Goal: Task Accomplishment & Management: Complete application form

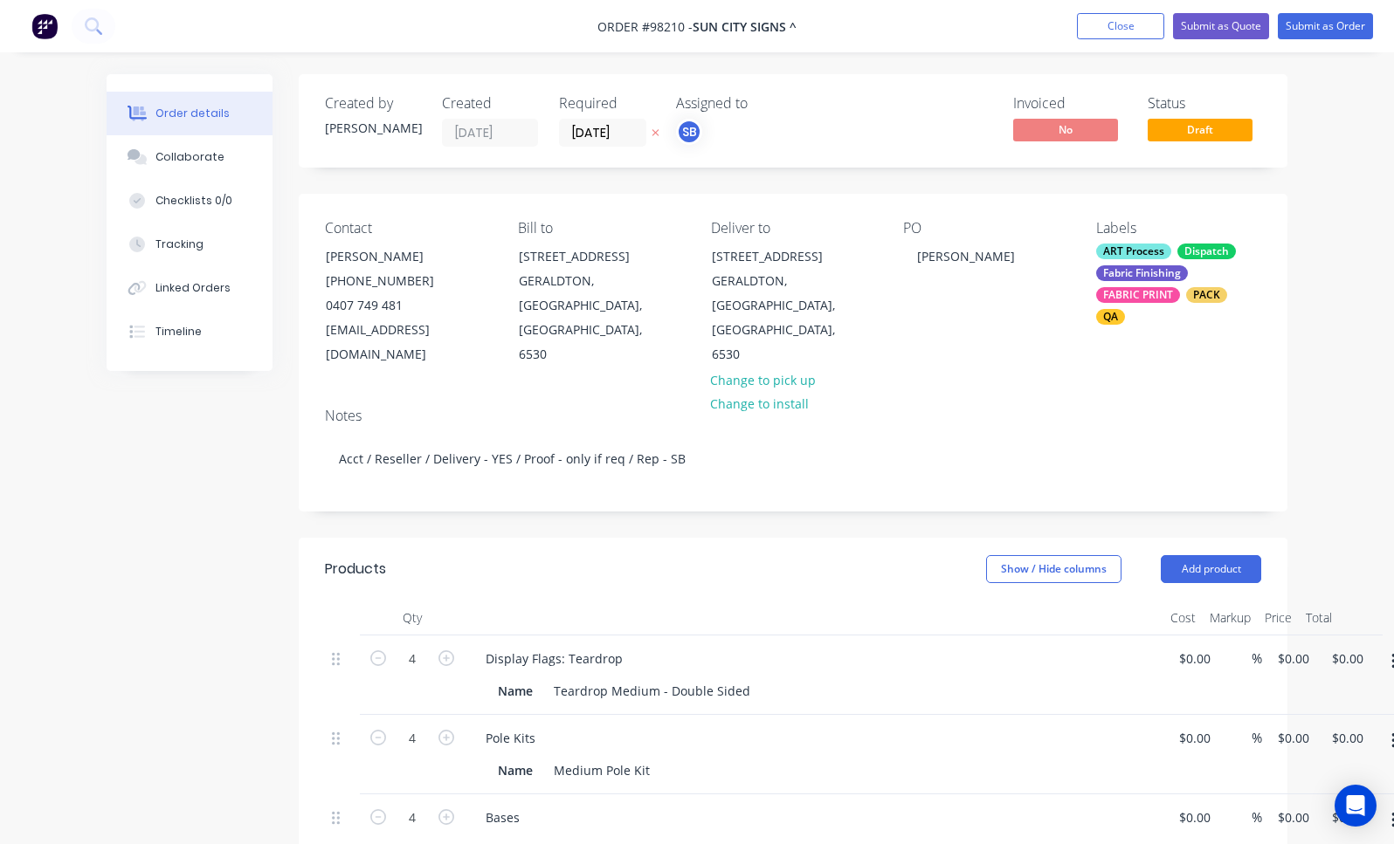
type input "$149.00"
type input "$596.00"
type input "$38.00"
type input "$152.00"
type input "$30.00"
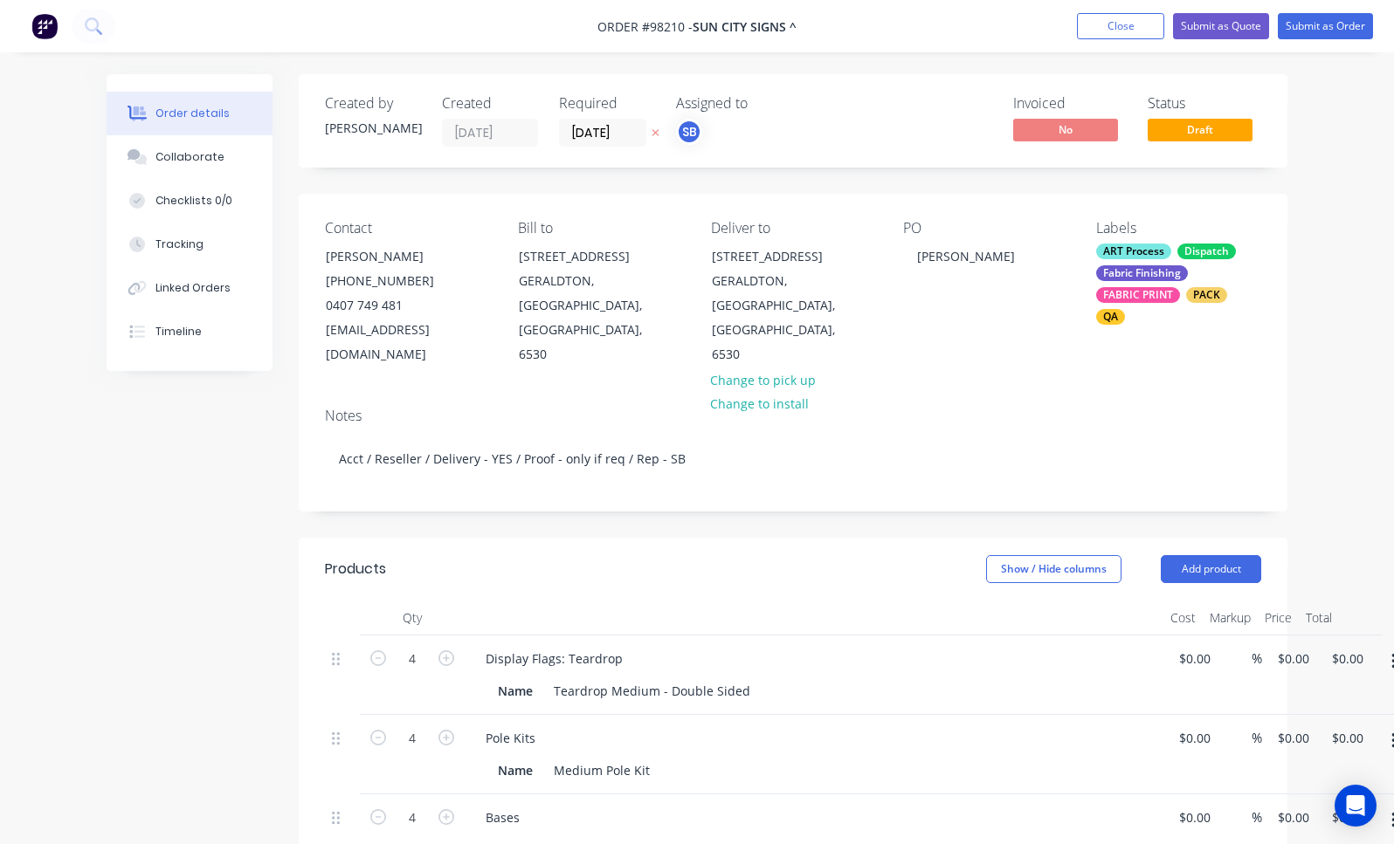
type input "$120.00"
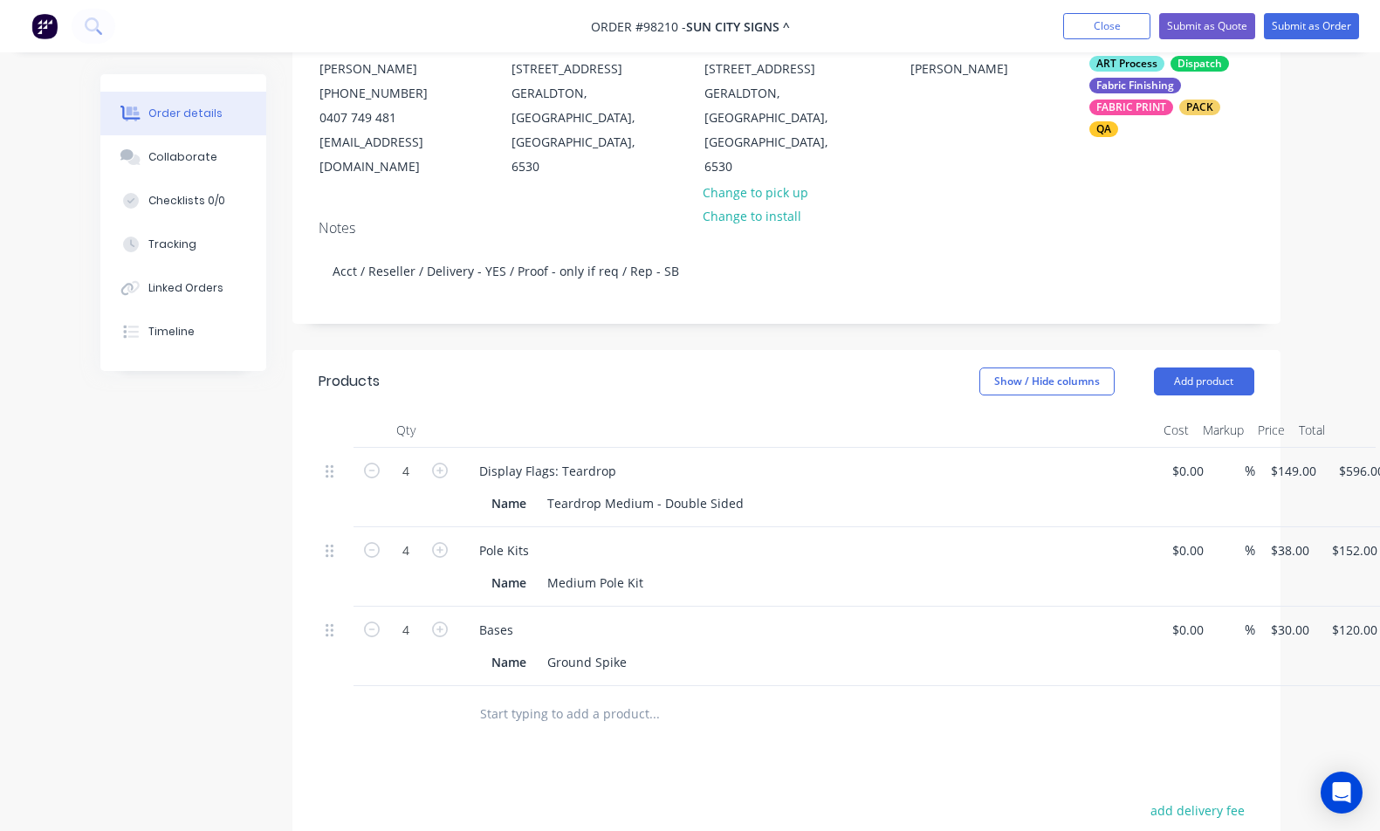
scroll to position [298, 0]
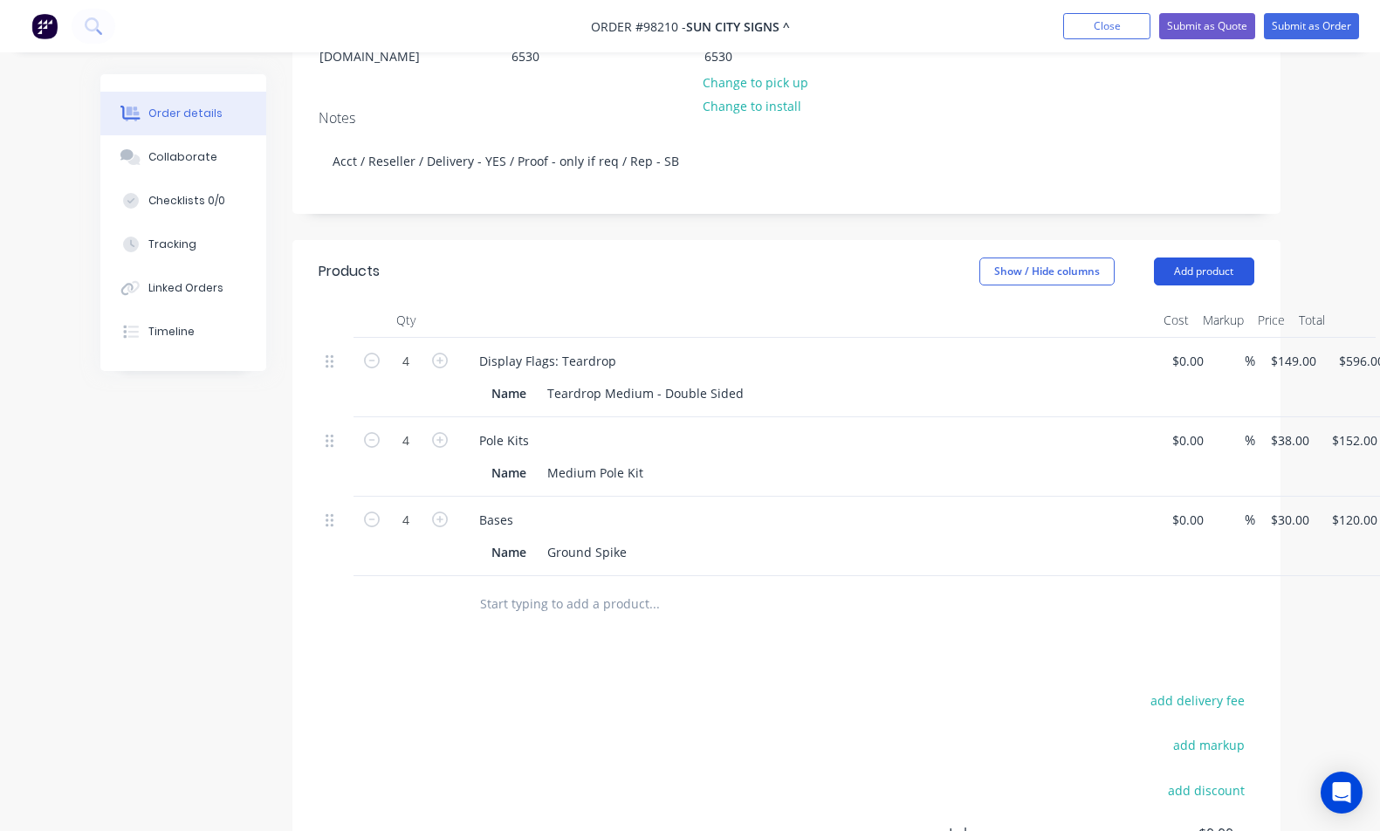
click at [1236, 258] on button "Add product" at bounding box center [1204, 272] width 100 height 28
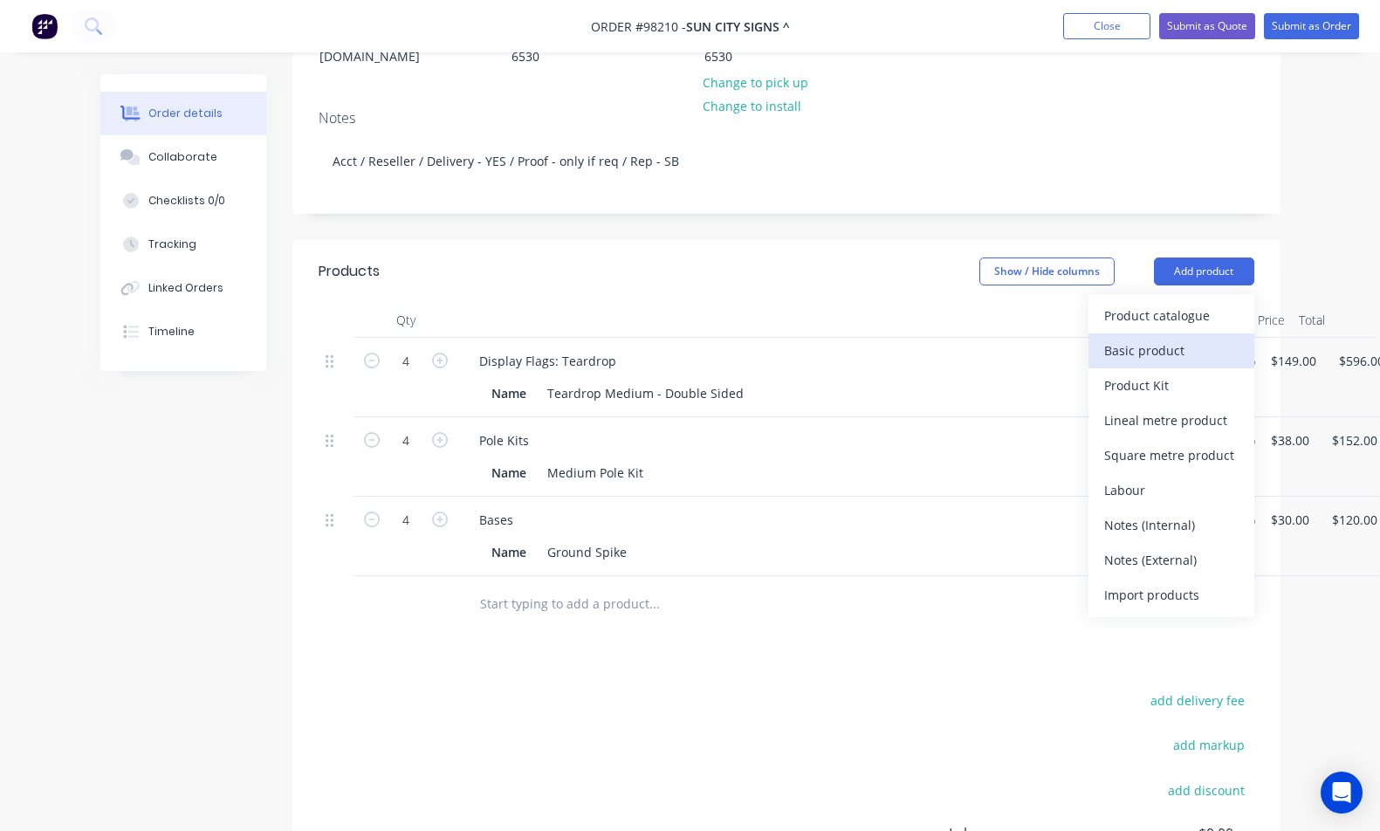
click at [1213, 338] on div "Basic product" at bounding box center [1172, 350] width 134 height 25
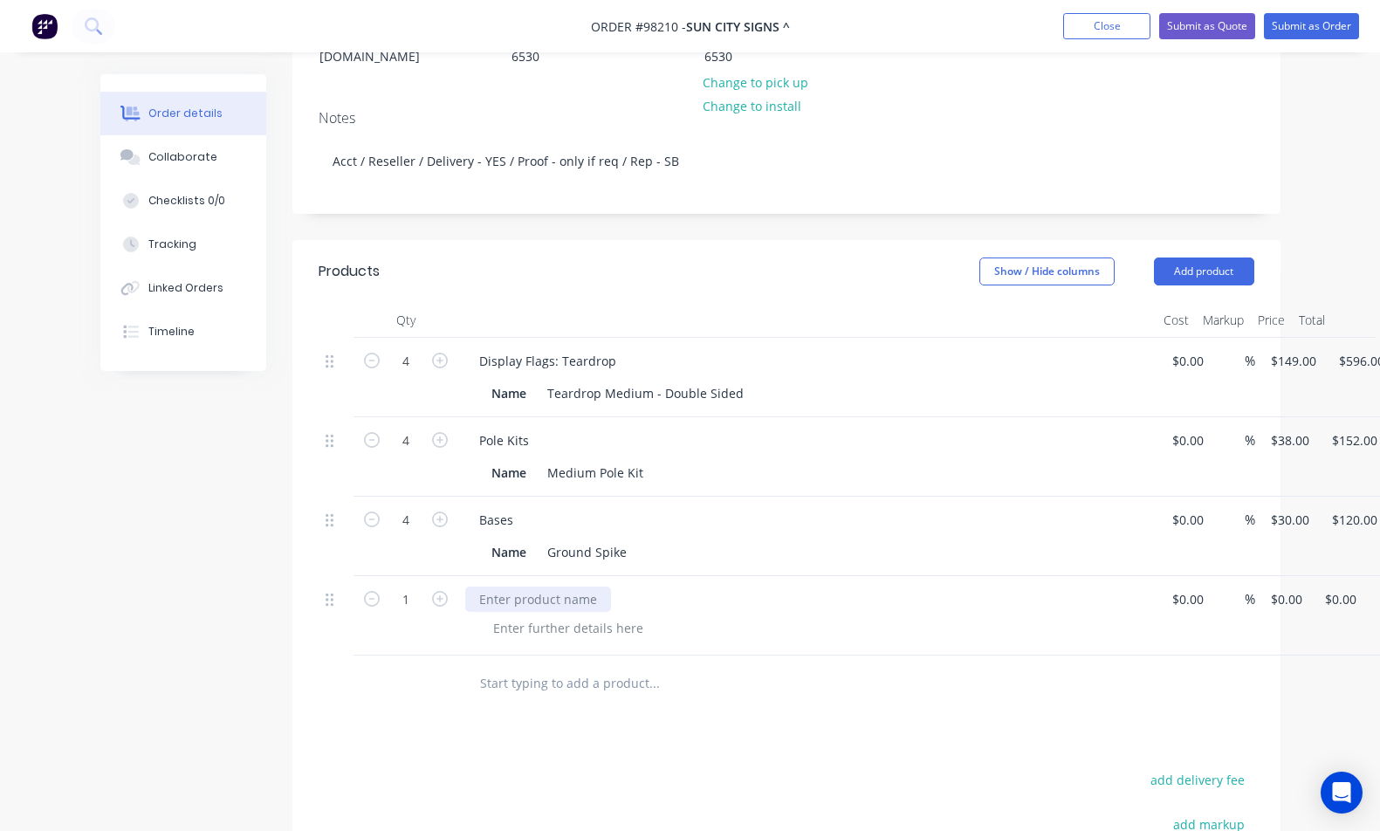
click at [541, 587] on div at bounding box center [538, 599] width 146 height 25
click at [1255, 576] on div "1 Delivery $0.00 $0.00 % 0 0 $0.00 $0.00" at bounding box center [787, 615] width 936 height 79
type input "$85.00"
click at [552, 616] on div at bounding box center [568, 628] width 178 height 25
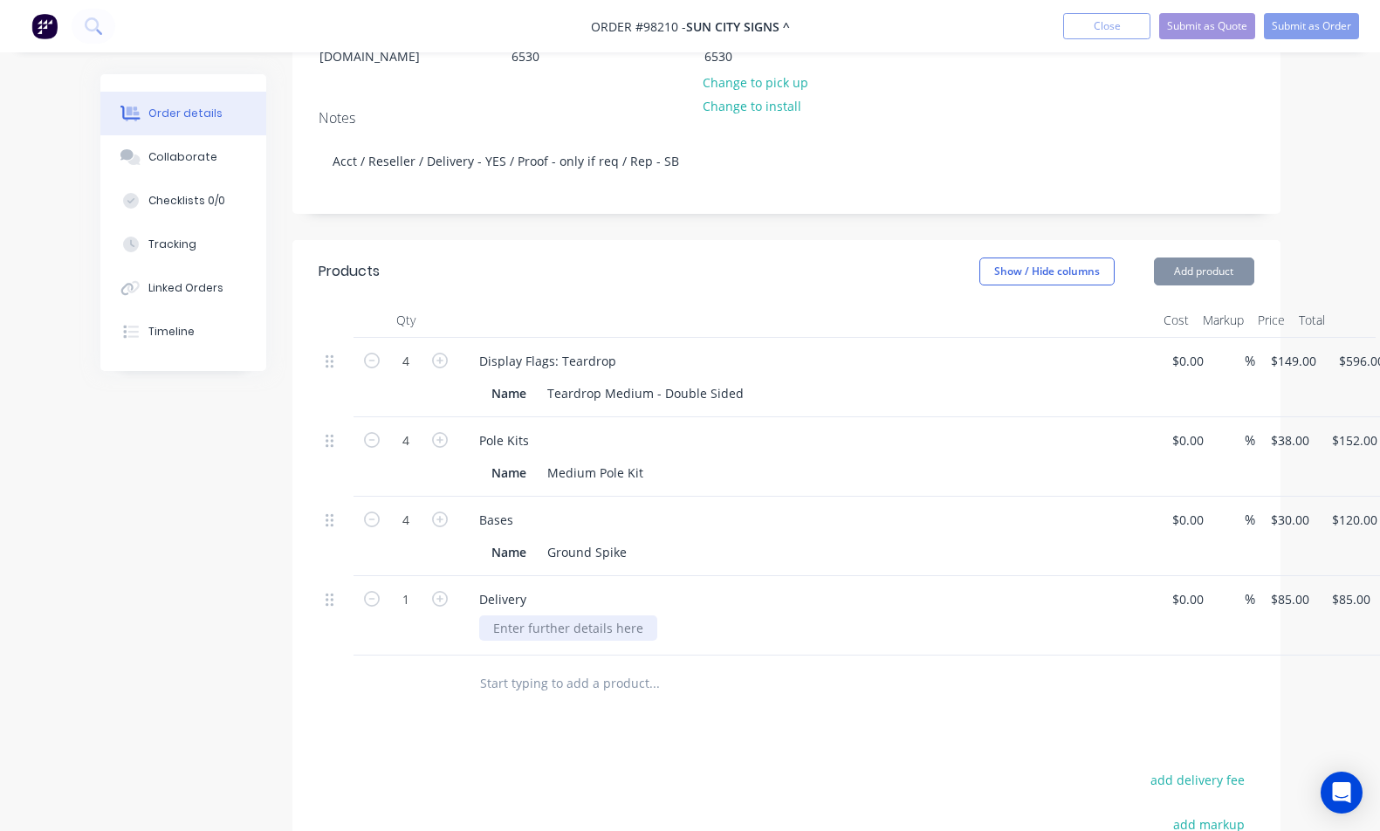
paste div
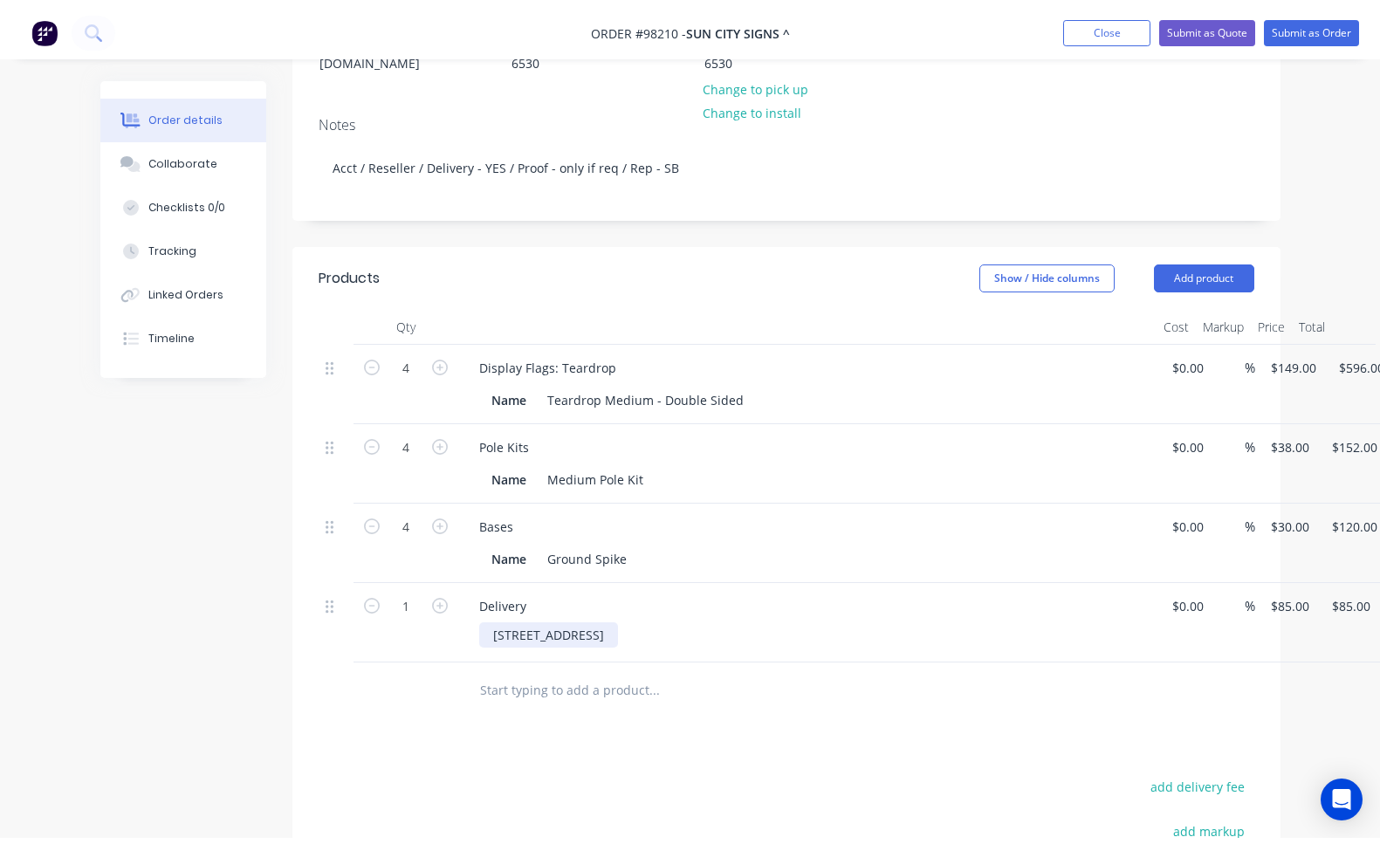
scroll to position [0, 0]
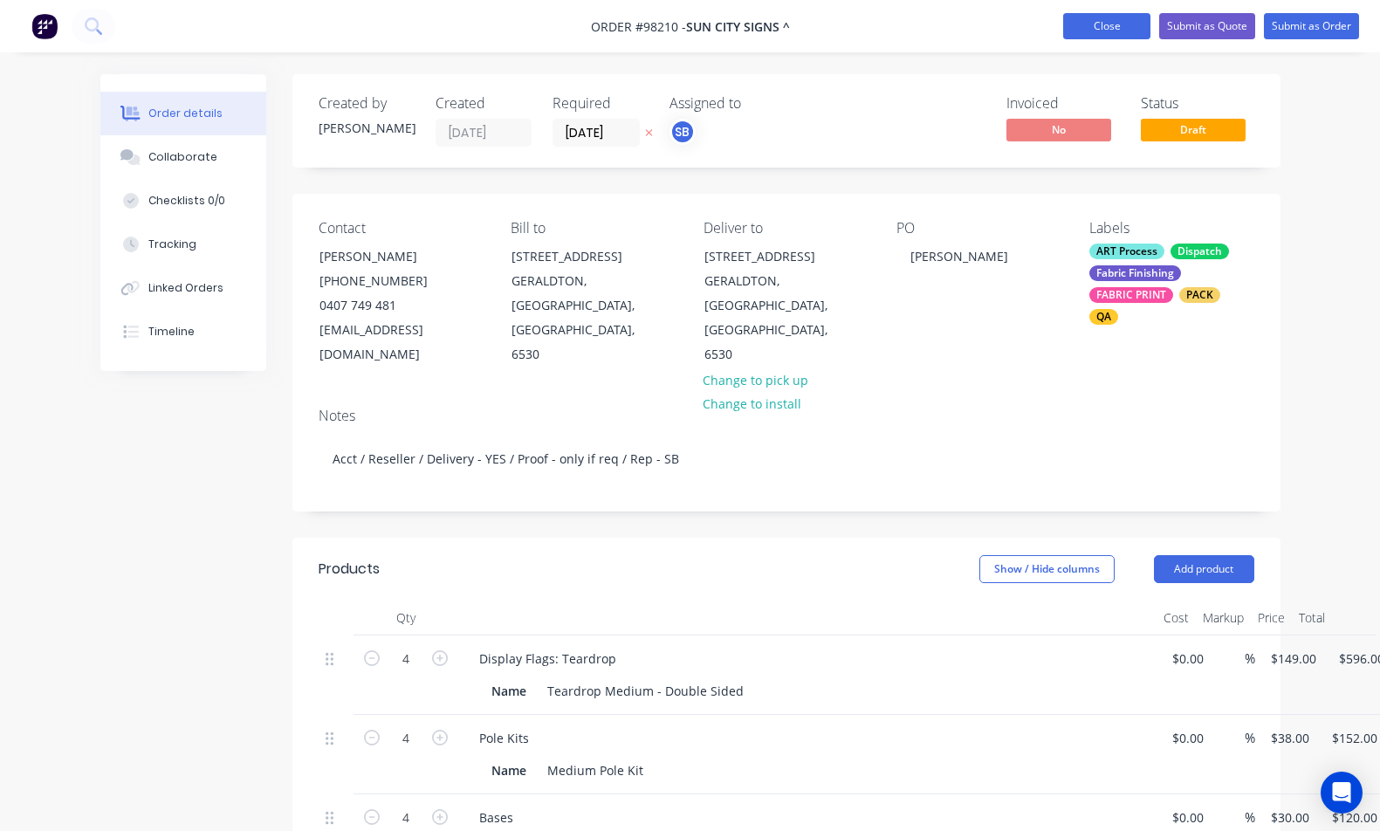
click at [1086, 26] on button "Close" at bounding box center [1107, 26] width 87 height 26
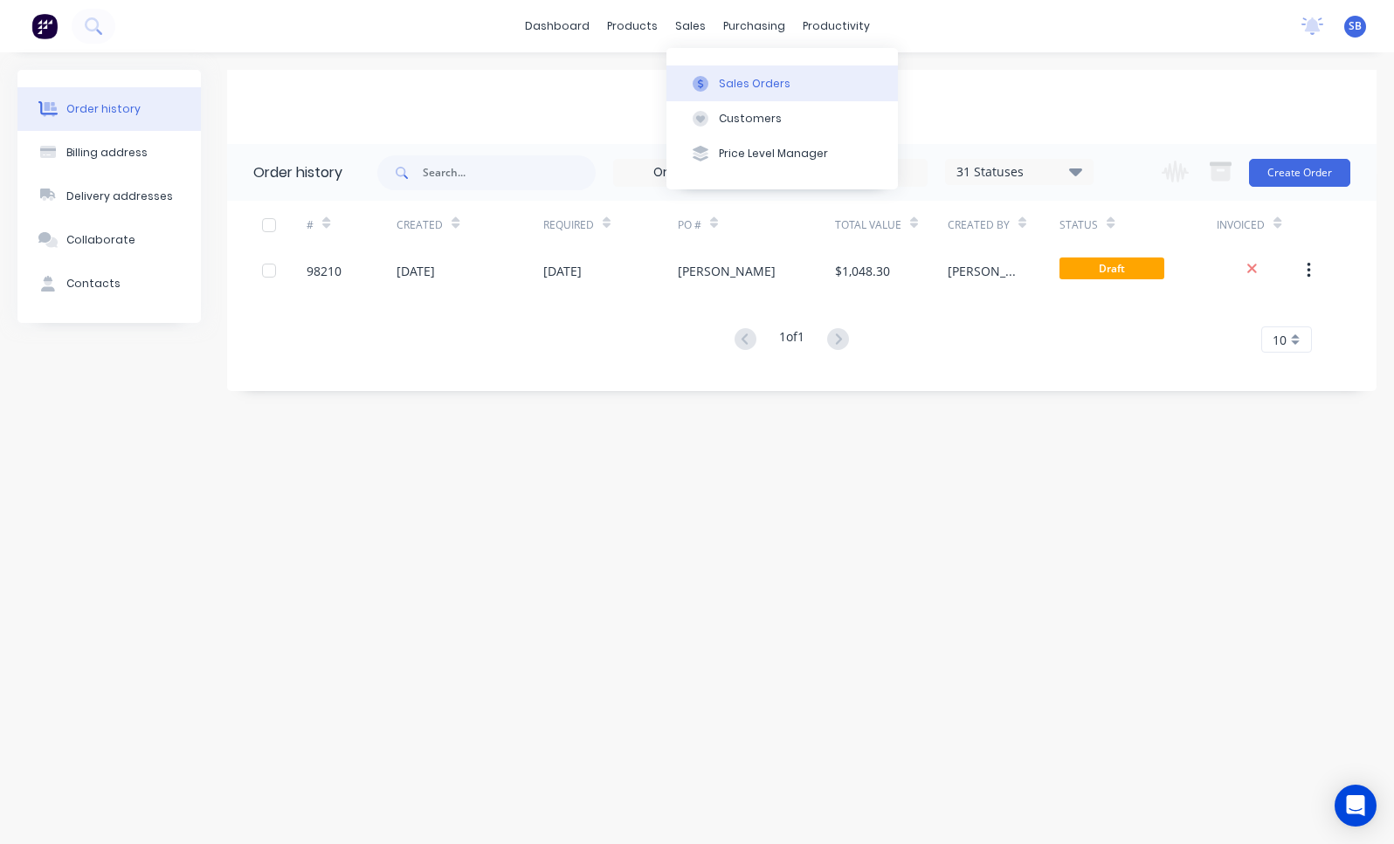
click at [718, 92] on button "Sales Orders" at bounding box center [781, 82] width 231 height 35
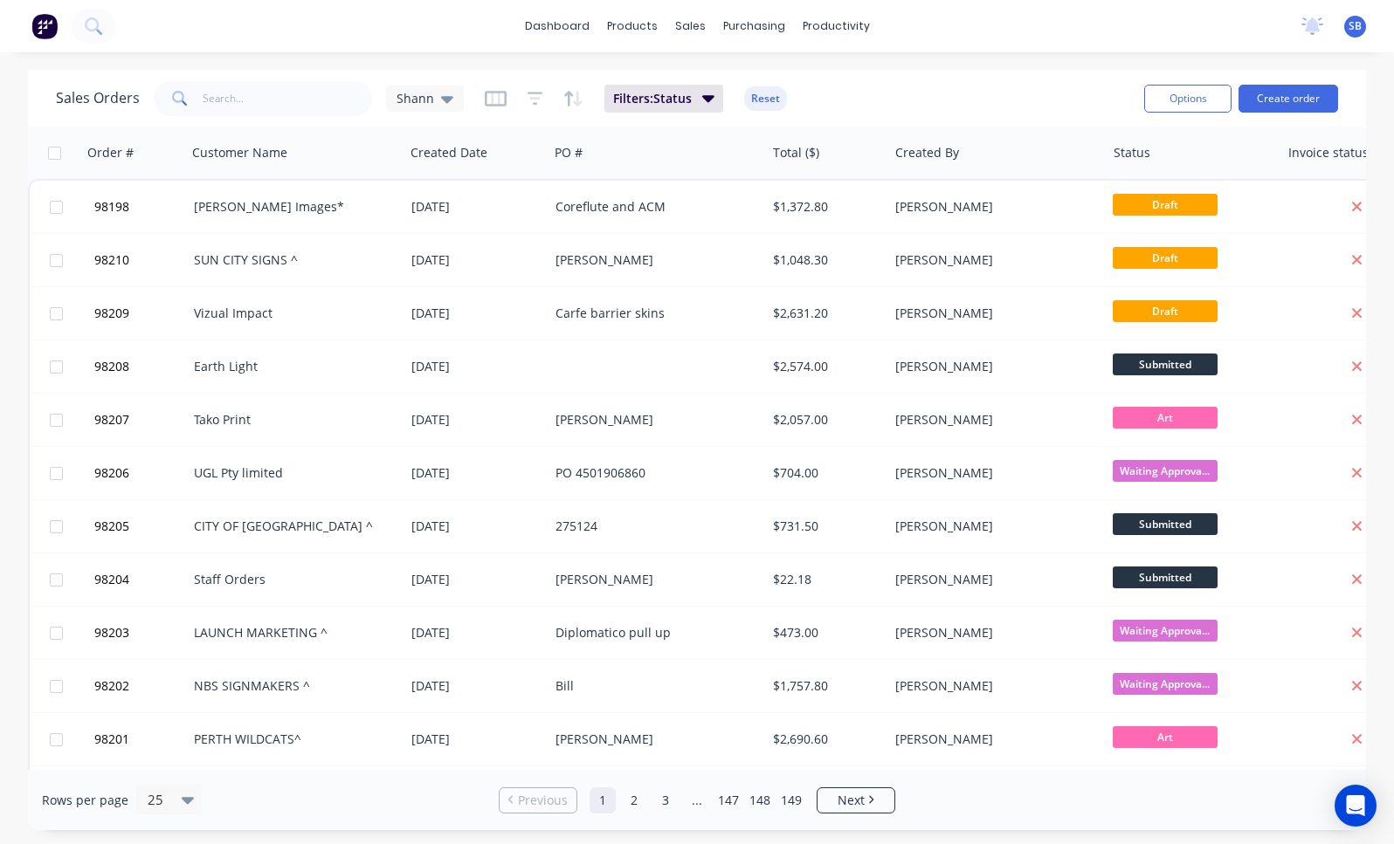
click at [282, 77] on div "Sales Orders Shann Filters: Status Reset" at bounding box center [593, 98] width 1074 height 43
click at [282, 104] on input "text" at bounding box center [288, 98] width 170 height 35
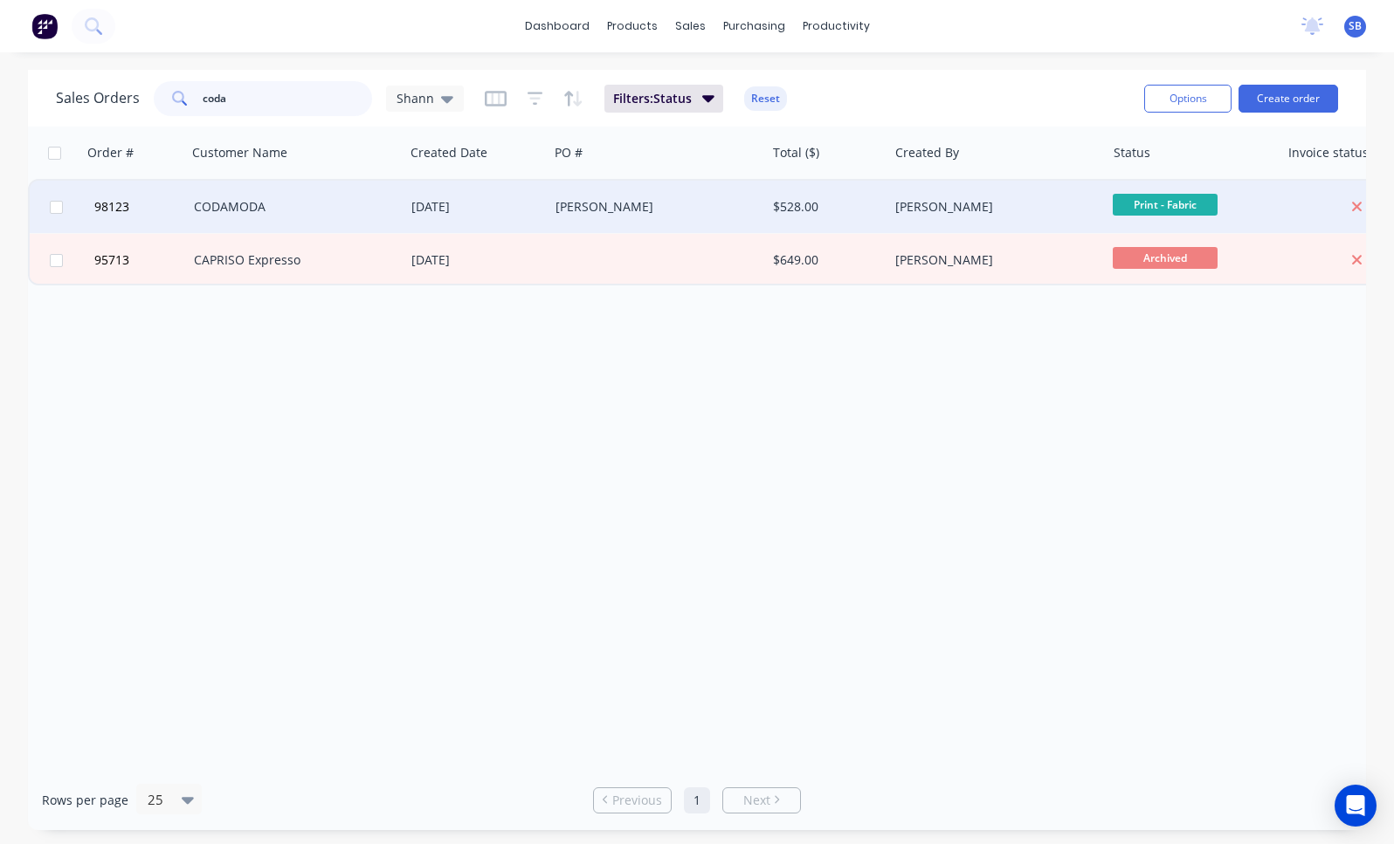
type input "coda"
click at [452, 207] on div "[DATE]" at bounding box center [476, 206] width 130 height 17
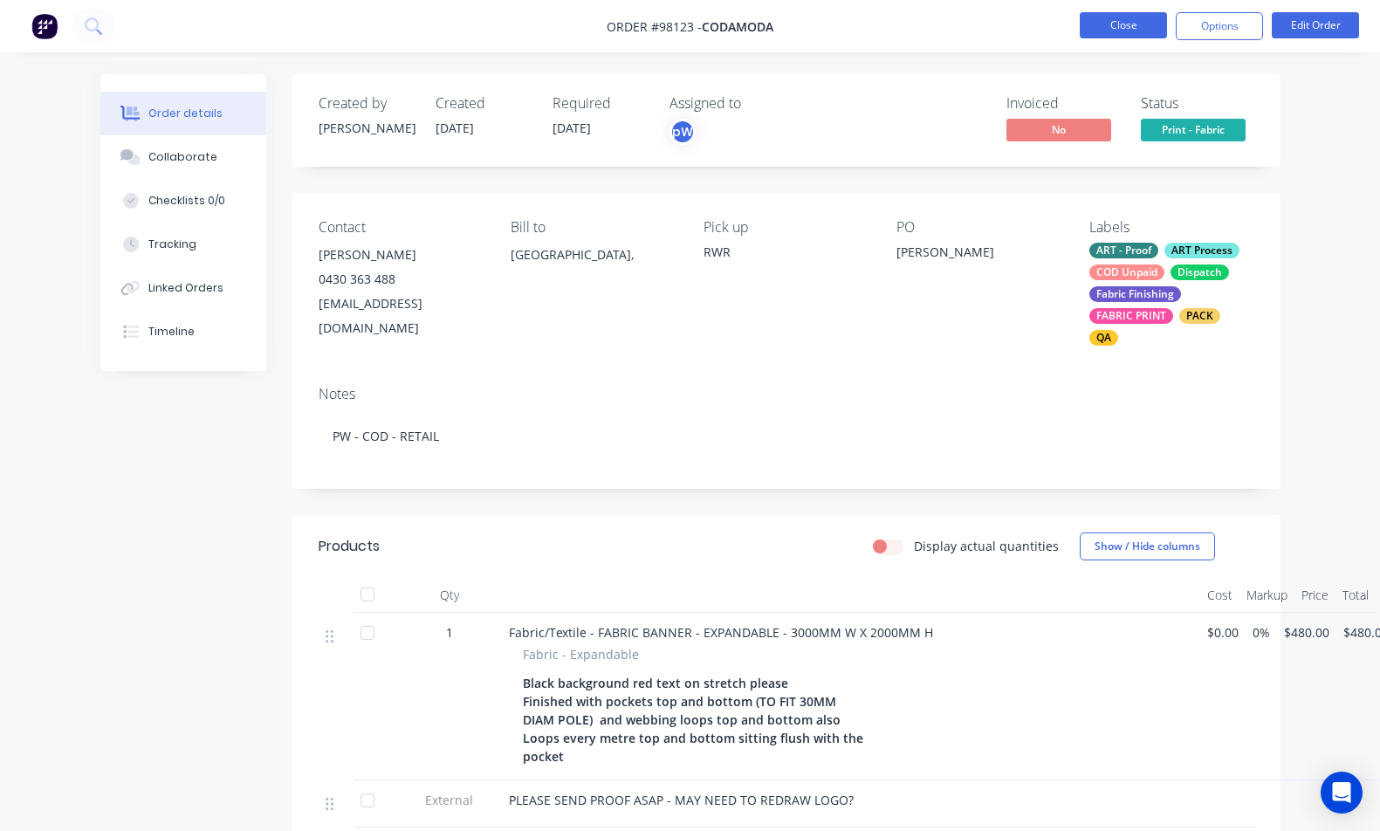
click at [1122, 24] on button "Close" at bounding box center [1123, 25] width 87 height 26
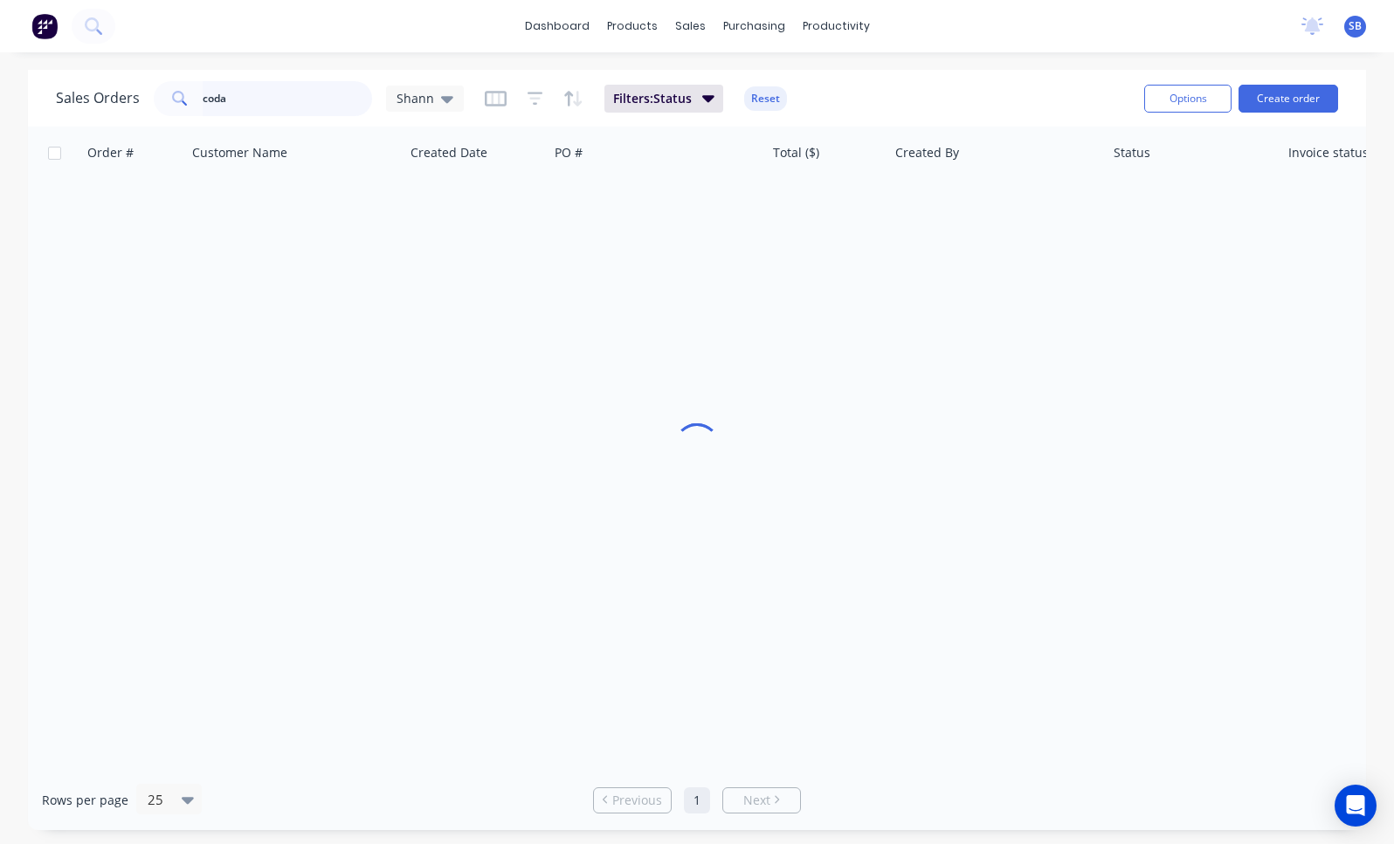
click at [240, 97] on input "coda" at bounding box center [288, 98] width 170 height 35
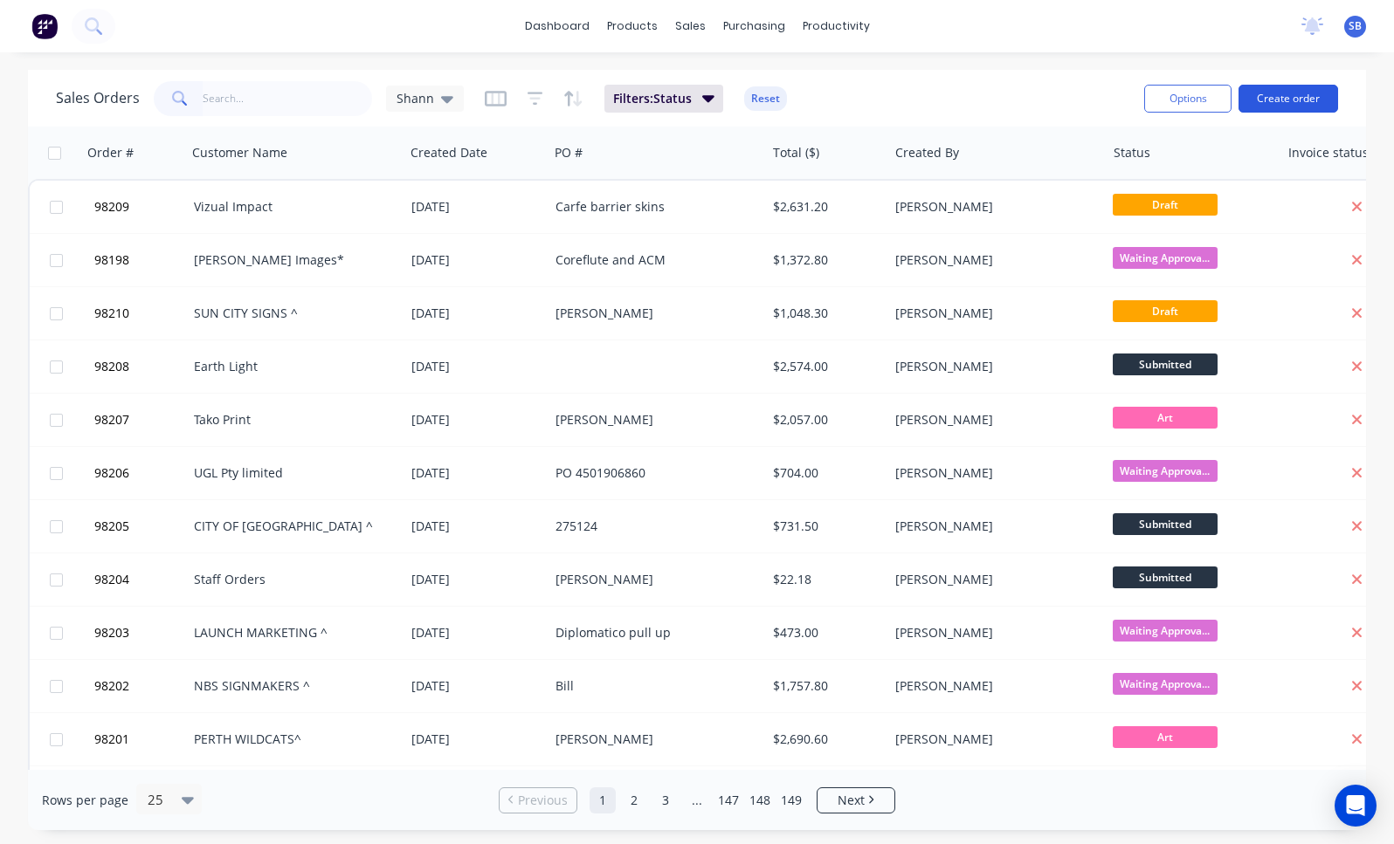
click at [1291, 98] on button "Create order" at bounding box center [1288, 99] width 100 height 28
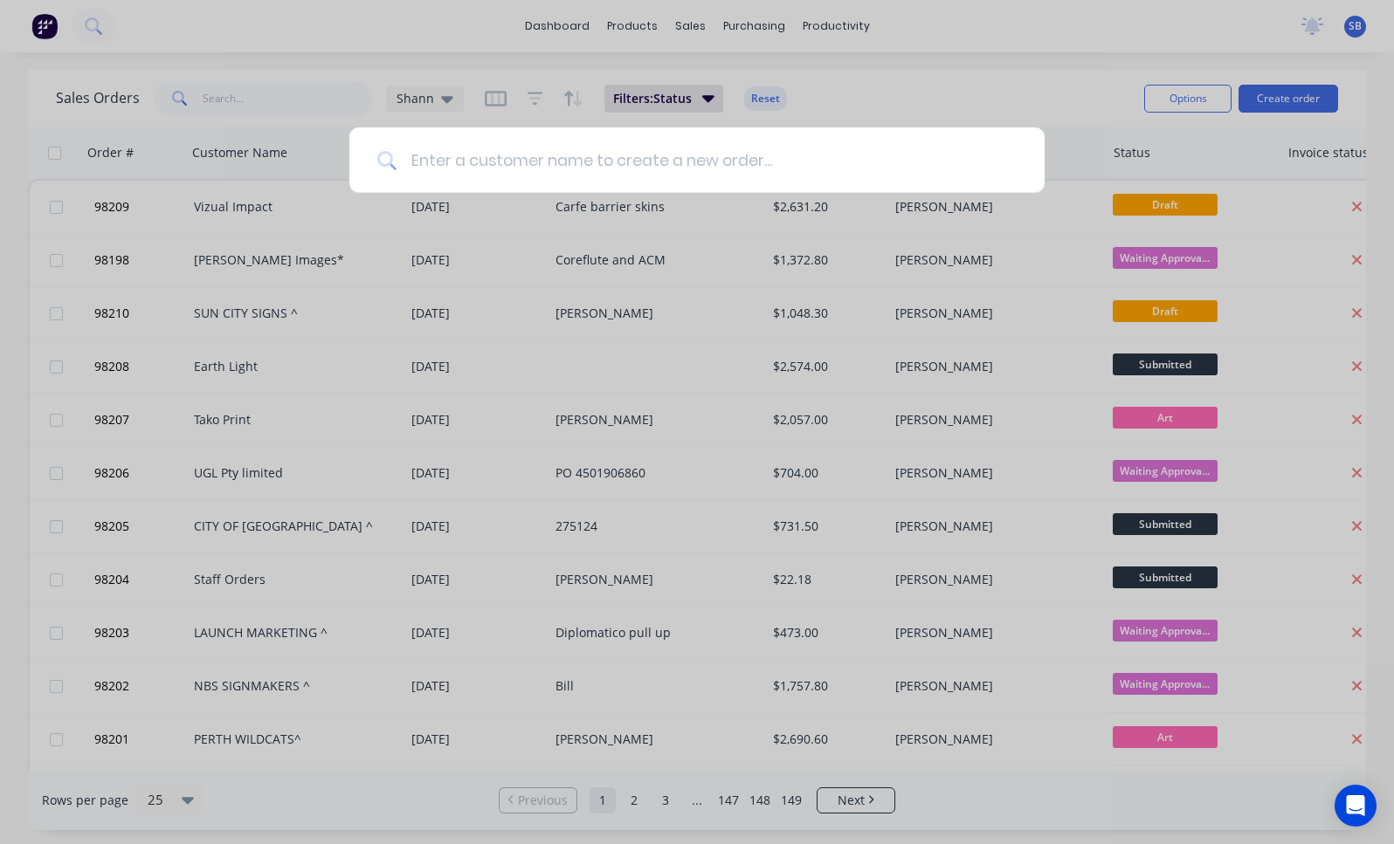
click at [596, 172] on input at bounding box center [706, 159] width 620 height 65
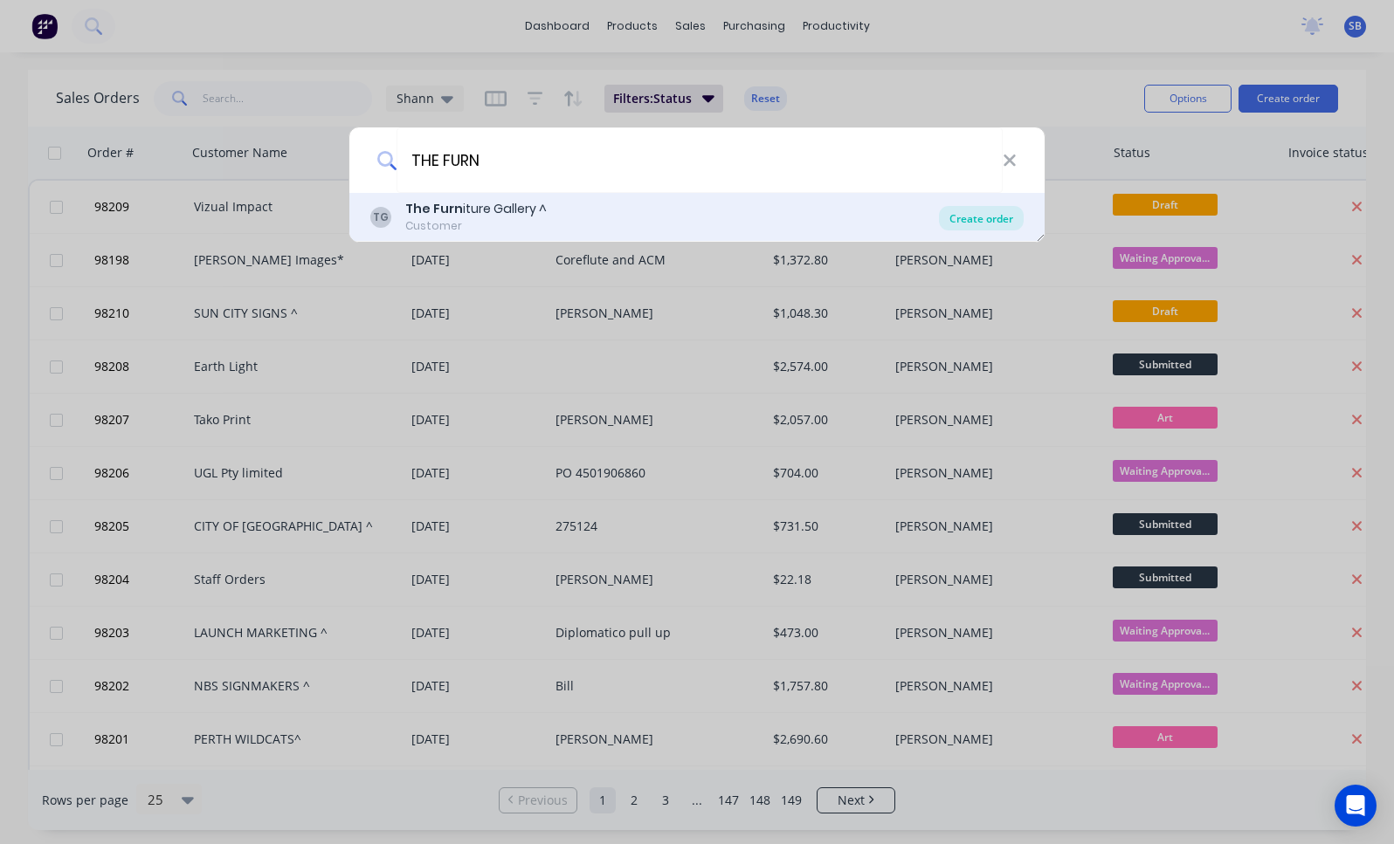
type input "THE FURN"
click at [979, 218] on div "Create order" at bounding box center [981, 218] width 85 height 24
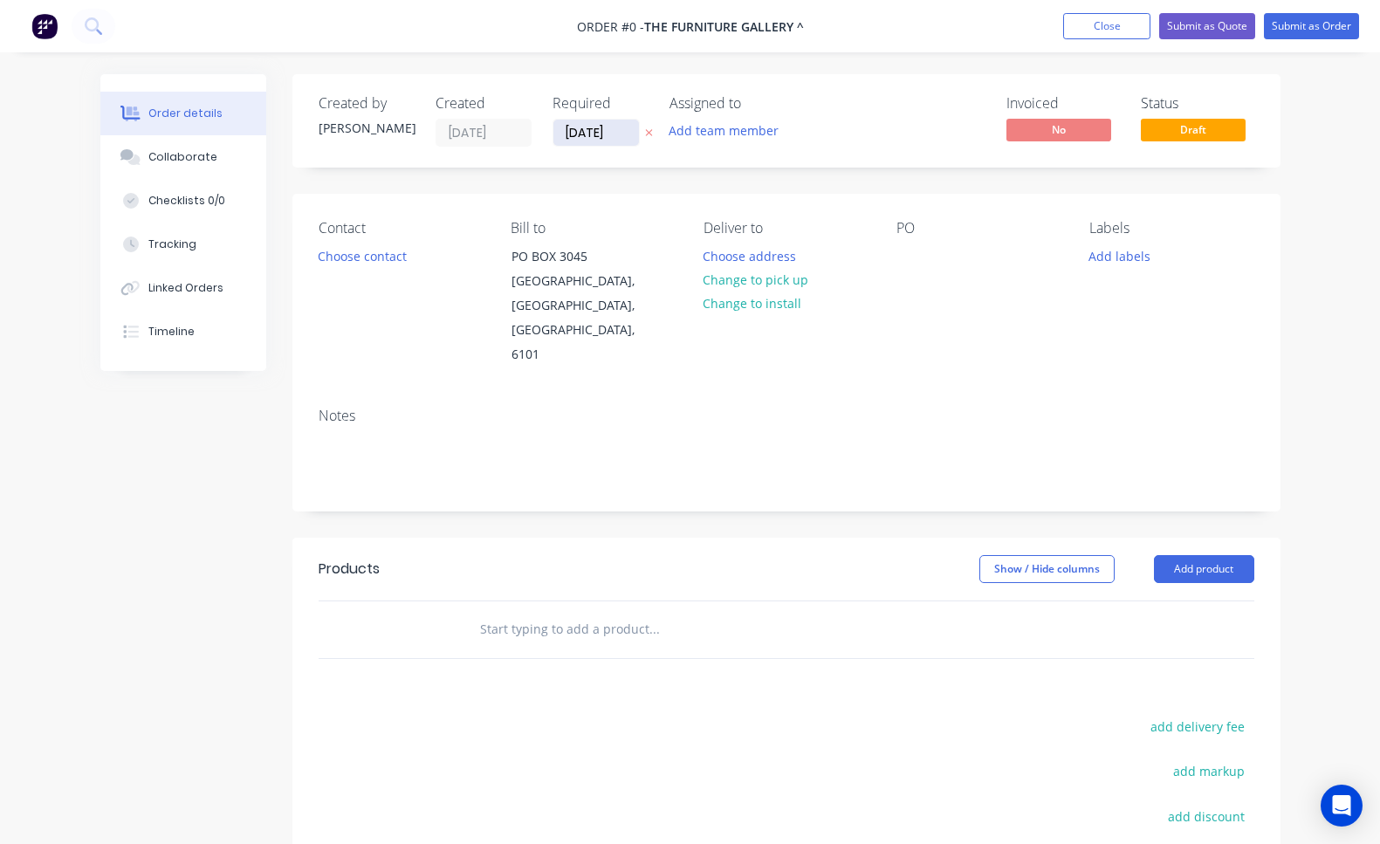
click at [612, 132] on input "[DATE]" at bounding box center [597, 133] width 86 height 26
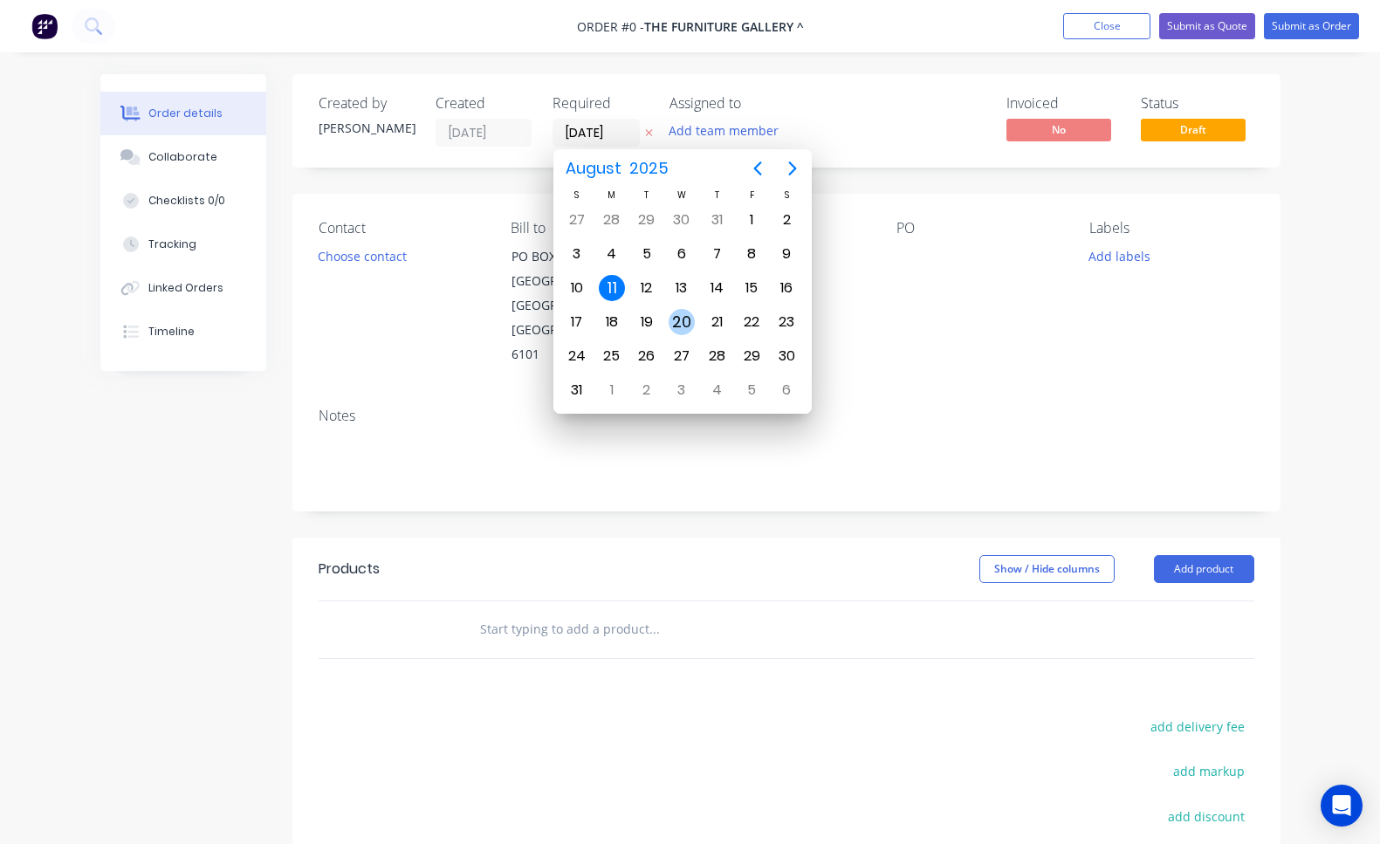
click at [683, 320] on div "20" at bounding box center [682, 322] width 26 height 26
type input "[DATE]"
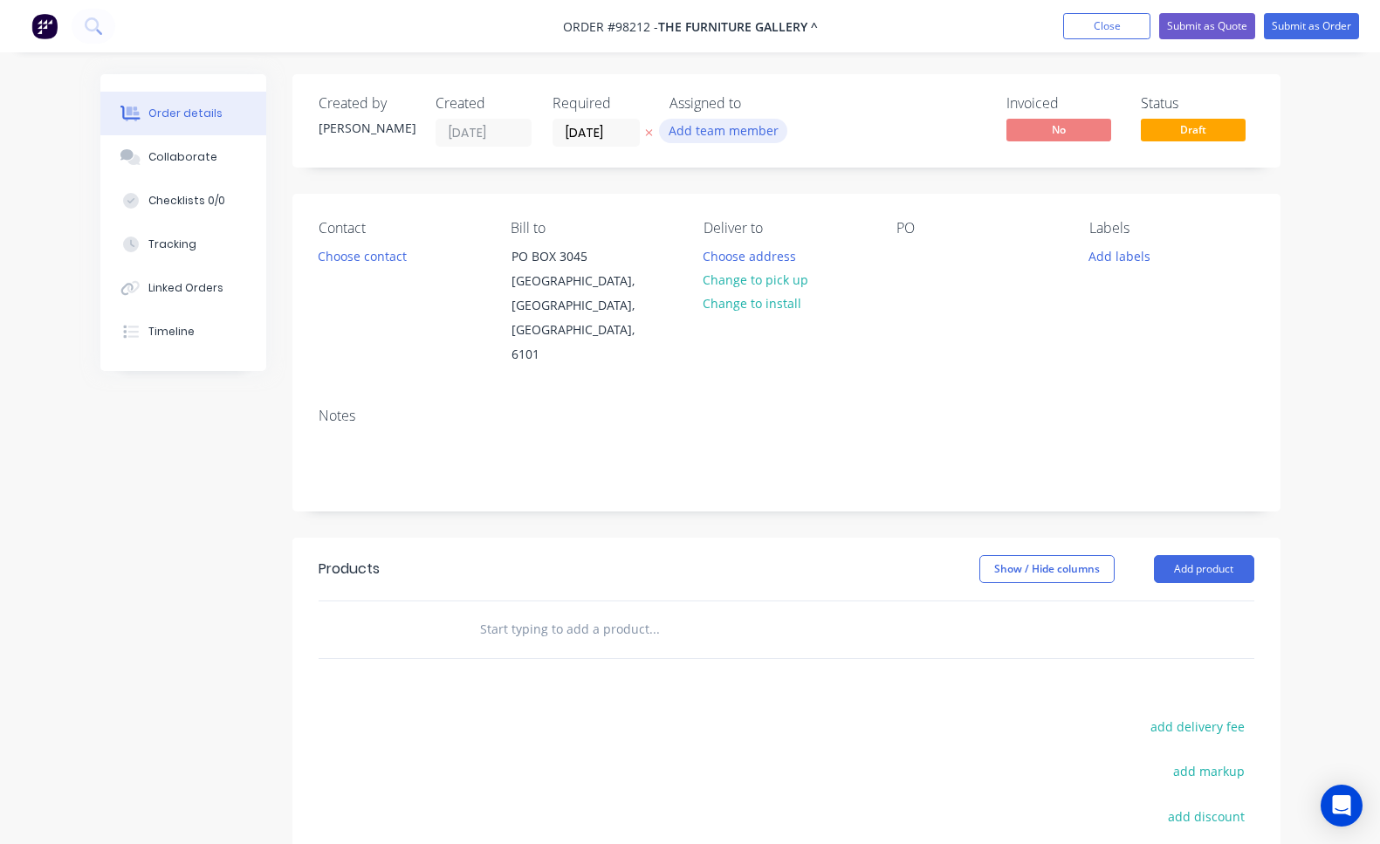
click at [732, 128] on button "Add team member" at bounding box center [723, 131] width 128 height 24
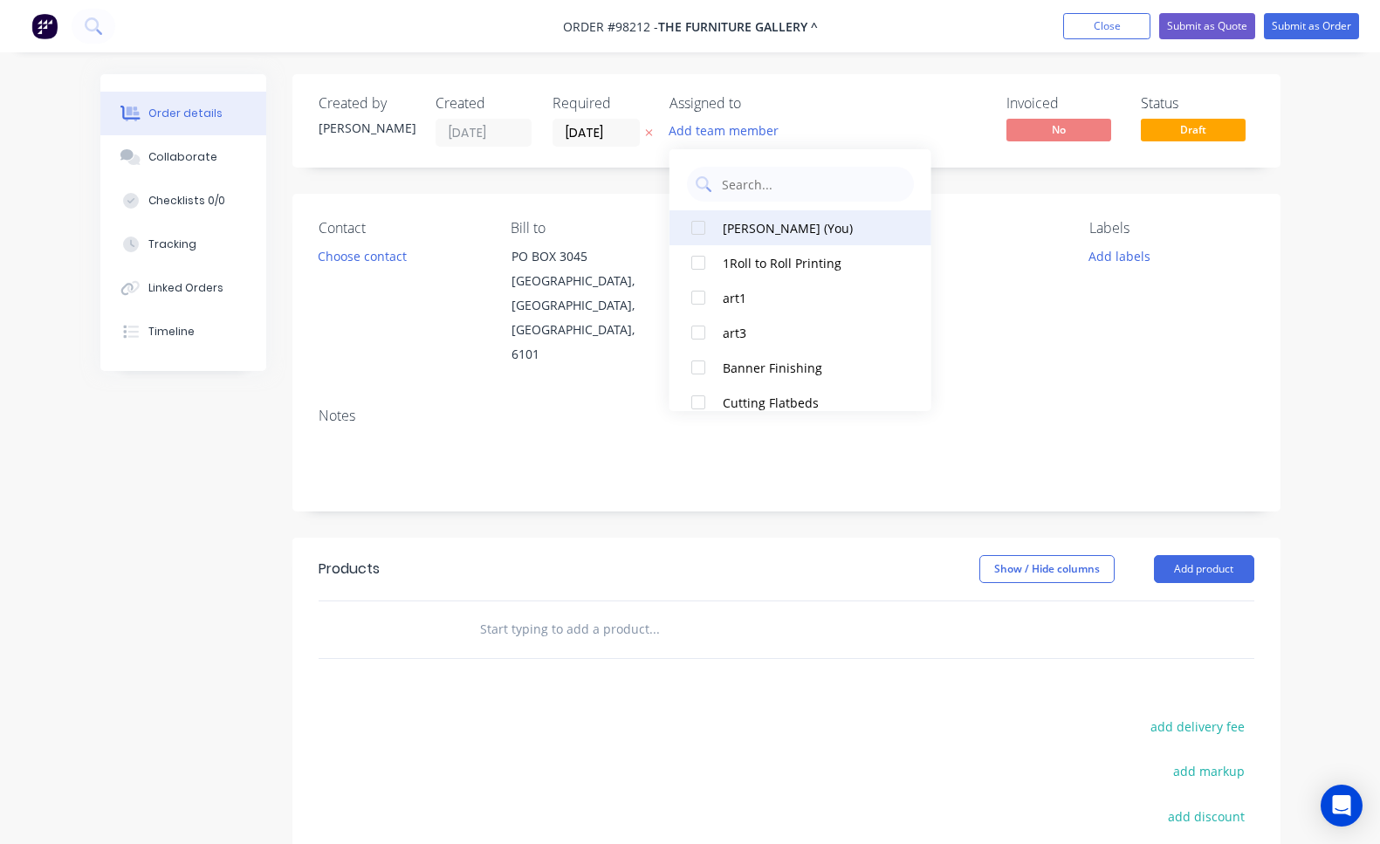
click at [751, 226] on div "[PERSON_NAME] (You)" at bounding box center [810, 228] width 175 height 18
click at [360, 252] on button "Choose contact" at bounding box center [361, 256] width 107 height 24
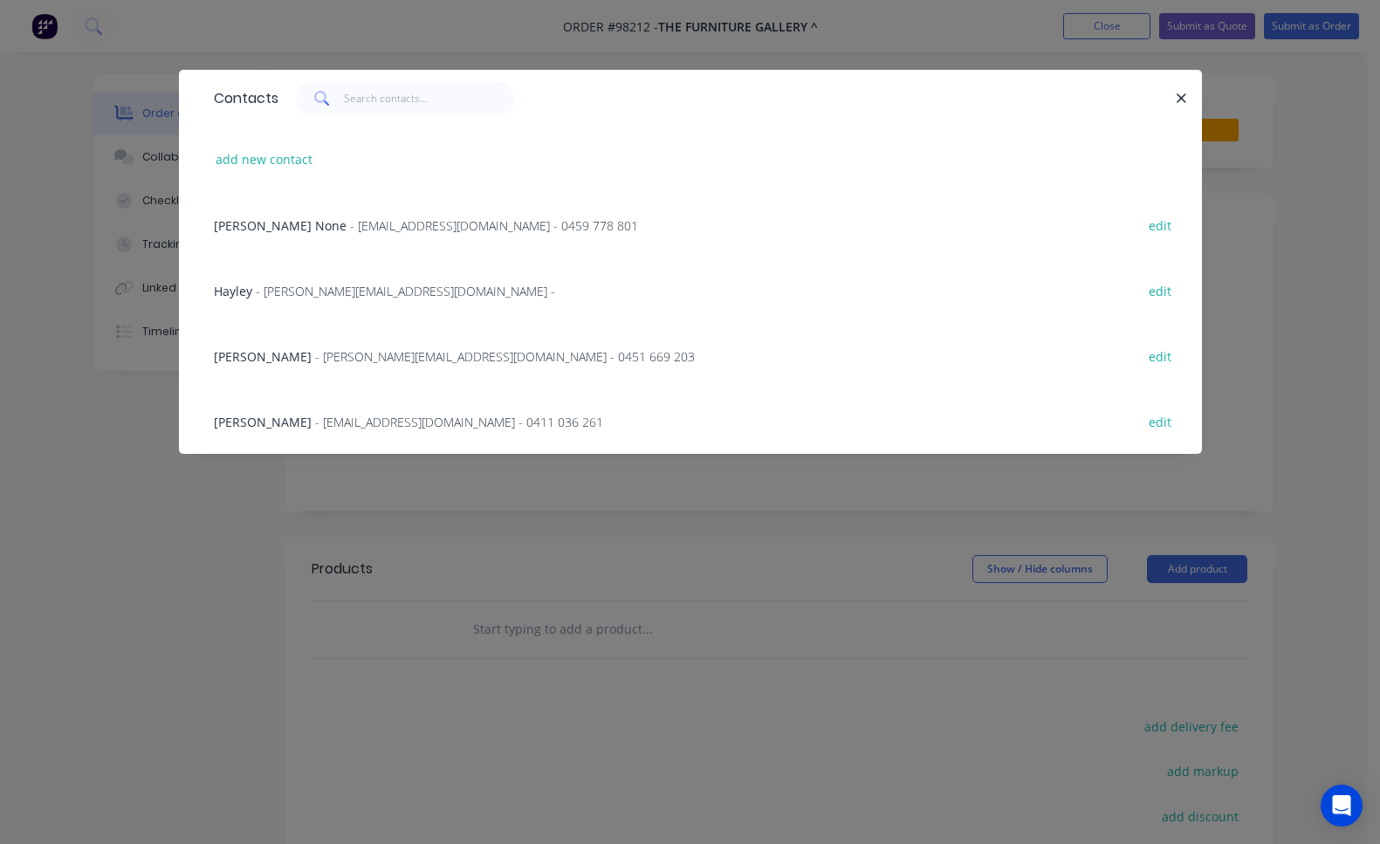
click at [372, 351] on span "- [PERSON_NAME][EMAIL_ADDRESS][DOMAIN_NAME] - 0451 669 203" at bounding box center [505, 356] width 380 height 17
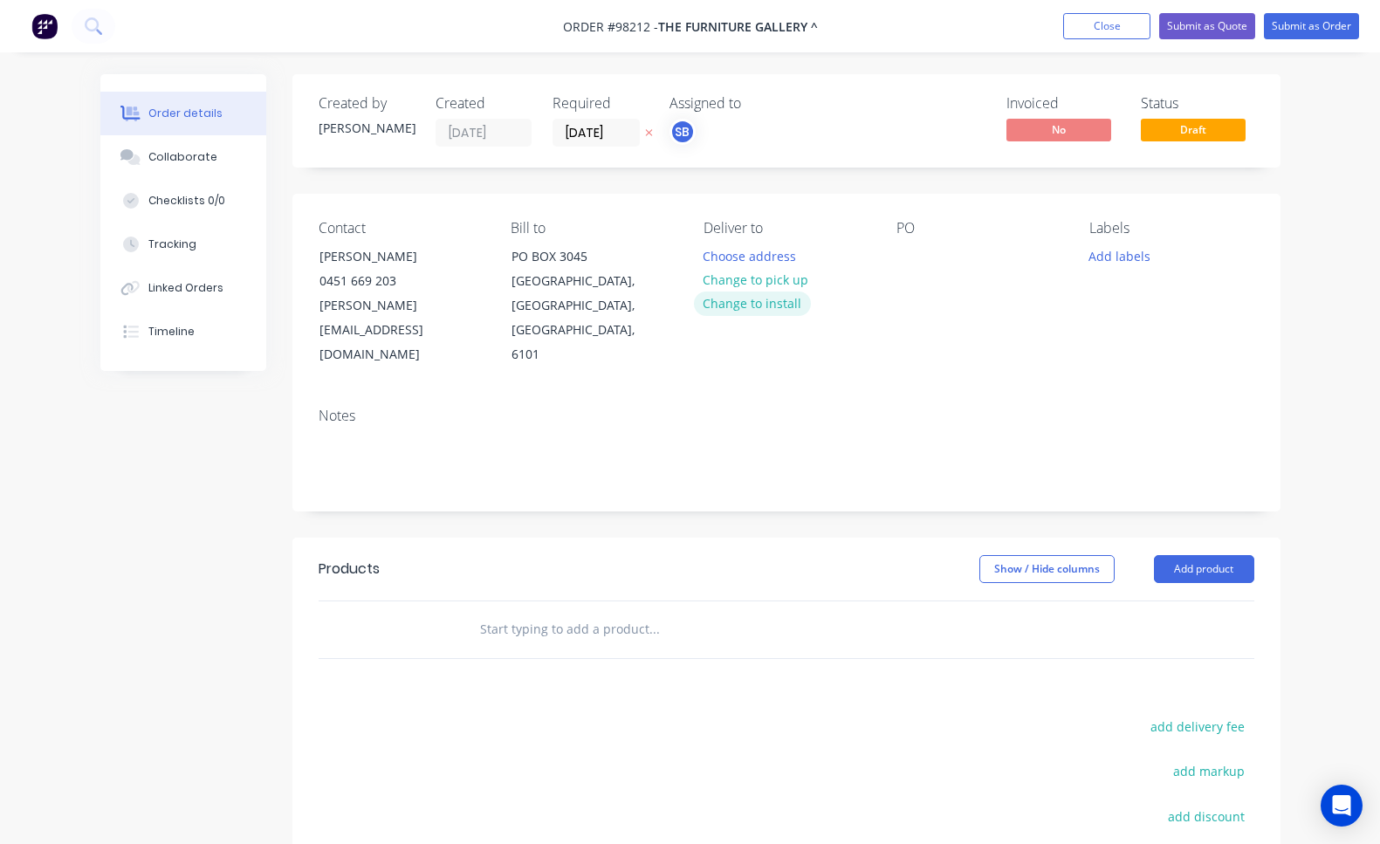
click at [783, 305] on button "Change to install" at bounding box center [752, 304] width 117 height 24
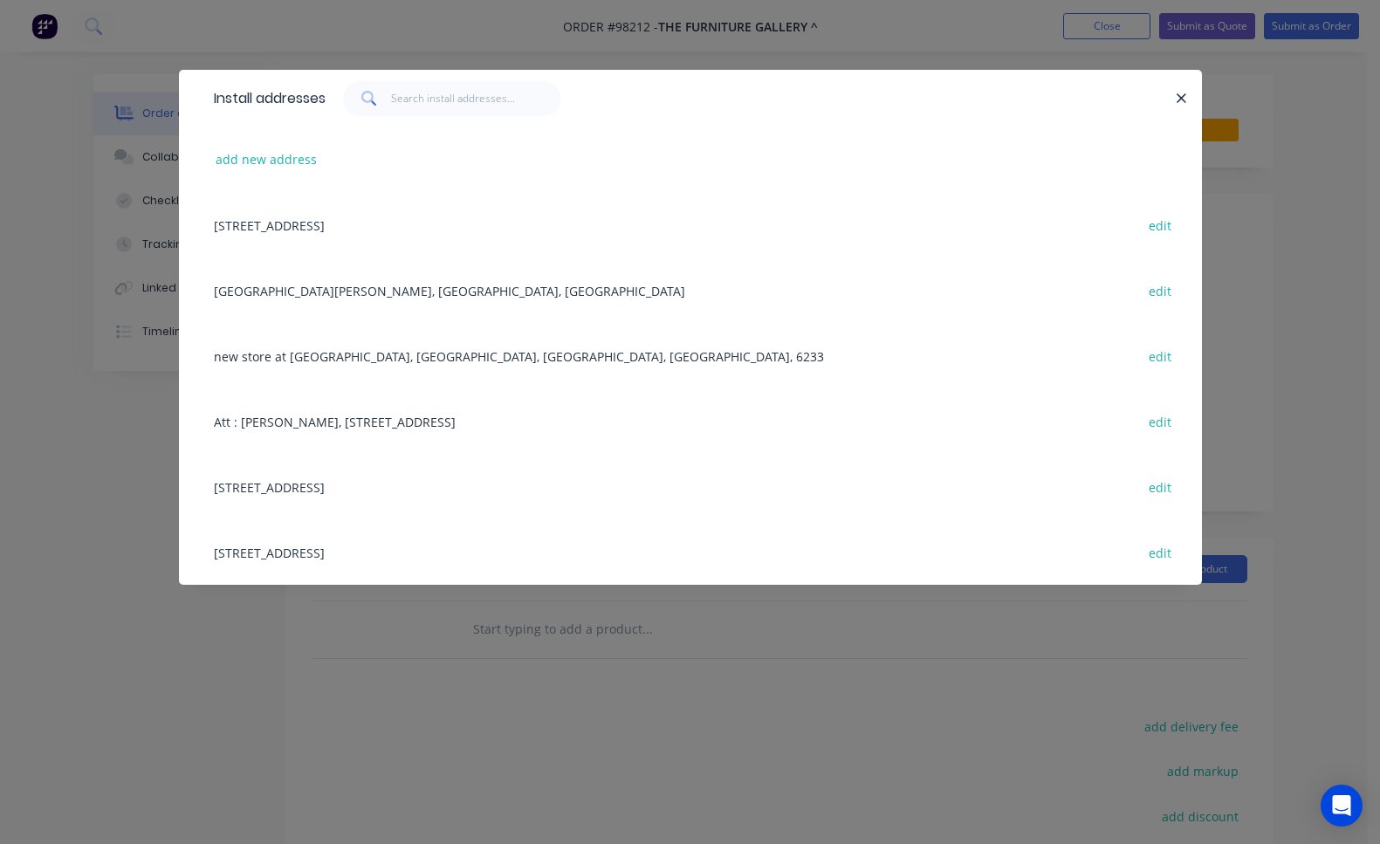
click at [454, 293] on div "[GEOGRAPHIC_DATA], [PERSON_NAME][GEOGRAPHIC_DATA], [GEOGRAPHIC_DATA], [GEOGRAPH…" at bounding box center [690, 290] width 971 height 65
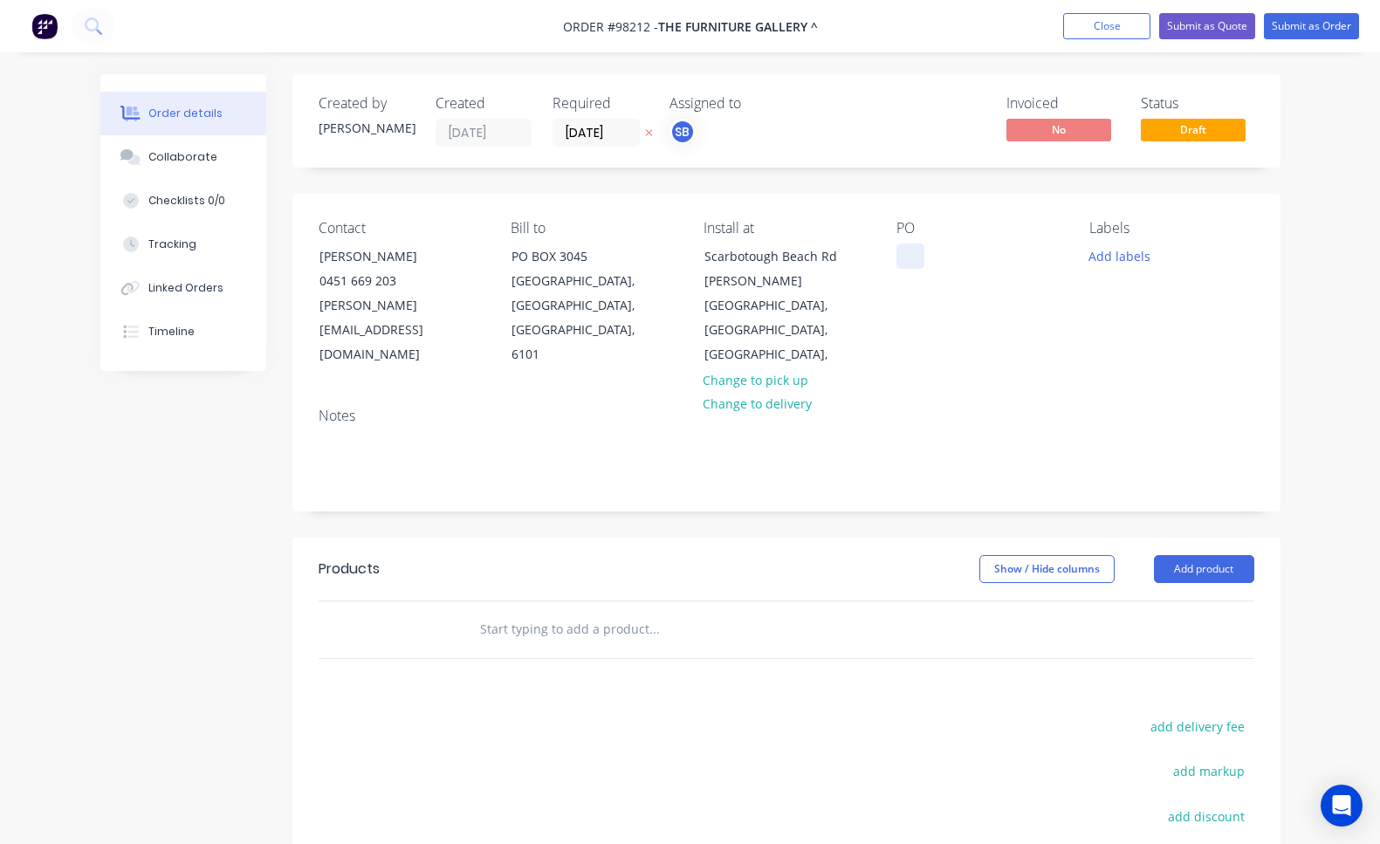
click at [912, 257] on div at bounding box center [911, 256] width 28 height 25
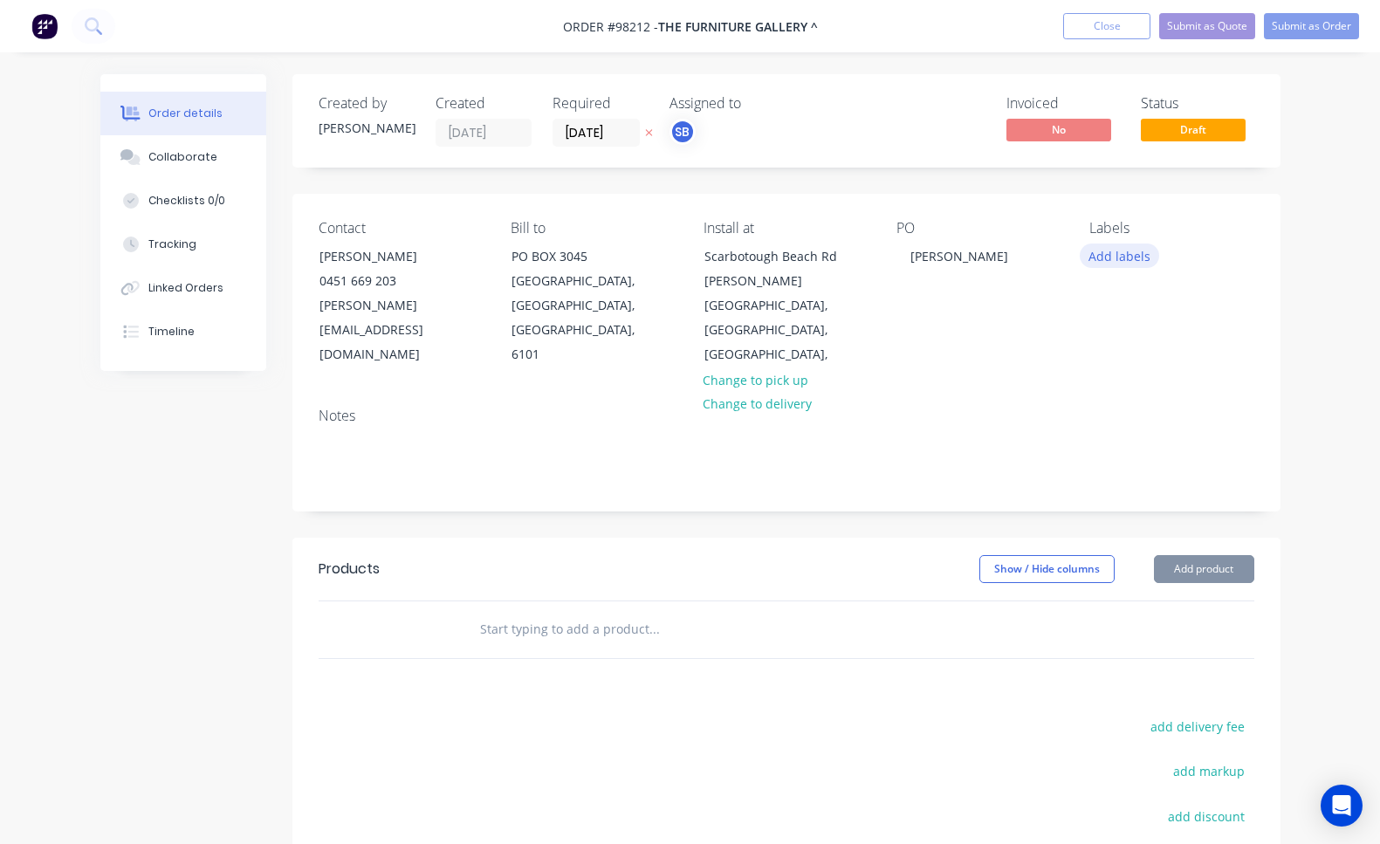
click at [1104, 261] on button "Add labels" at bounding box center [1120, 256] width 80 height 24
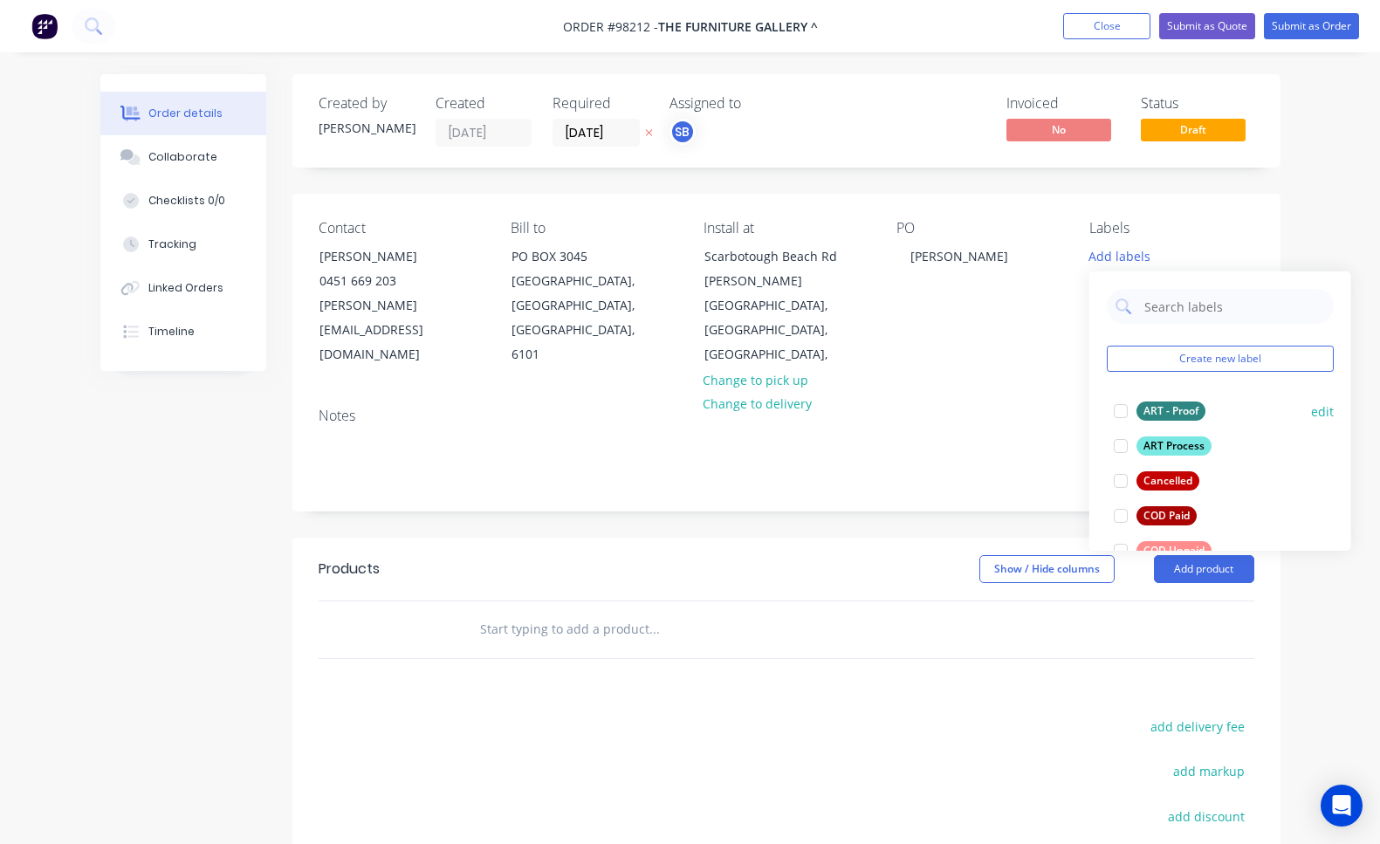
click at [1123, 414] on div at bounding box center [1121, 411] width 35 height 35
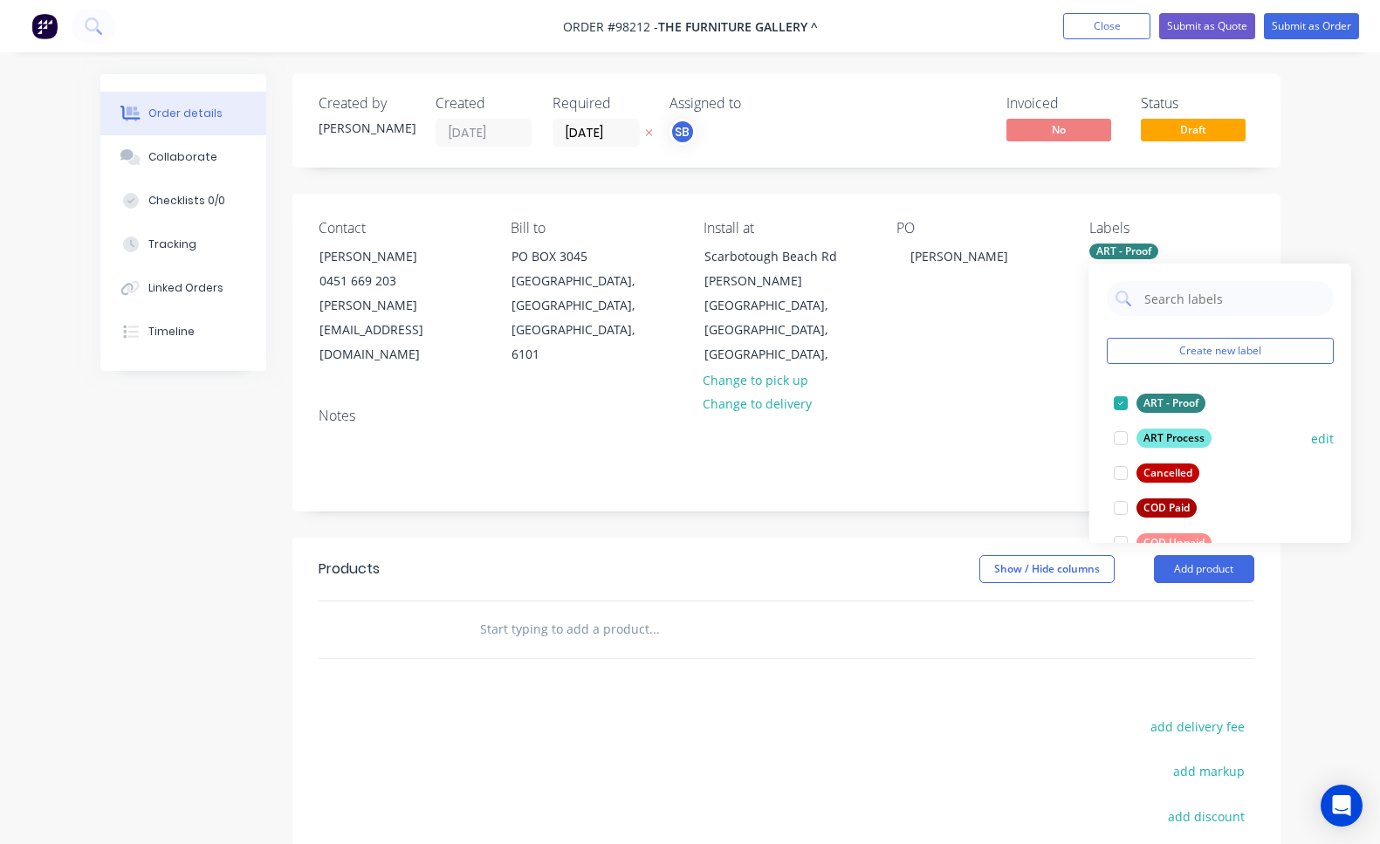
click at [1121, 437] on div at bounding box center [1121, 438] width 35 height 35
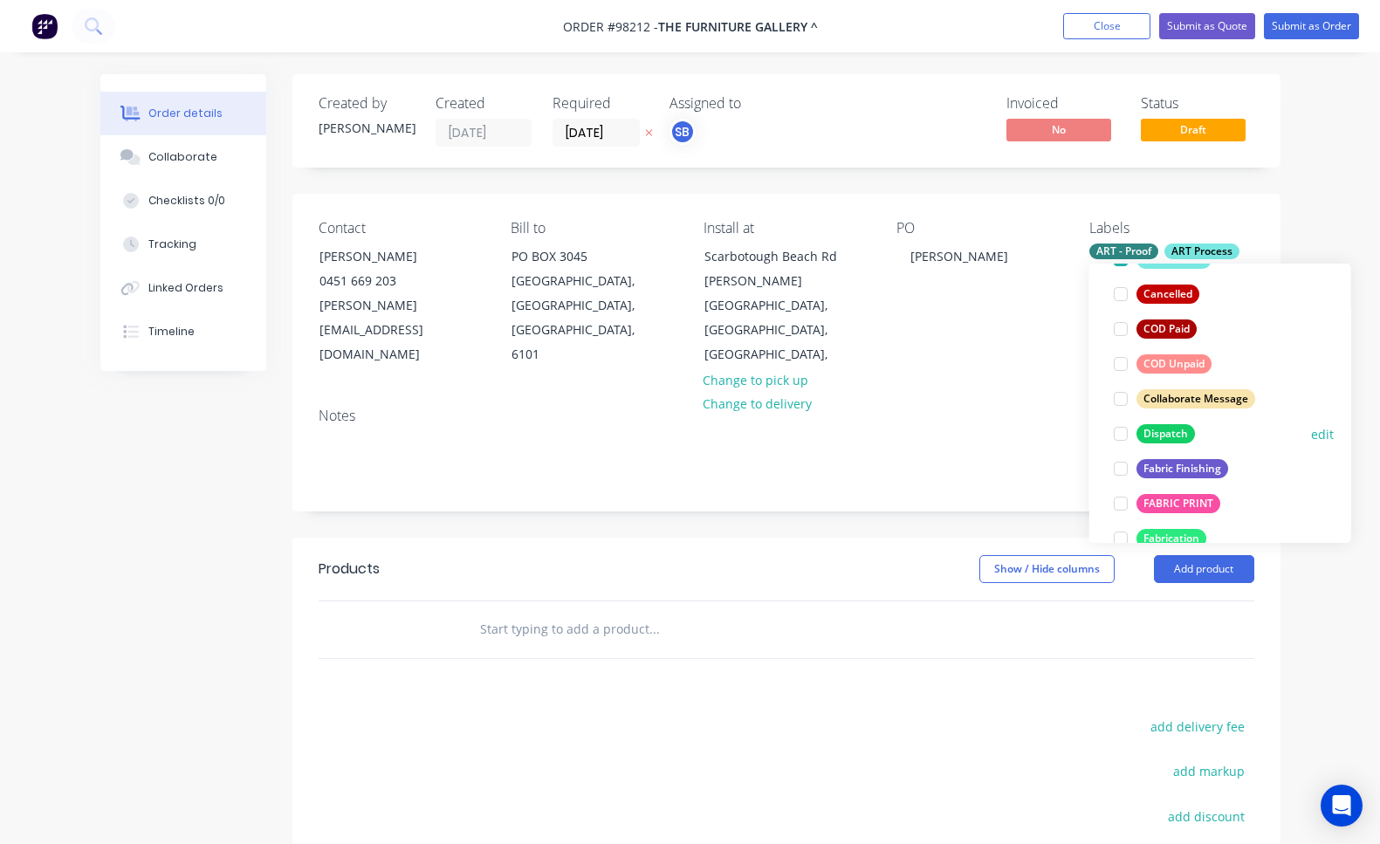
scroll to position [195, 0]
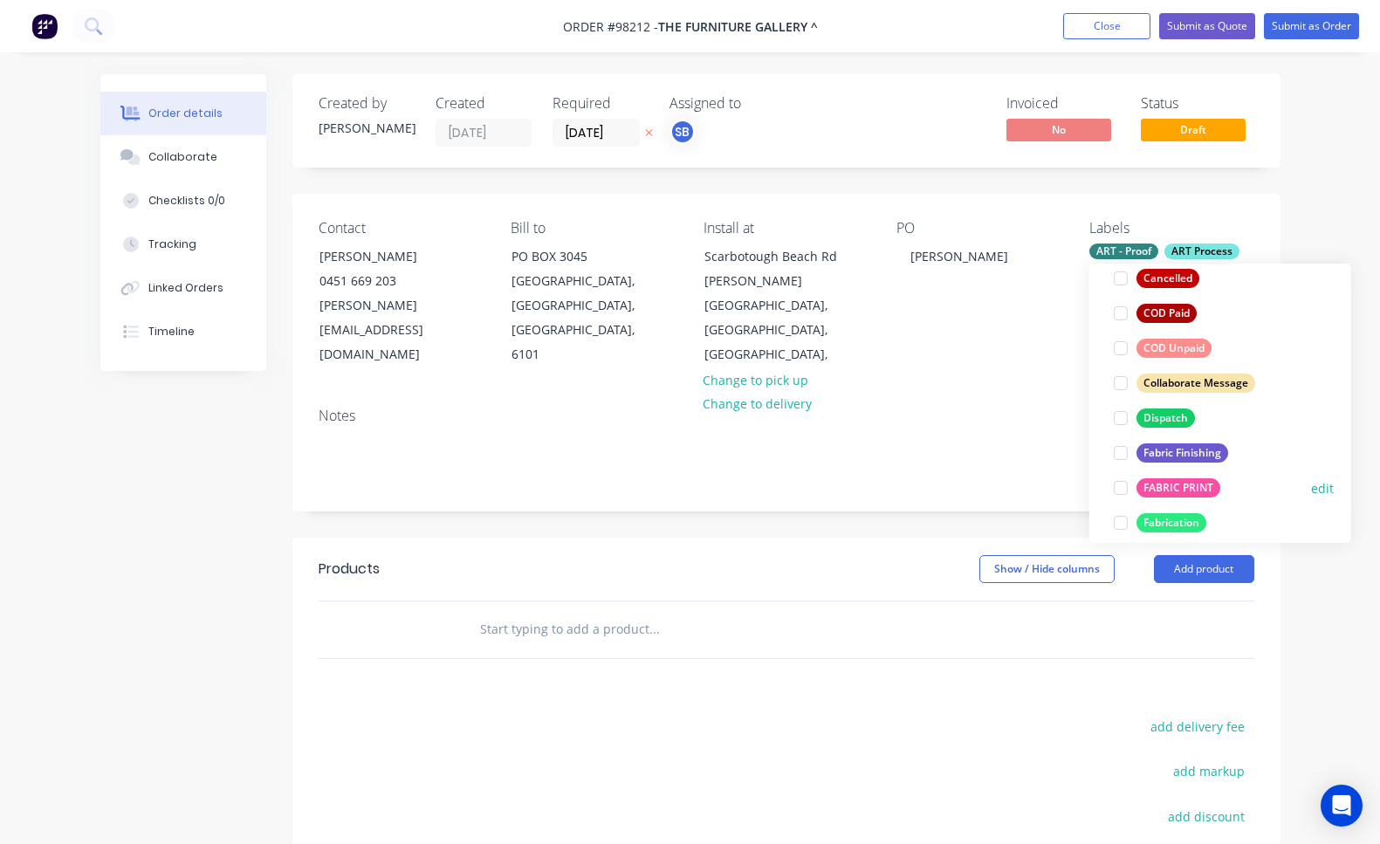
click at [1123, 486] on div at bounding box center [1121, 488] width 35 height 35
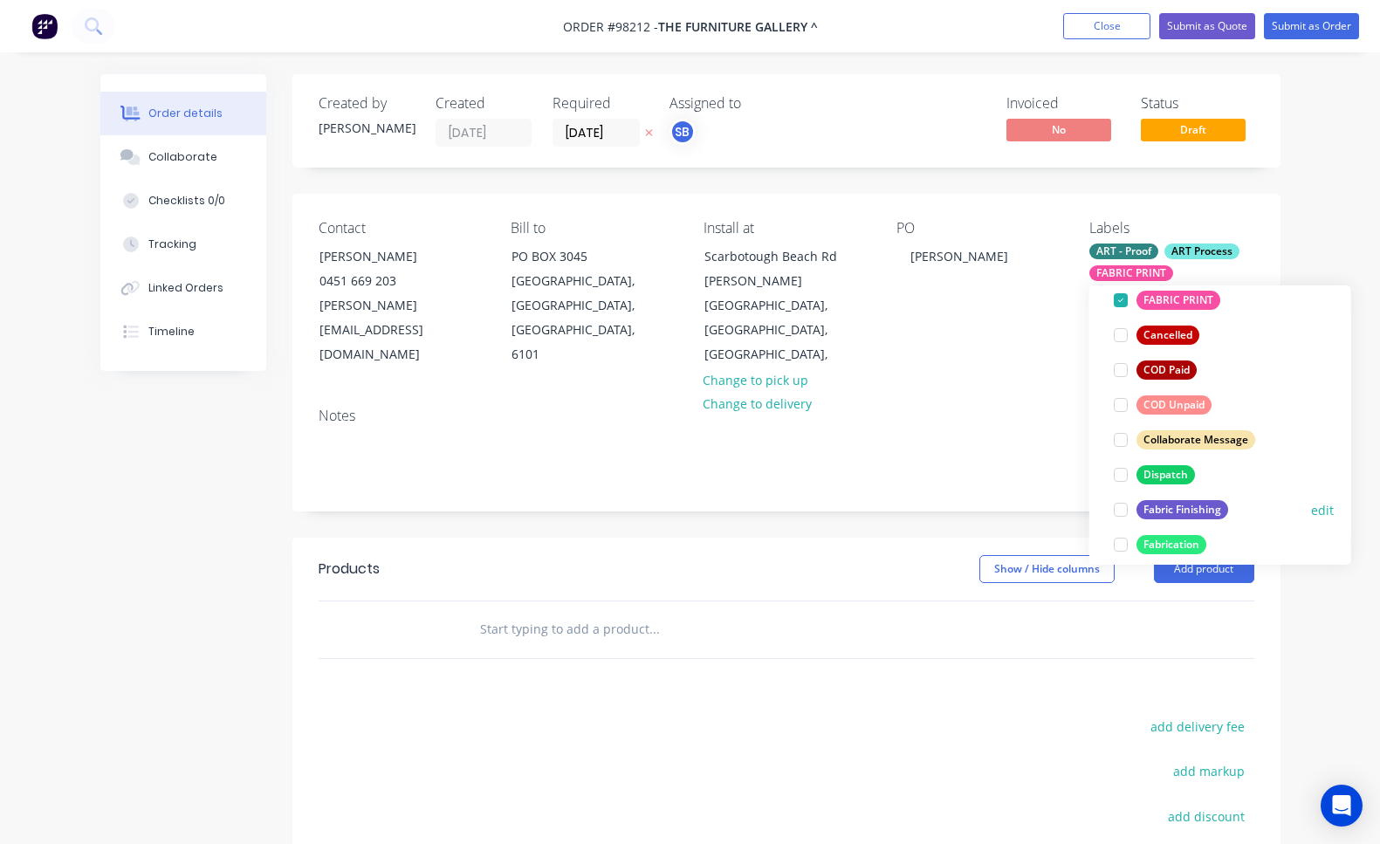
click at [1121, 507] on div at bounding box center [1121, 509] width 35 height 35
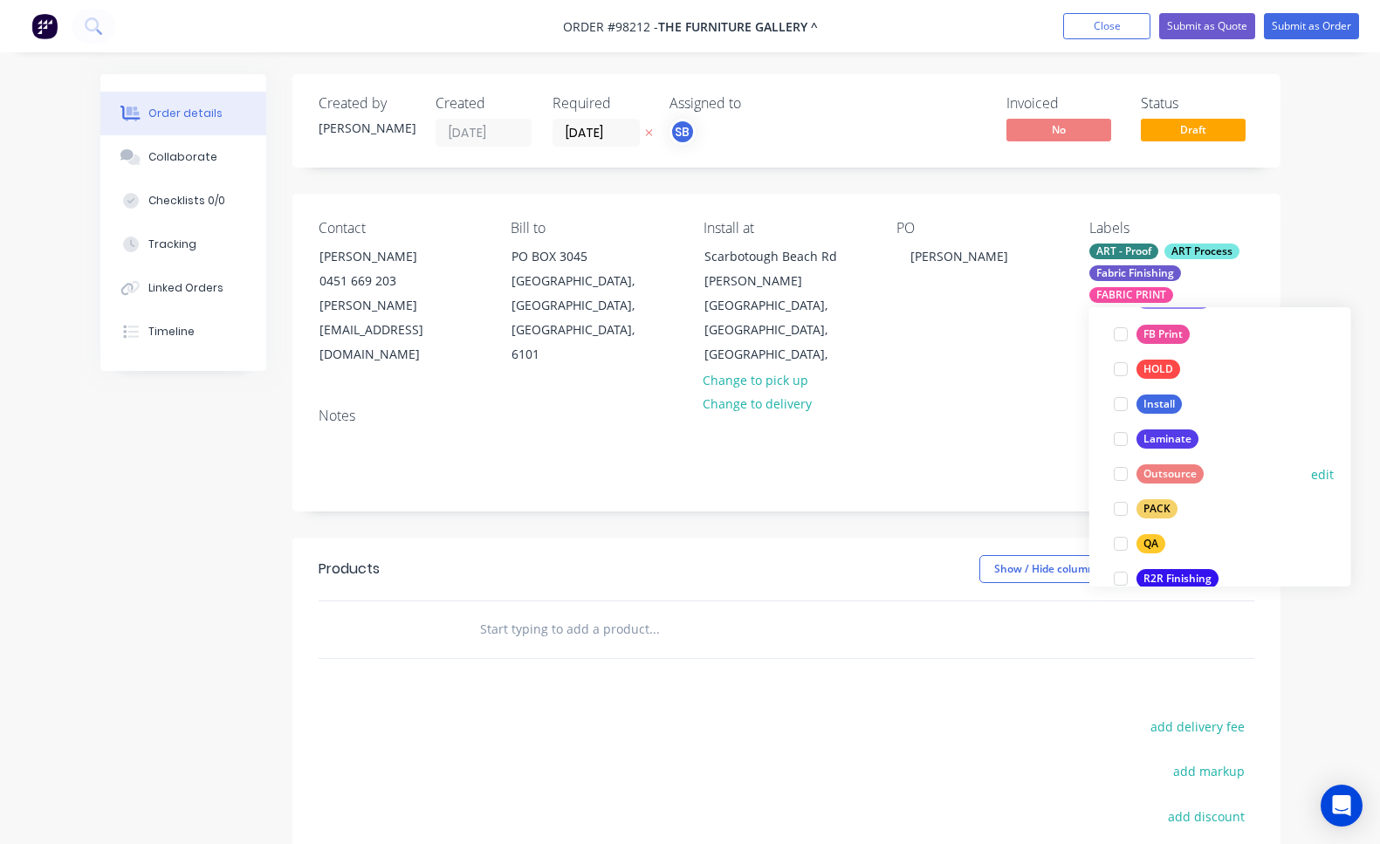
scroll to position [527, 0]
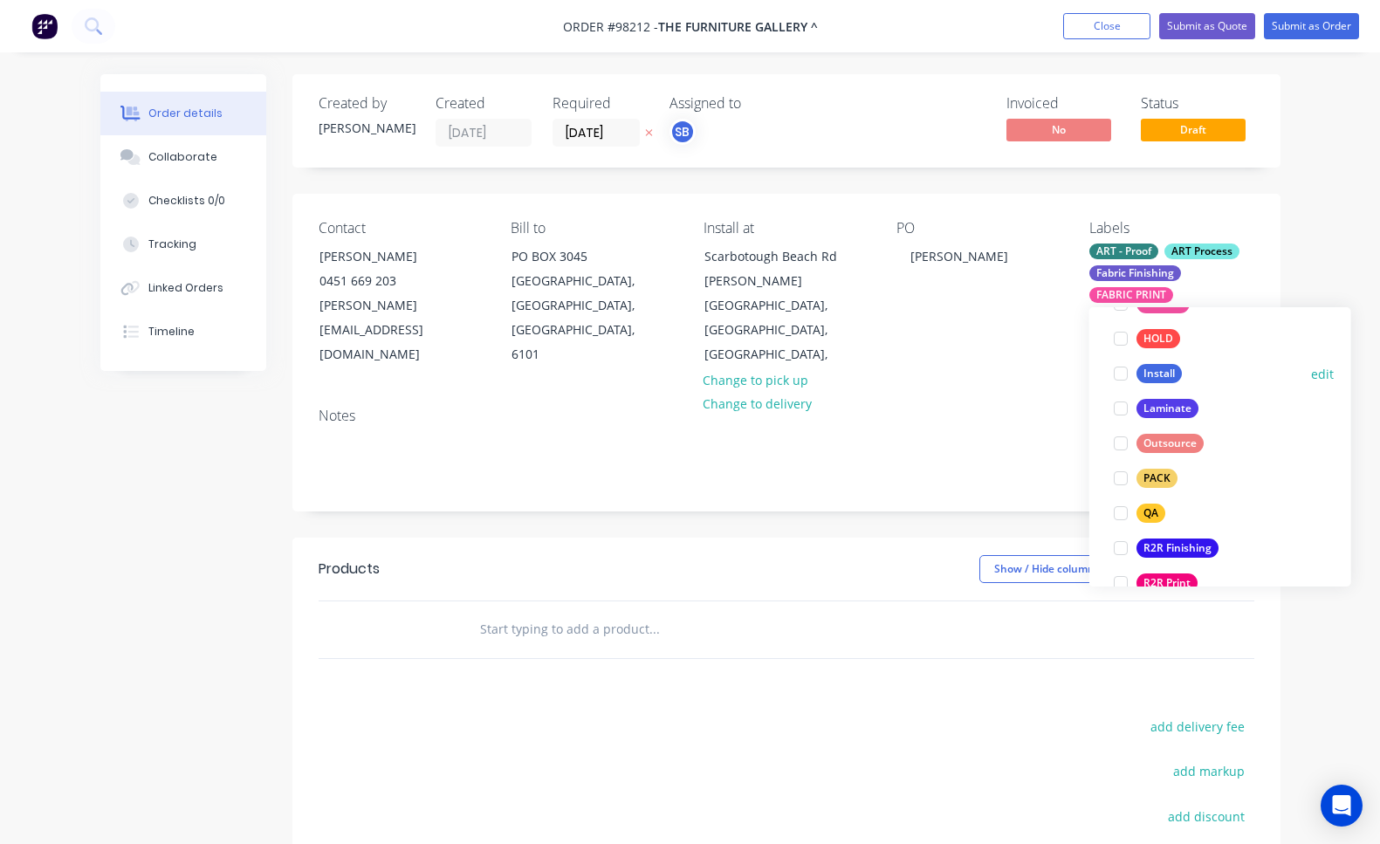
click at [1123, 375] on div at bounding box center [1121, 373] width 35 height 35
click at [1122, 513] on div at bounding box center [1121, 513] width 35 height 35
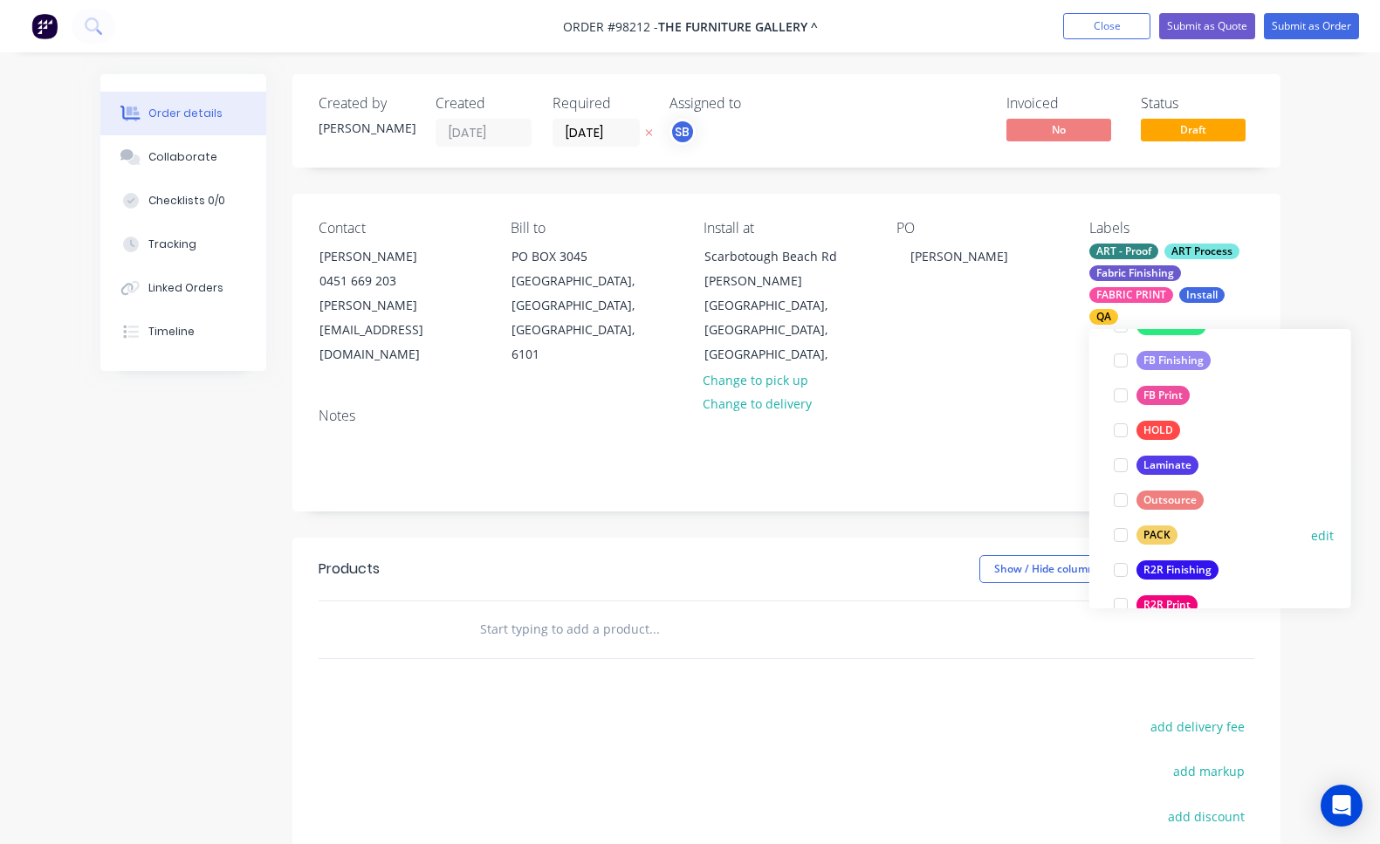
click at [1124, 534] on div at bounding box center [1121, 535] width 35 height 35
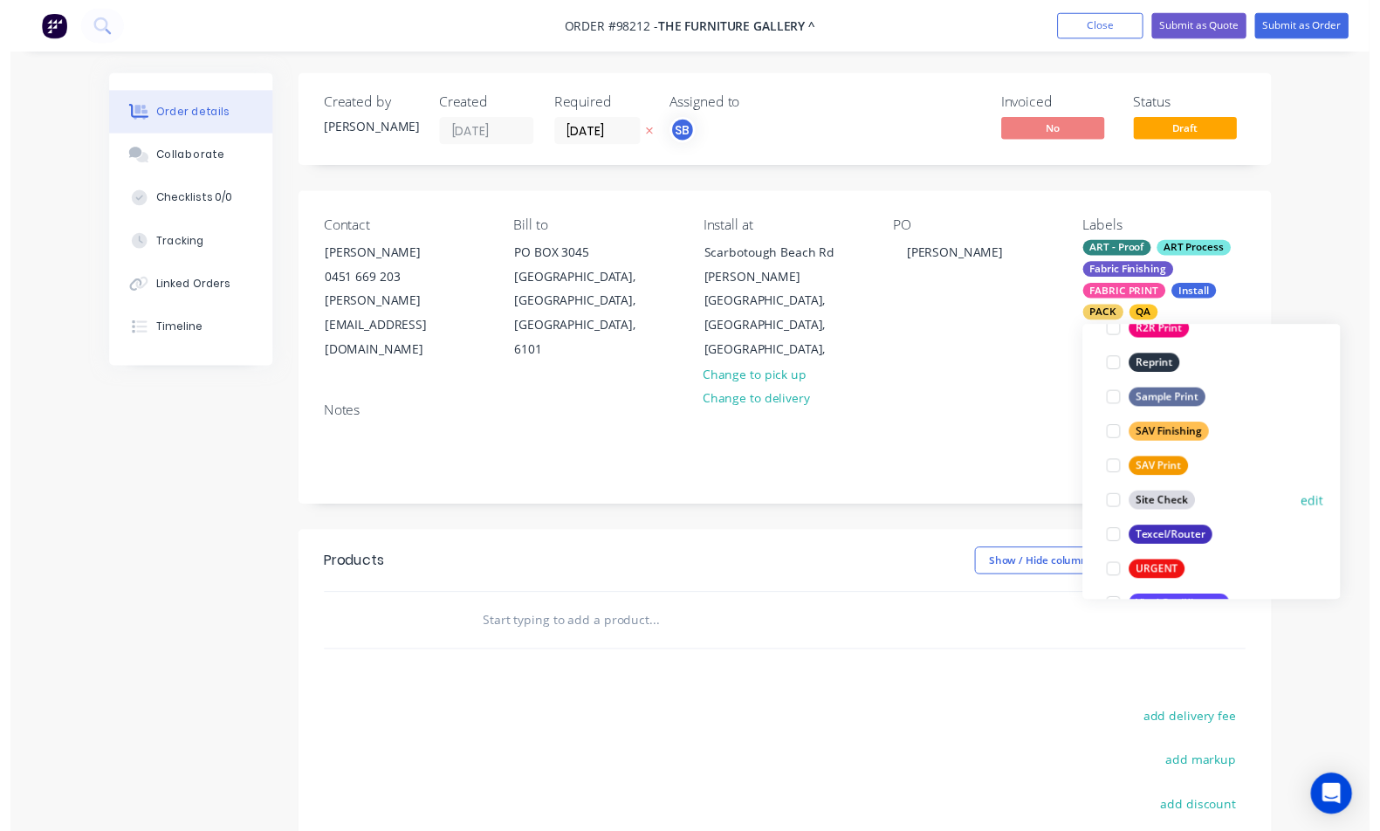
scroll to position [824, 0]
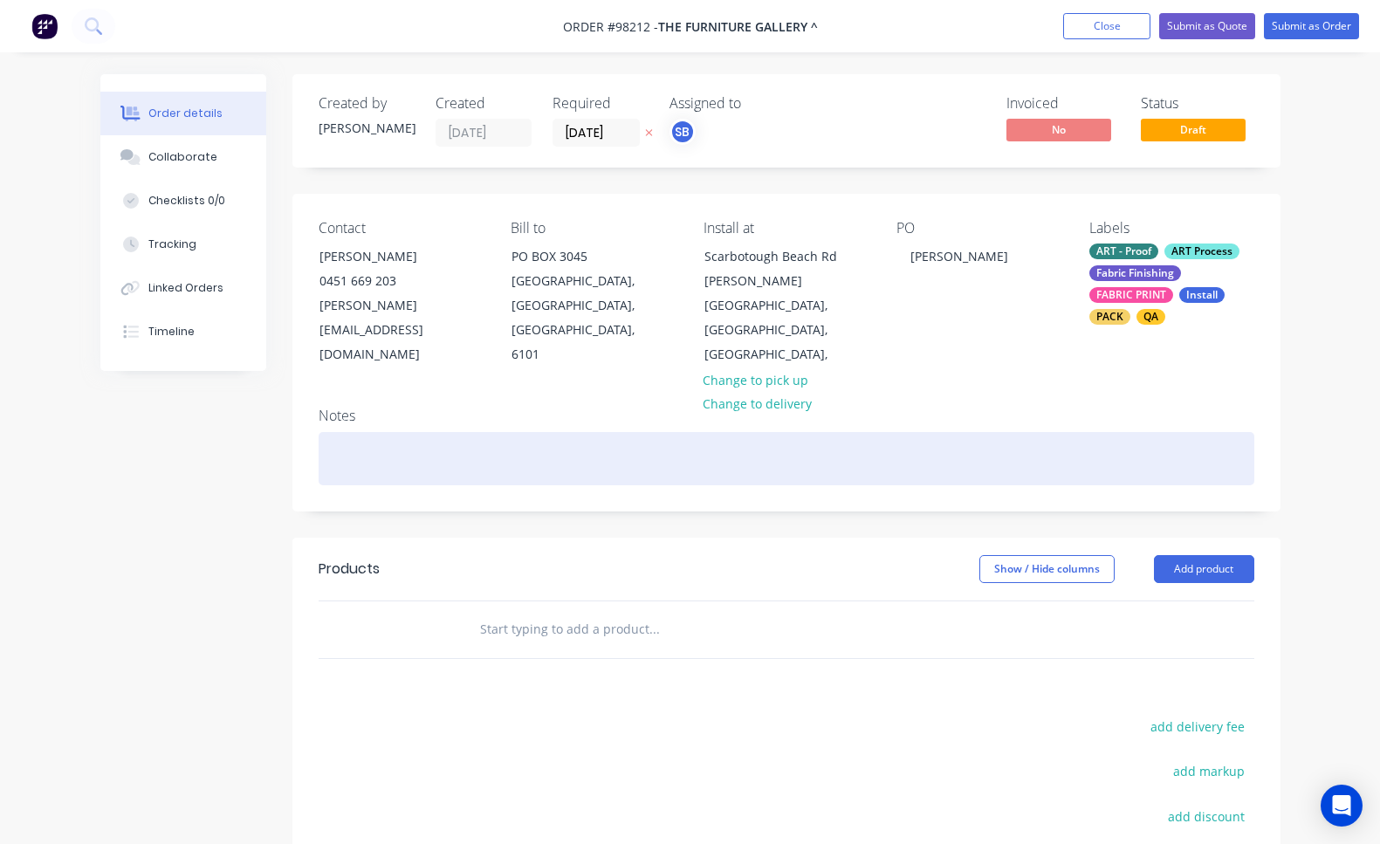
click at [499, 443] on div at bounding box center [787, 458] width 936 height 53
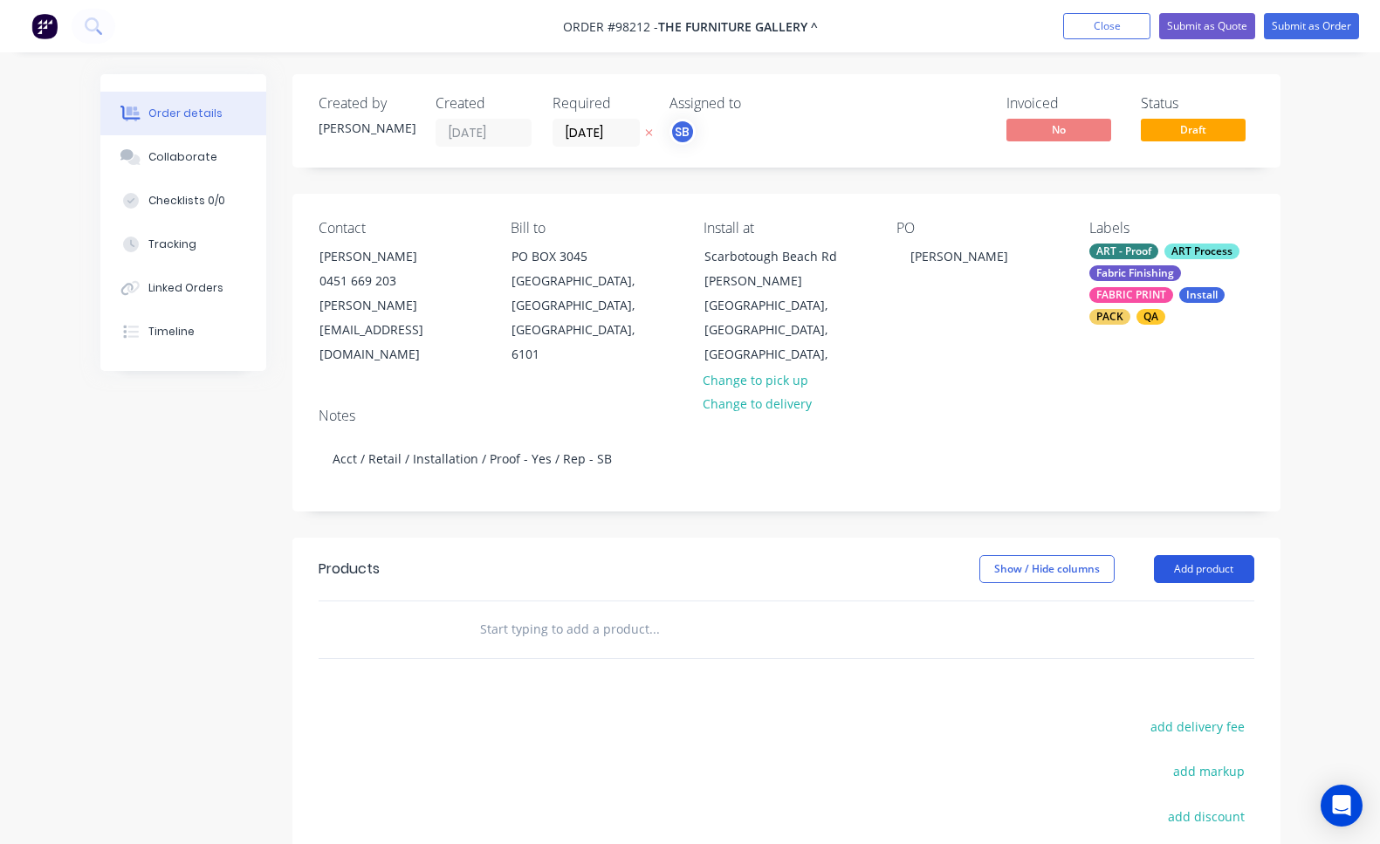
click at [1209, 555] on button "Add product" at bounding box center [1204, 569] width 100 height 28
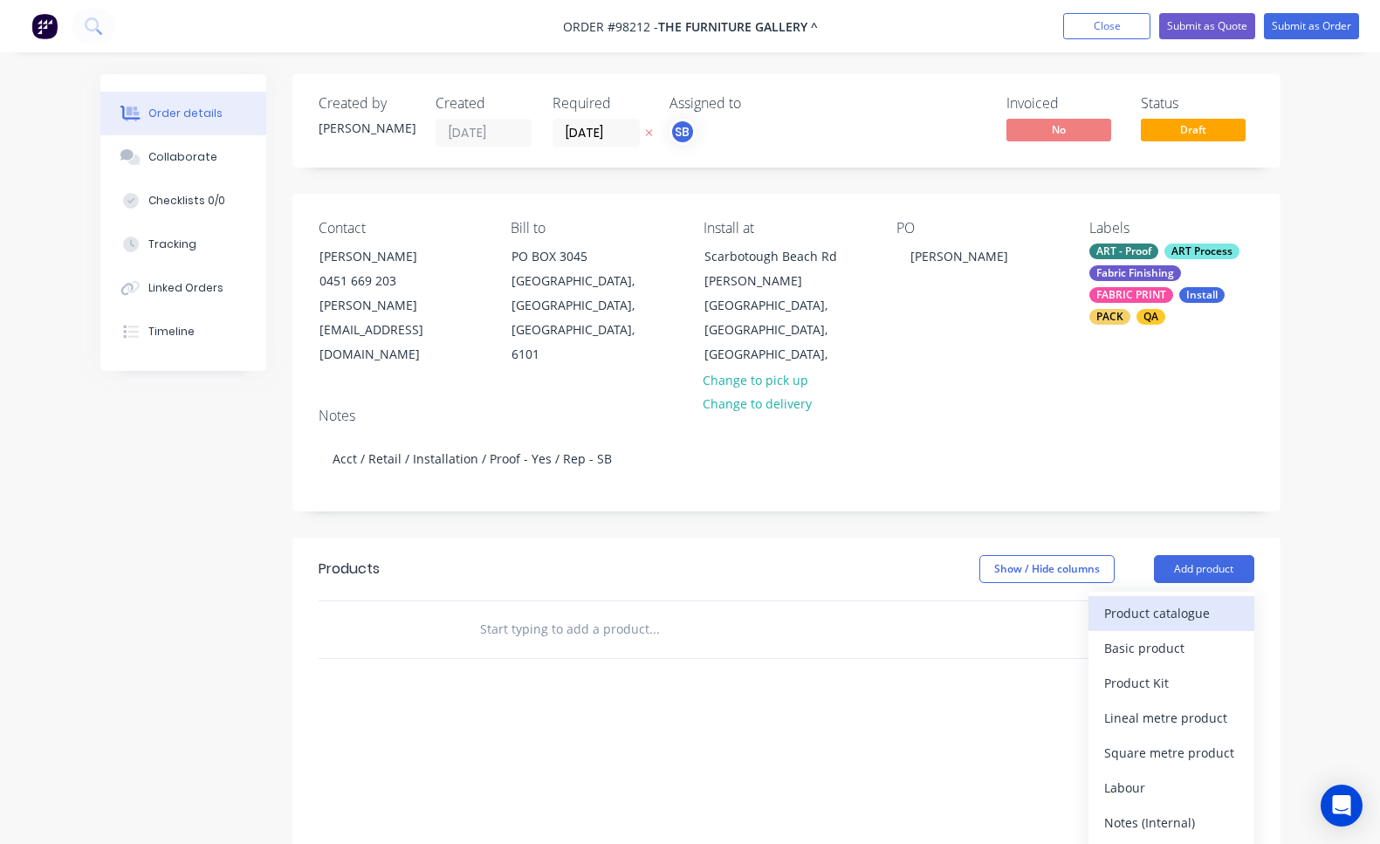
click at [1201, 601] on div "Product catalogue" at bounding box center [1172, 613] width 134 height 25
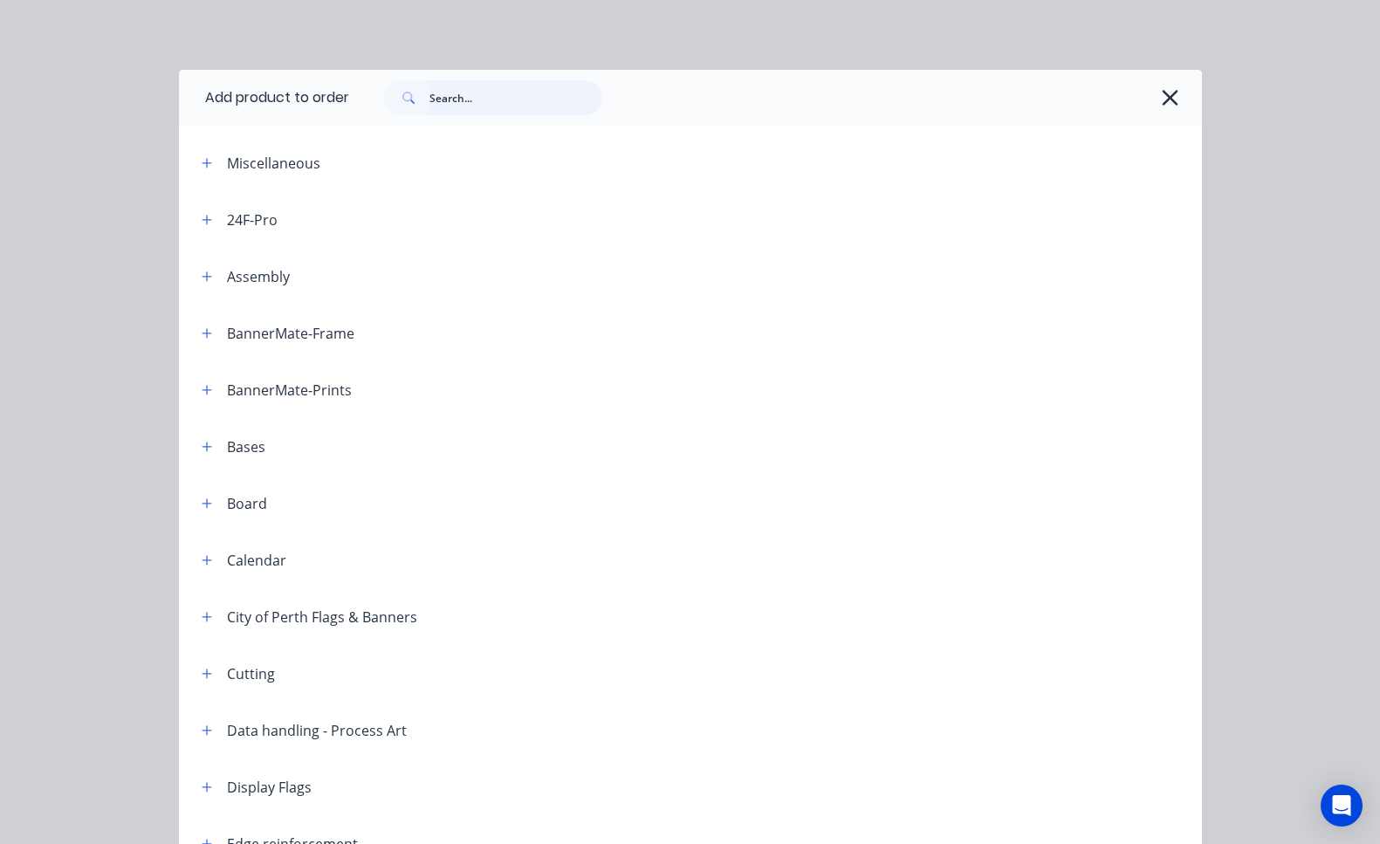
click at [465, 100] on input "text" at bounding box center [516, 97] width 173 height 35
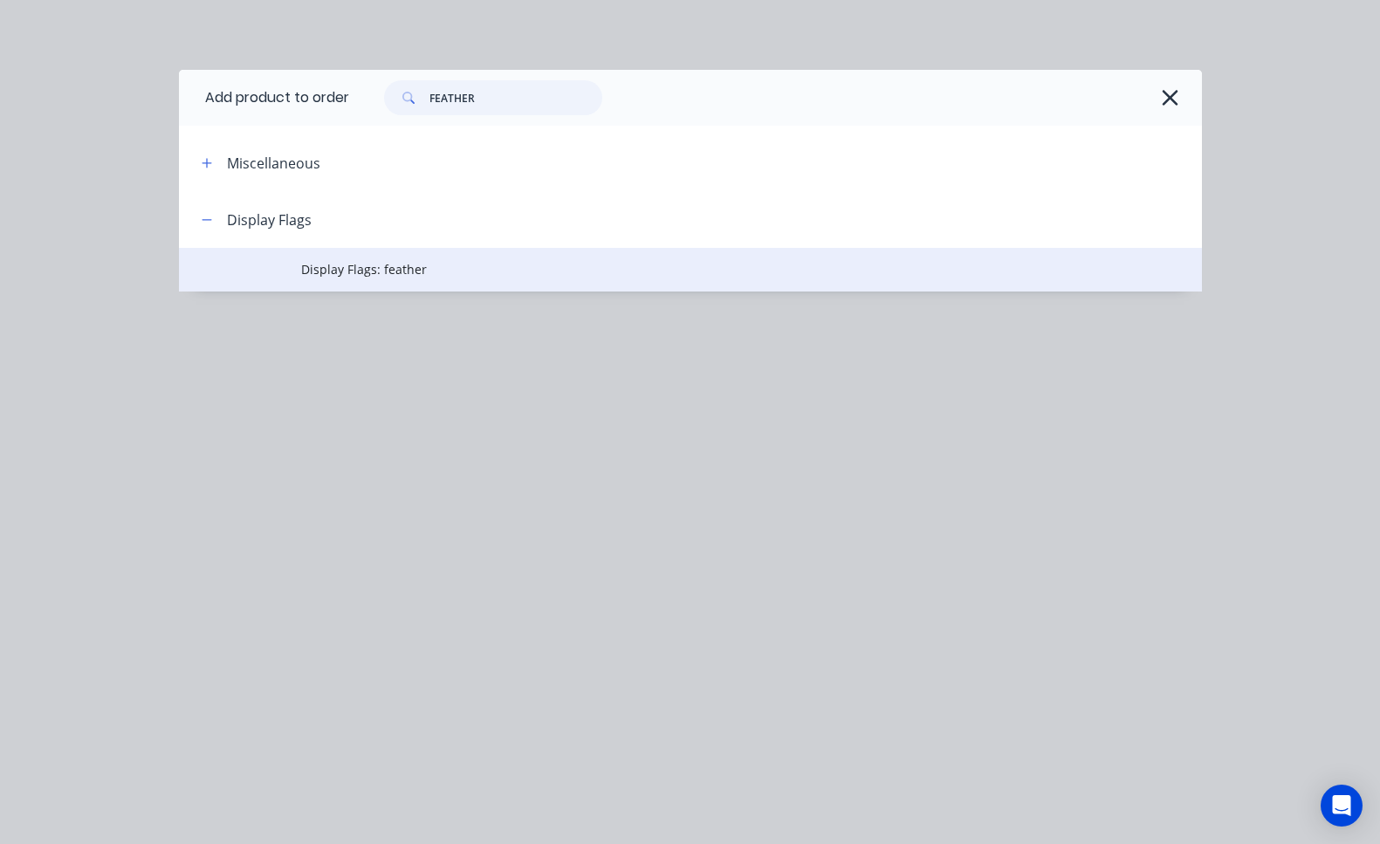
type input "FEATHER"
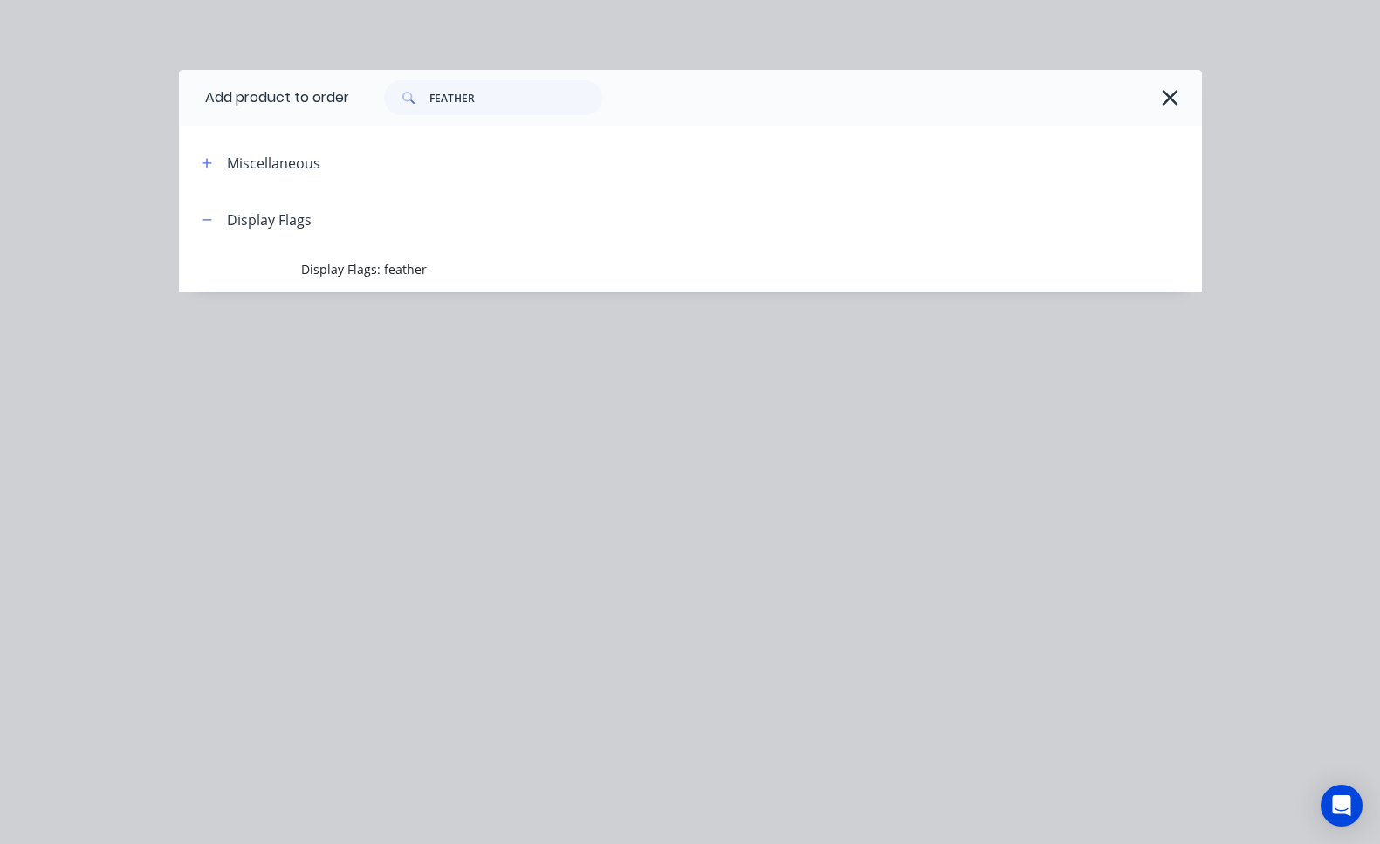
click at [442, 265] on span "Display Flags: feather" at bounding box center [661, 269] width 720 height 18
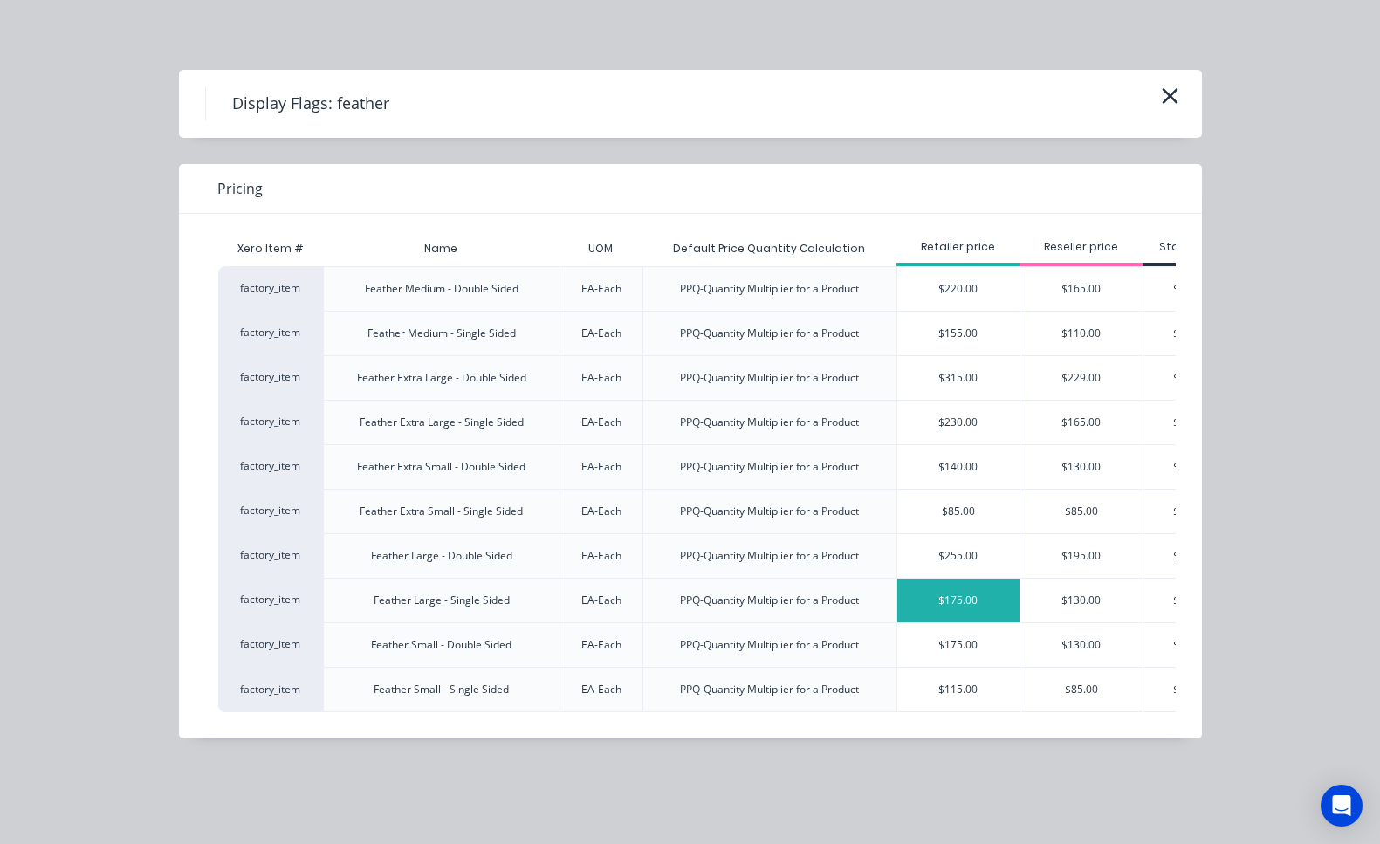
click at [956, 595] on div "$175.00" at bounding box center [959, 601] width 122 height 44
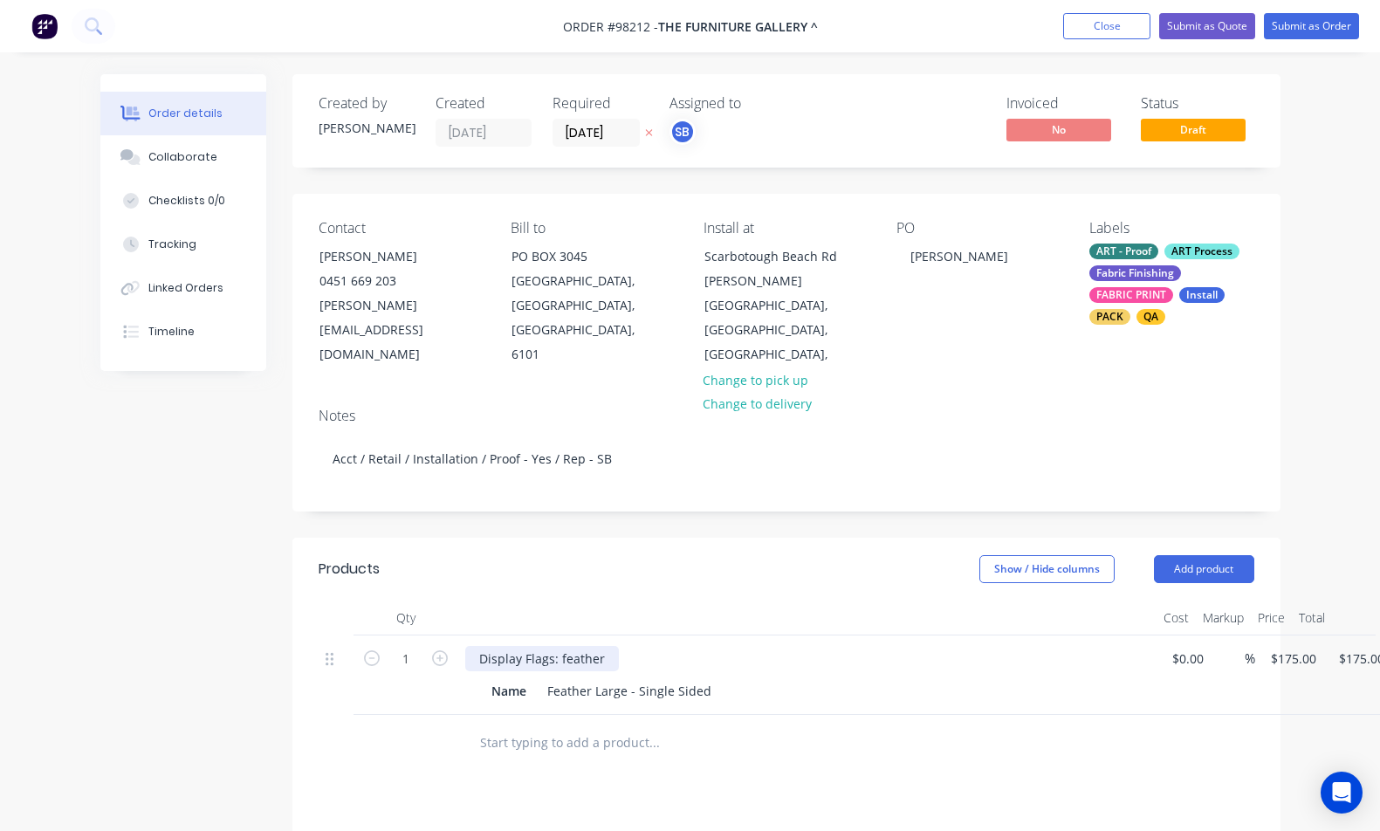
click at [605, 646] on div "Display Flags: feather" at bounding box center [542, 658] width 154 height 25
click at [444, 651] on icon "button" at bounding box center [440, 659] width 16 height 16
type input "2"
type input "$350.00"
click at [444, 651] on icon "button" at bounding box center [440, 659] width 16 height 16
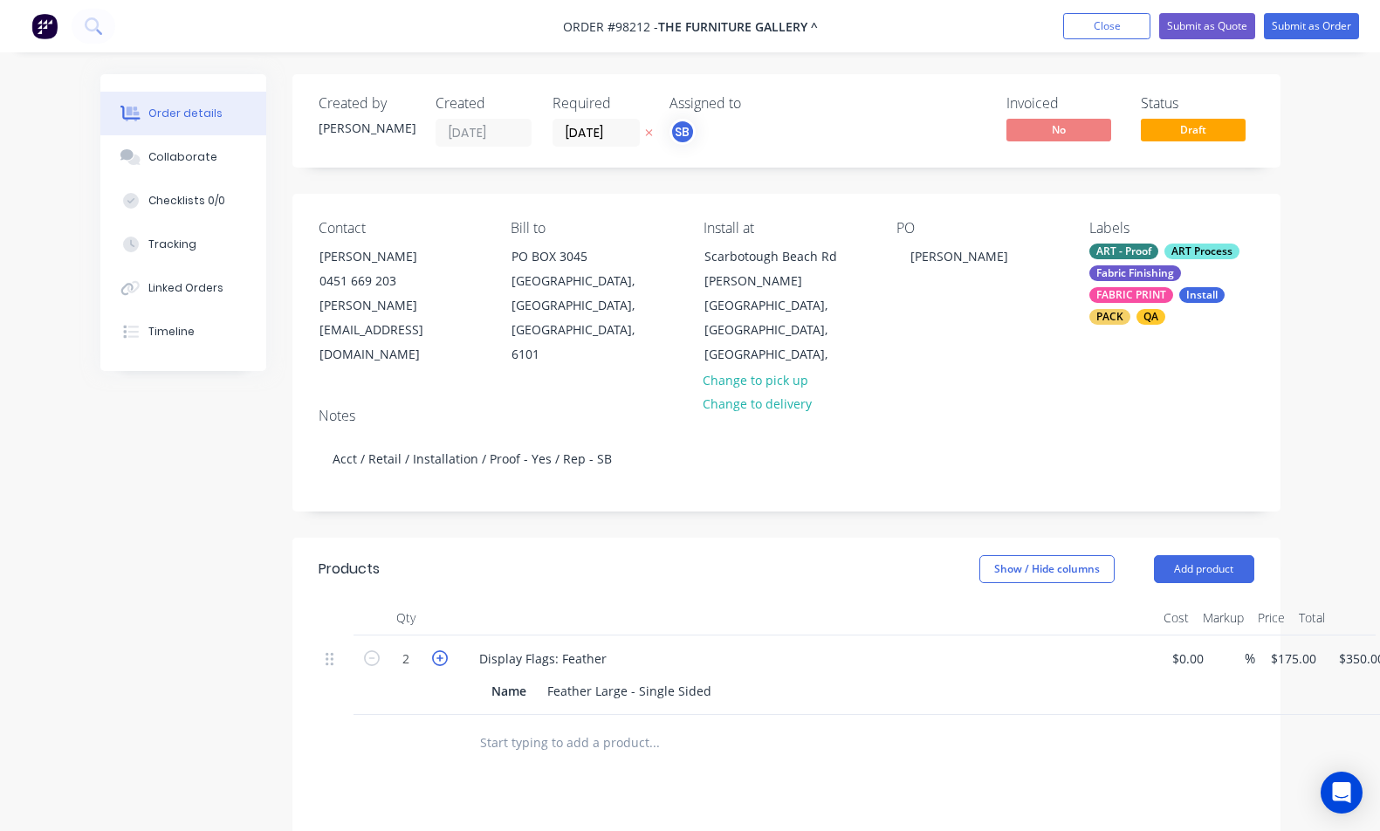
type input "3"
type input "$525.00"
click at [444, 651] on icon "button" at bounding box center [440, 659] width 16 height 16
type input "4"
type input "$700.00"
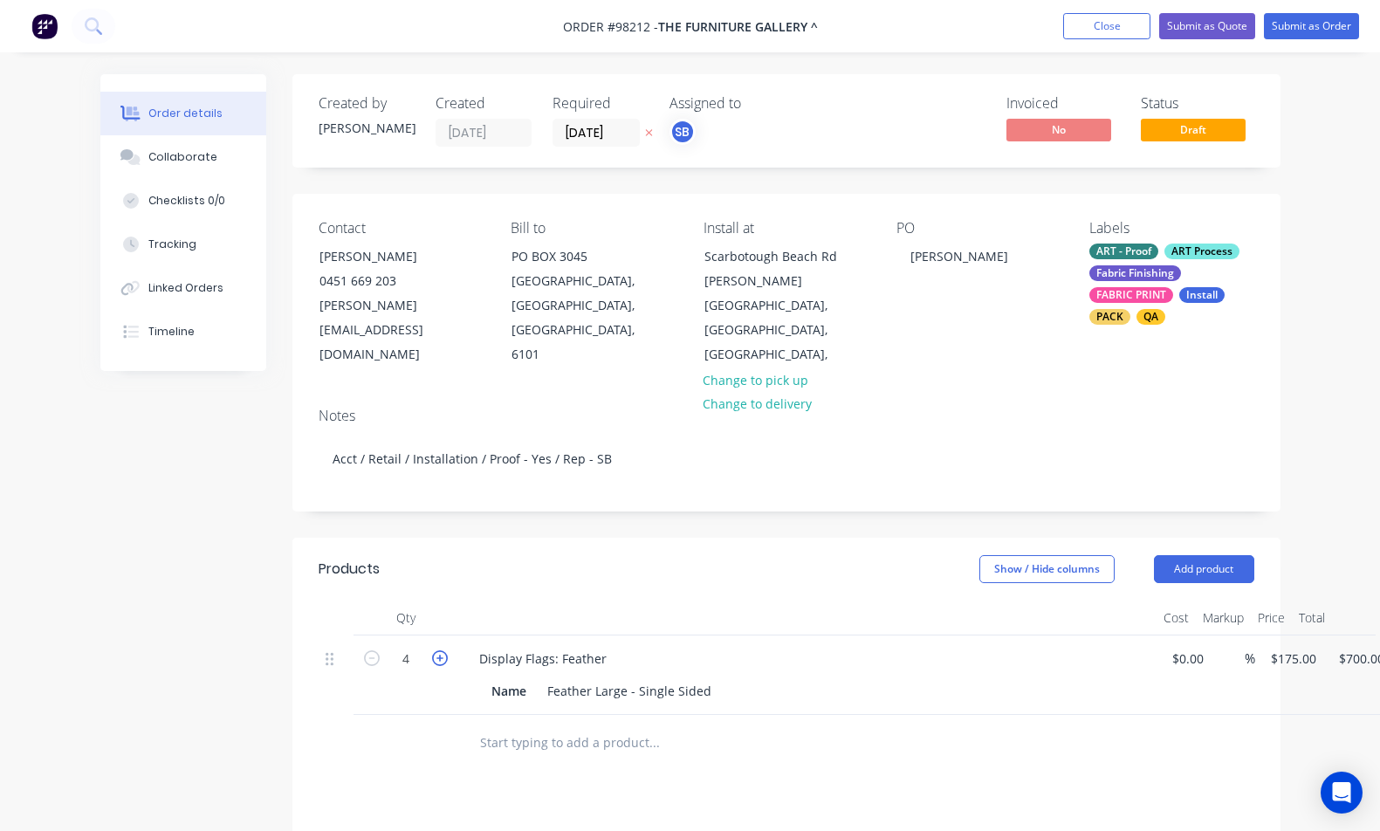
click at [444, 651] on icon "button" at bounding box center [440, 659] width 16 height 16
type input "5"
type input "$875.00"
click at [444, 651] on icon "button" at bounding box center [440, 659] width 16 height 16
type input "6"
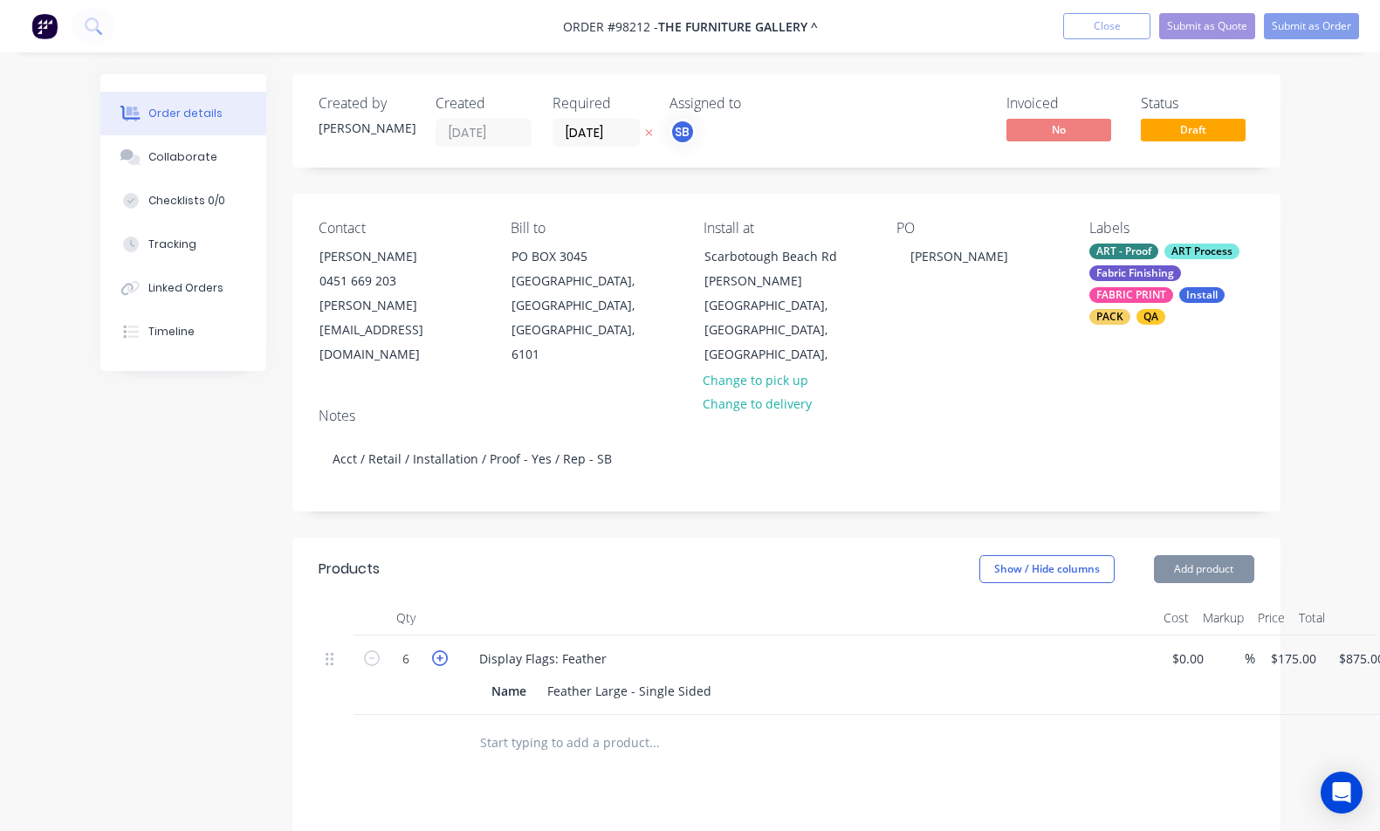
type input "$1,050.00"
click at [444, 651] on icon "button" at bounding box center [440, 659] width 16 height 16
type input "7"
type input "$1,225.00"
click at [444, 651] on icon "button" at bounding box center [440, 659] width 16 height 16
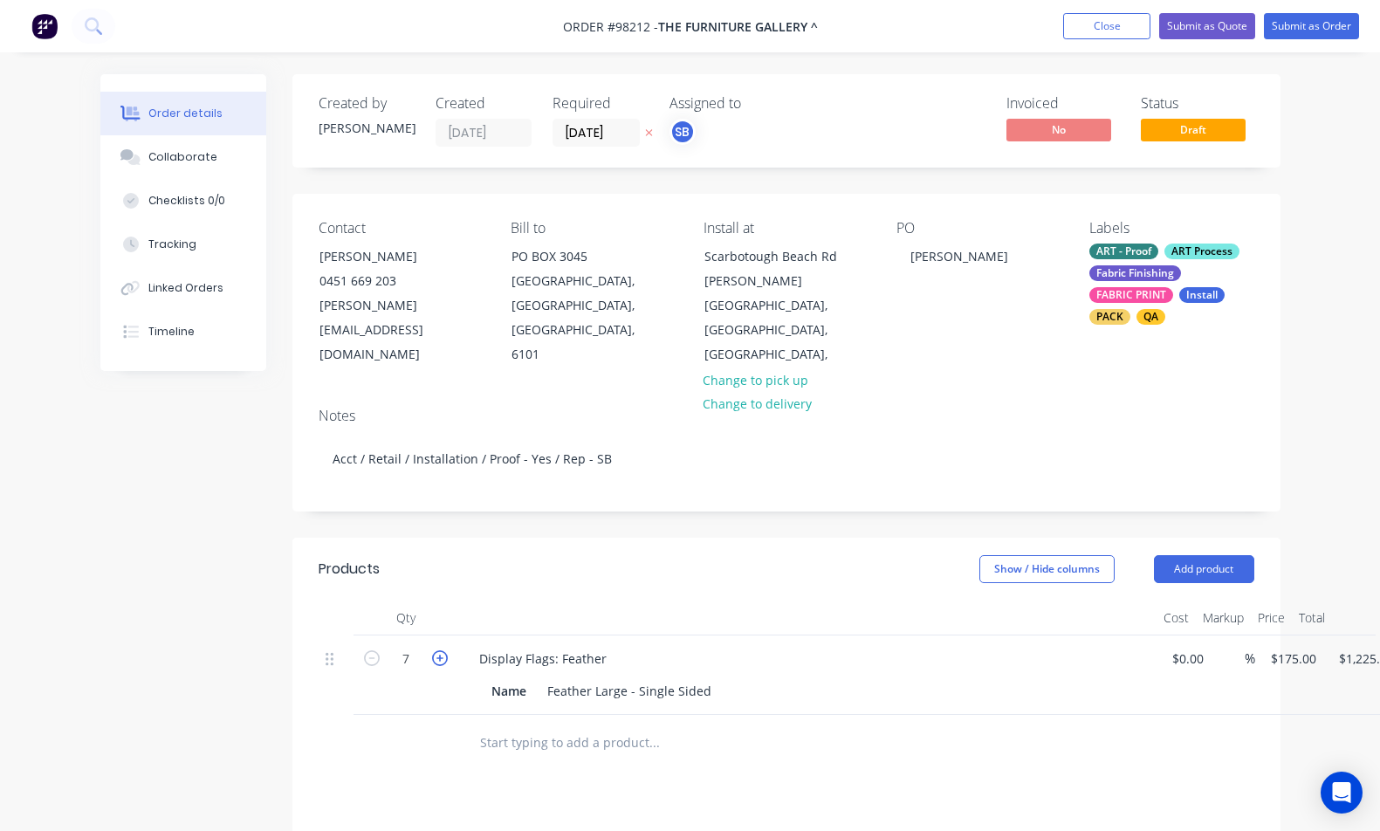
type input "8"
type input "$1,400.00"
click at [1214, 555] on button "Add product" at bounding box center [1204, 569] width 100 height 28
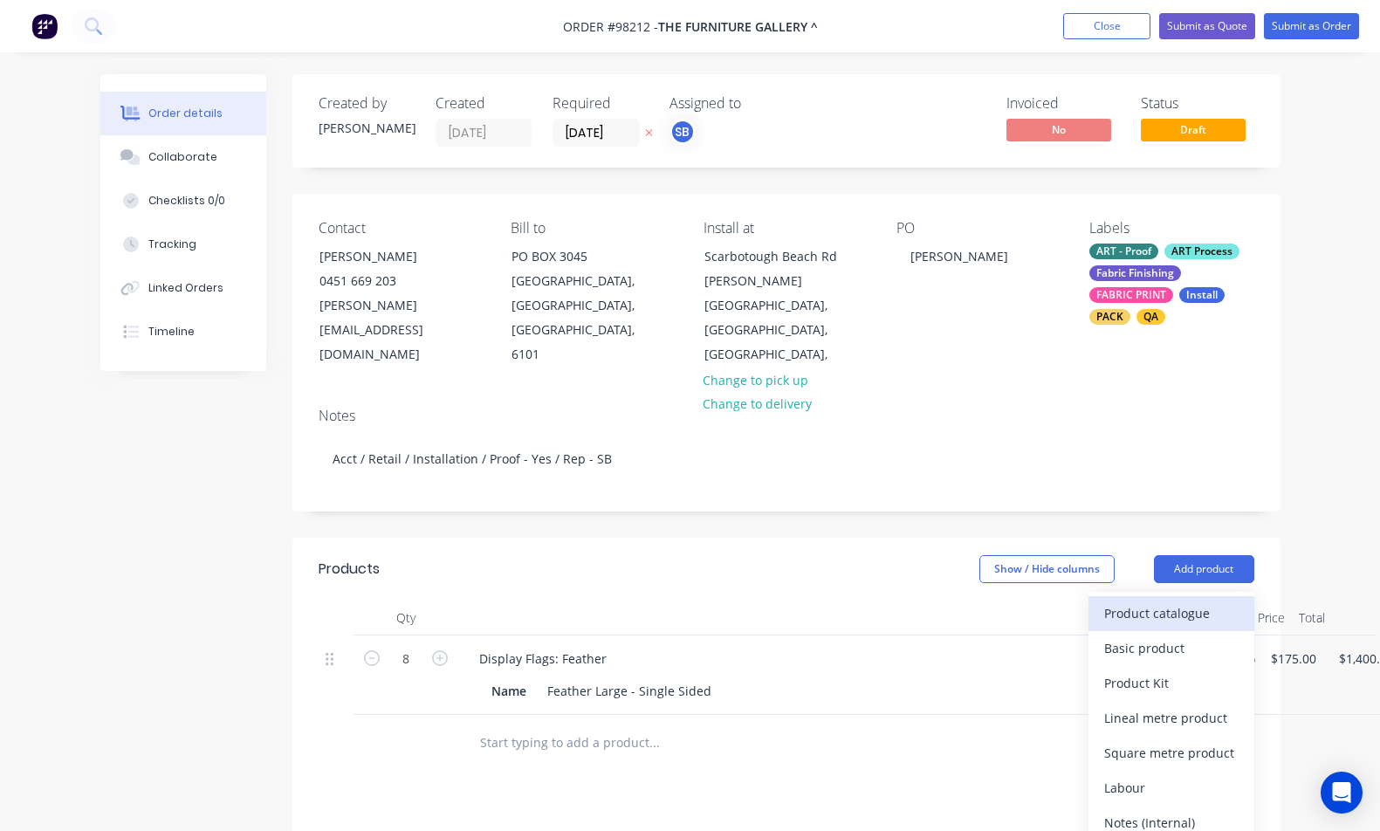
click at [1215, 601] on div "Product catalogue" at bounding box center [1172, 613] width 134 height 25
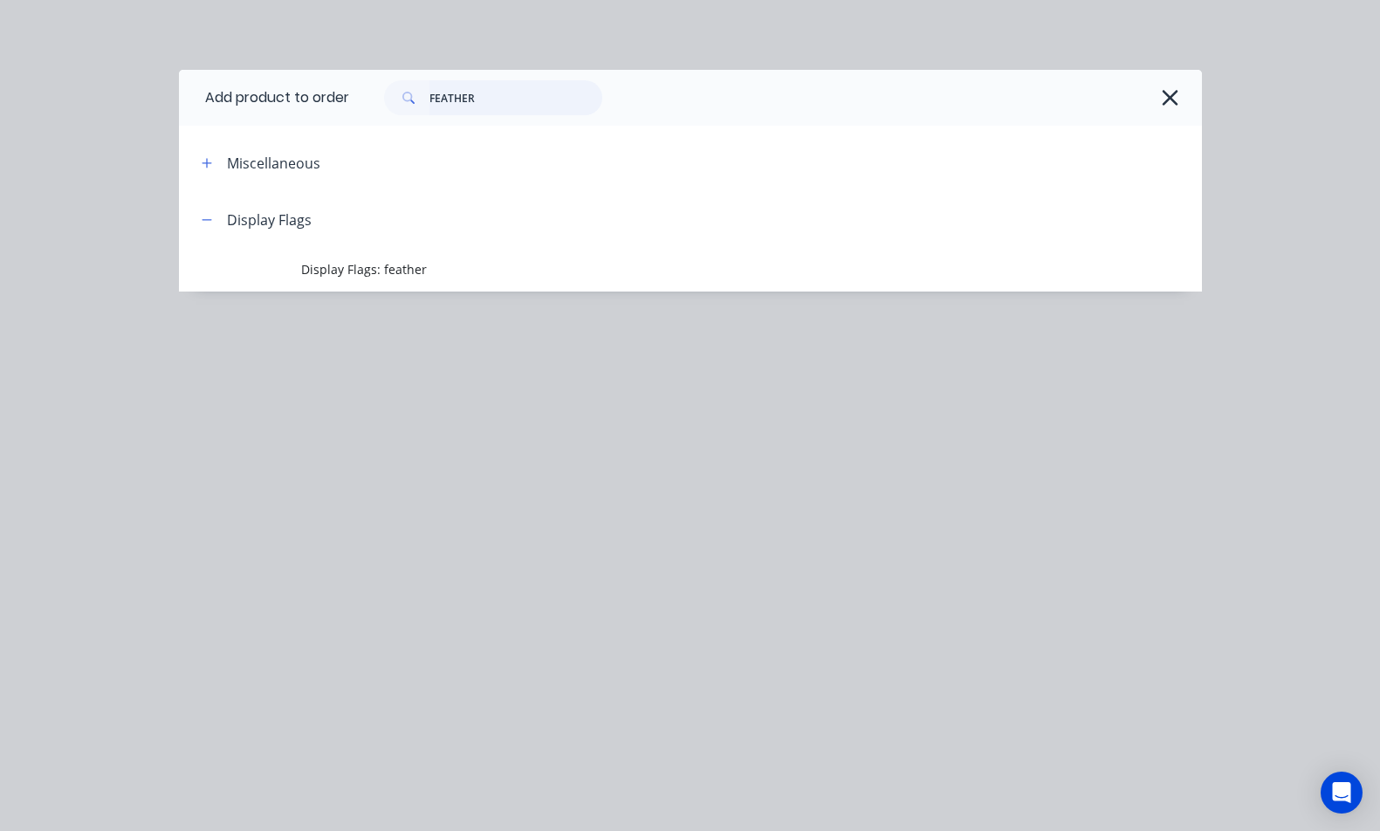
click at [535, 100] on input "FEATHER" at bounding box center [516, 97] width 173 height 35
type input "fabric"
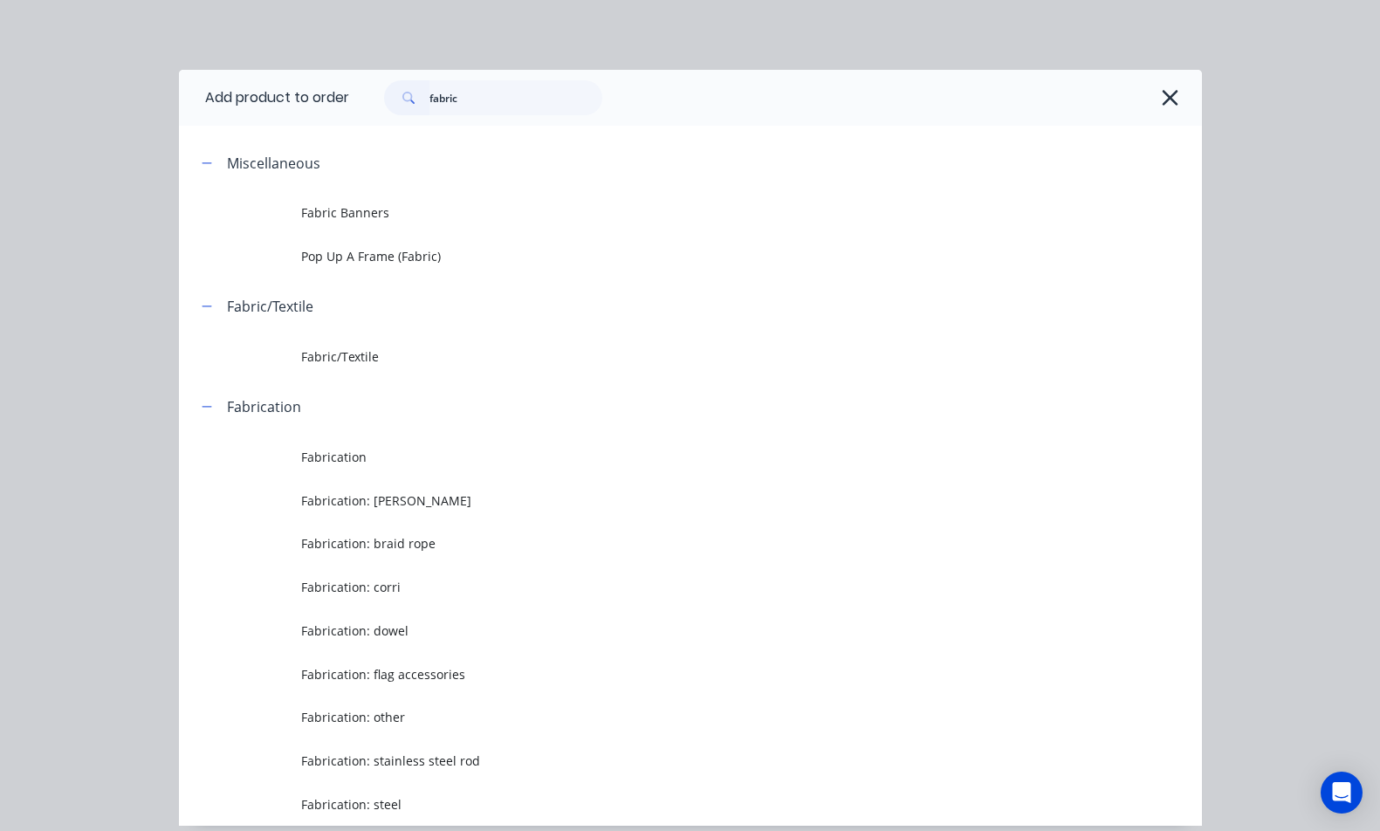
click at [409, 380] on header "Fabrication" at bounding box center [690, 406] width 1023 height 57
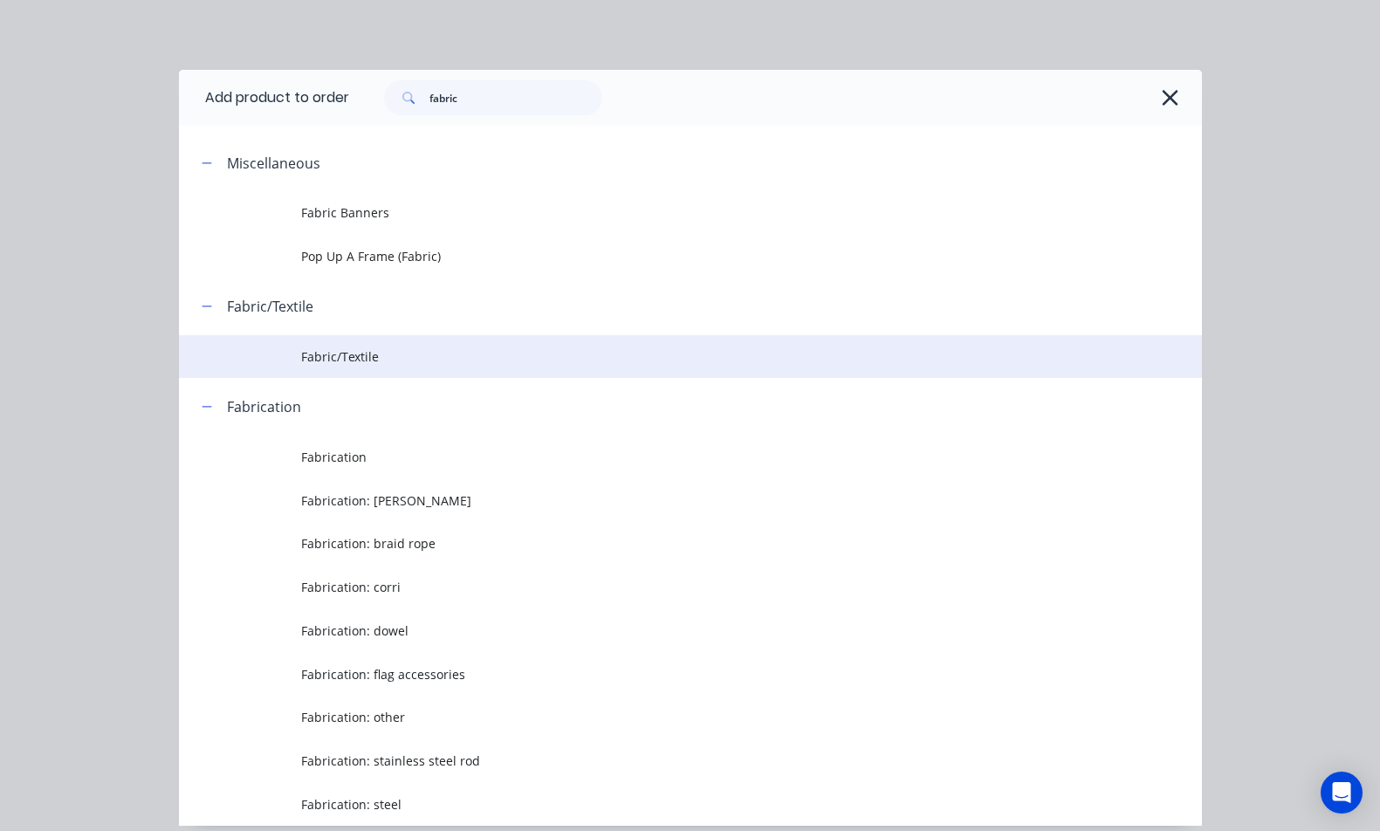
click at [417, 354] on span "Fabric/Textile" at bounding box center [661, 357] width 720 height 18
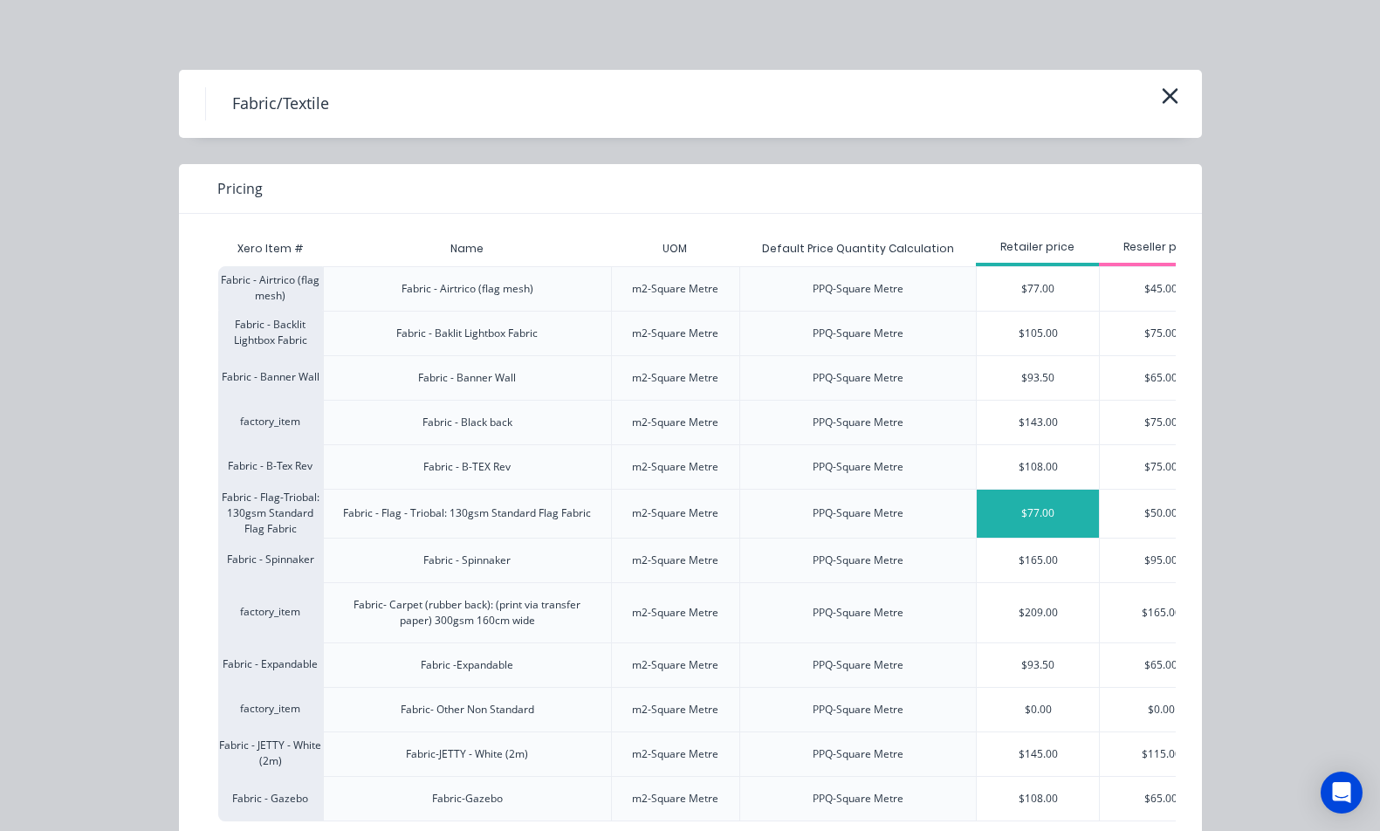
click at [1028, 514] on div "$77.00" at bounding box center [1038, 514] width 122 height 48
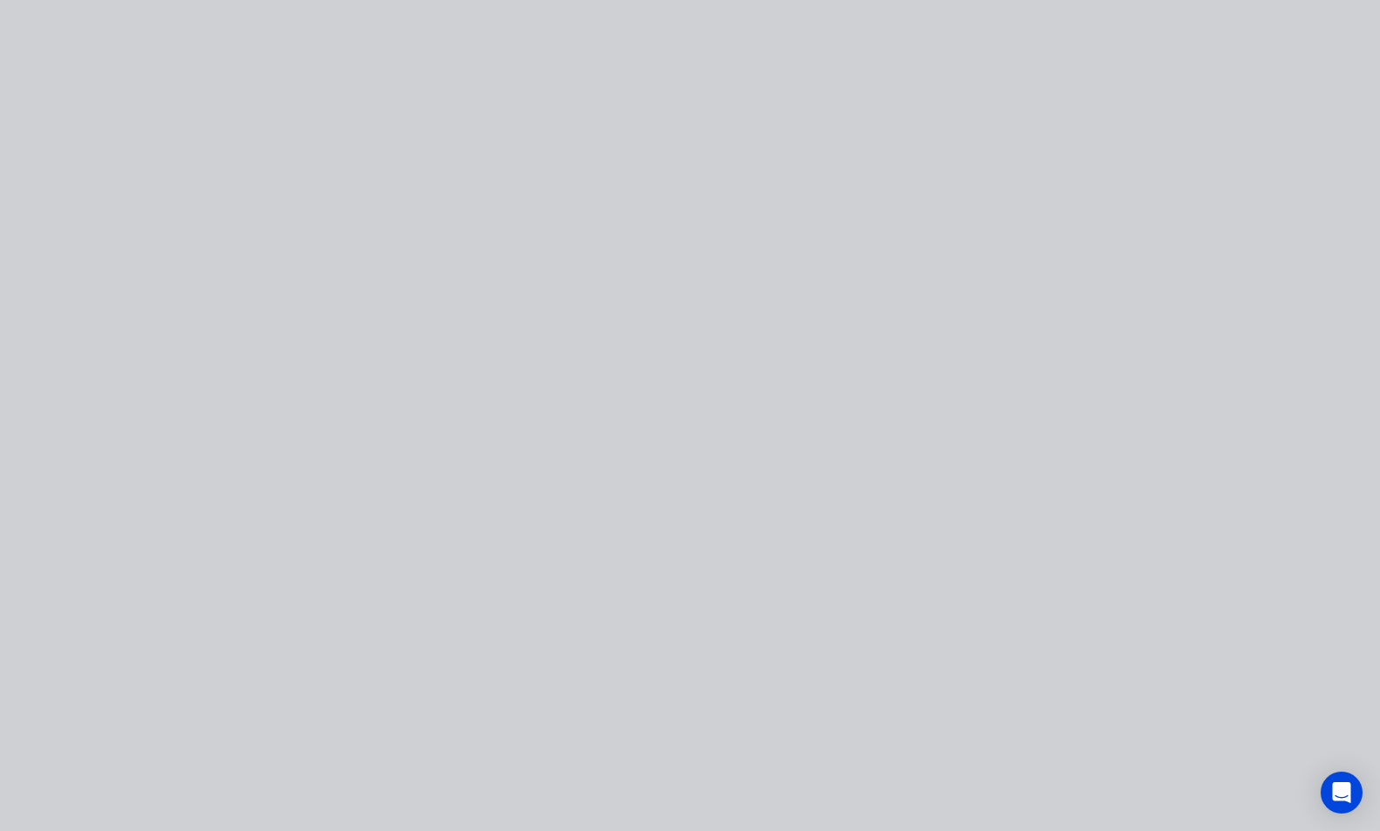
type input "$77.00"
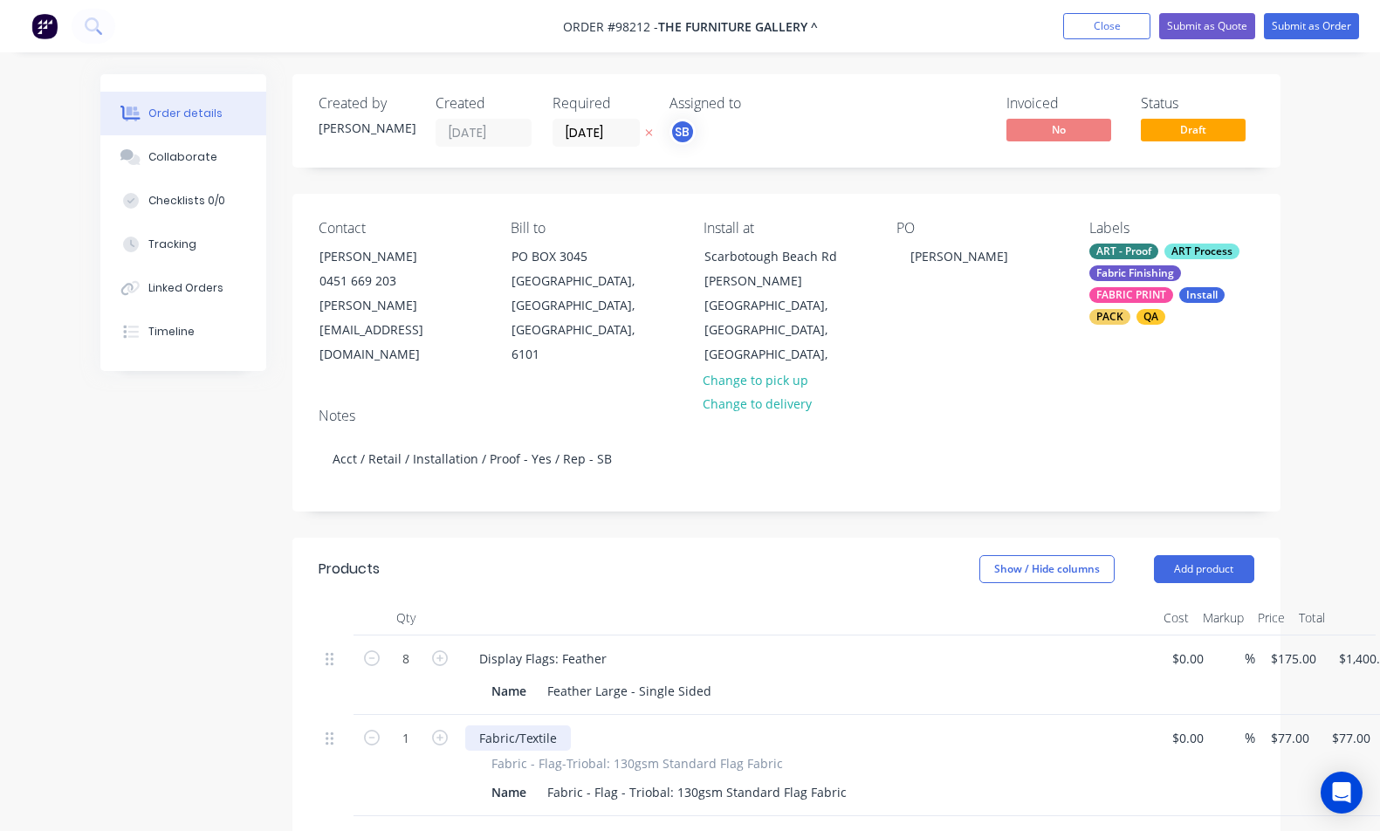
click at [550, 726] on div "Fabric/Textile" at bounding box center [518, 738] width 106 height 25
drag, startPoint x: 558, startPoint y: 711, endPoint x: 423, endPoint y: 711, distance: 134.5
click at [423, 715] on div "1 Fabric/Textile Fabric - Flag-Triobal: 130gsm Standard Flag Fabric Name Fabric…" at bounding box center [787, 765] width 936 height 101
paste div
click at [1255, 715] on div "1 Roof Flags 1800mm x 900mm reinforced with anti-fray Fabric - Flag-Triobal: 13…" at bounding box center [787, 765] width 936 height 101
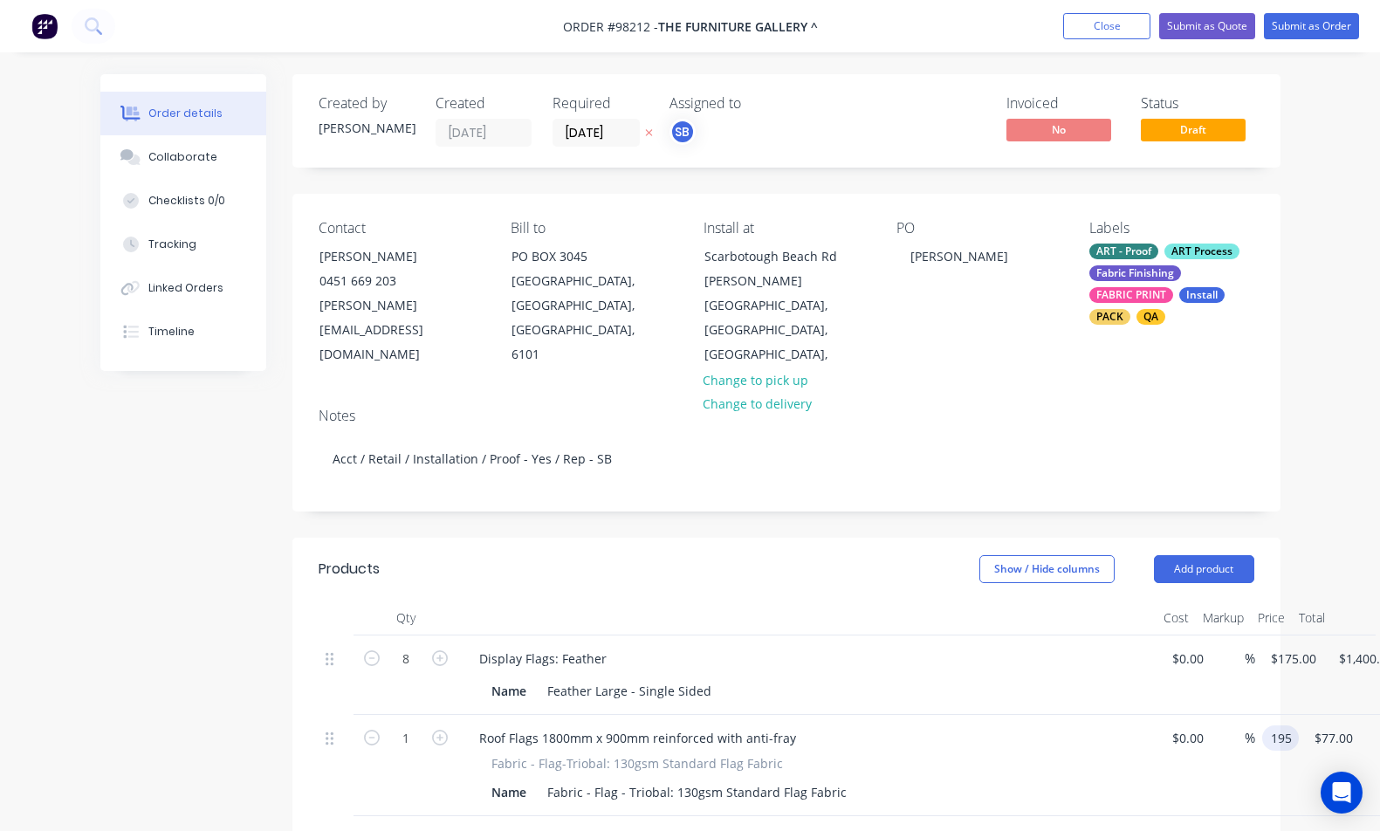
type input "$195.00"
click at [437, 730] on icon "button" at bounding box center [440, 738] width 16 height 16
type input "2"
type input "$390.00"
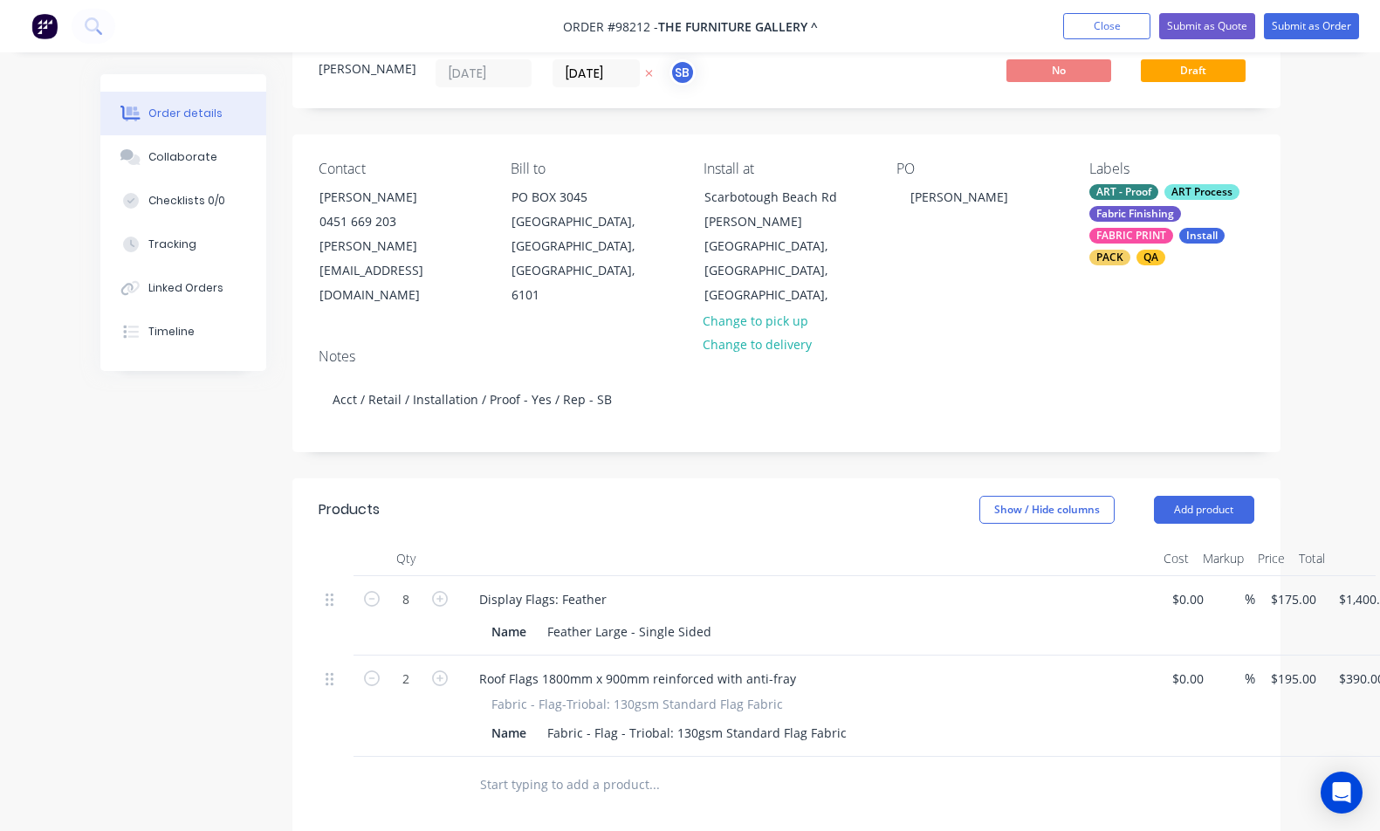
scroll to position [128, 0]
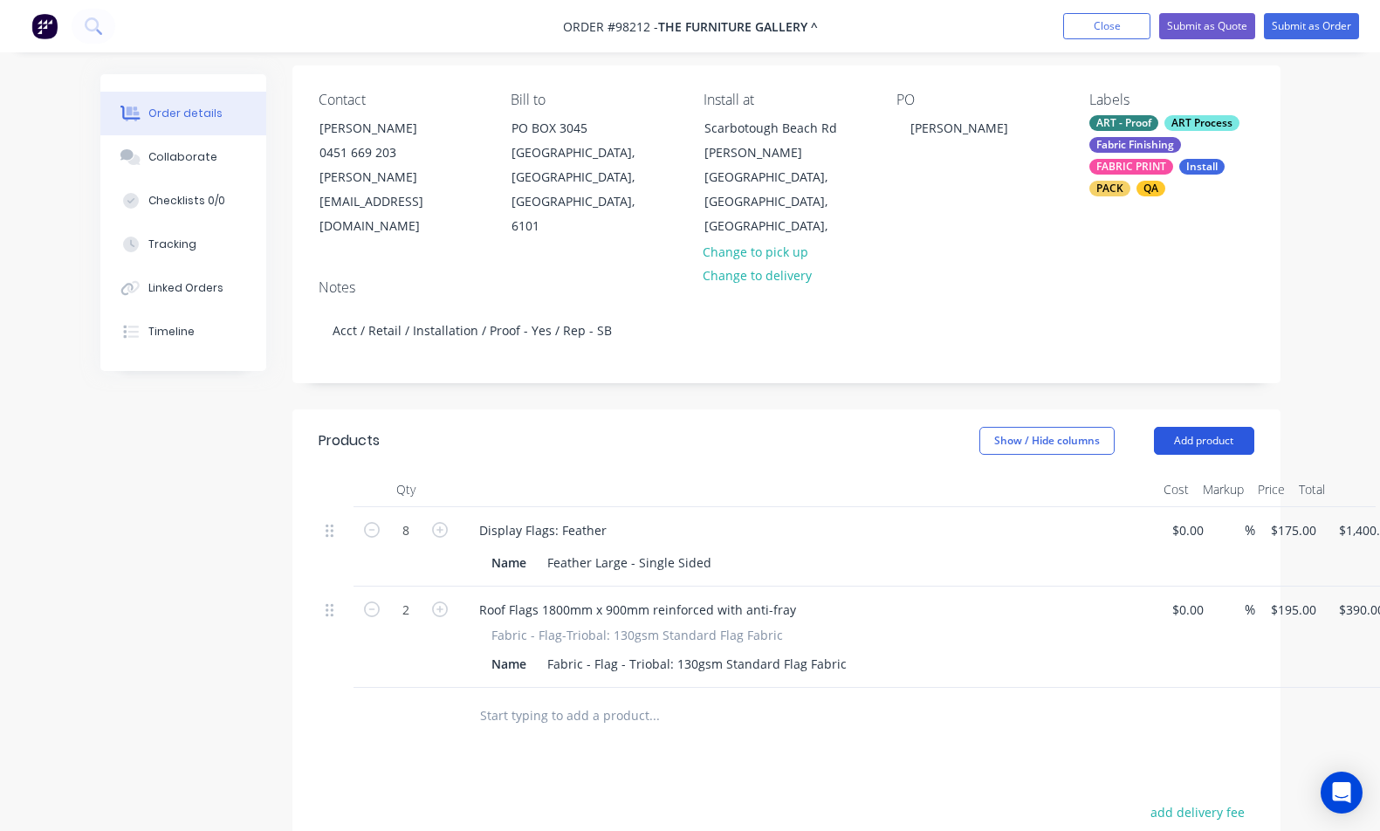
click at [1201, 427] on button "Add product" at bounding box center [1204, 441] width 100 height 28
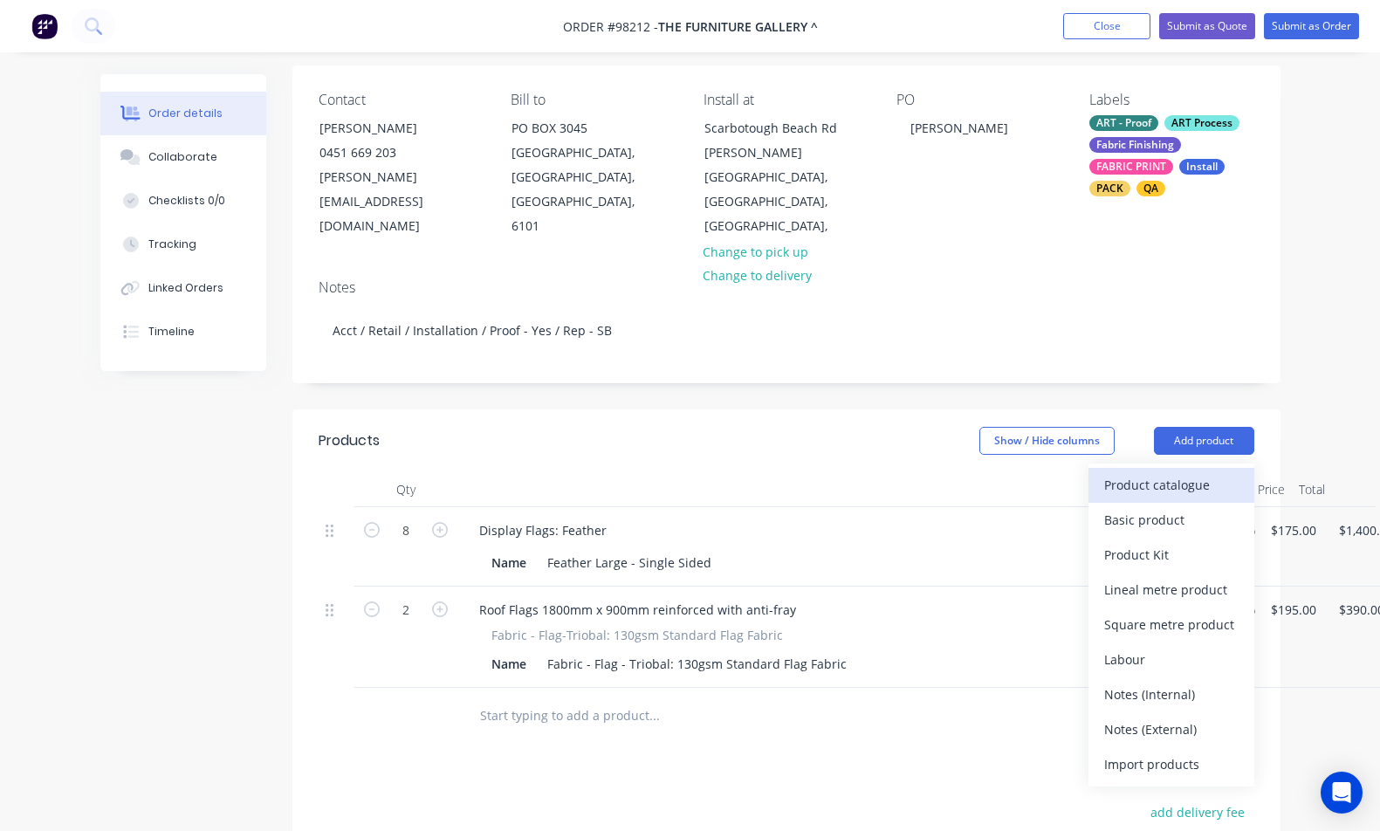
click at [1211, 472] on div "Product catalogue" at bounding box center [1172, 484] width 134 height 25
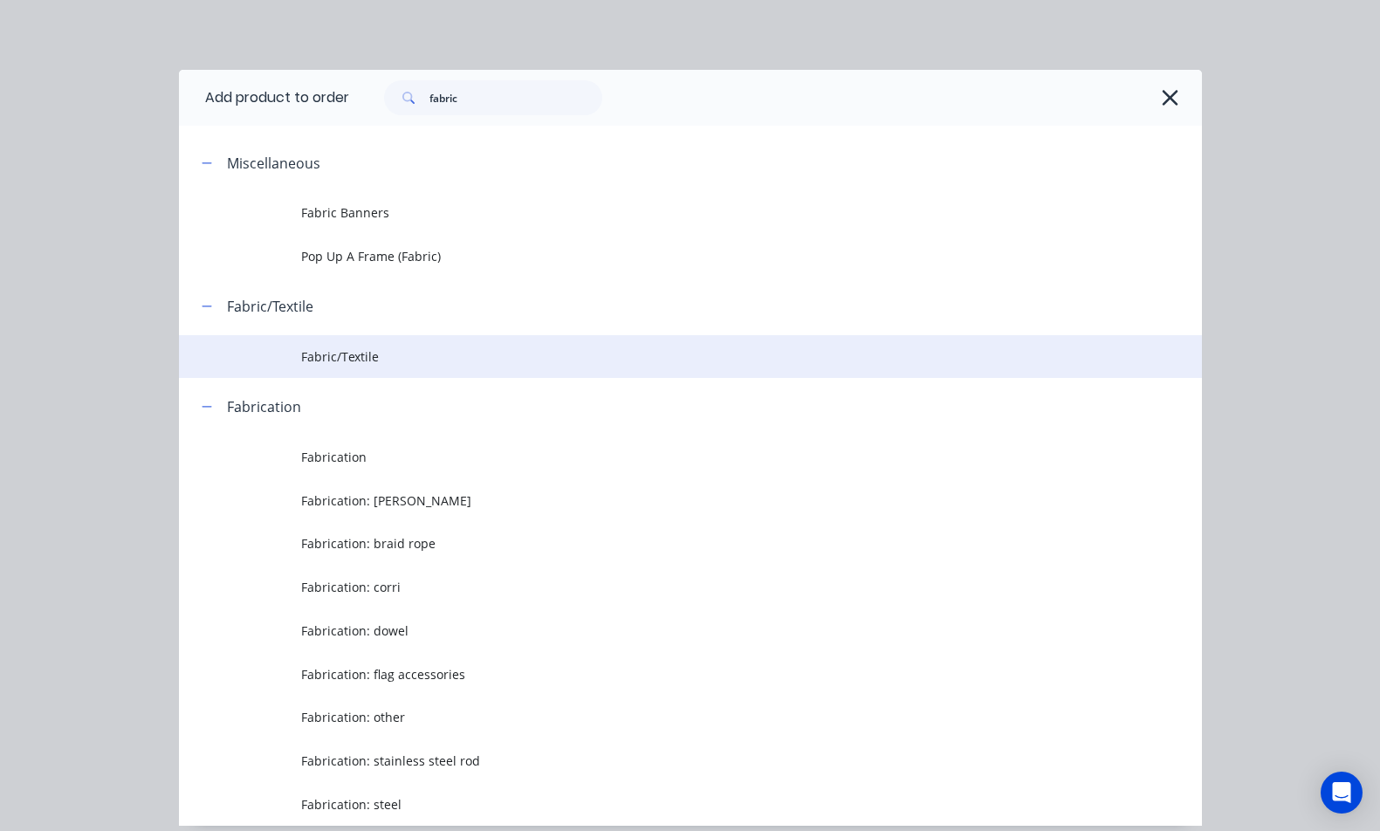
click at [420, 357] on span "Fabric/Textile" at bounding box center [661, 357] width 720 height 18
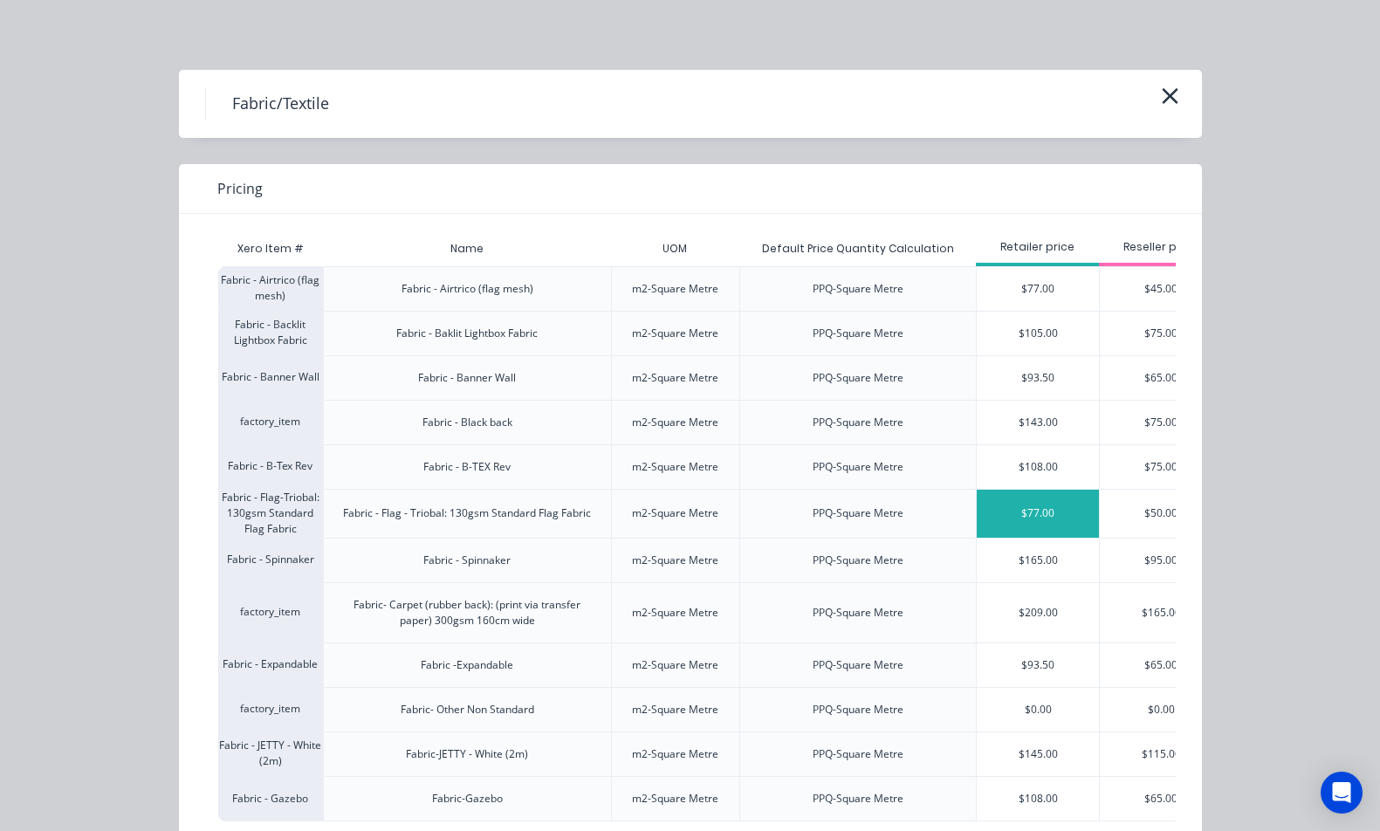
click at [1012, 517] on div "$77.00" at bounding box center [1038, 514] width 122 height 48
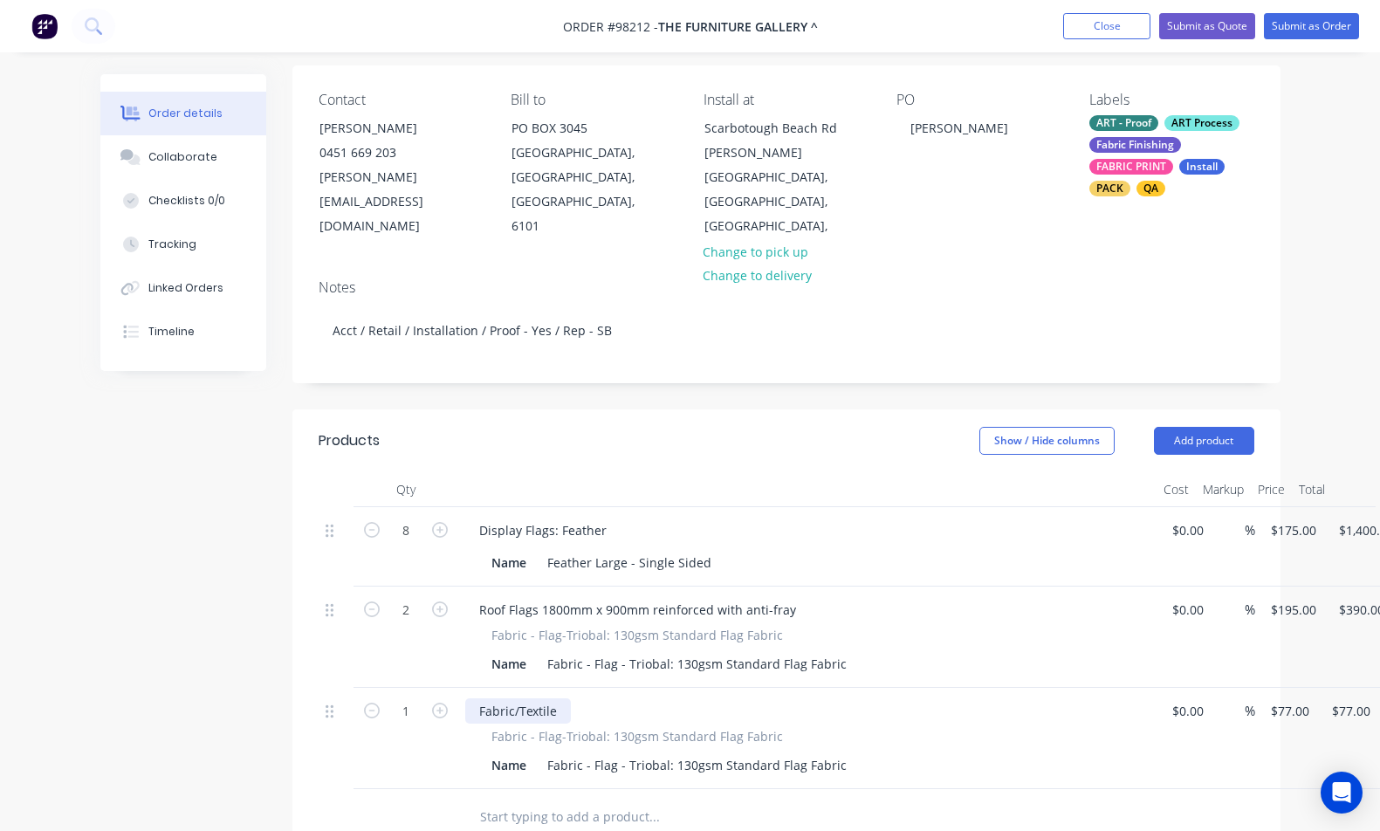
click at [540, 699] on div "Fabric/Textile" at bounding box center [518, 711] width 106 height 25
drag, startPoint x: 554, startPoint y: 680, endPoint x: 434, endPoint y: 668, distance: 121.1
click at [434, 688] on div "1 Fabric/Textile Fabric - Flag-Triobal: 130gsm Standard Flag Fabric Name Fabric…" at bounding box center [787, 738] width 936 height 101
paste div
click at [1255, 688] on div "1 Roof Flag 3600mm x 1800mm reinforced with anti-fray Fabric - Flag-Triobal: 13…" at bounding box center [787, 738] width 936 height 101
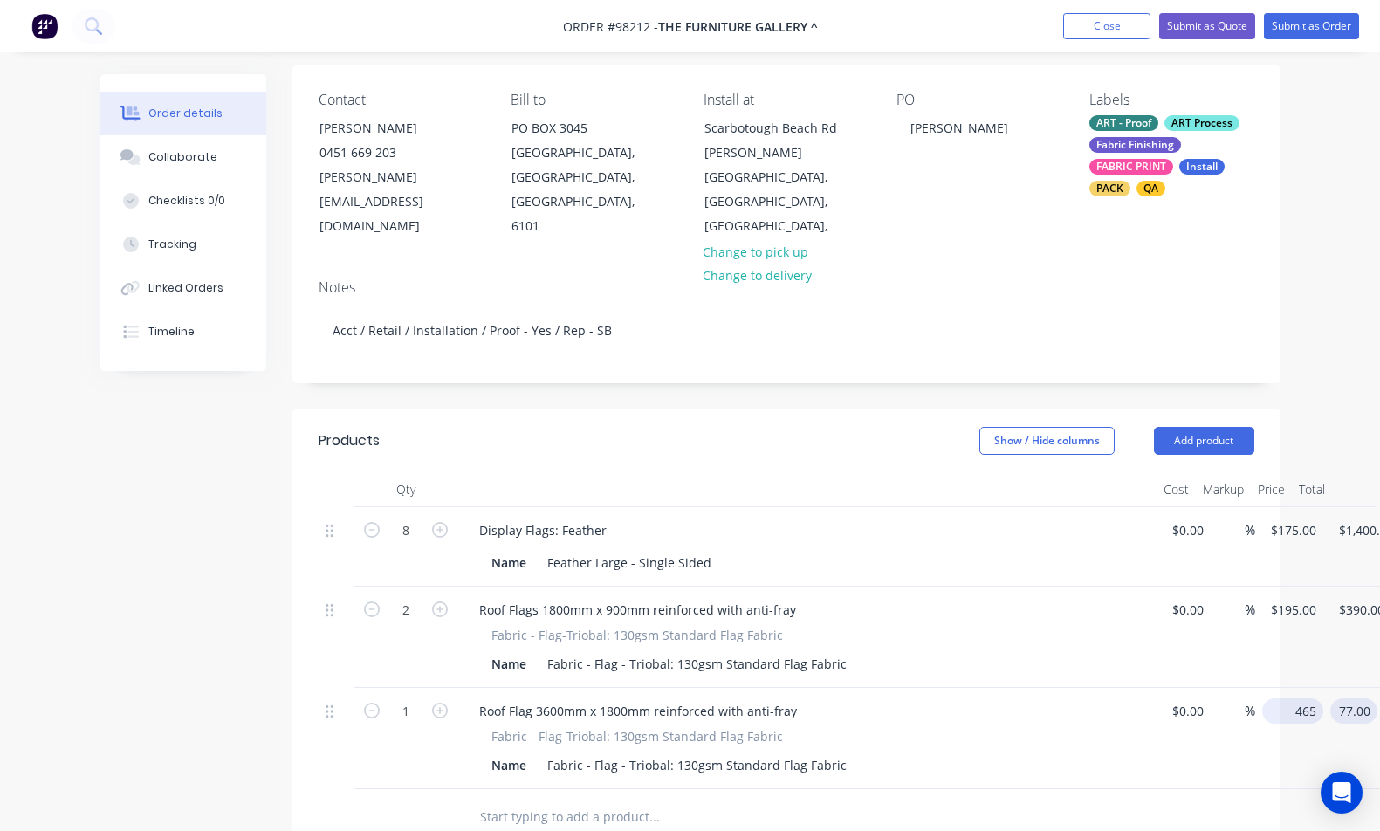
type input "$465.00"
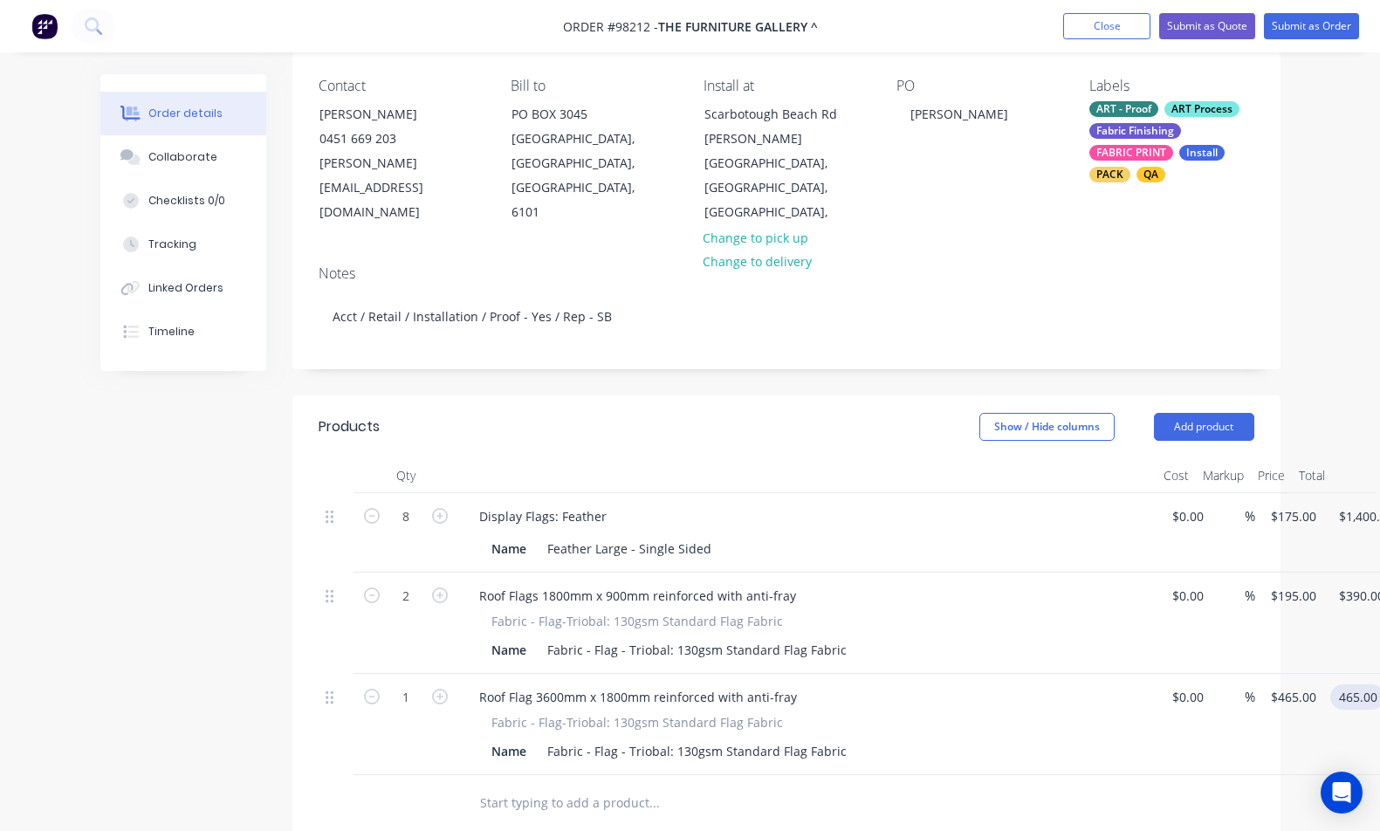
scroll to position [176, 0]
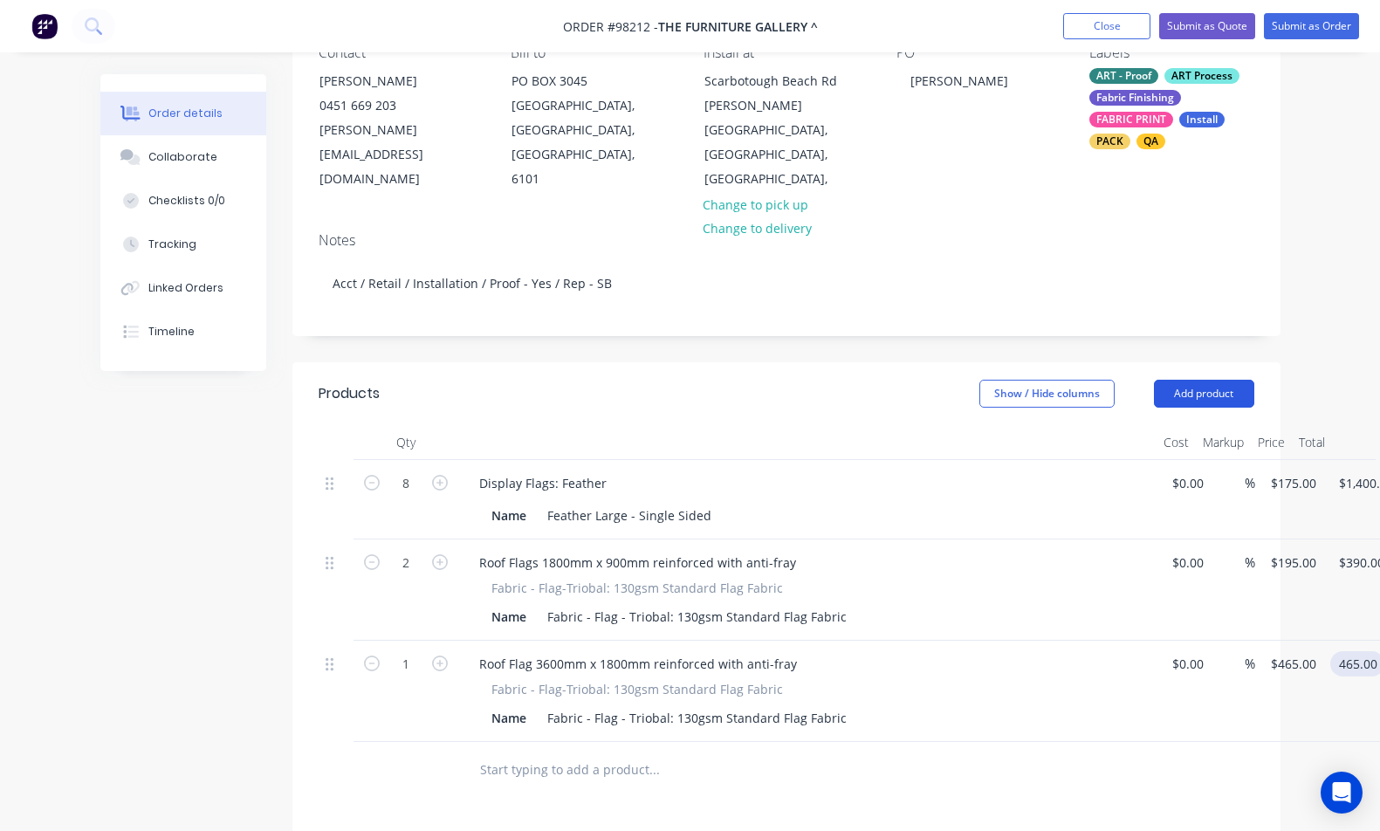
type input "$465.00"
click at [1194, 380] on button "Add product" at bounding box center [1204, 394] width 100 height 28
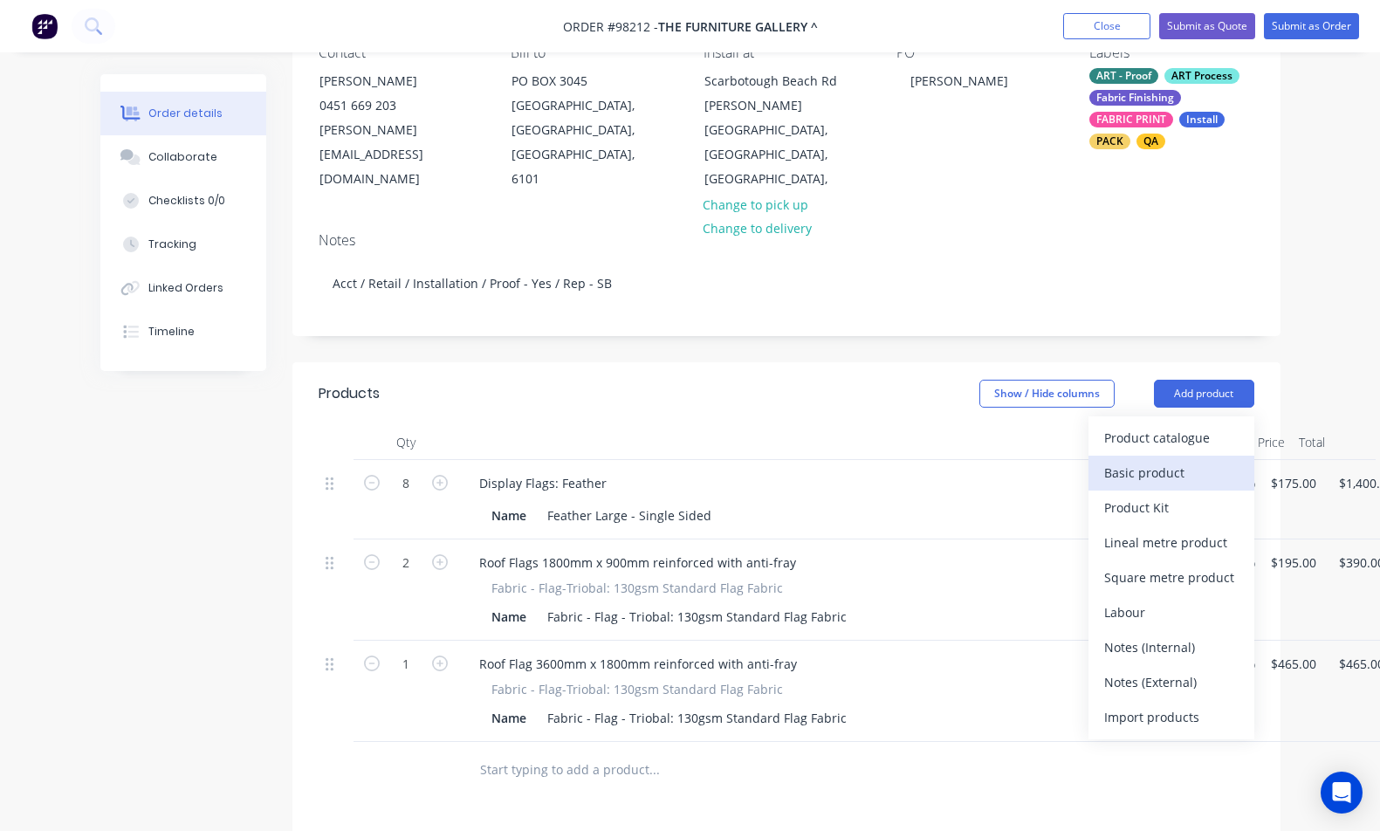
click at [1196, 460] on div "Basic product" at bounding box center [1172, 472] width 134 height 25
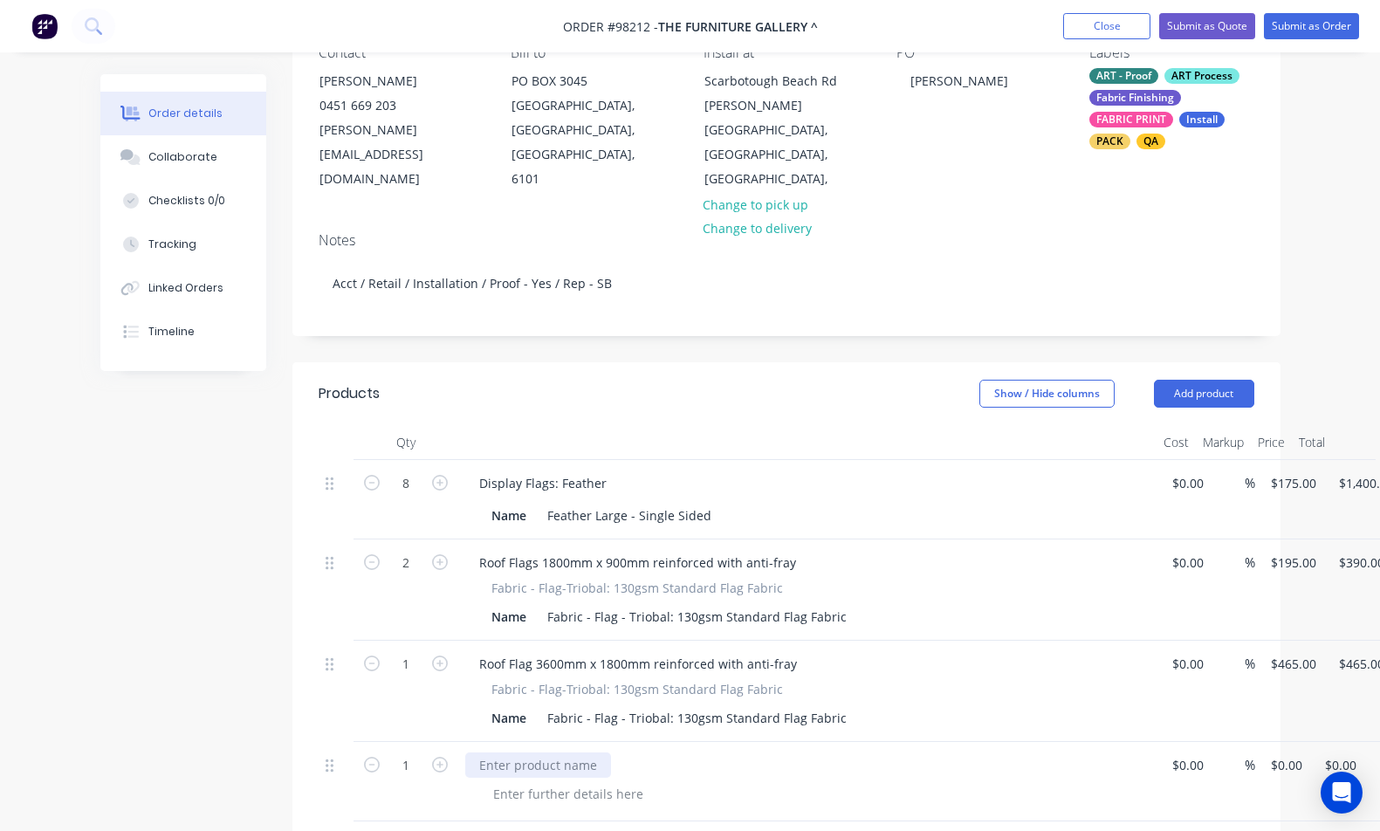
click at [558, 753] on div at bounding box center [538, 765] width 146 height 25
click at [1255, 742] on div "1 Installation $0.00 $0.00 % 0 $0.00 $0.00 $0.00" at bounding box center [787, 781] width 936 height 79
type input "$550.00"
click at [609, 781] on div at bounding box center [568, 793] width 178 height 25
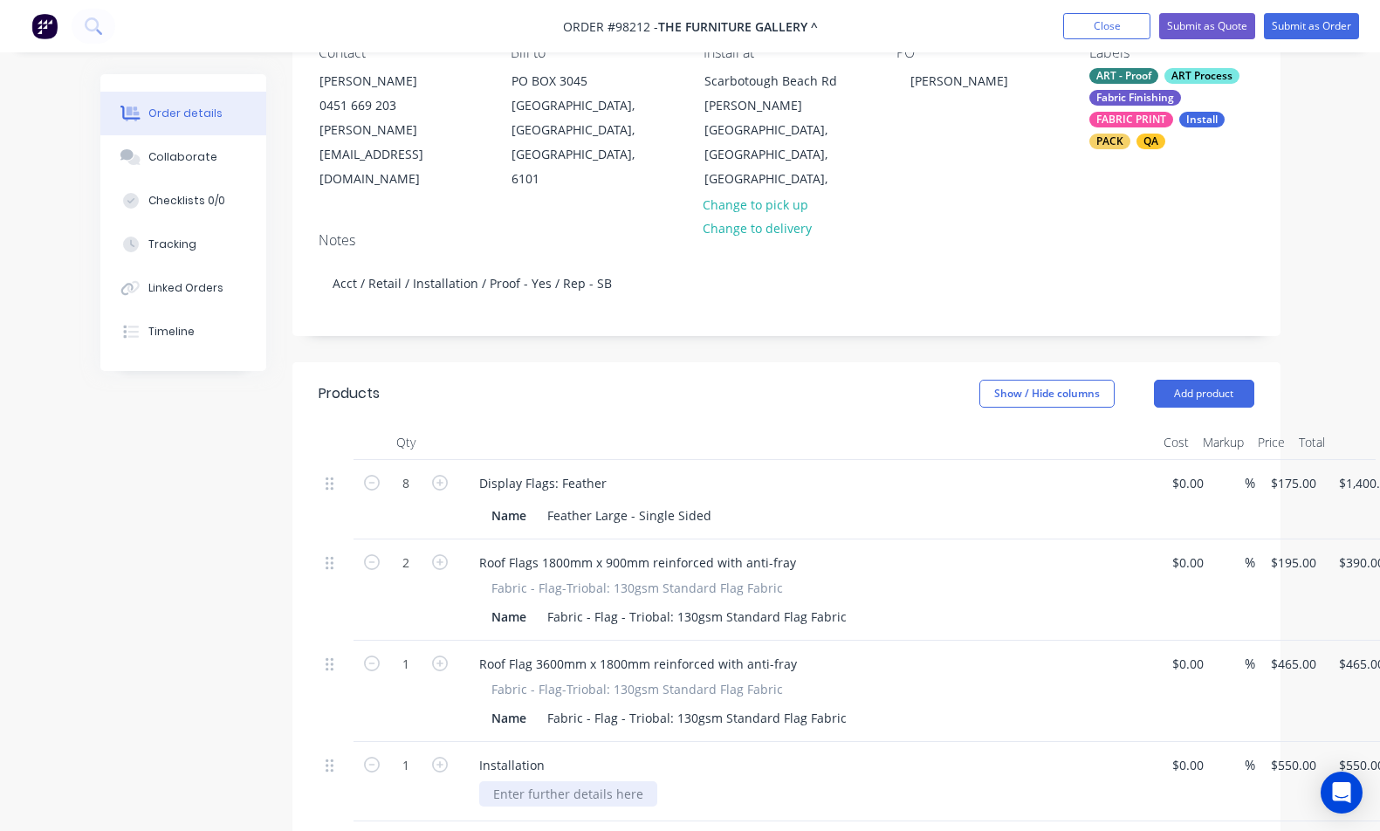
paste div
click at [1188, 380] on button "Add product" at bounding box center [1204, 394] width 100 height 28
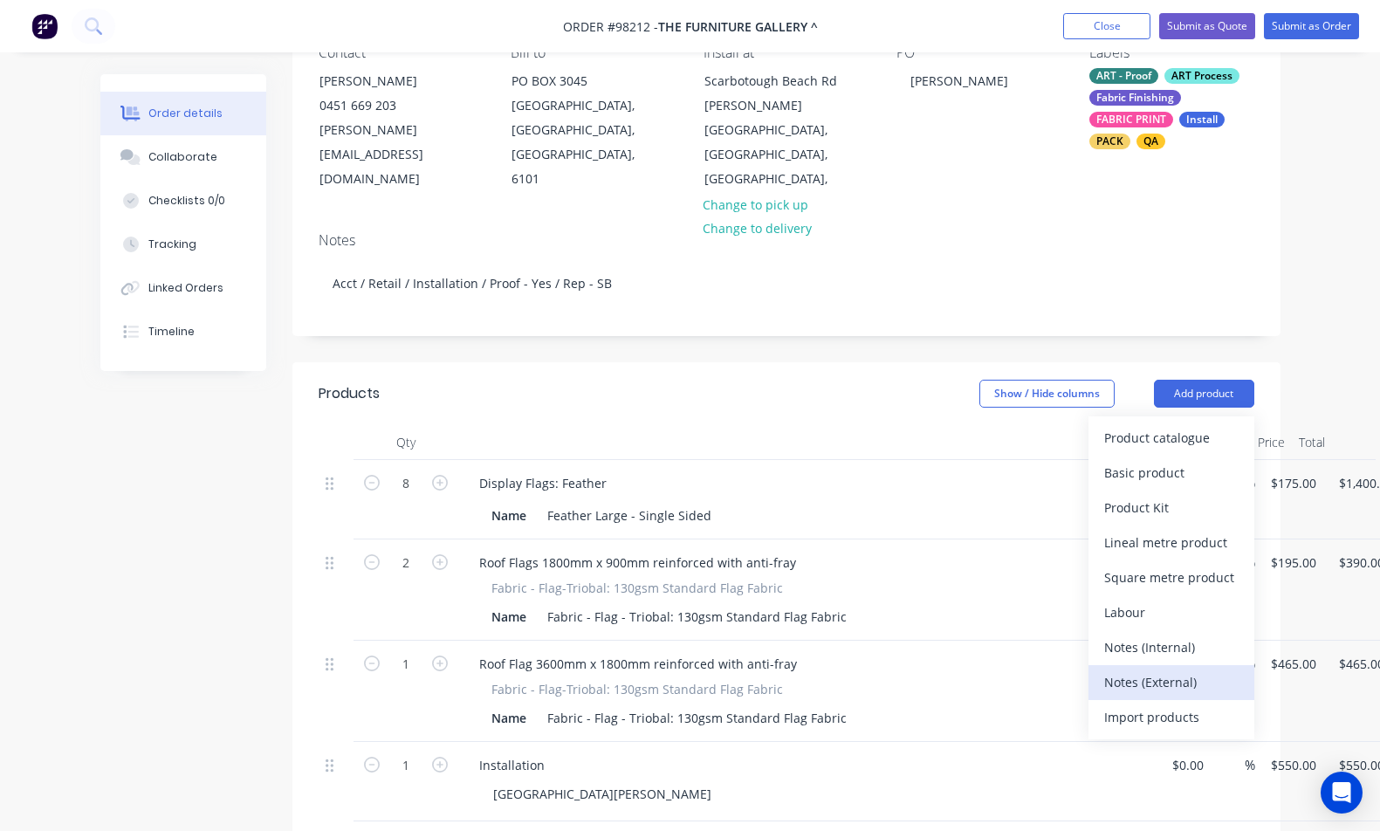
click at [1205, 670] on div "Notes (External)" at bounding box center [1172, 682] width 134 height 25
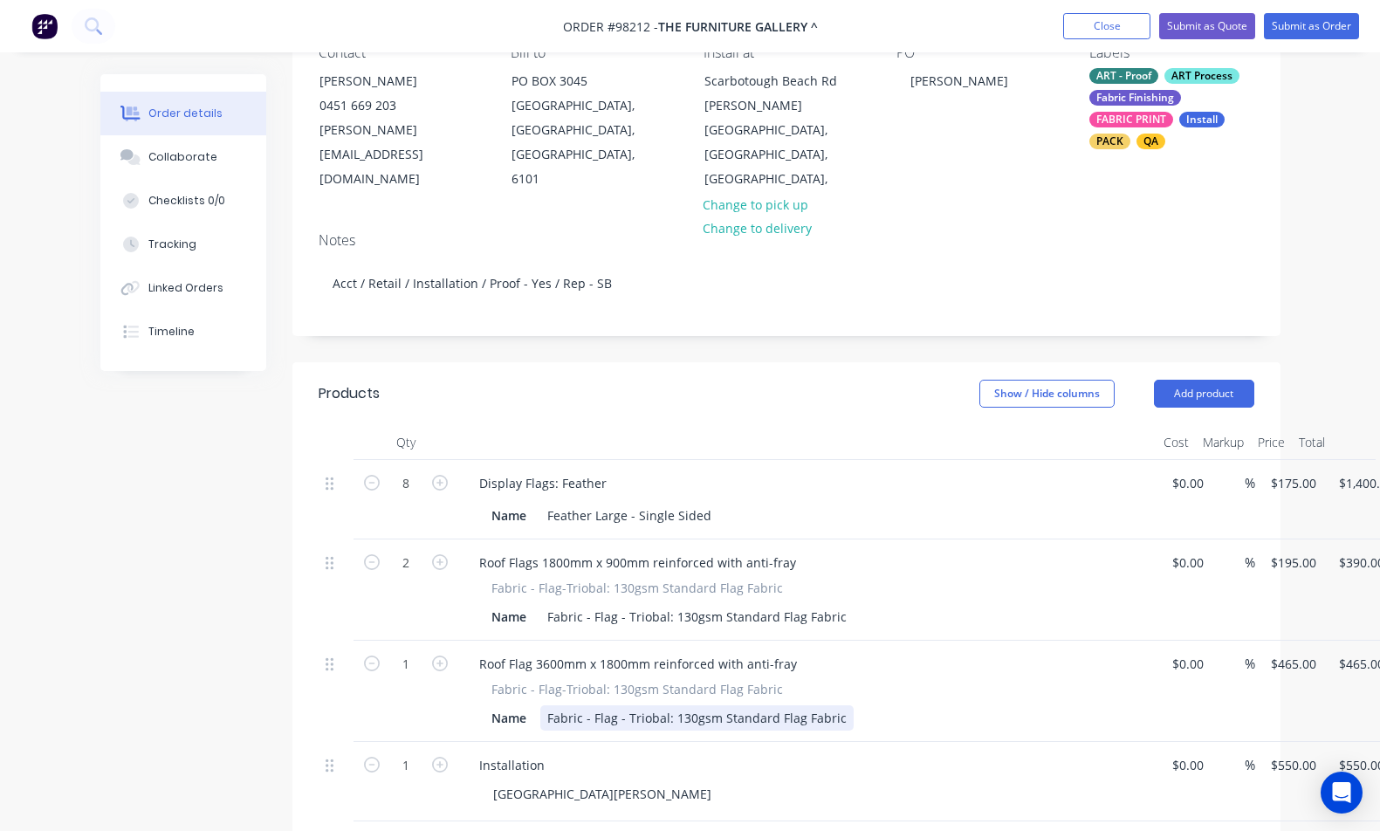
scroll to position [198, 0]
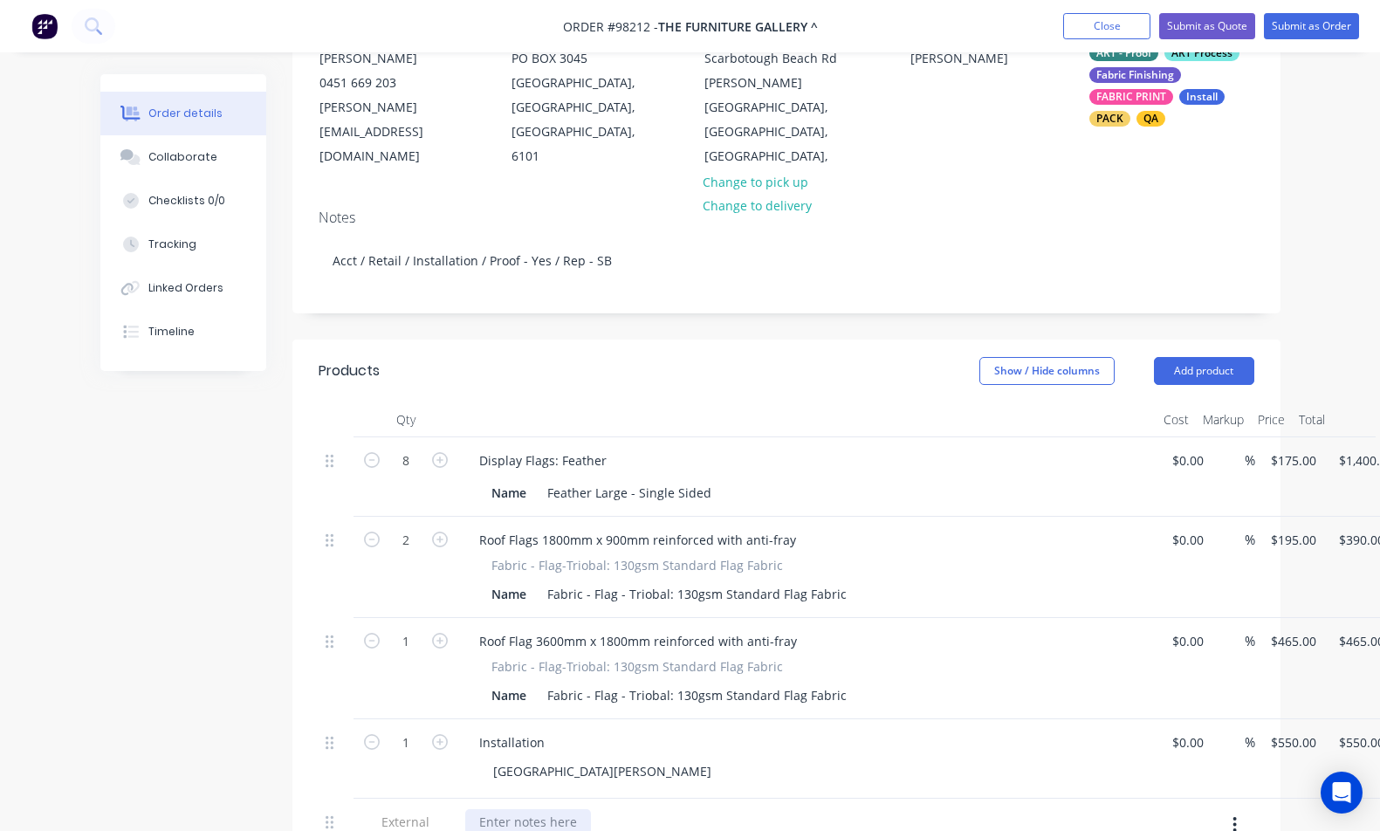
click at [513, 809] on div at bounding box center [528, 821] width 126 height 25
click at [947, 756] on div "Installation [GEOGRAPHIC_DATA][PERSON_NAME]" at bounding box center [807, 758] width 699 height 79
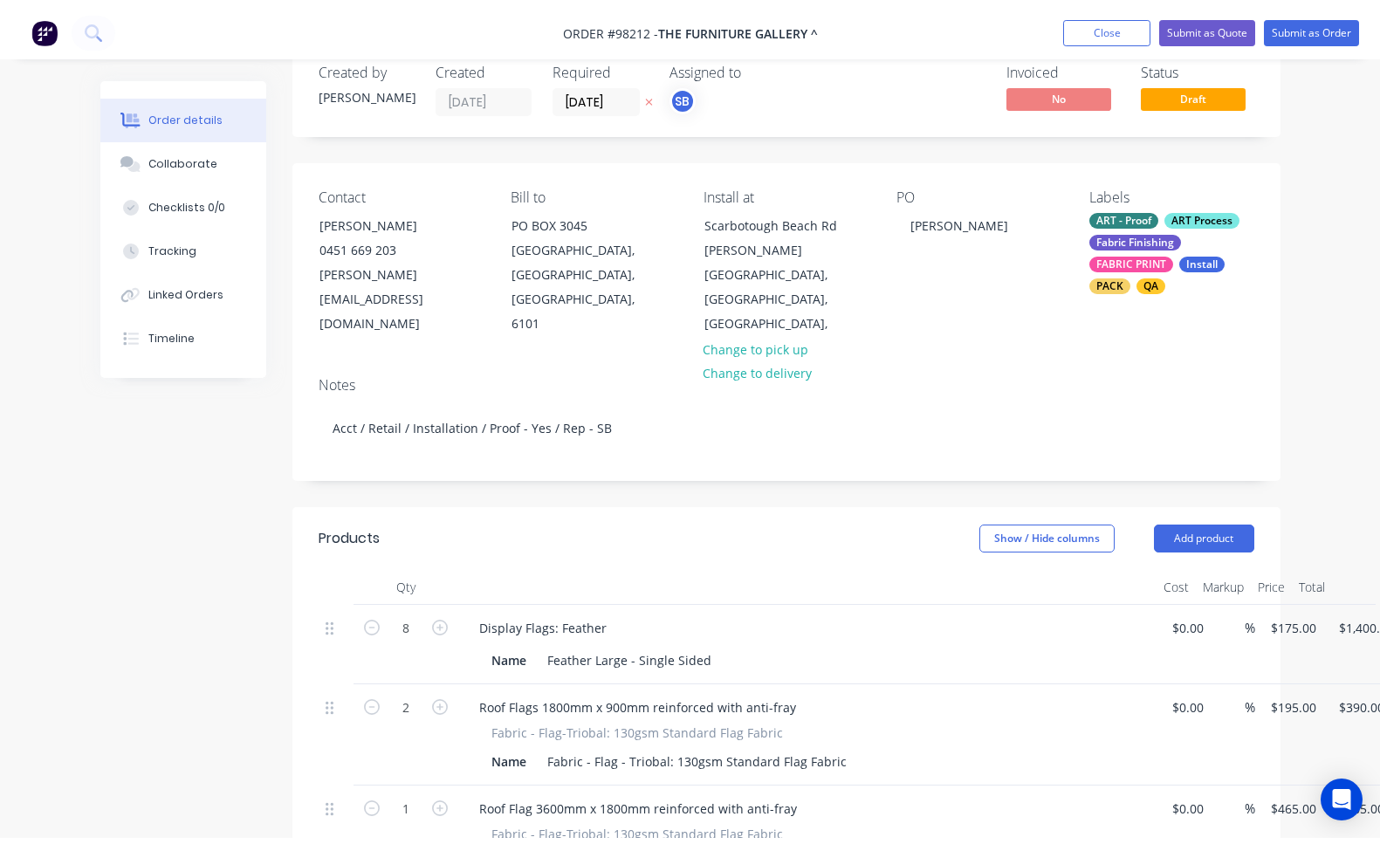
scroll to position [0, 0]
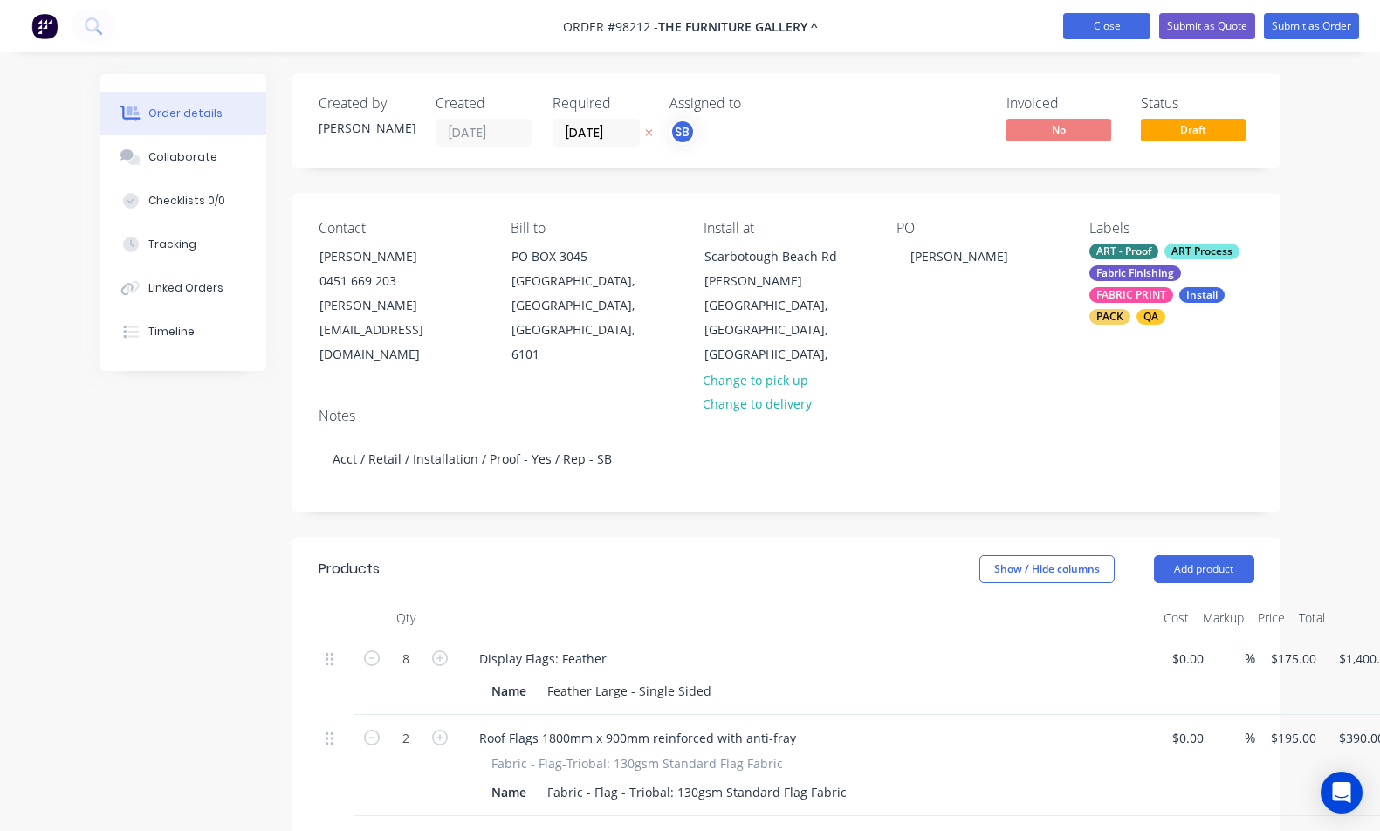
click at [1080, 21] on button "Close" at bounding box center [1107, 26] width 87 height 26
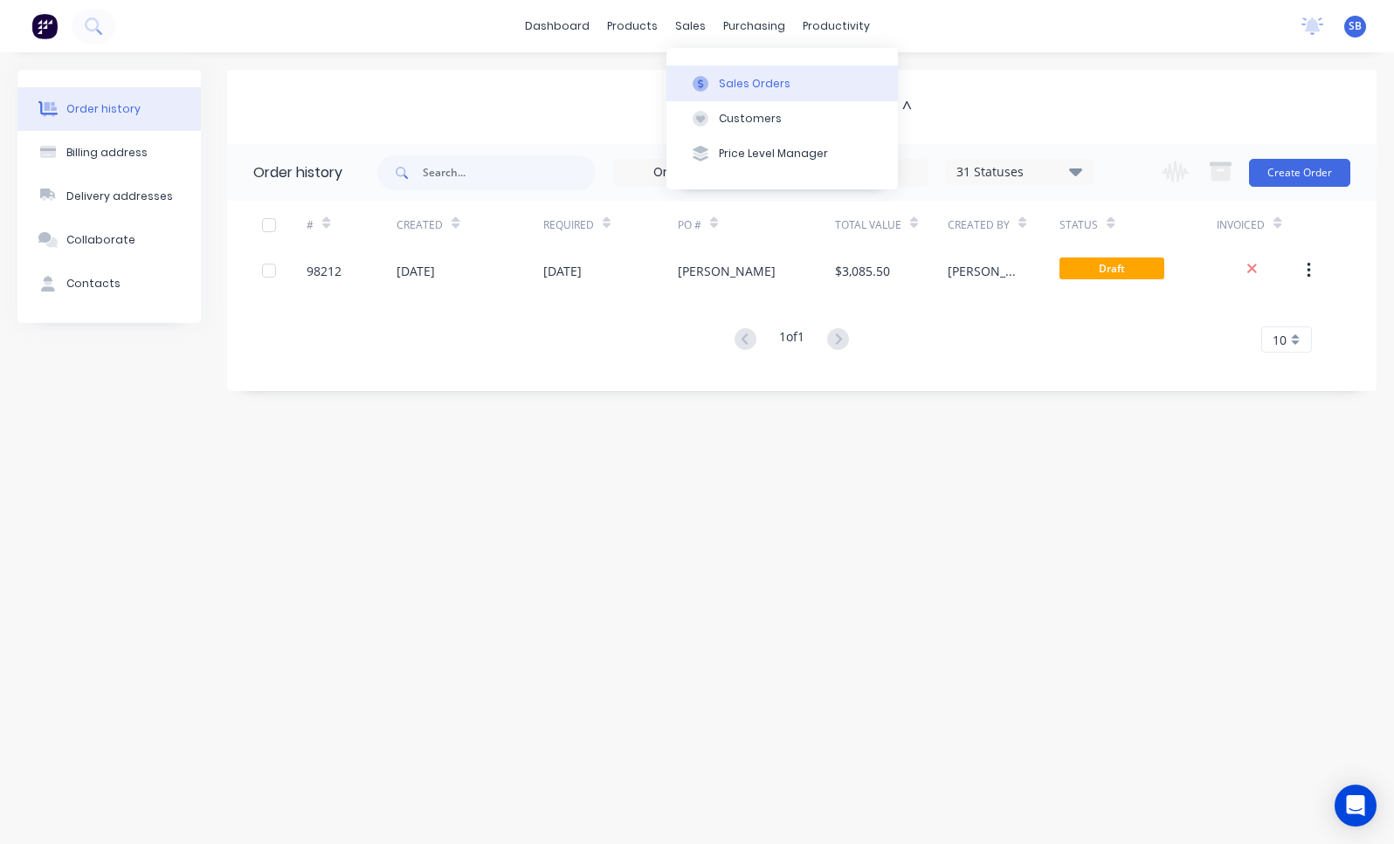
click at [738, 91] on div "Sales Orders" at bounding box center [755, 84] width 72 height 16
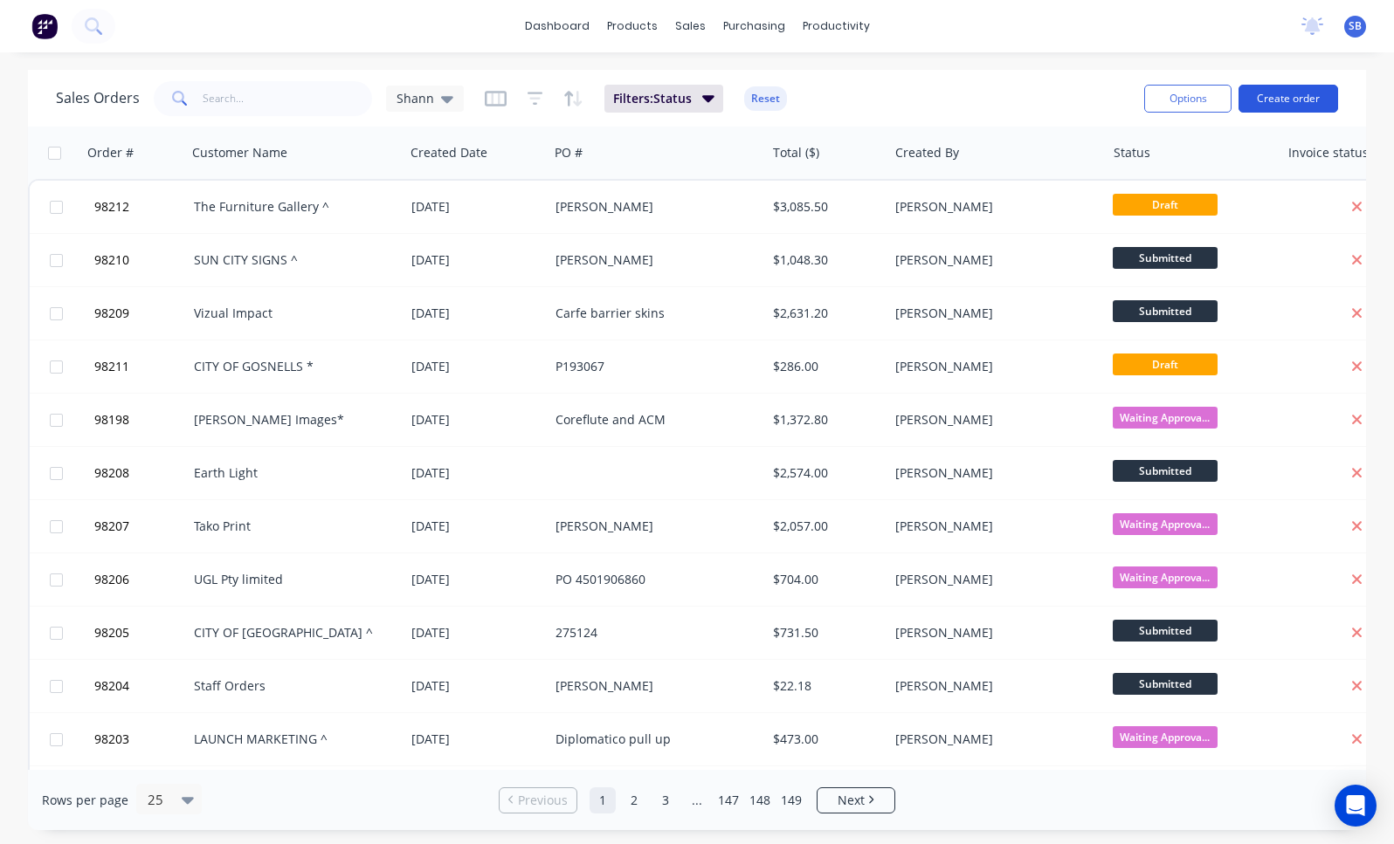
click at [1309, 104] on button "Create order" at bounding box center [1288, 99] width 100 height 28
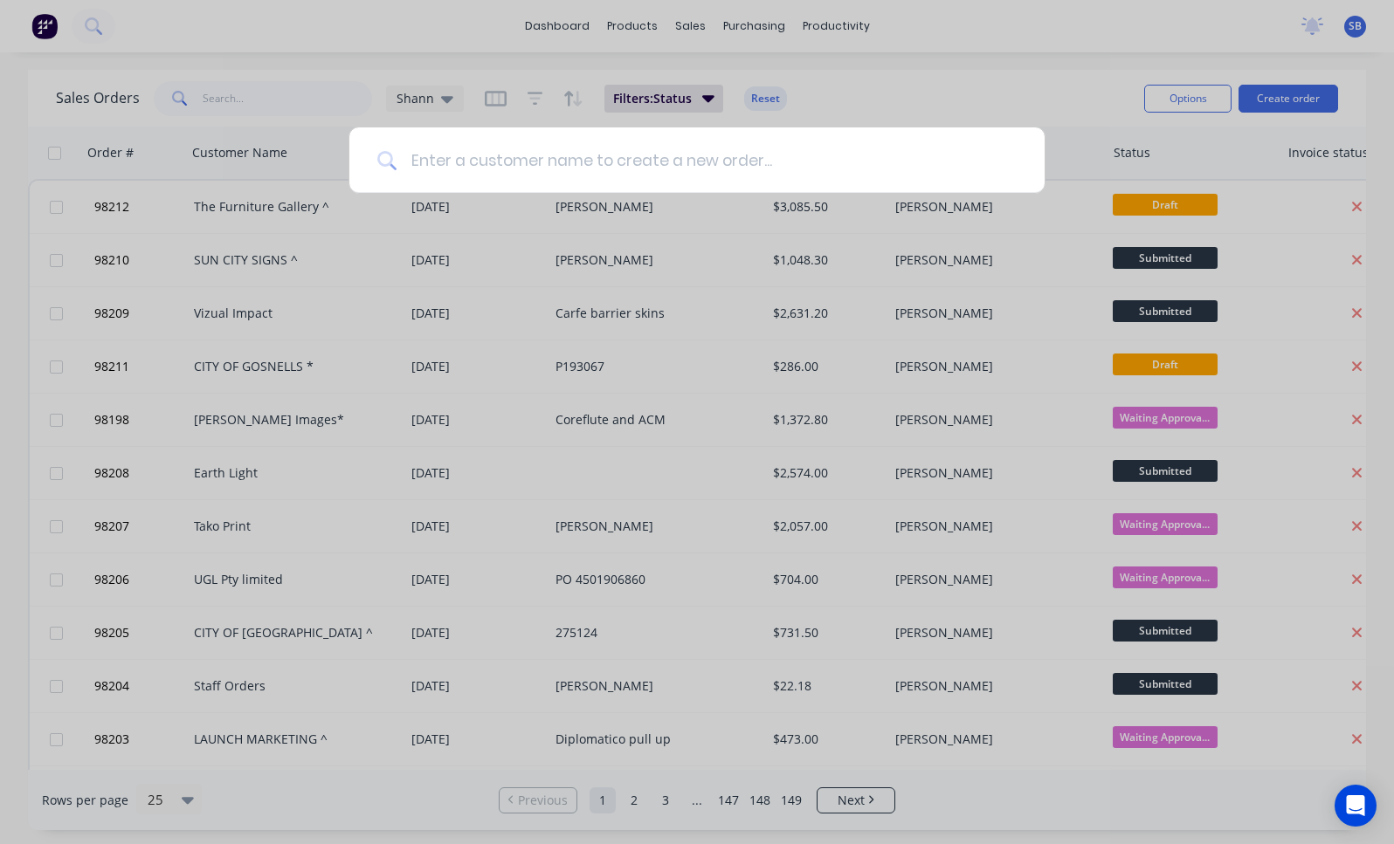
click at [694, 159] on input at bounding box center [706, 159] width 620 height 65
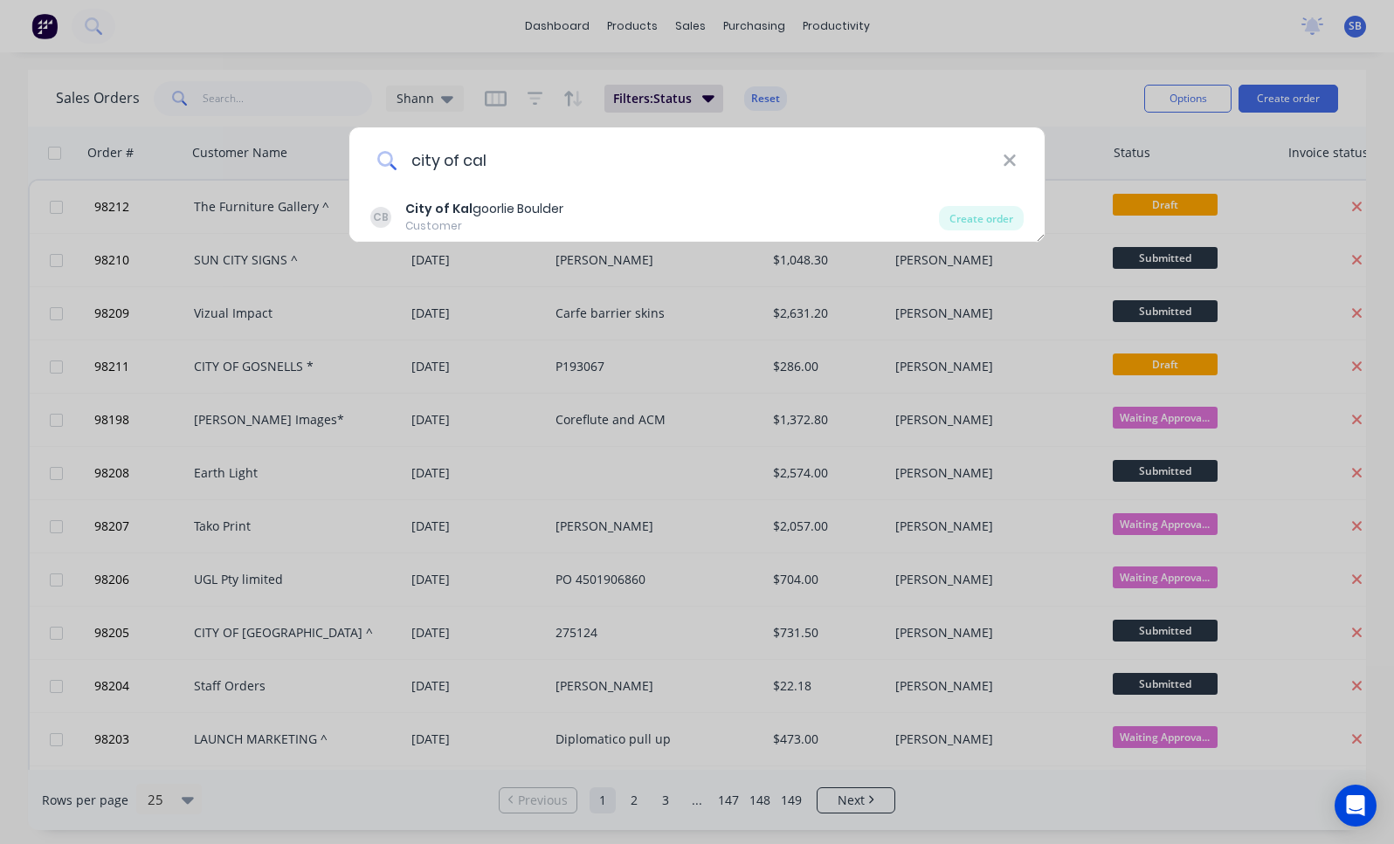
type input "city of cal"
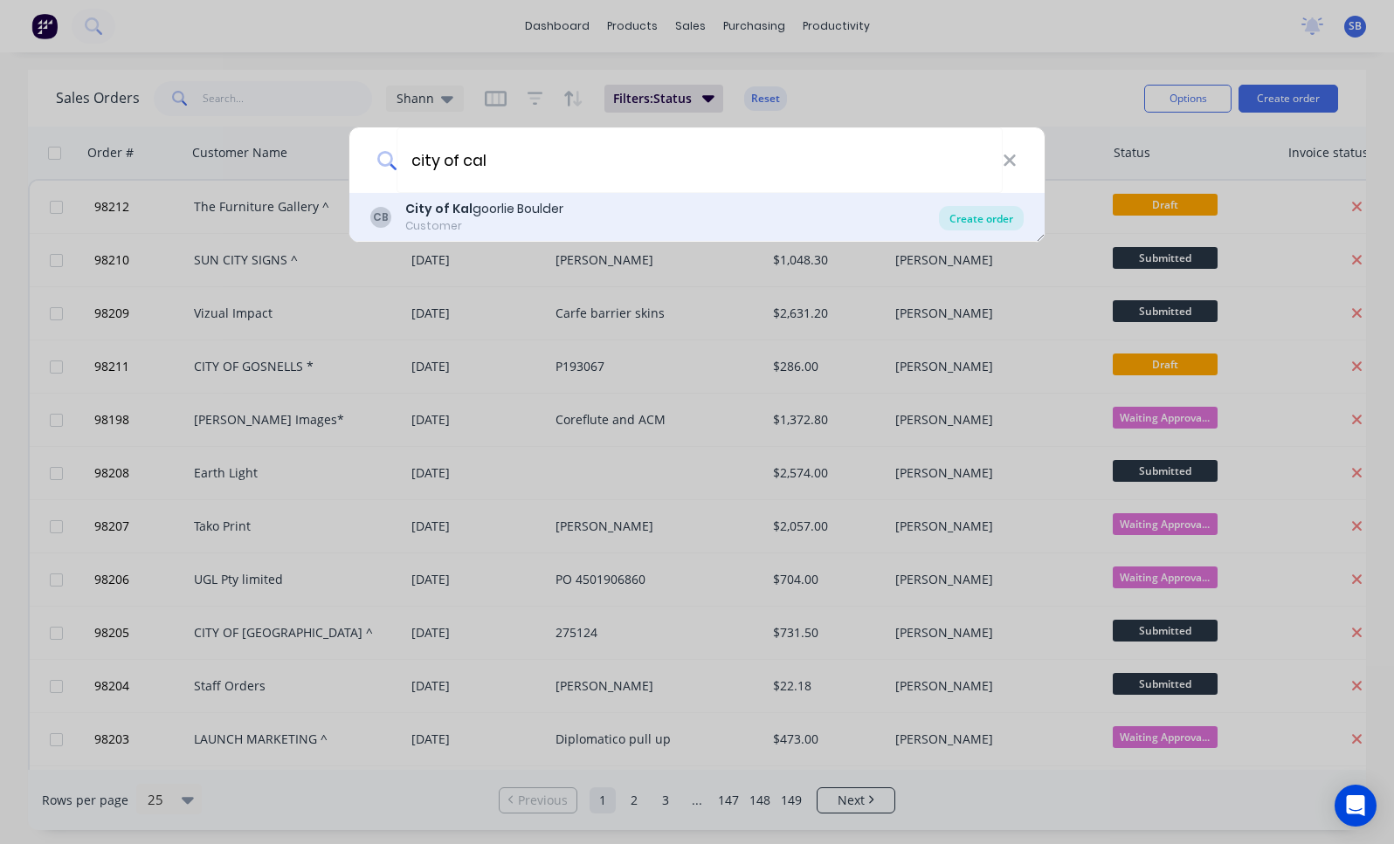
drag, startPoint x: 696, startPoint y: 157, endPoint x: 963, endPoint y: 217, distance: 273.7
click at [963, 217] on div "Create order" at bounding box center [981, 218] width 85 height 24
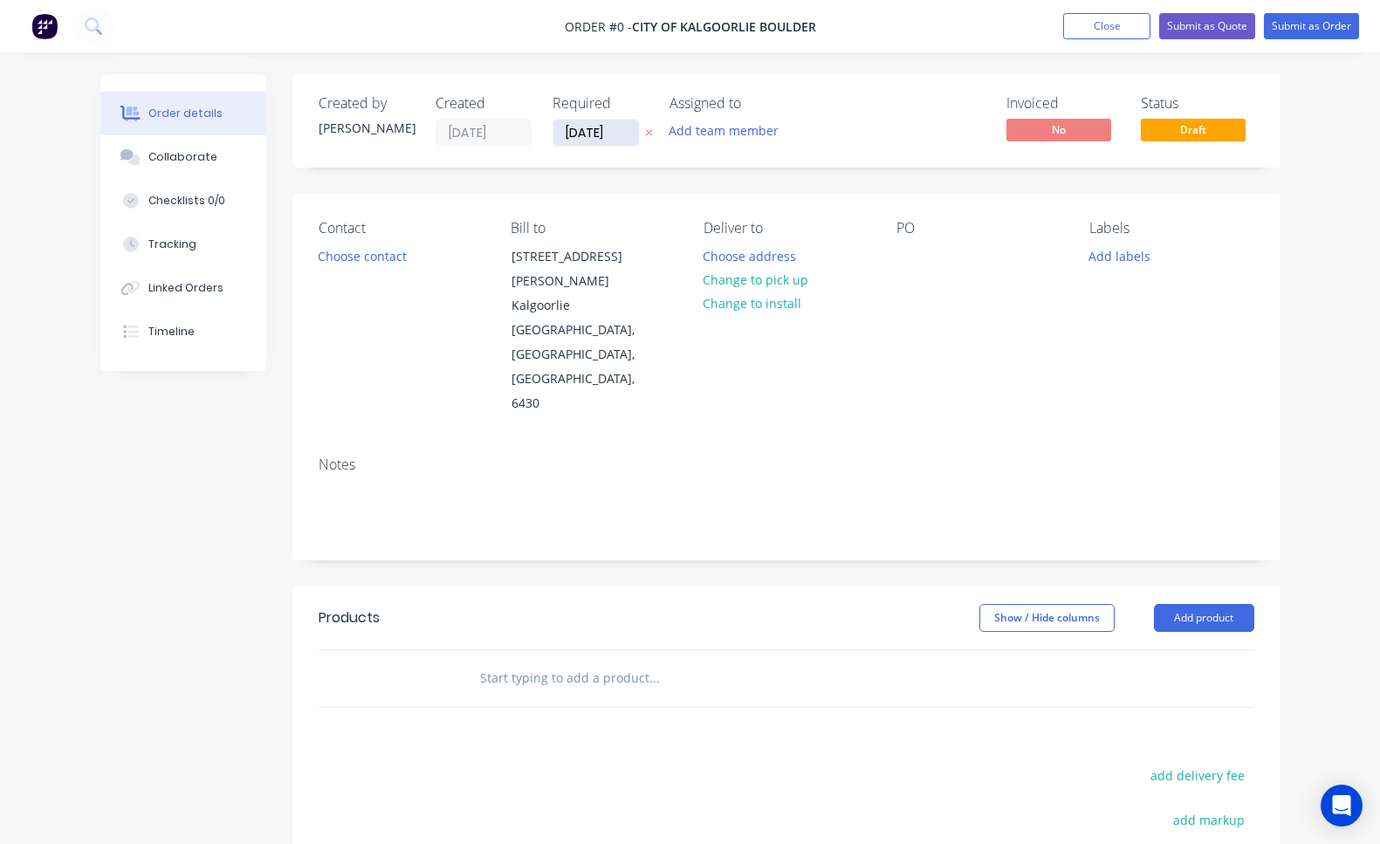
click at [611, 134] on input "[DATE]" at bounding box center [597, 133] width 86 height 26
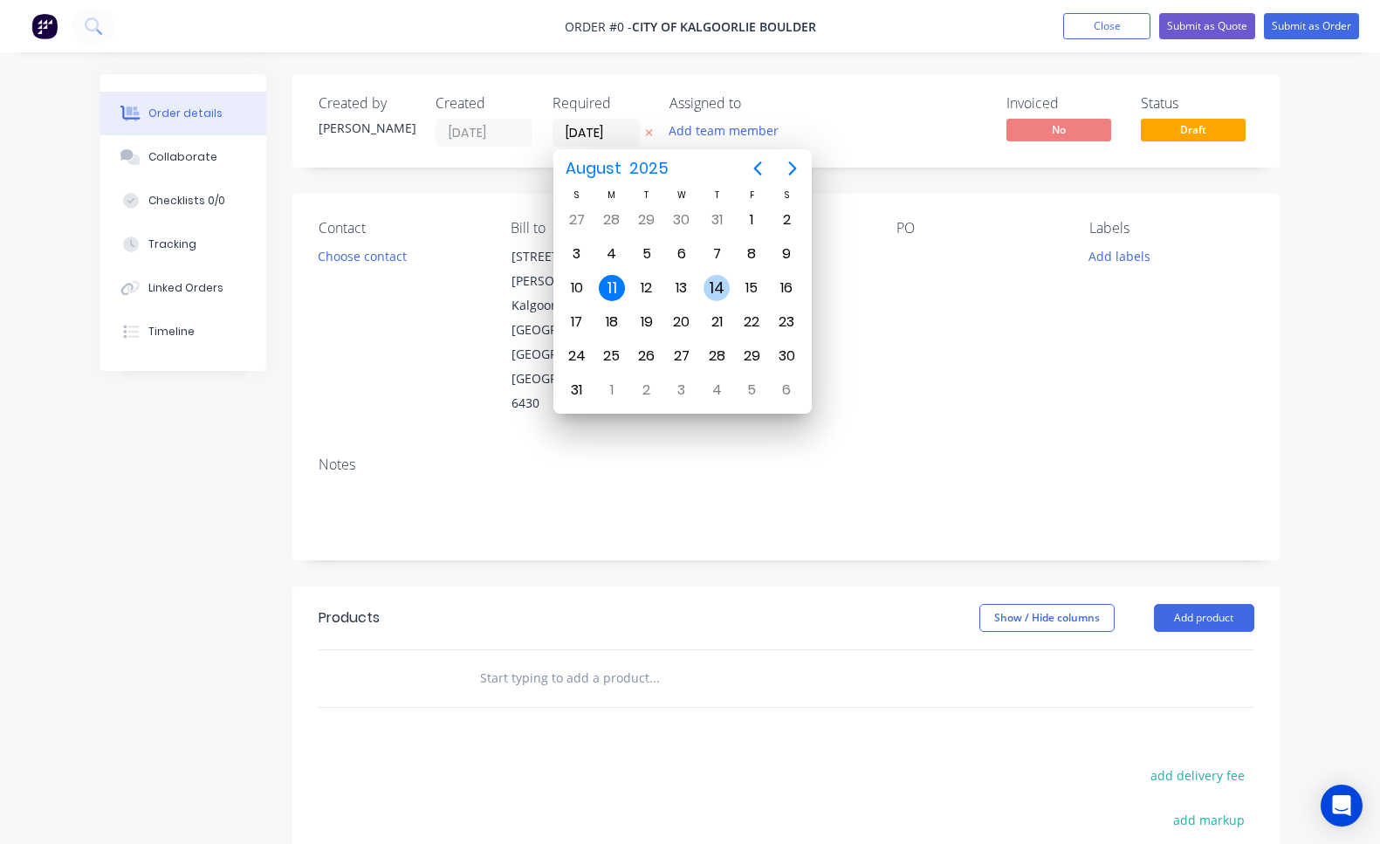
click at [719, 294] on div "14" at bounding box center [717, 288] width 26 height 26
type input "[DATE]"
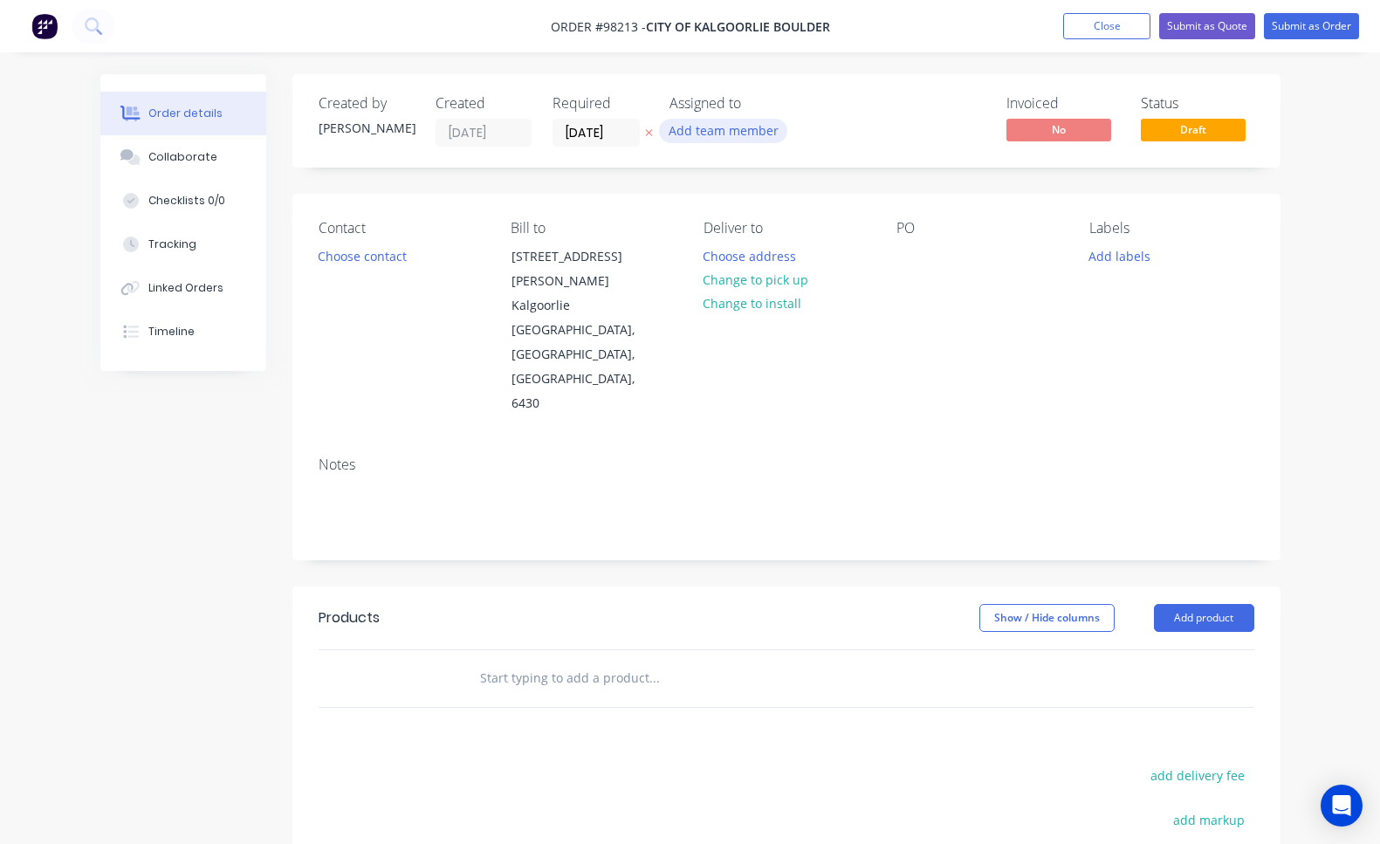
click at [747, 133] on button "Add team member" at bounding box center [723, 131] width 128 height 24
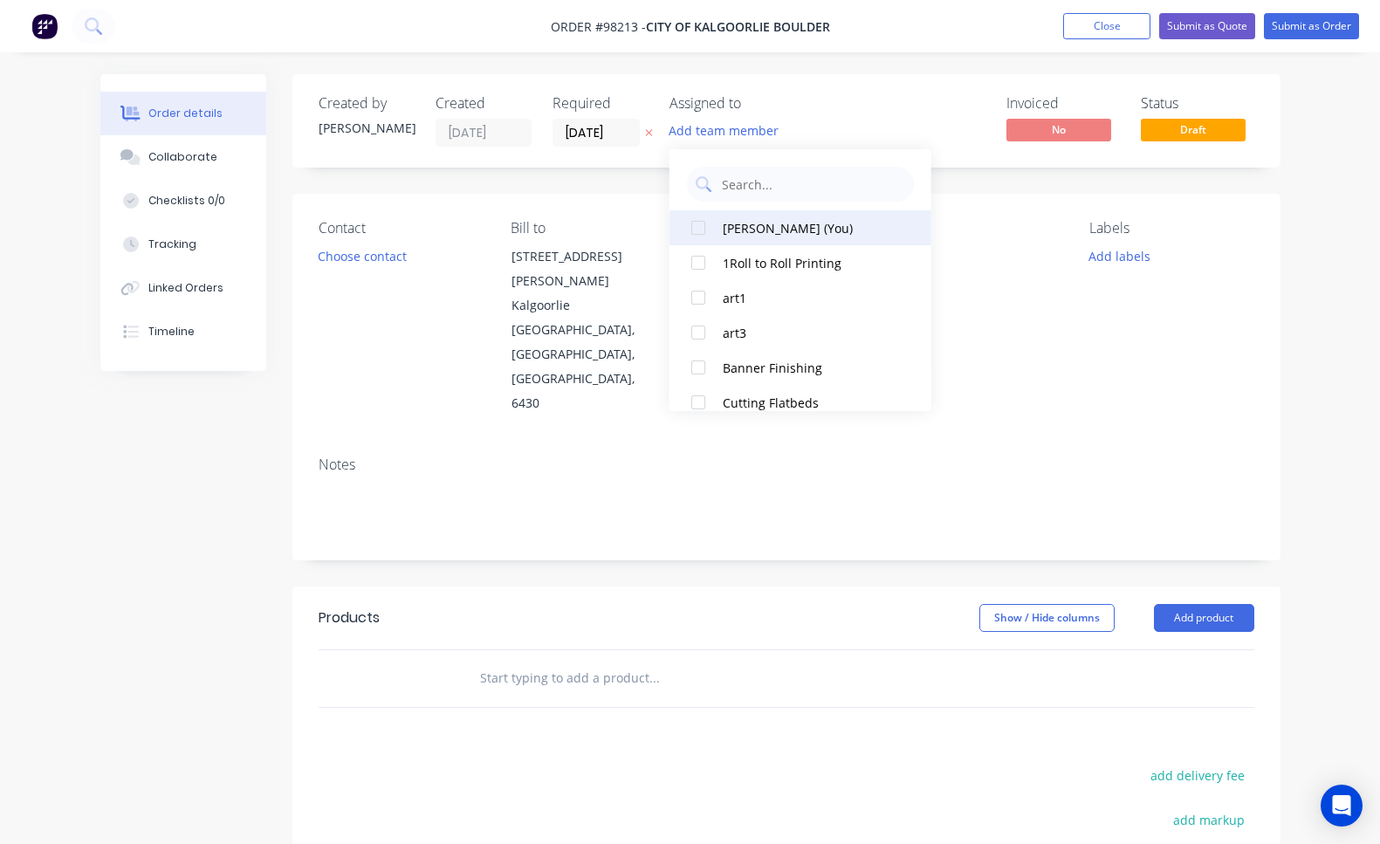
click at [770, 232] on div "[PERSON_NAME] (You)" at bounding box center [810, 228] width 175 height 18
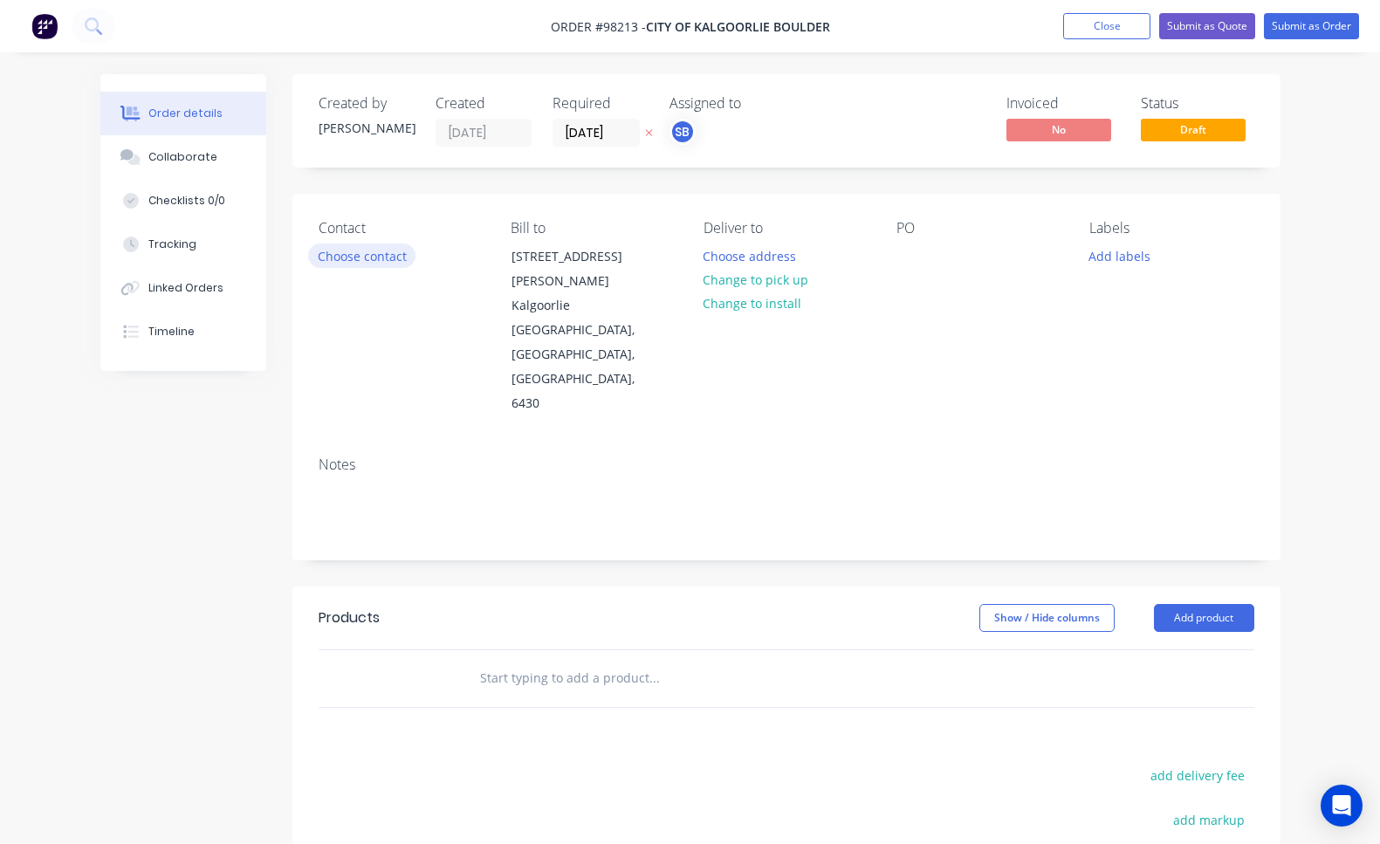
click at [393, 260] on button "Choose contact" at bounding box center [361, 256] width 107 height 24
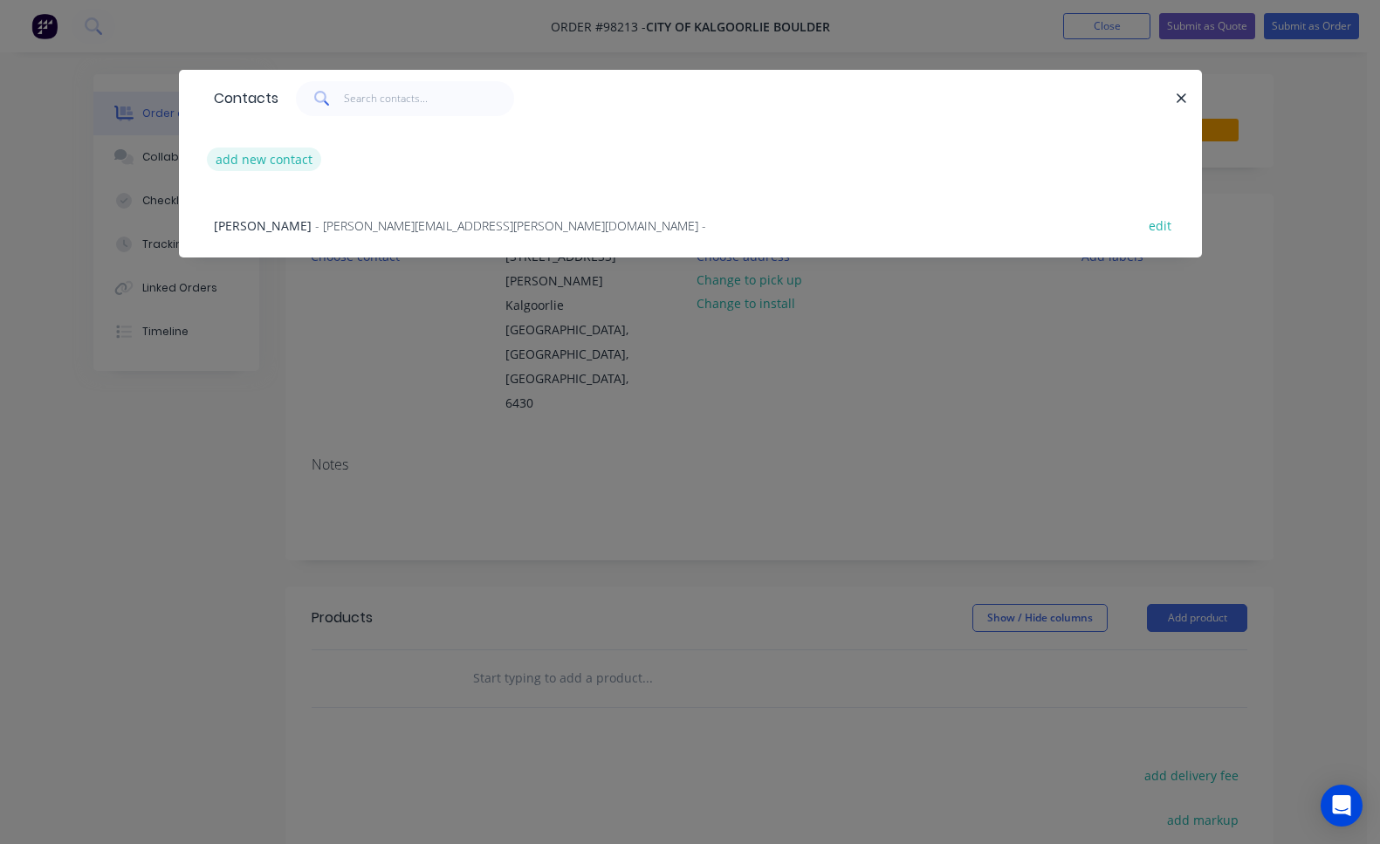
click at [293, 165] on button "add new contact" at bounding box center [264, 160] width 115 height 24
select select "AU"
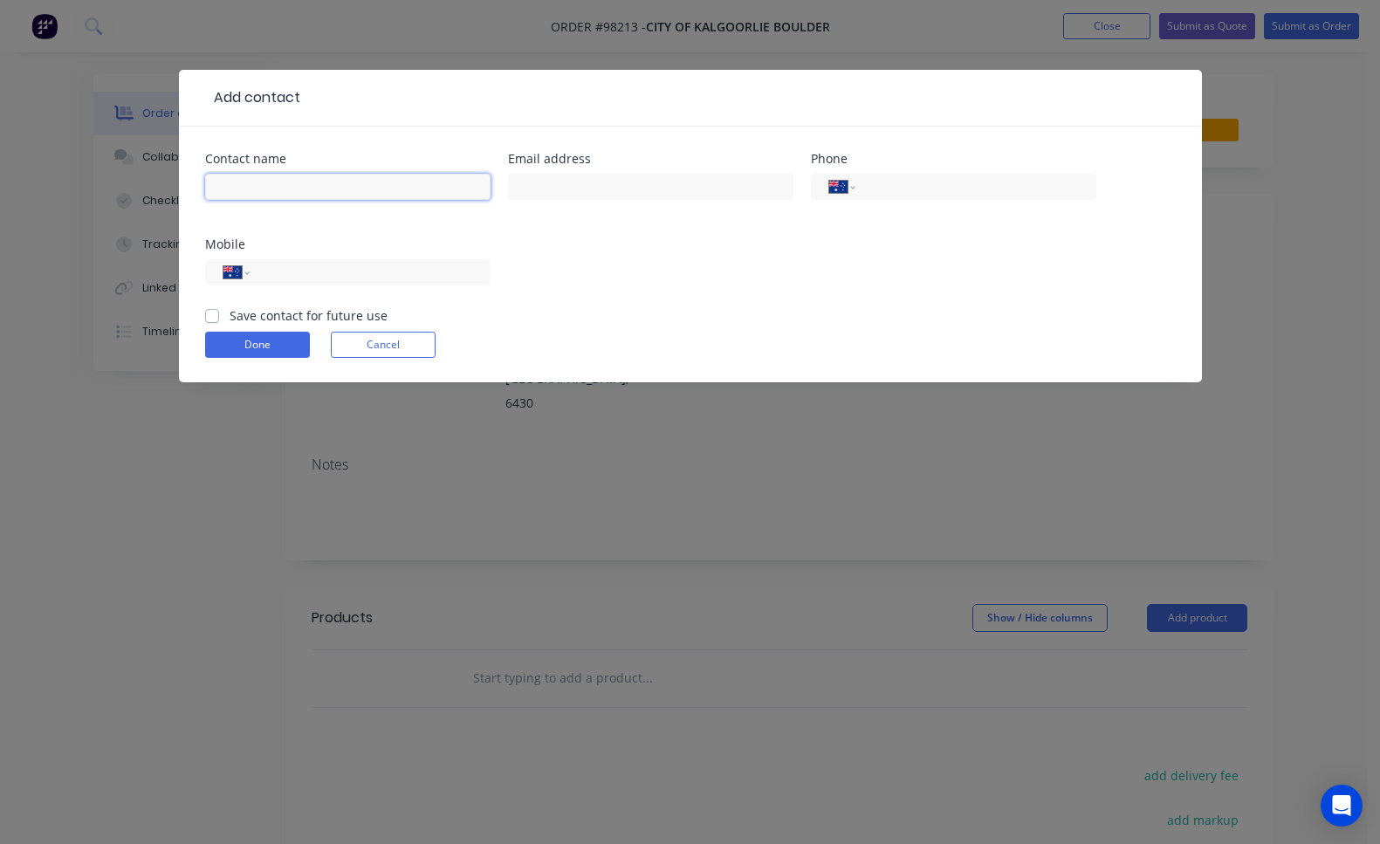
type input "a"
click at [361, 186] on input "text" at bounding box center [348, 187] width 286 height 26
paste input "[EMAIL_ADDRESS][PERSON_NAME][DOMAIN_NAME]"
type input "[EMAIL_ADDRESS][PERSON_NAME][DOMAIN_NAME]"
paste input "[EMAIL_ADDRESS][PERSON_NAME][DOMAIN_NAME]"
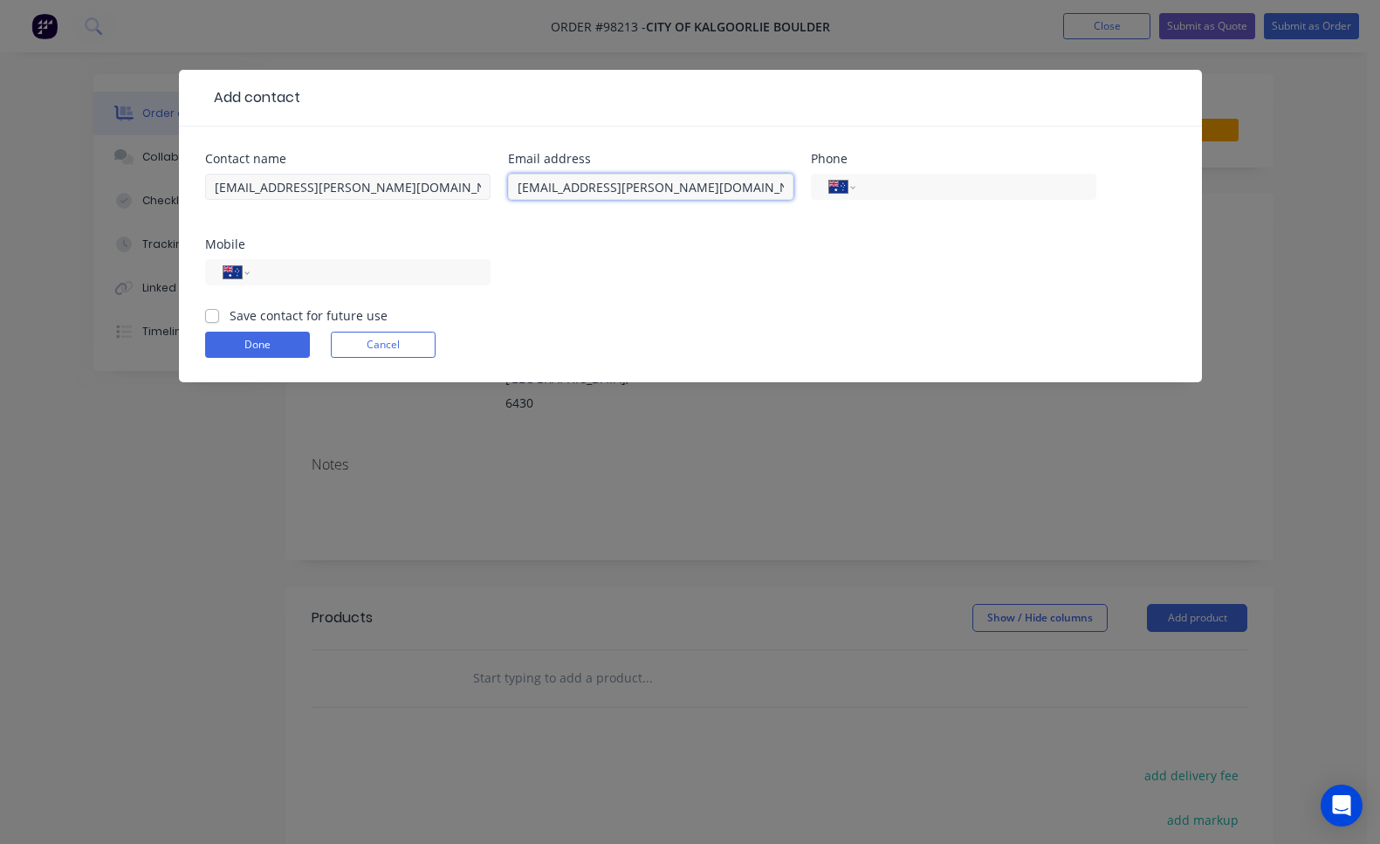
type input "[EMAIL_ADDRESS][PERSON_NAME][DOMAIN_NAME]"
click at [418, 195] on input "[EMAIL_ADDRESS][PERSON_NAME][DOMAIN_NAME]" at bounding box center [348, 187] width 286 height 26
drag, startPoint x: 315, startPoint y: 187, endPoint x: 127, endPoint y: 188, distance: 187.7
click at [127, 188] on div "Add contact Contact name [EMAIL_ADDRESS][PERSON_NAME][DOMAIN_NAME] Email addres…" at bounding box center [690, 422] width 1380 height 844
paste input "[PERSON_NAME]"
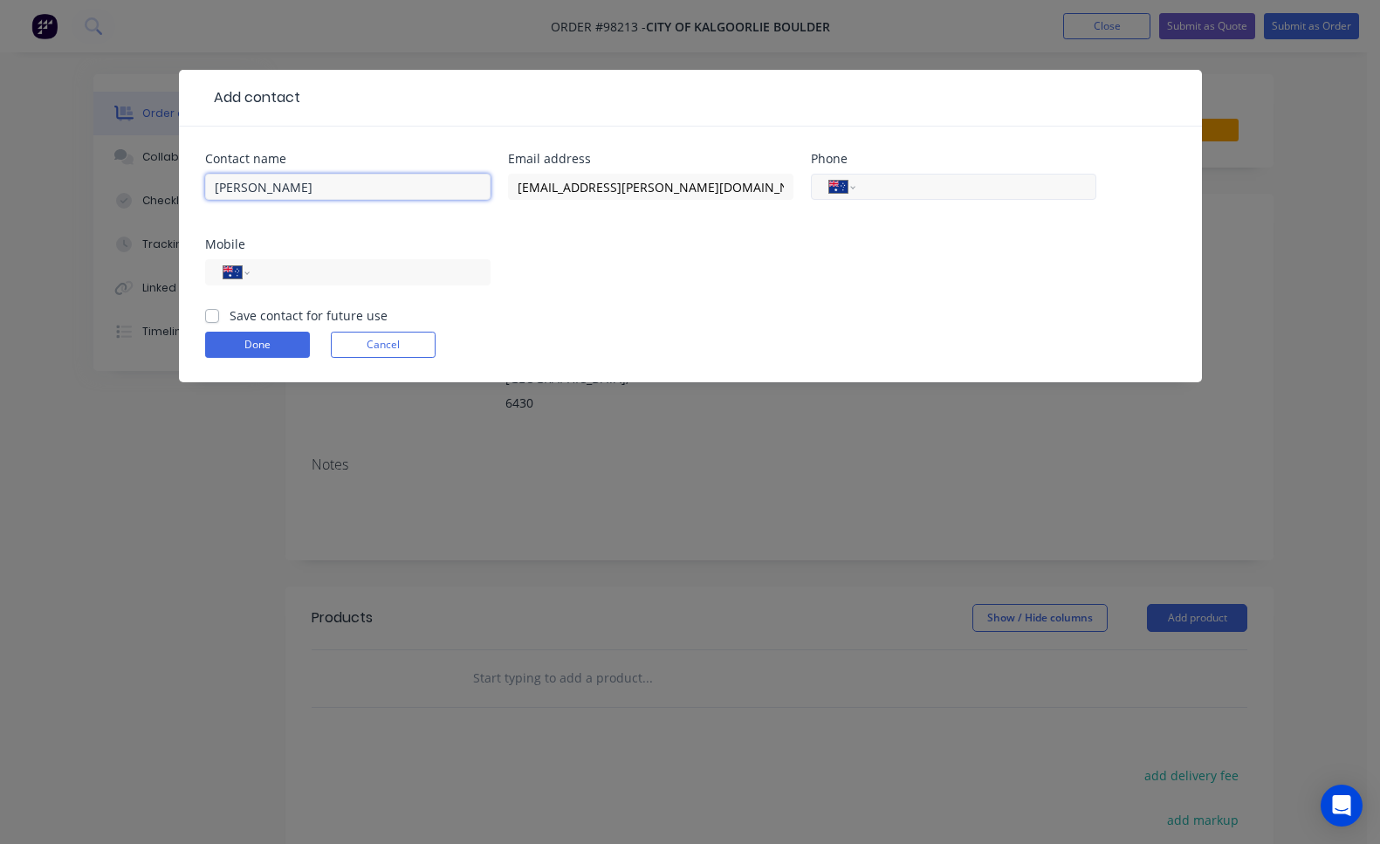
type input "[PERSON_NAME]"
paste input "[PHONE_NUMBER]"
type input "[PHONE_NUMBER]"
click at [383, 274] on input "tel" at bounding box center [367, 273] width 210 height 20
paste input "0422 775 957"
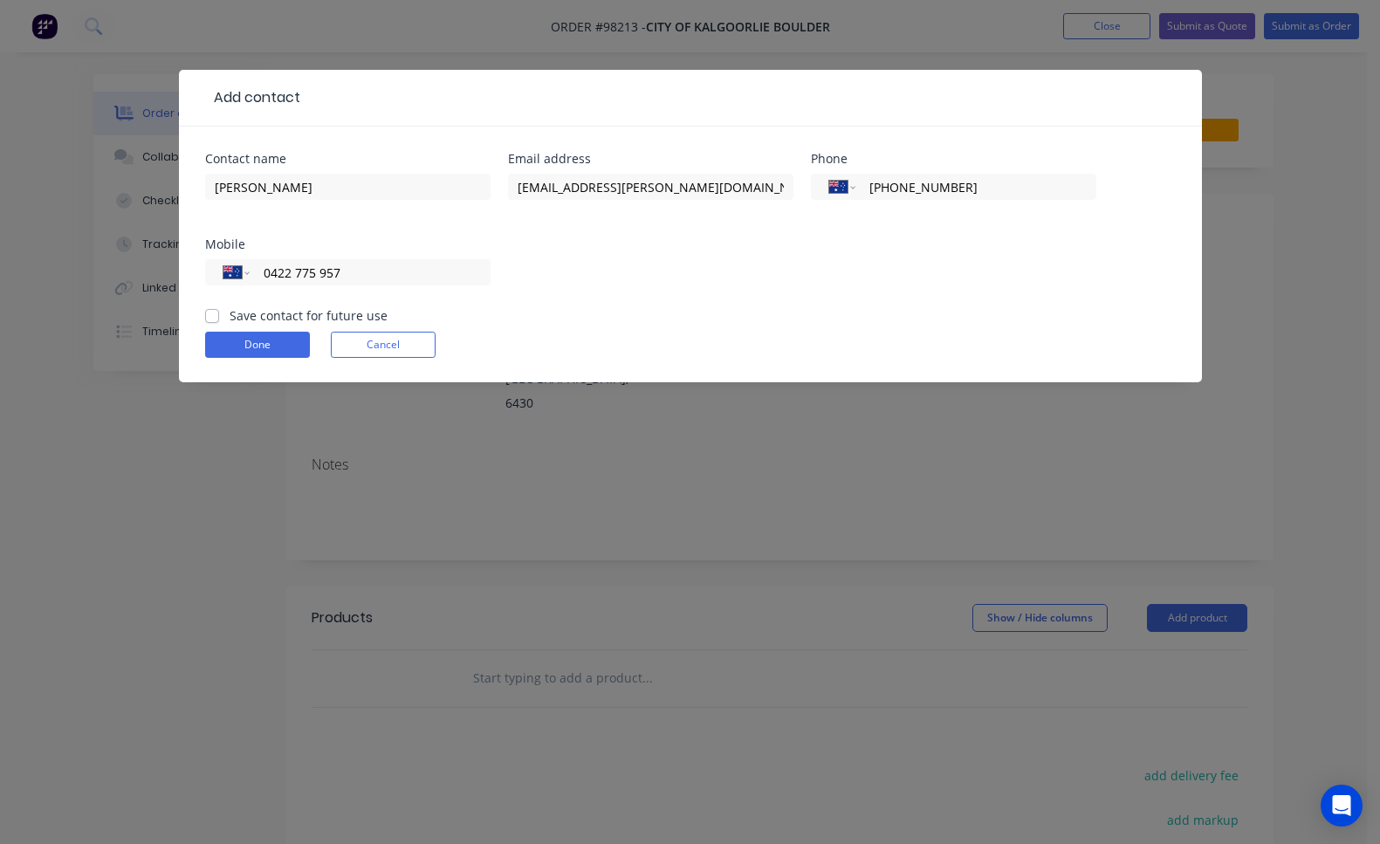
type input "0422 775 957"
click at [230, 314] on label "Save contact for future use" at bounding box center [309, 315] width 158 height 18
click at [210, 314] on input "Save contact for future use" at bounding box center [212, 314] width 14 height 17
checkbox input "true"
click at [247, 355] on button "Done" at bounding box center [257, 345] width 105 height 26
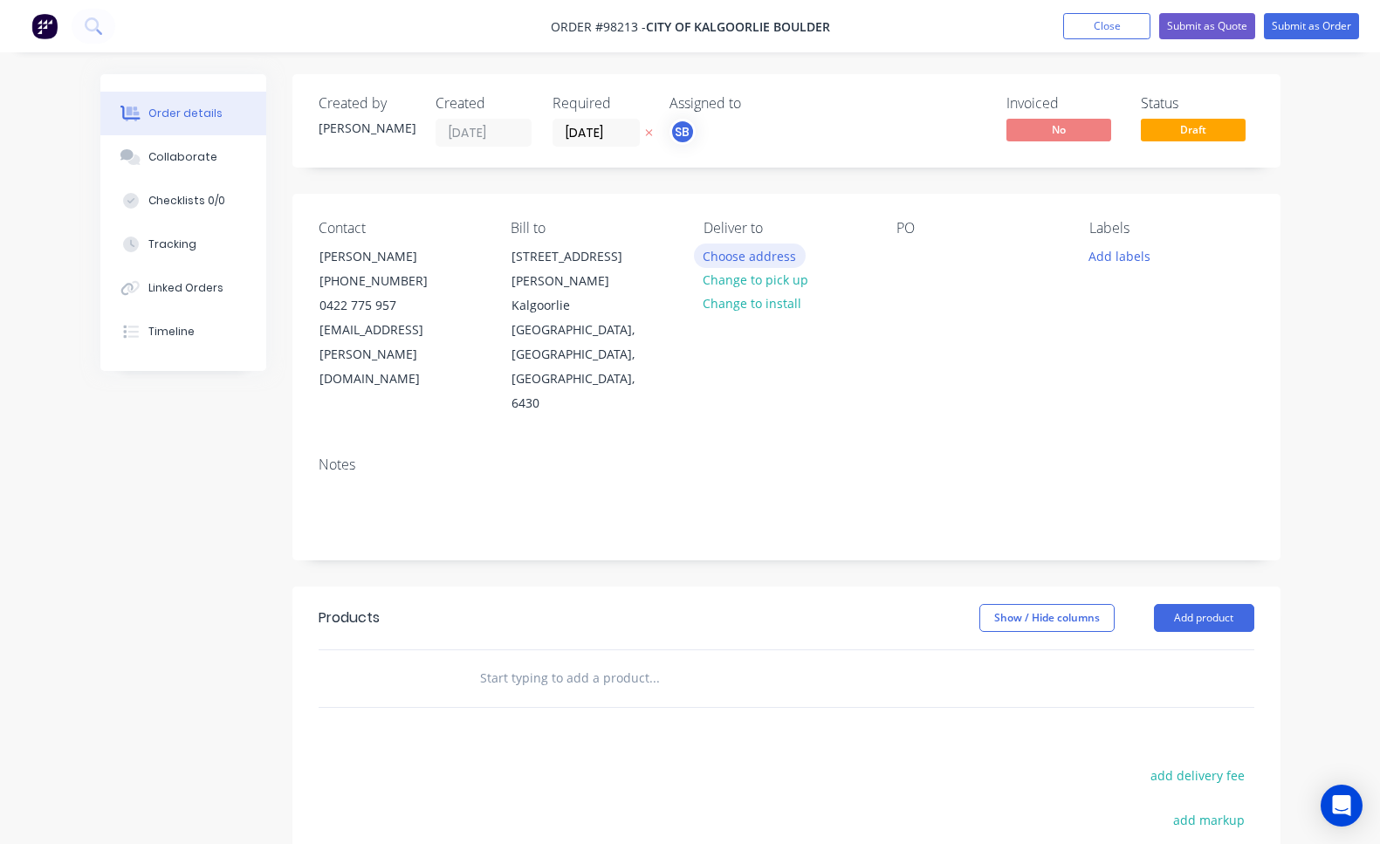
click at [795, 258] on button "Choose address" at bounding box center [750, 256] width 112 height 24
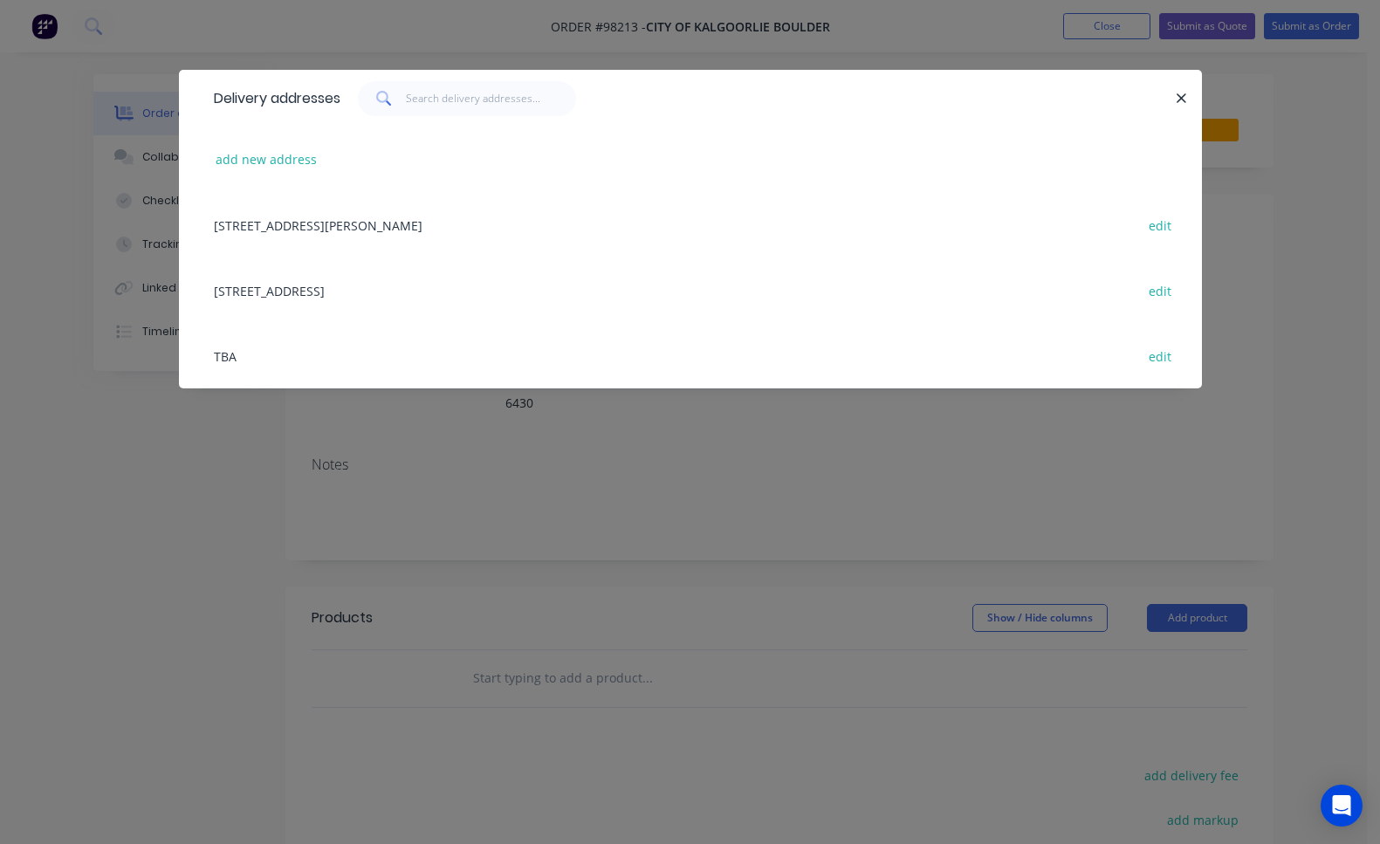
click at [602, 224] on div "[STREET_ADDRESS][PERSON_NAME] edit" at bounding box center [690, 224] width 971 height 65
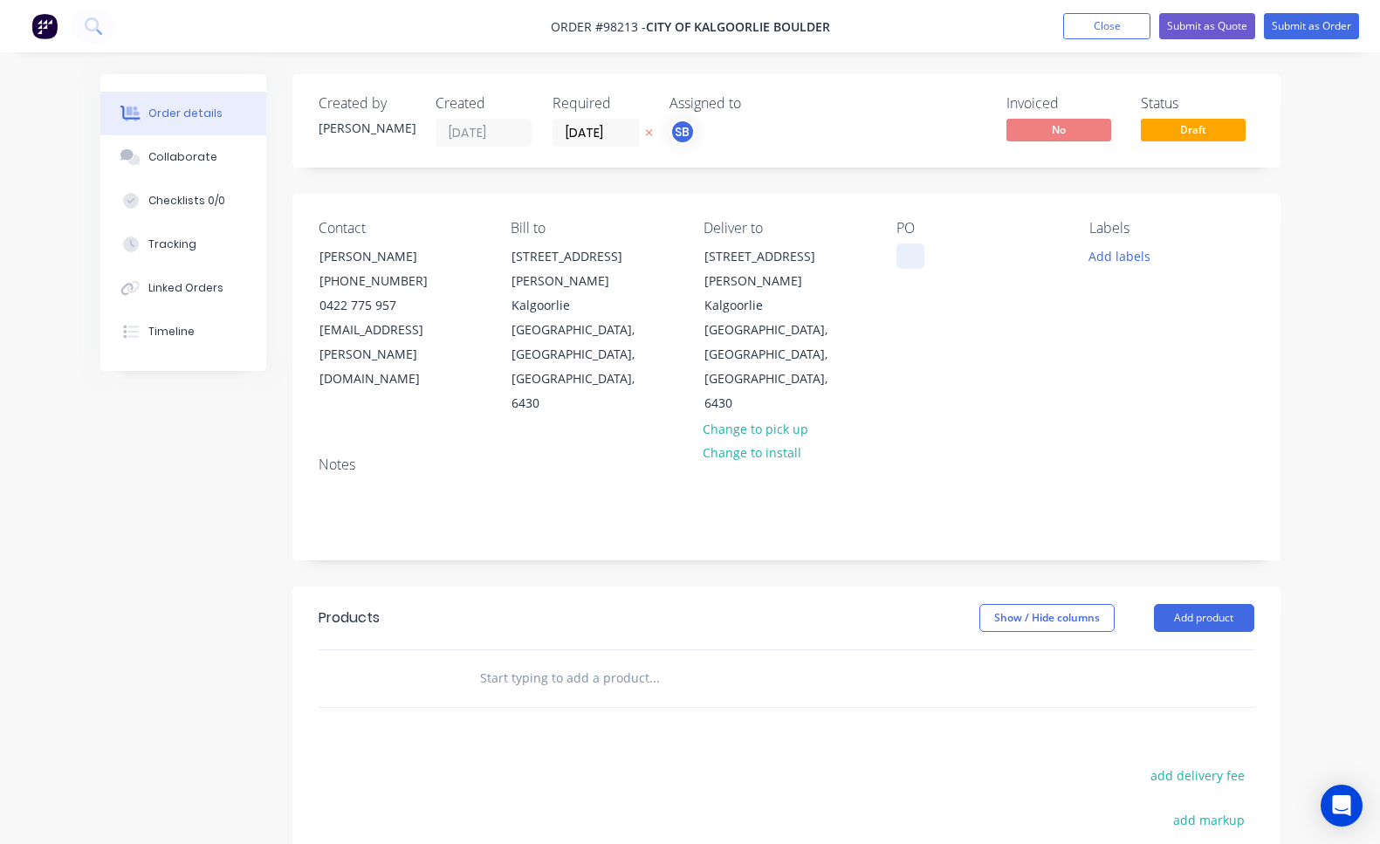
click at [917, 259] on div at bounding box center [911, 256] width 28 height 25
click at [1146, 259] on button "Add labels" at bounding box center [1120, 256] width 80 height 24
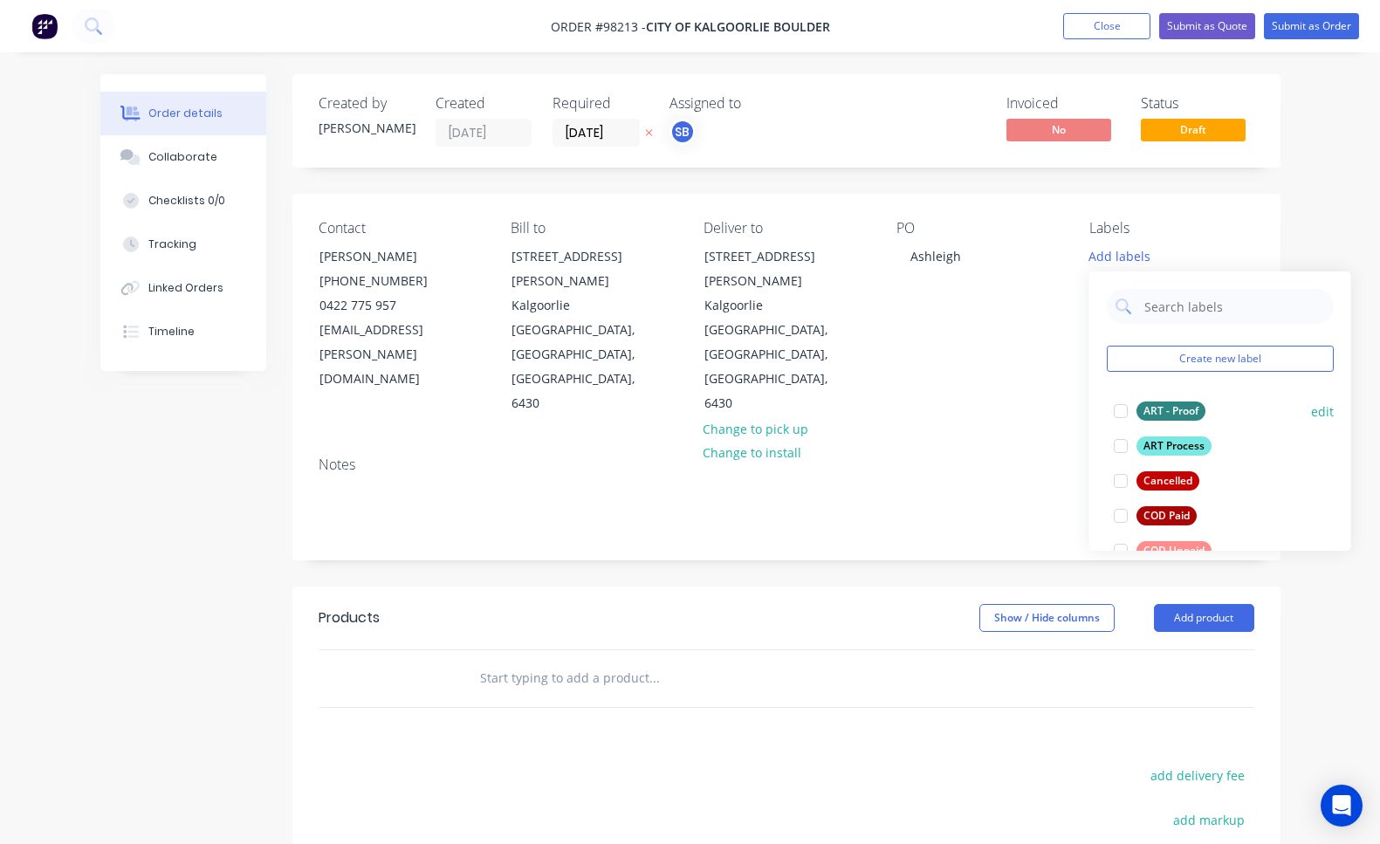
click at [1118, 415] on div at bounding box center [1121, 411] width 35 height 35
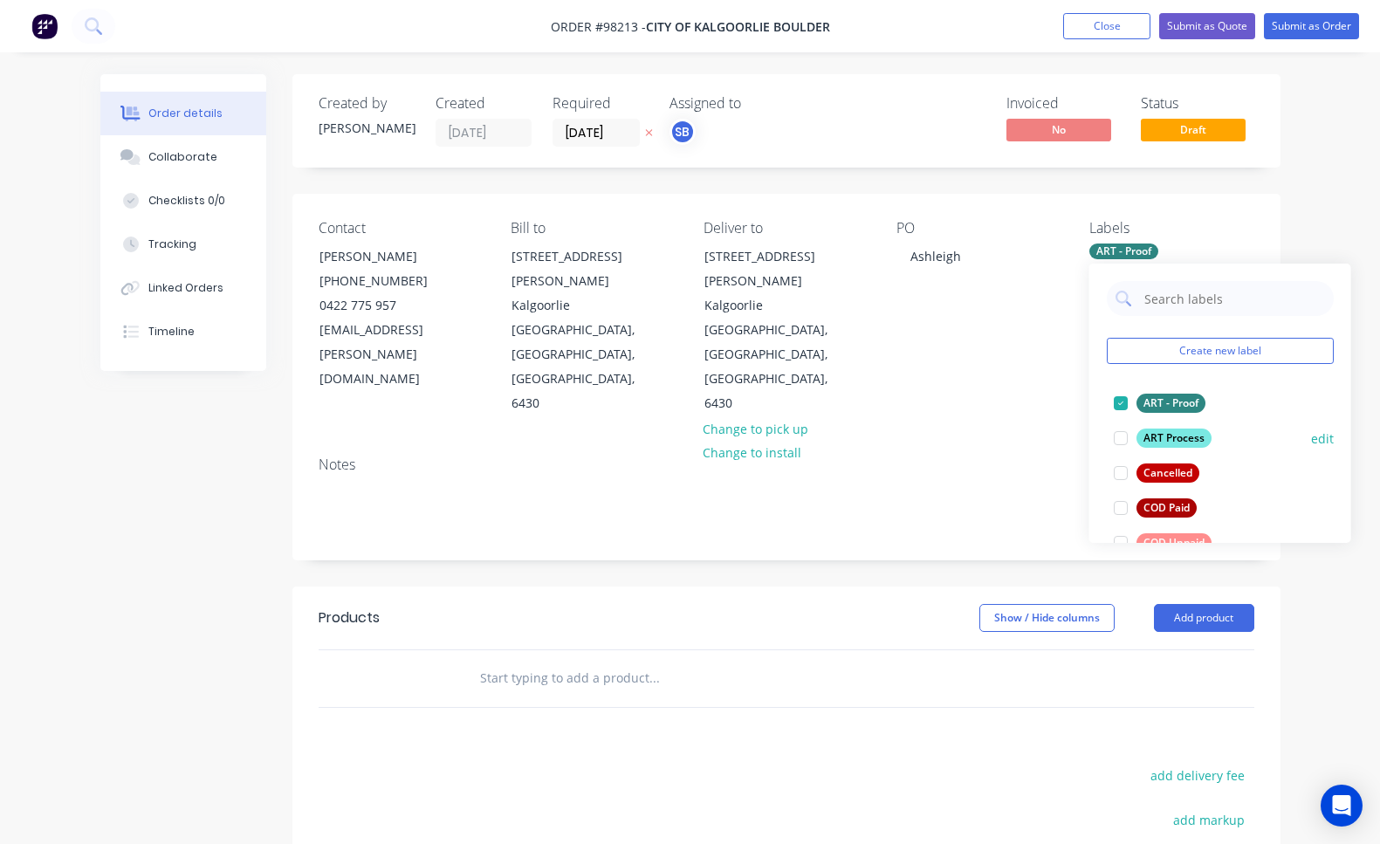
click at [1126, 441] on div at bounding box center [1121, 438] width 35 height 35
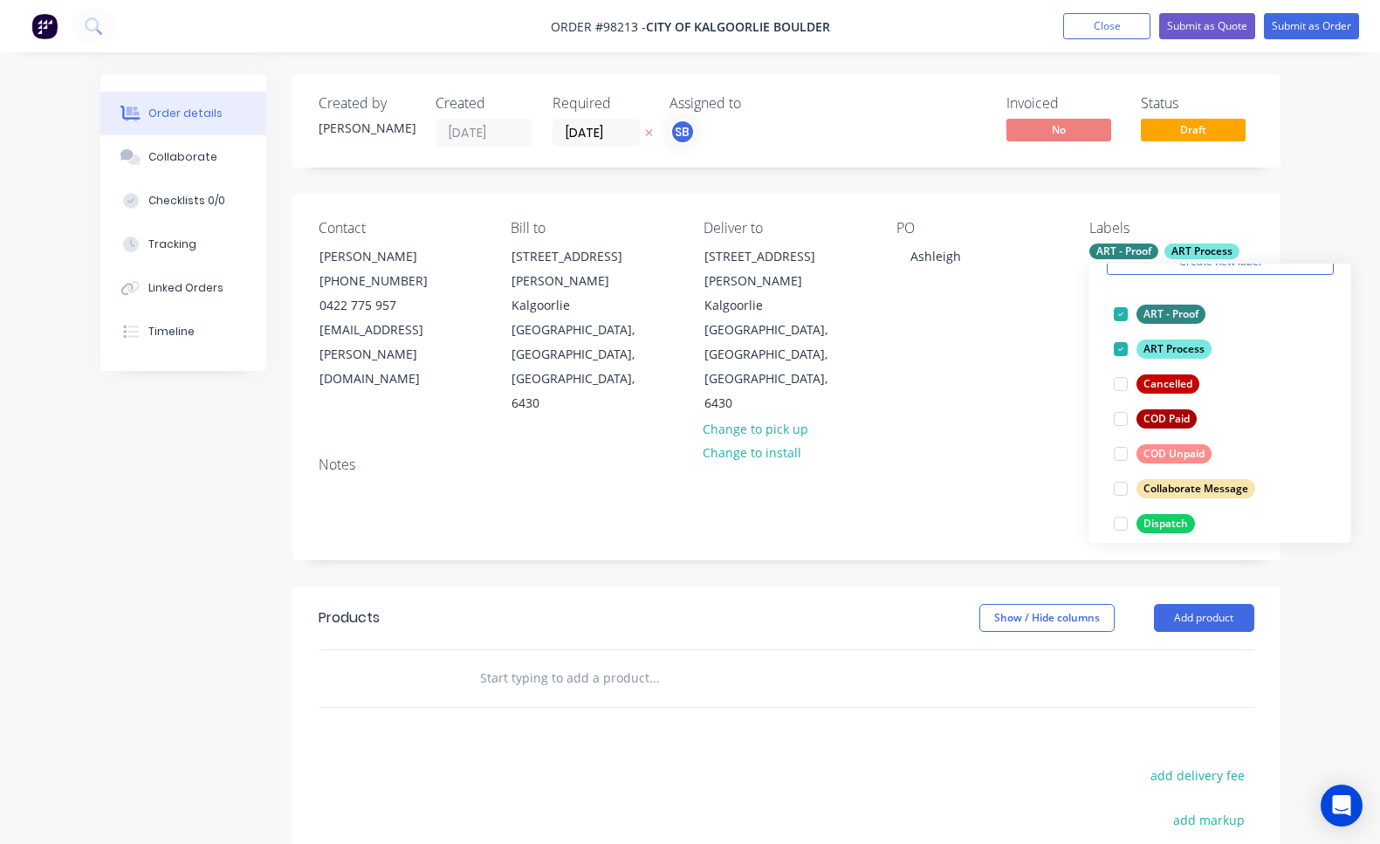
scroll to position [152, 0]
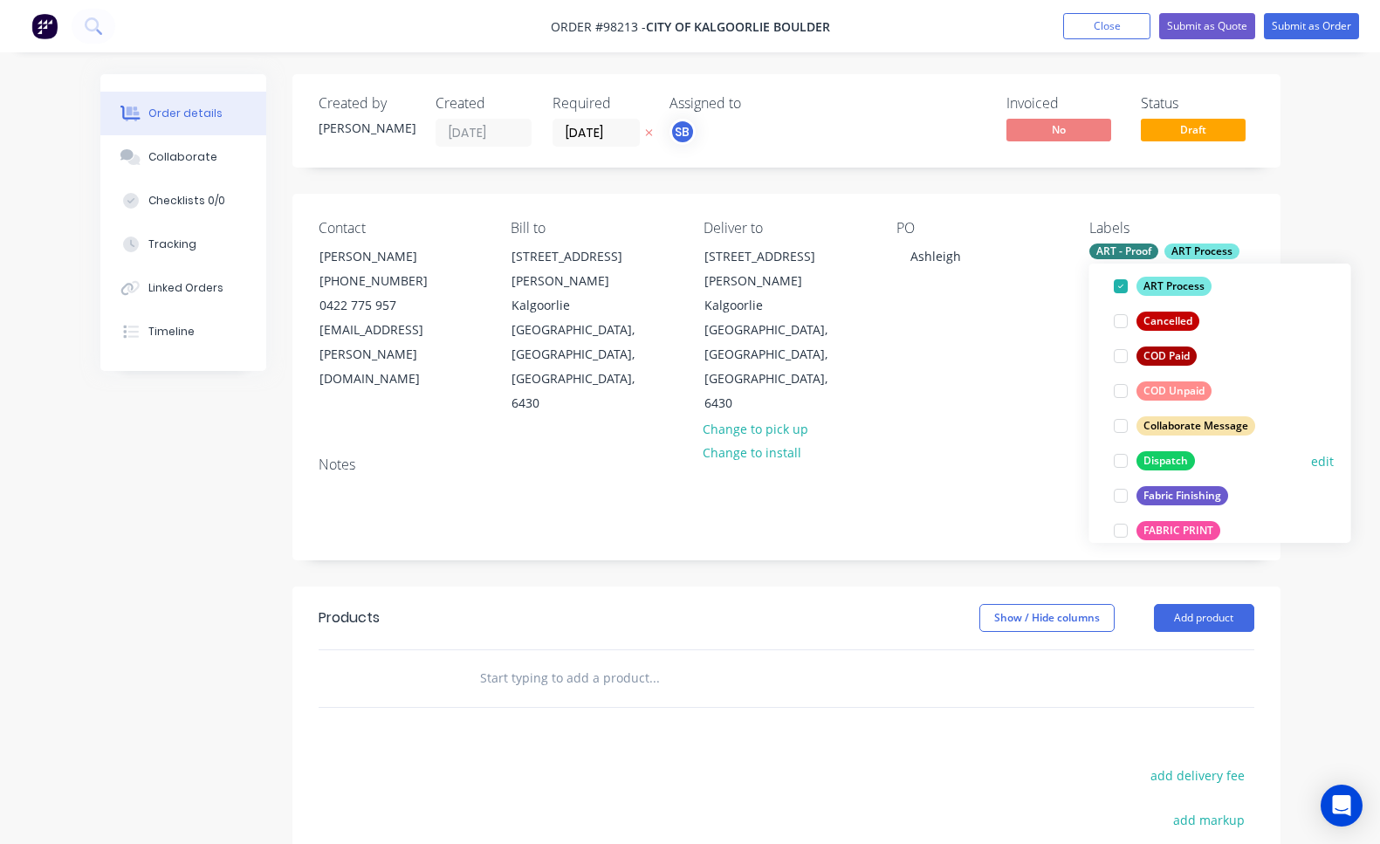
click at [1123, 463] on div at bounding box center [1121, 461] width 35 height 35
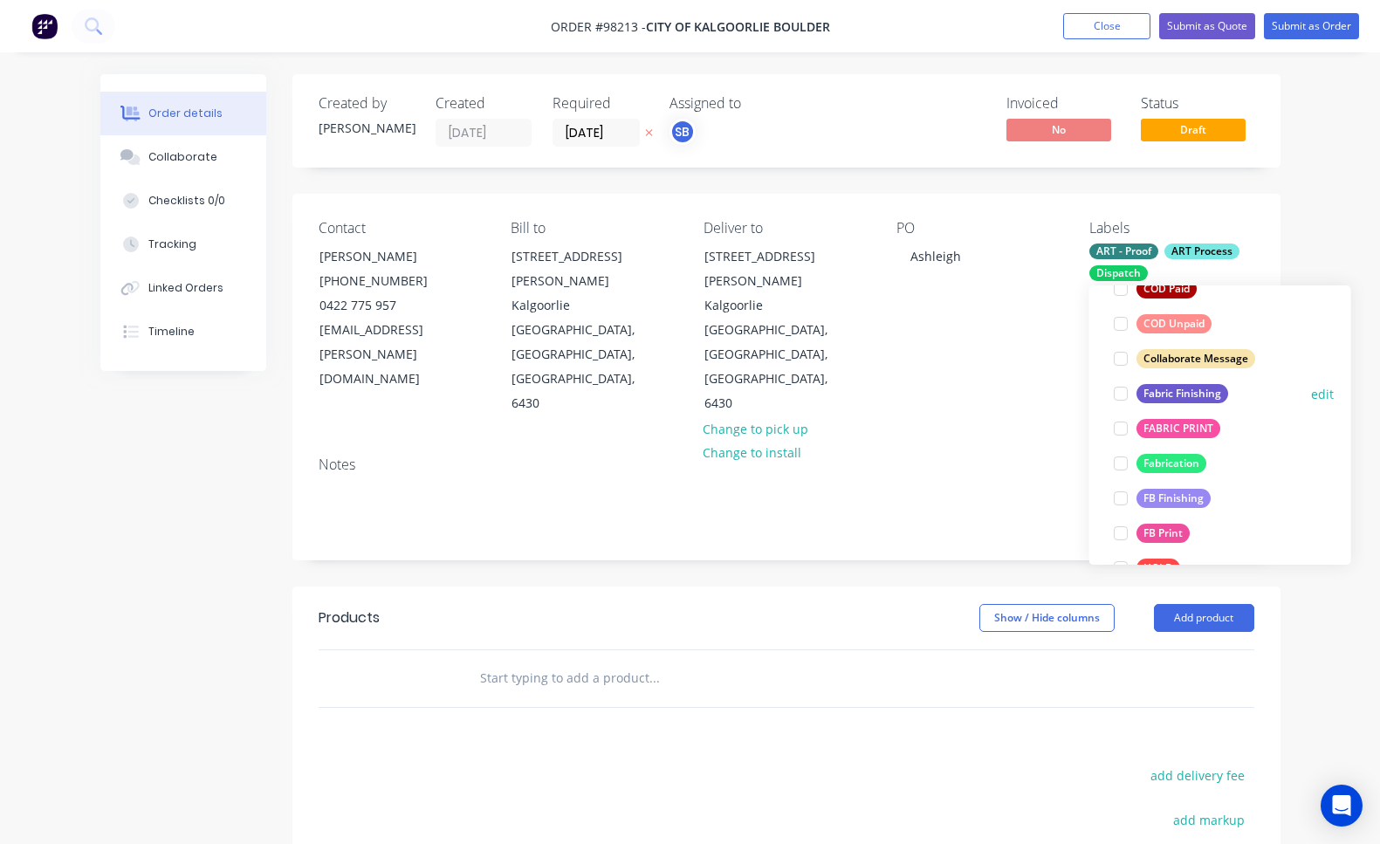
scroll to position [348, 0]
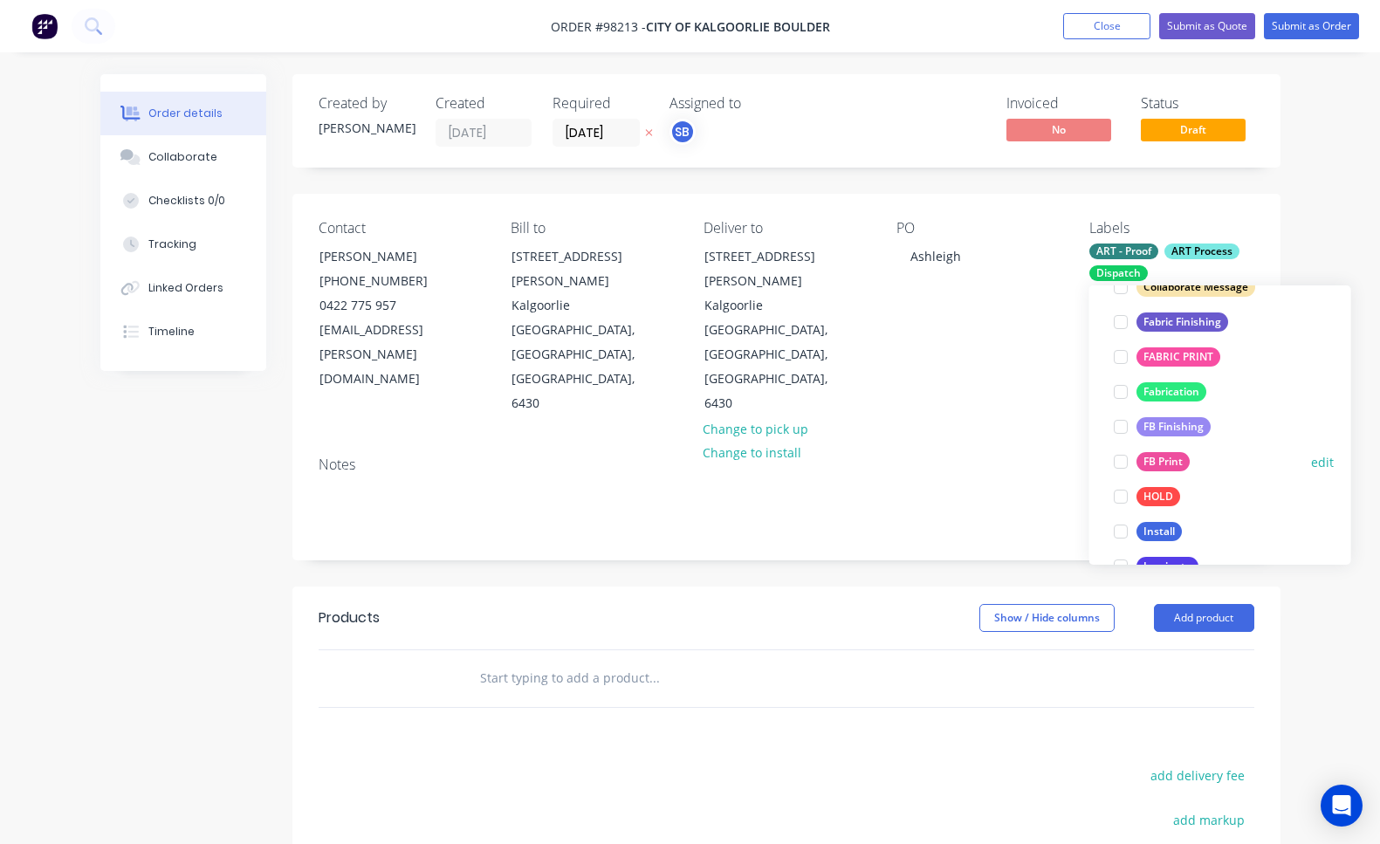
click at [1123, 463] on div at bounding box center [1121, 461] width 35 height 35
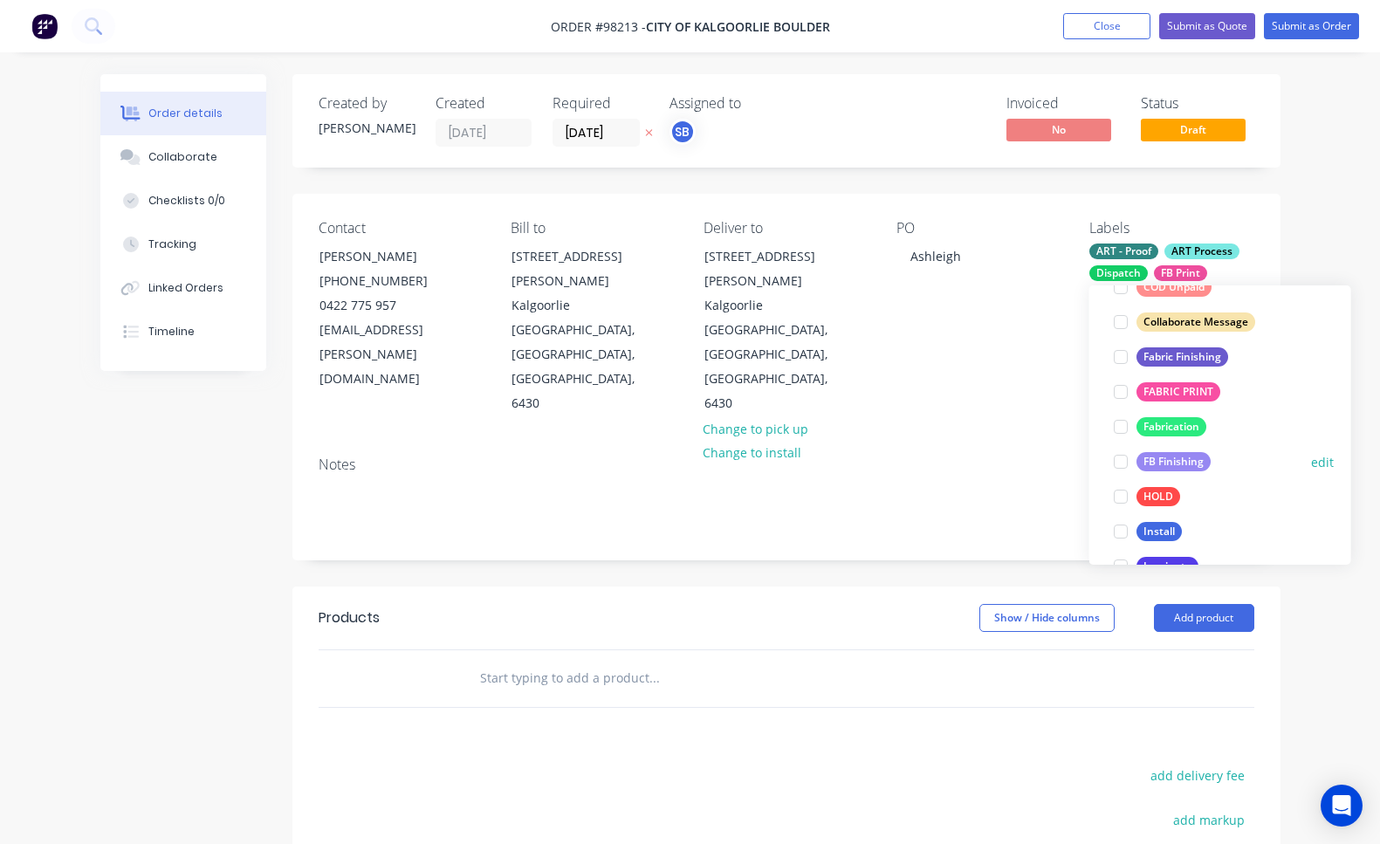
click at [1123, 463] on div at bounding box center [1121, 461] width 35 height 35
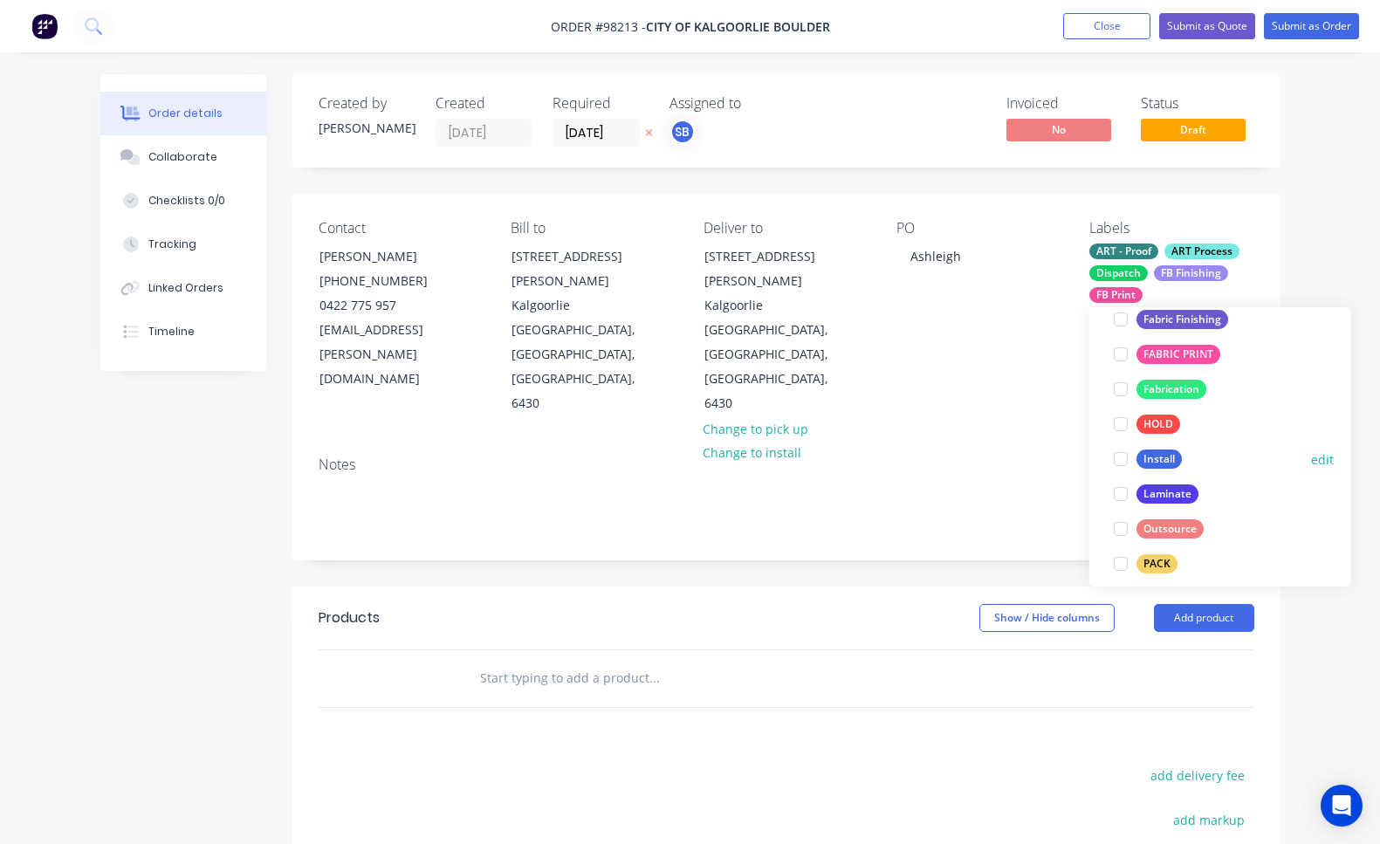
scroll to position [525, 0]
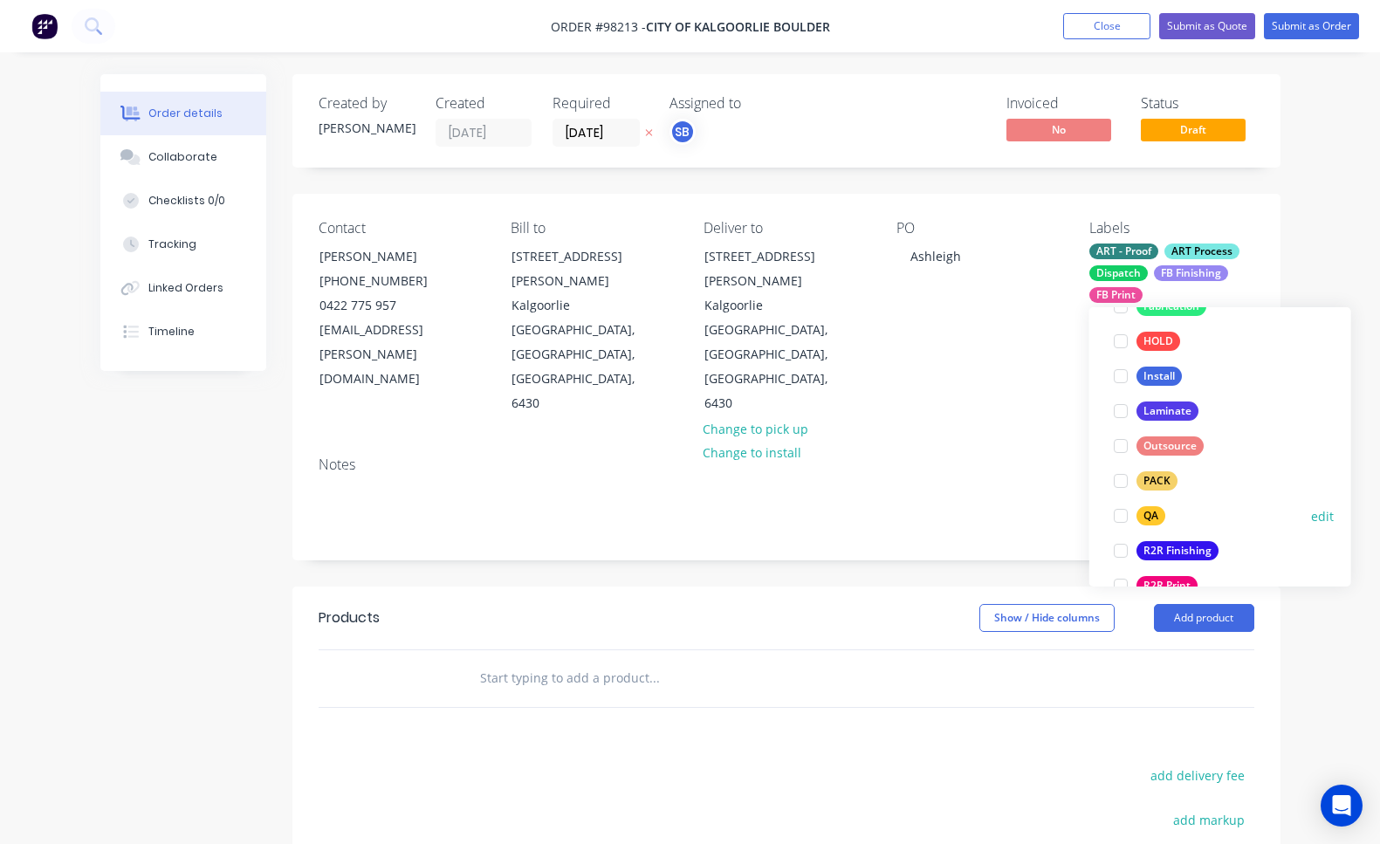
click at [1122, 517] on div at bounding box center [1121, 516] width 35 height 35
click at [1124, 519] on div at bounding box center [1121, 516] width 35 height 35
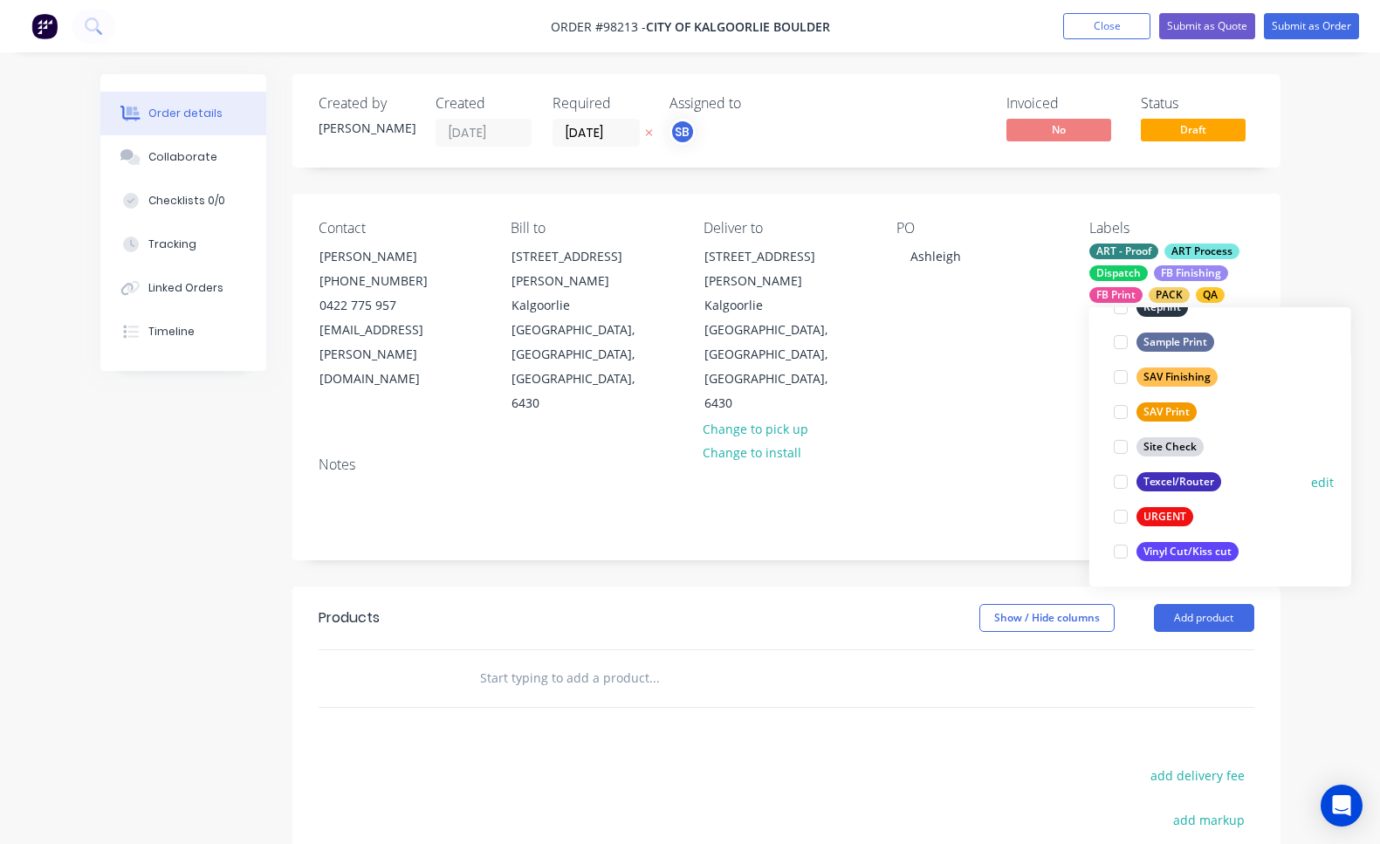
scroll to position [50, 0]
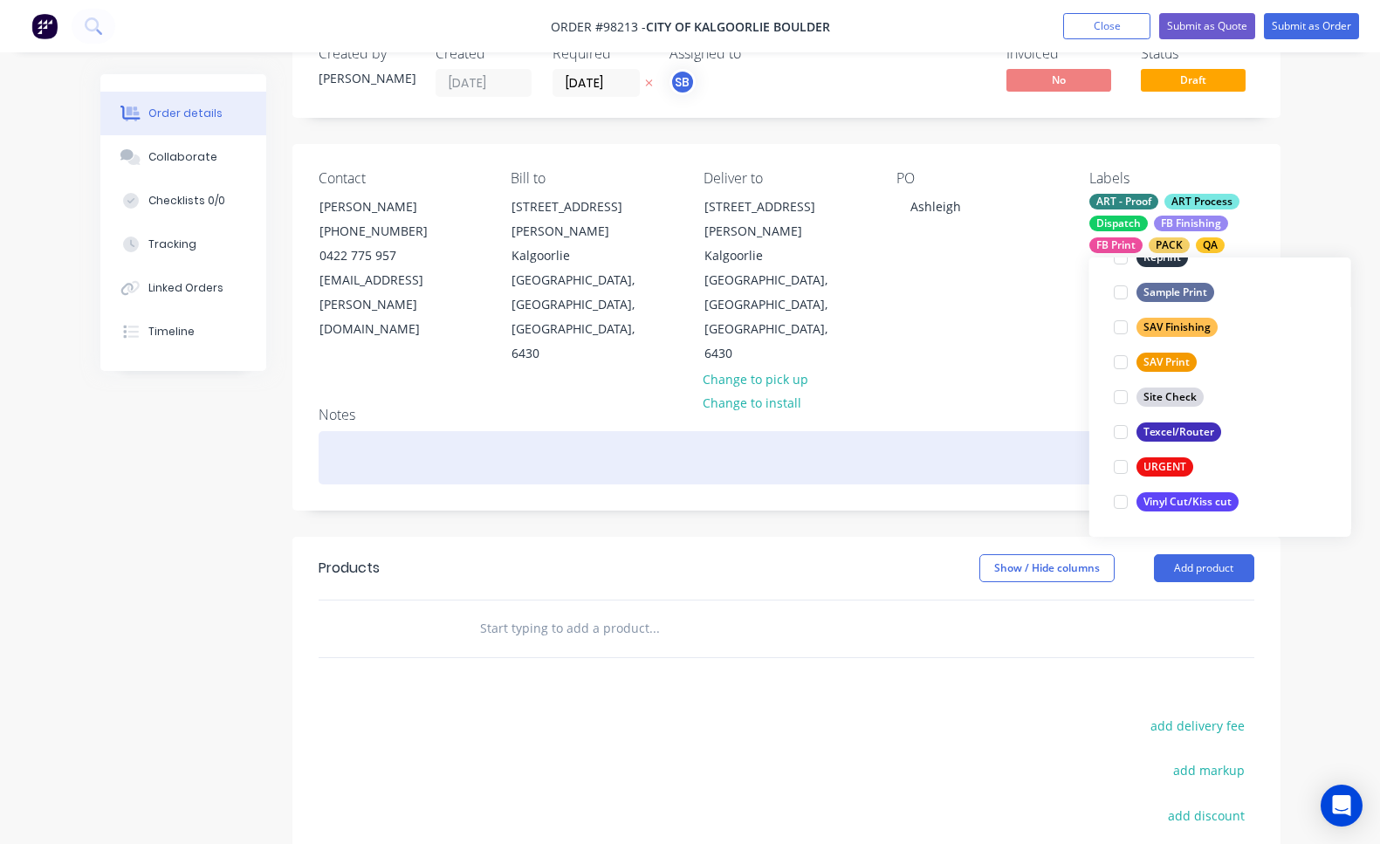
click at [613, 431] on div at bounding box center [787, 457] width 936 height 53
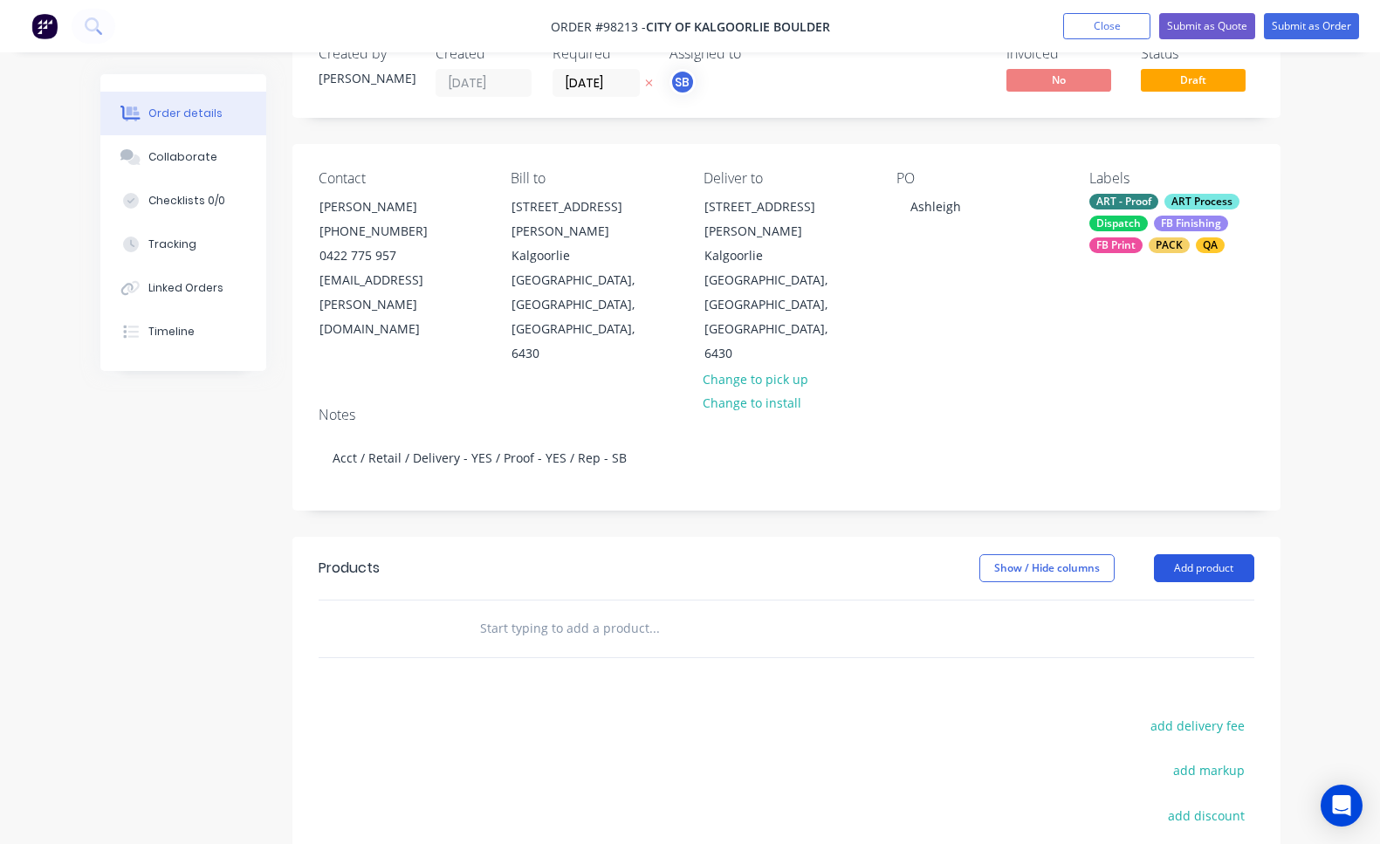
click at [1237, 554] on button "Add product" at bounding box center [1204, 568] width 100 height 28
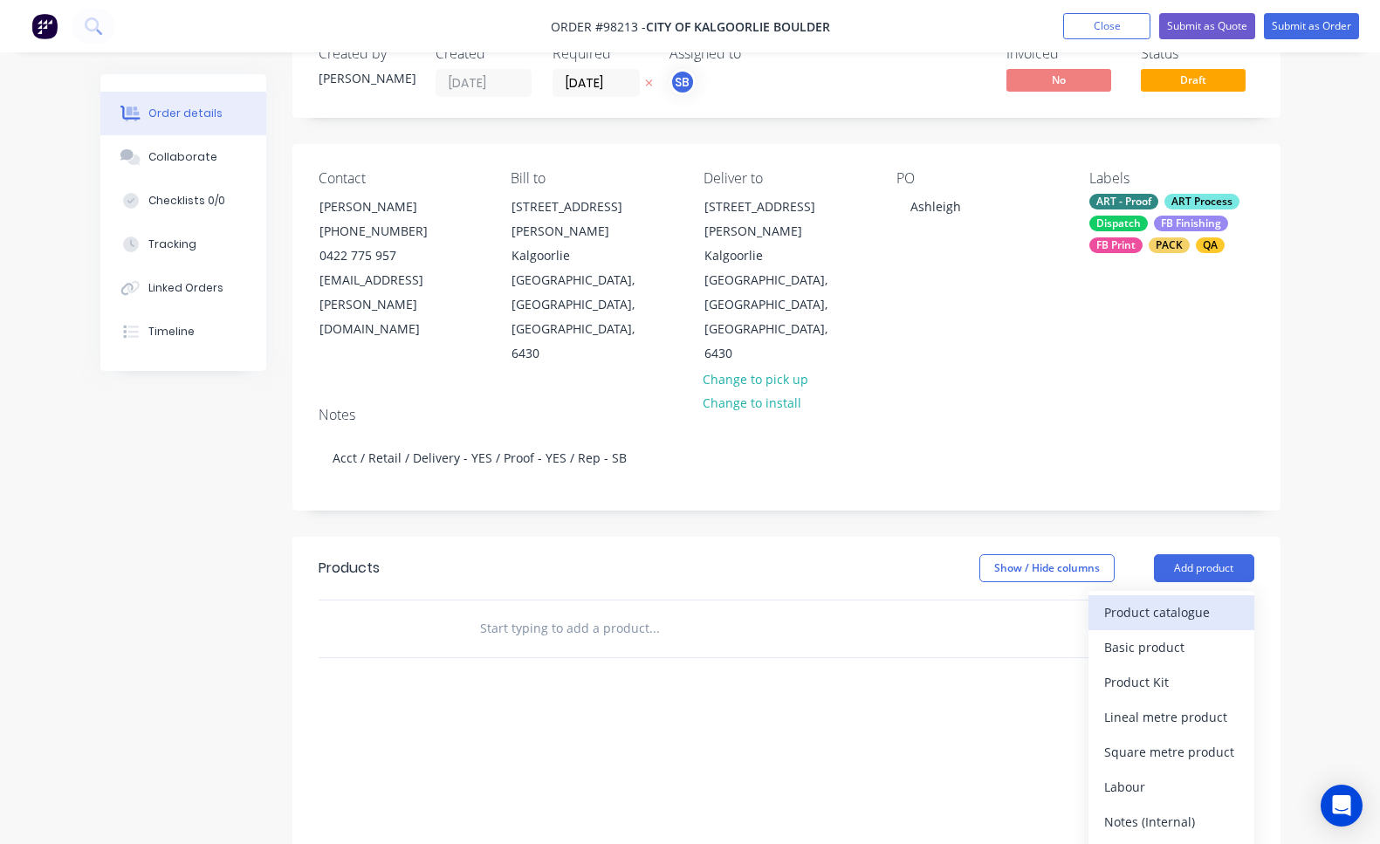
click at [1236, 600] on div "Product catalogue" at bounding box center [1172, 612] width 134 height 25
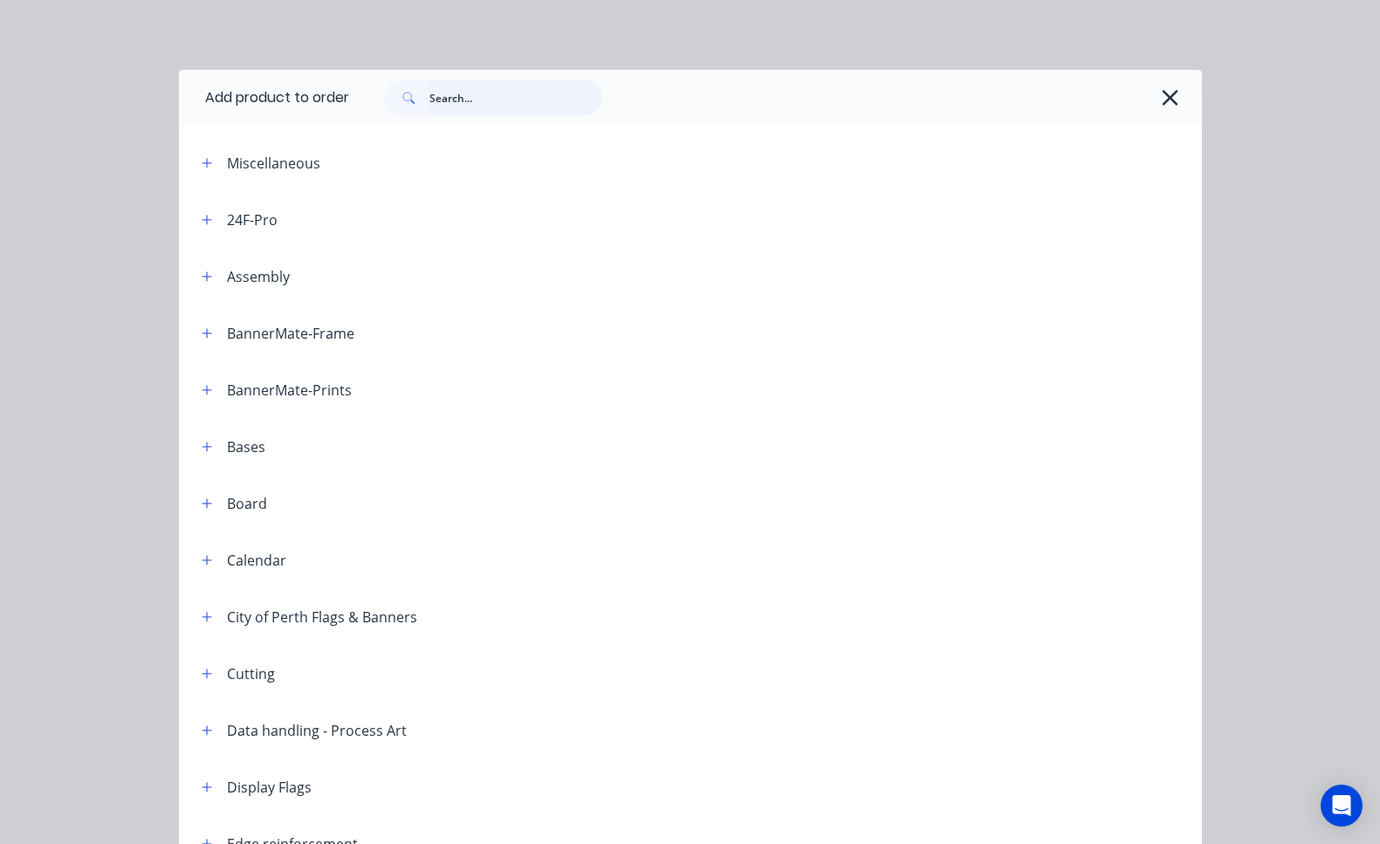
click at [454, 100] on input "text" at bounding box center [516, 97] width 173 height 35
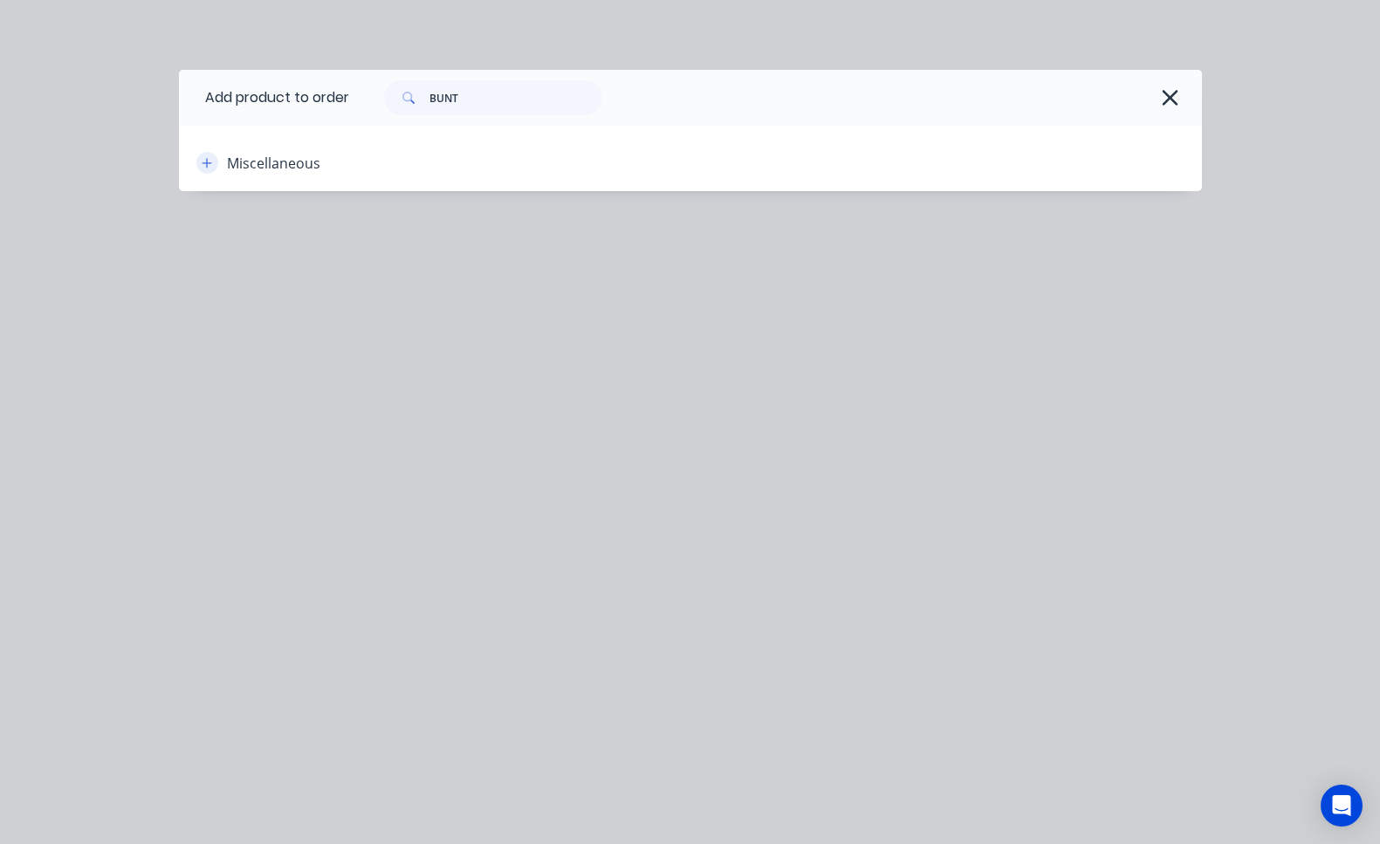
click at [196, 160] on button "button" at bounding box center [207, 163] width 22 height 22
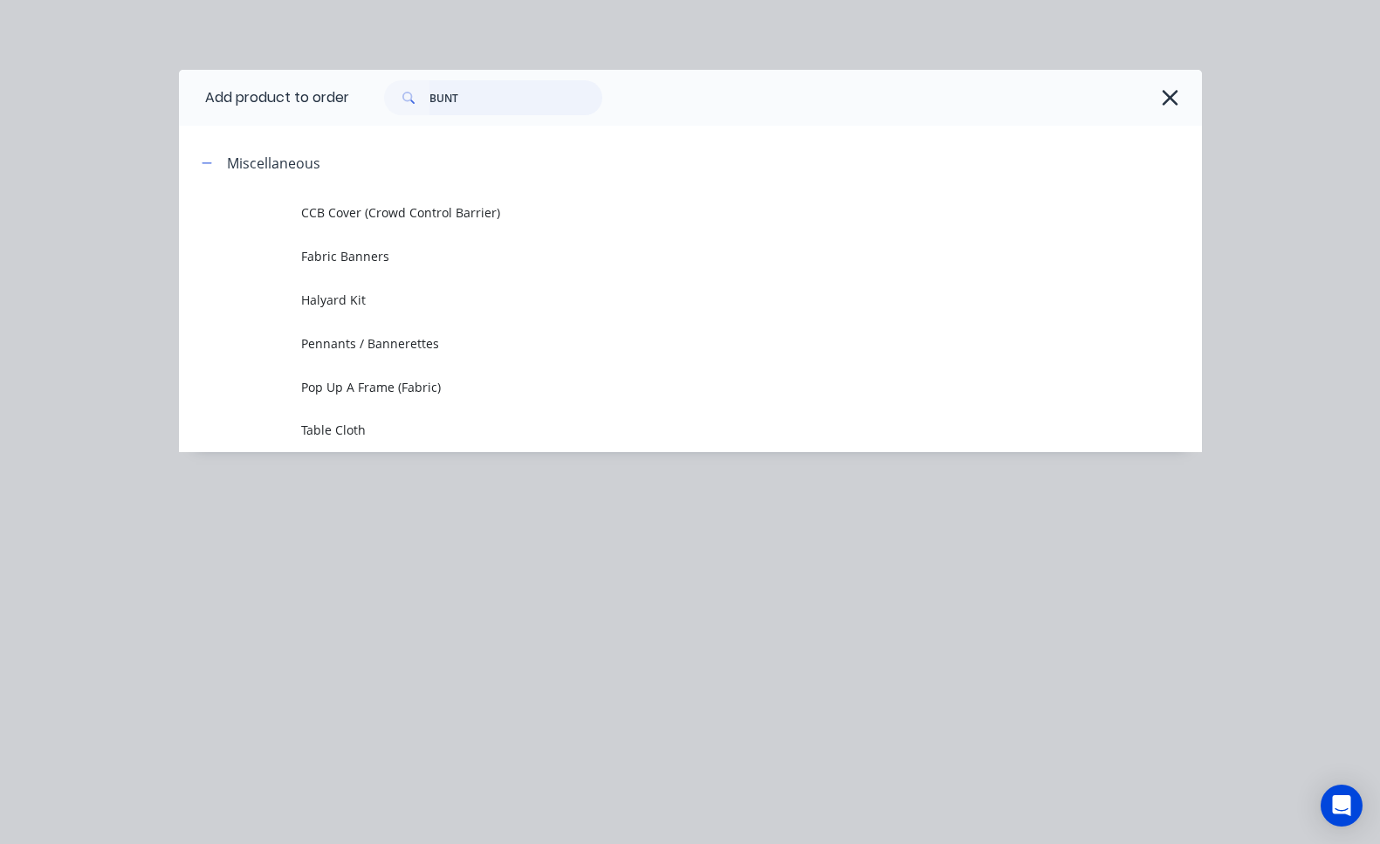
click at [505, 101] on input "BUNT" at bounding box center [516, 97] width 173 height 35
drag, startPoint x: 506, startPoint y: 99, endPoint x: 412, endPoint y: 92, distance: 94.6
click at [412, 92] on div "BUNT" at bounding box center [493, 97] width 218 height 35
type input "GENERAL"
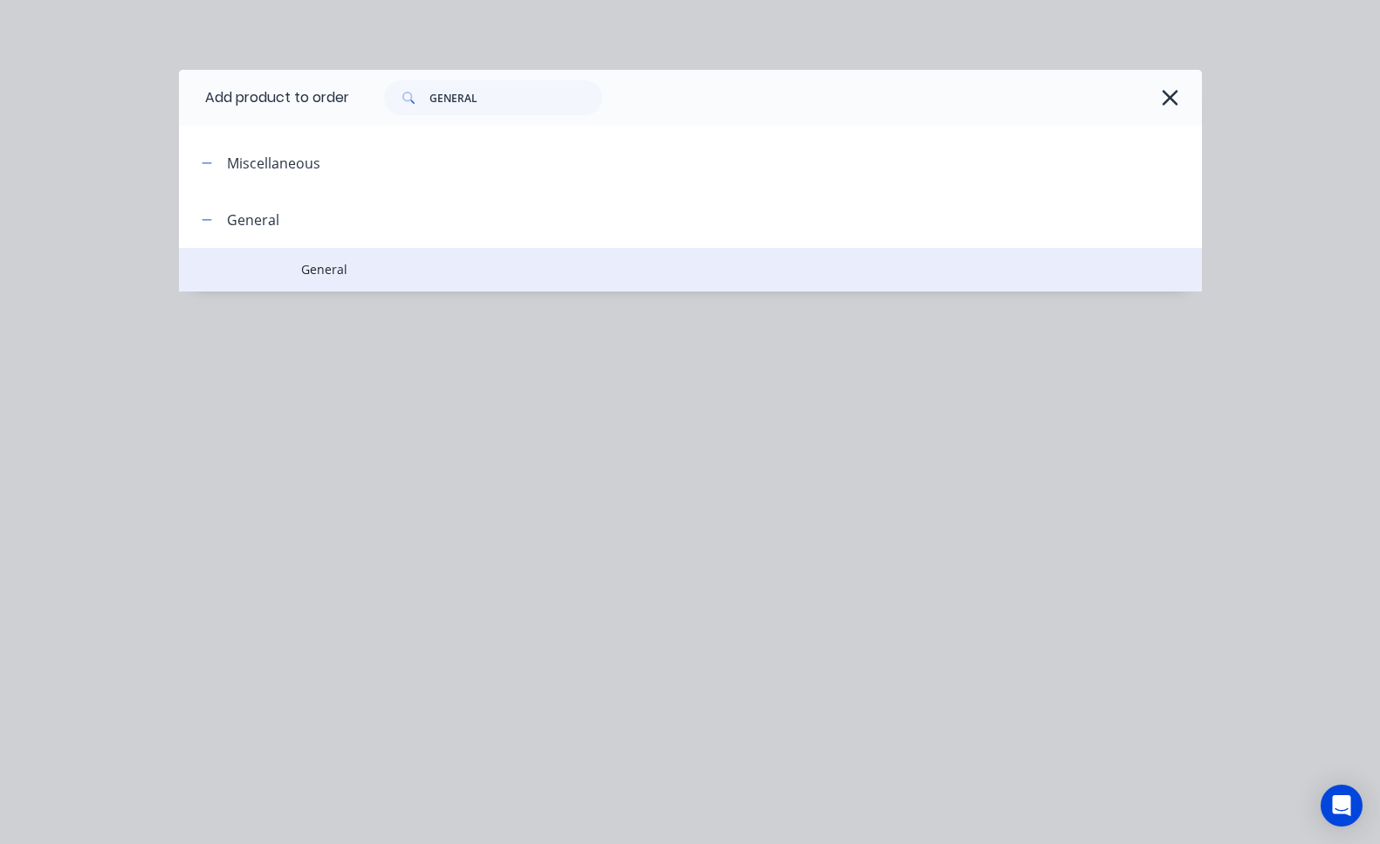
click at [363, 266] on span "General" at bounding box center [661, 269] width 720 height 18
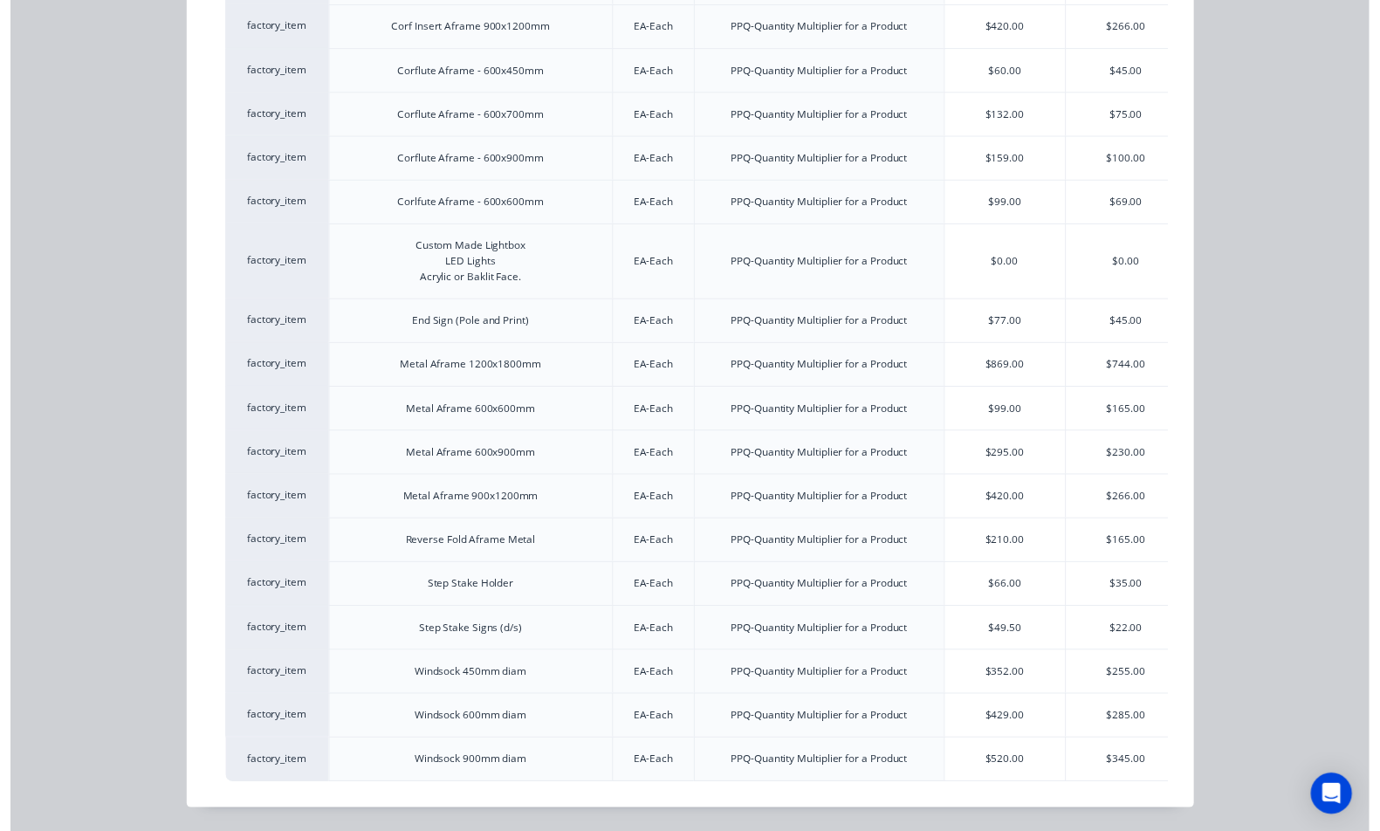
scroll to position [0, 0]
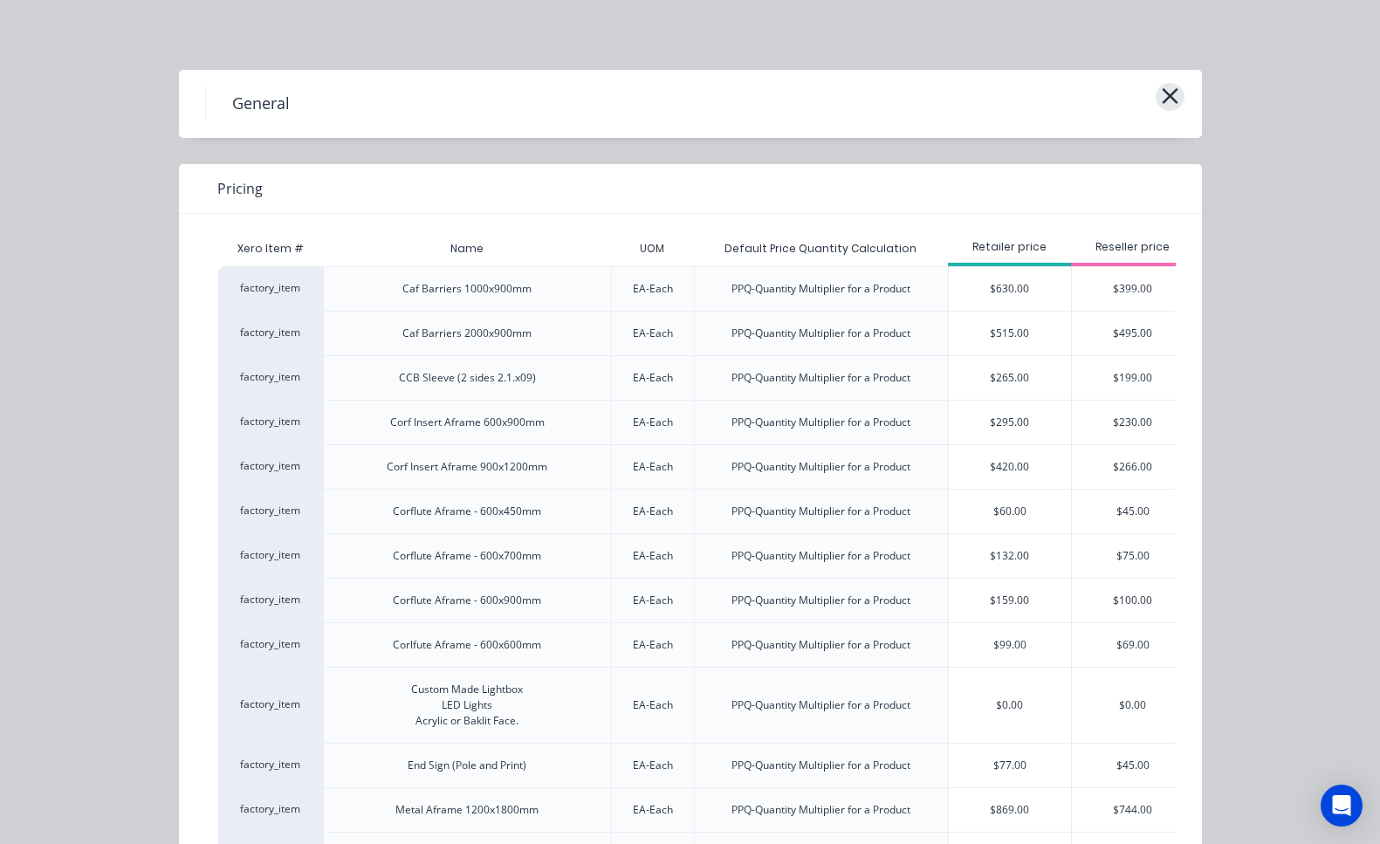
click at [1168, 100] on icon "button" at bounding box center [1170, 96] width 18 height 24
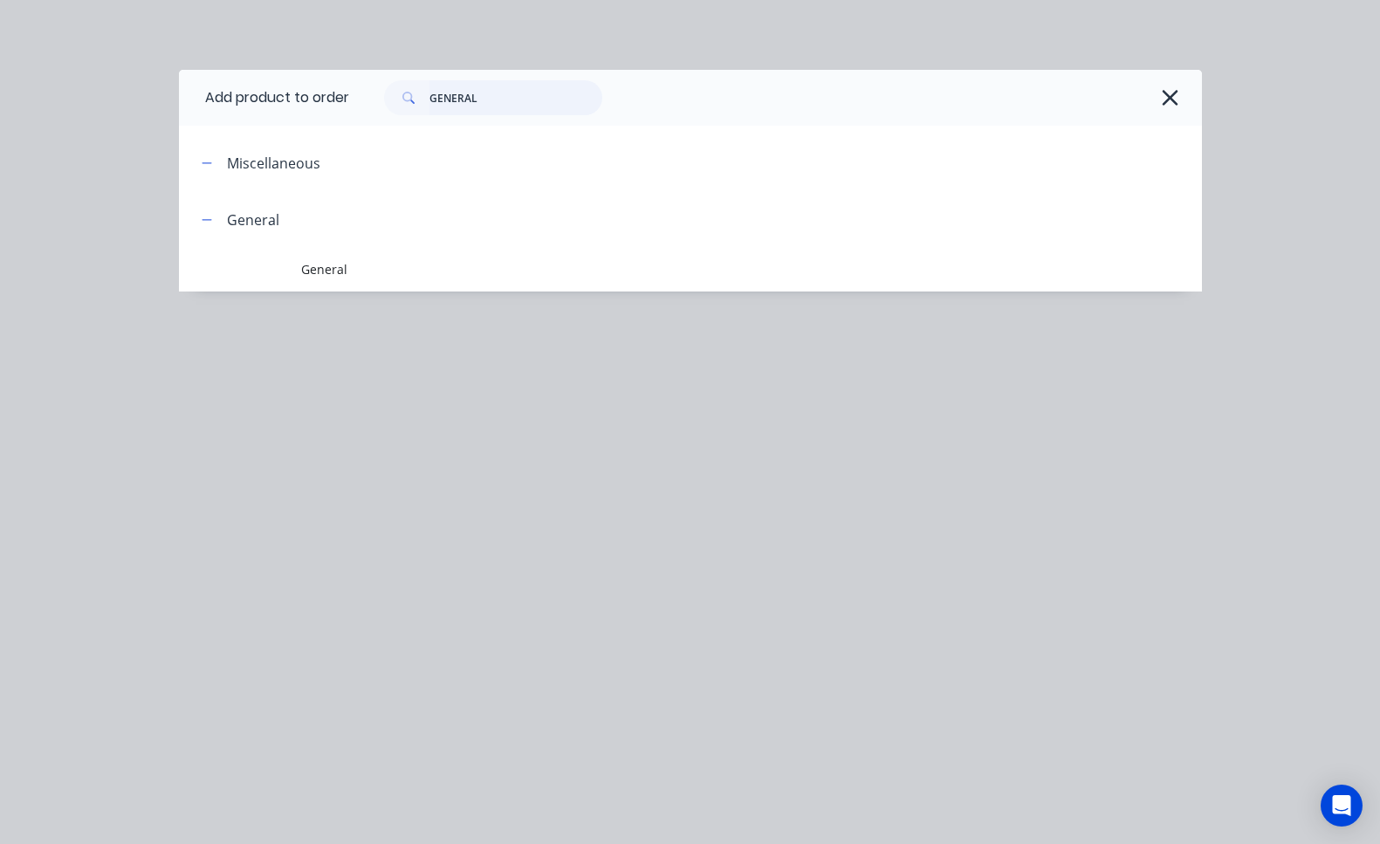
click at [496, 101] on input "GENERAL" at bounding box center [516, 97] width 173 height 35
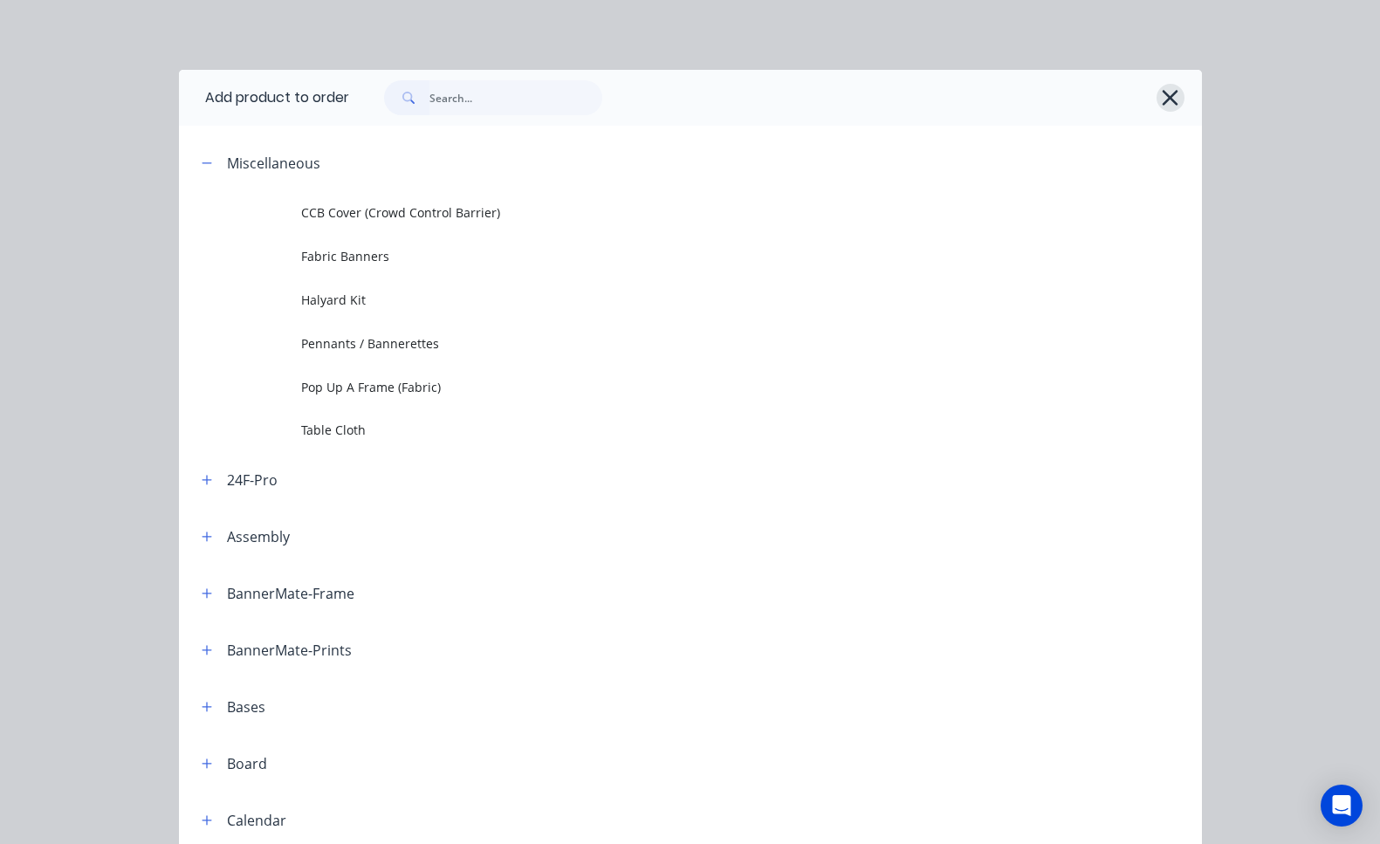
click at [1164, 99] on icon "button" at bounding box center [1171, 98] width 16 height 16
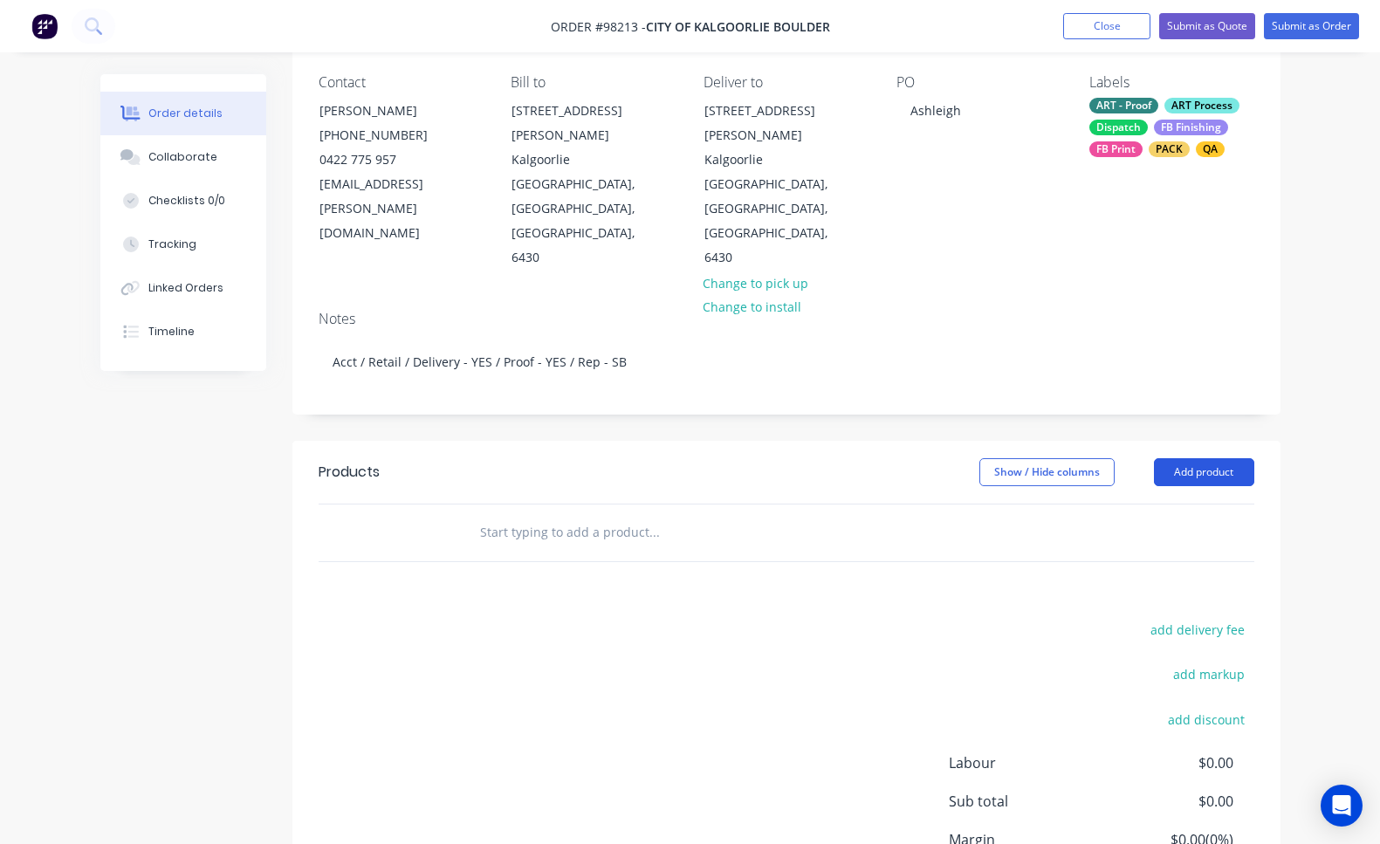
click at [1188, 458] on button "Add product" at bounding box center [1204, 472] width 100 height 28
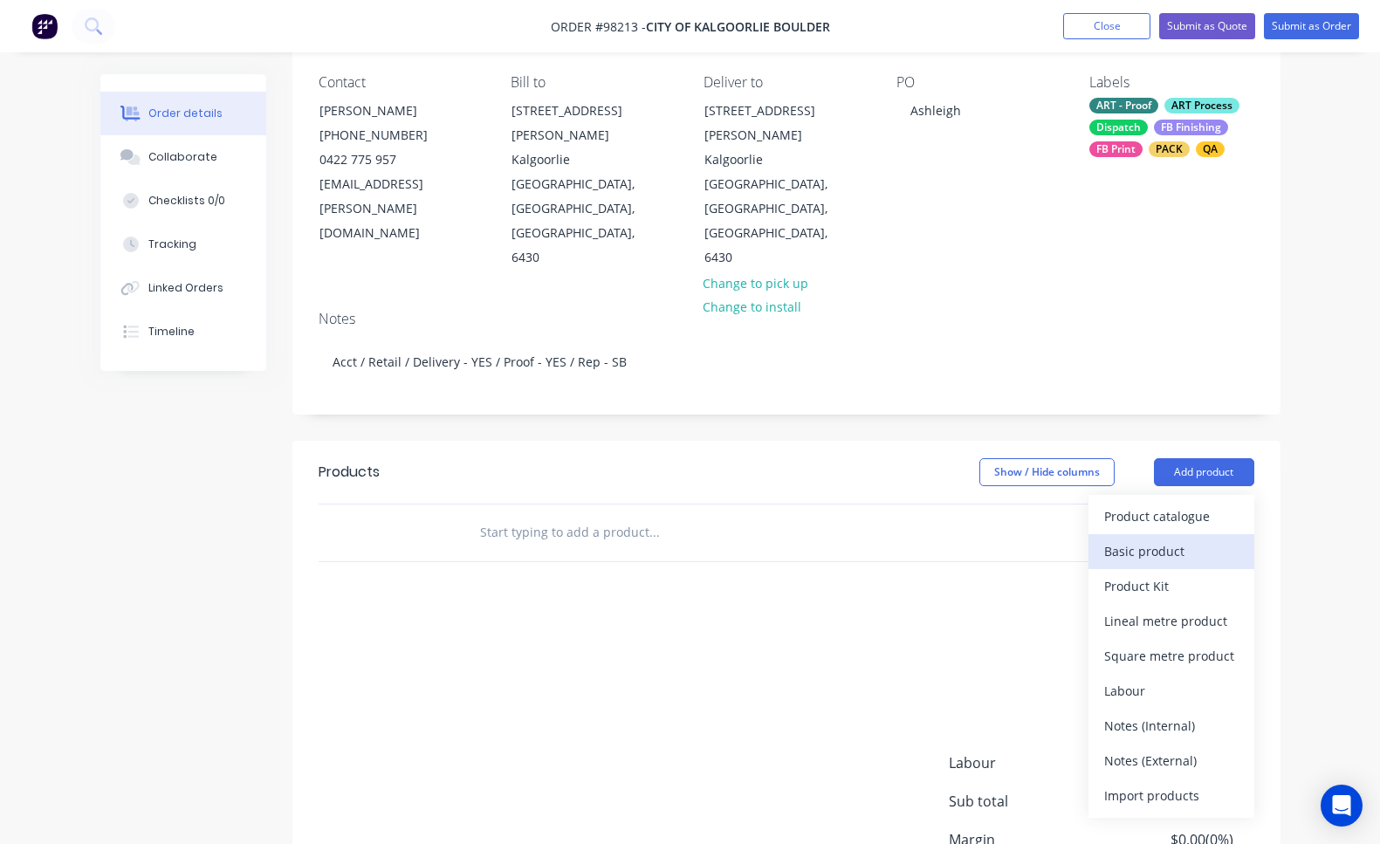
click at [1195, 539] on div "Basic product" at bounding box center [1172, 551] width 134 height 25
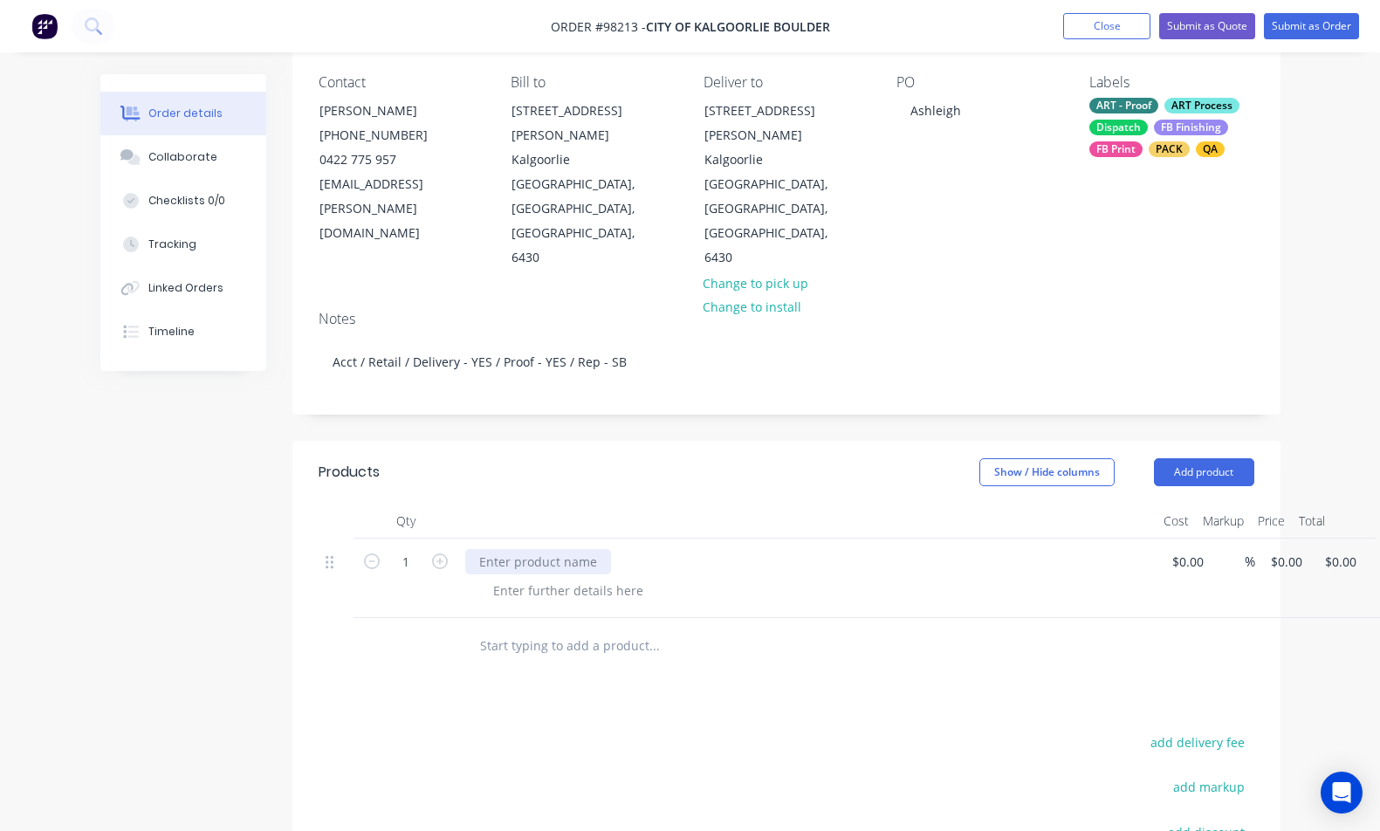
click at [550, 549] on div at bounding box center [538, 561] width 146 height 25
click at [479, 549] on div "Square [PERSON_NAME]" at bounding box center [550, 561] width 171 height 25
click at [598, 549] on div "5m Square [PERSON_NAME]" at bounding box center [561, 561] width 193 height 25
click at [585, 578] on div at bounding box center [568, 590] width 178 height 25
click at [701, 549] on div "5m Square [PERSON_NAME] 200mm x 300mm" at bounding box center [613, 561] width 297 height 25
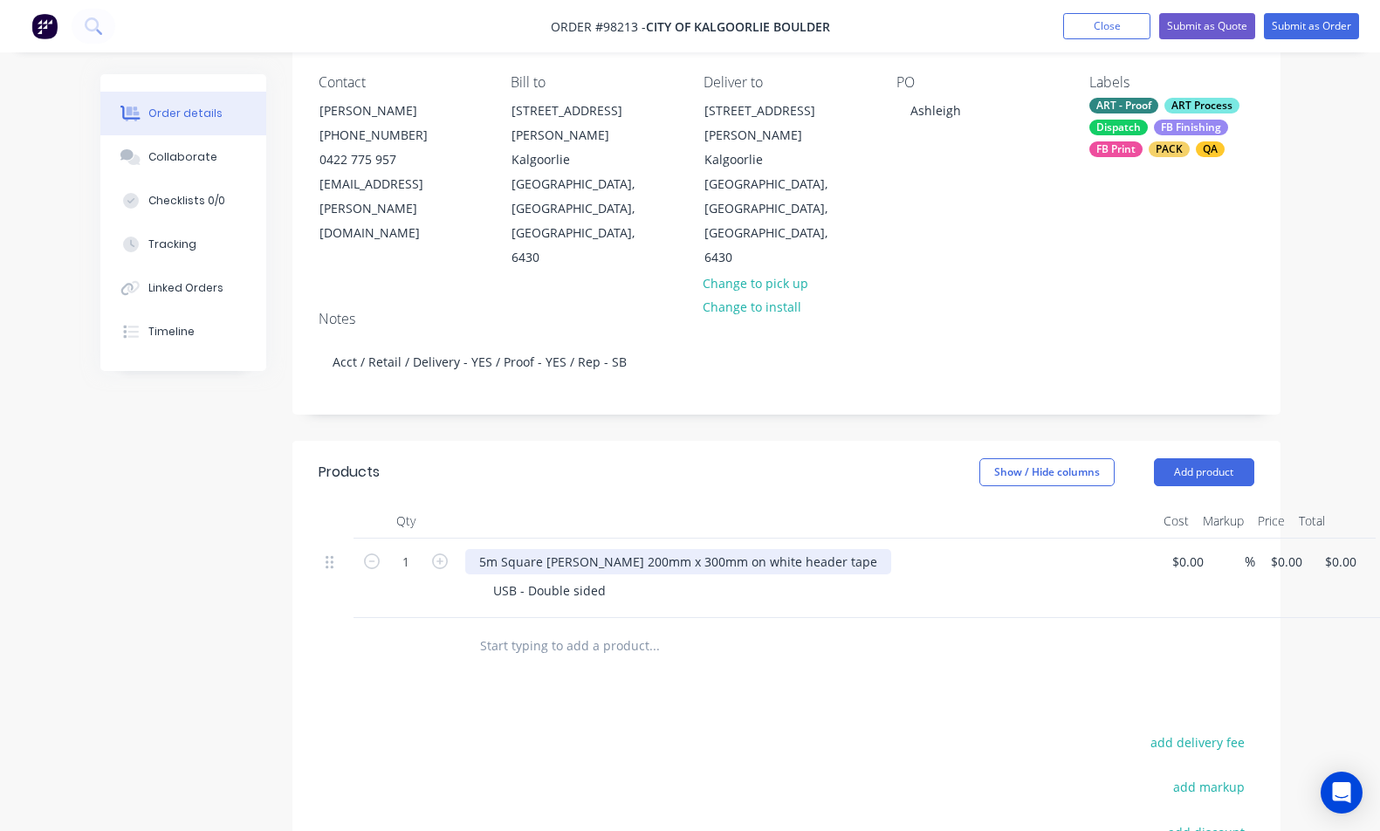
click at [531, 549] on div "5m Square [PERSON_NAME] 200mm x 300mm on white header tape" at bounding box center [678, 561] width 426 height 25
click at [609, 578] on div "USB - Double sided" at bounding box center [549, 590] width 141 height 25
click at [410, 549] on input "1" at bounding box center [405, 562] width 45 height 26
type input "20"
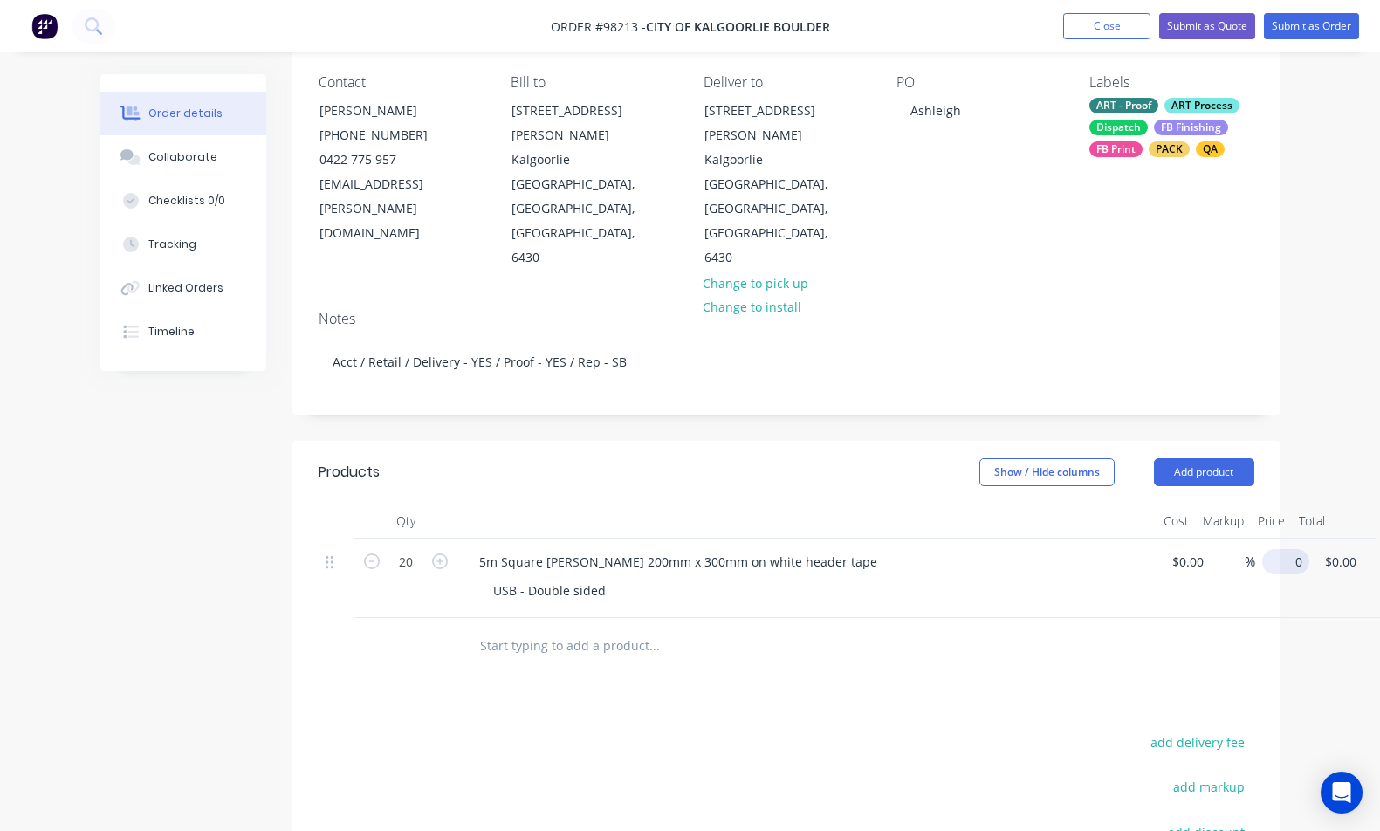
click at [1285, 549] on input "0" at bounding box center [1290, 561] width 40 height 25
type input "$112.50"
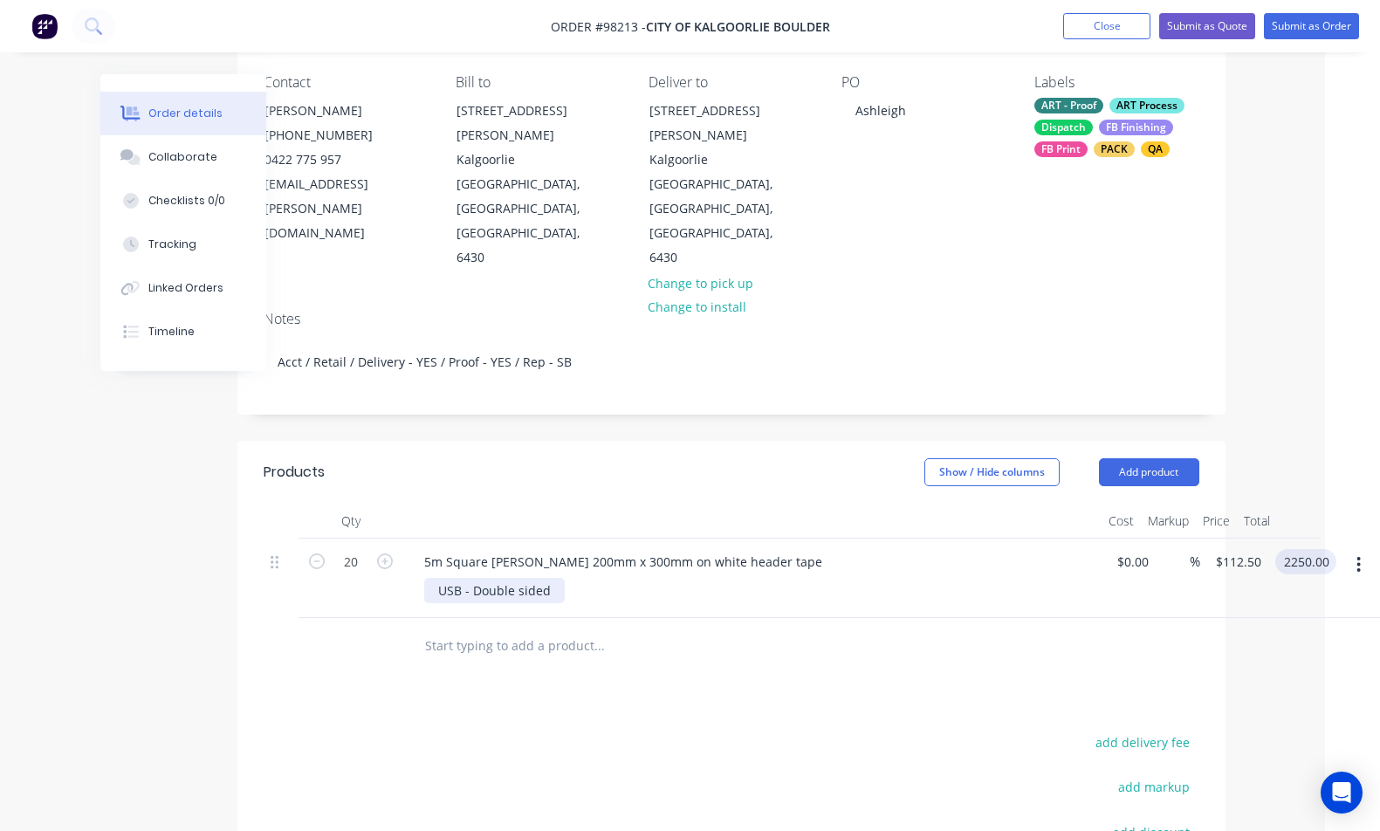
type input "$2,250.00"
click at [544, 578] on div "USB - Double sided" at bounding box center [494, 590] width 141 height 25
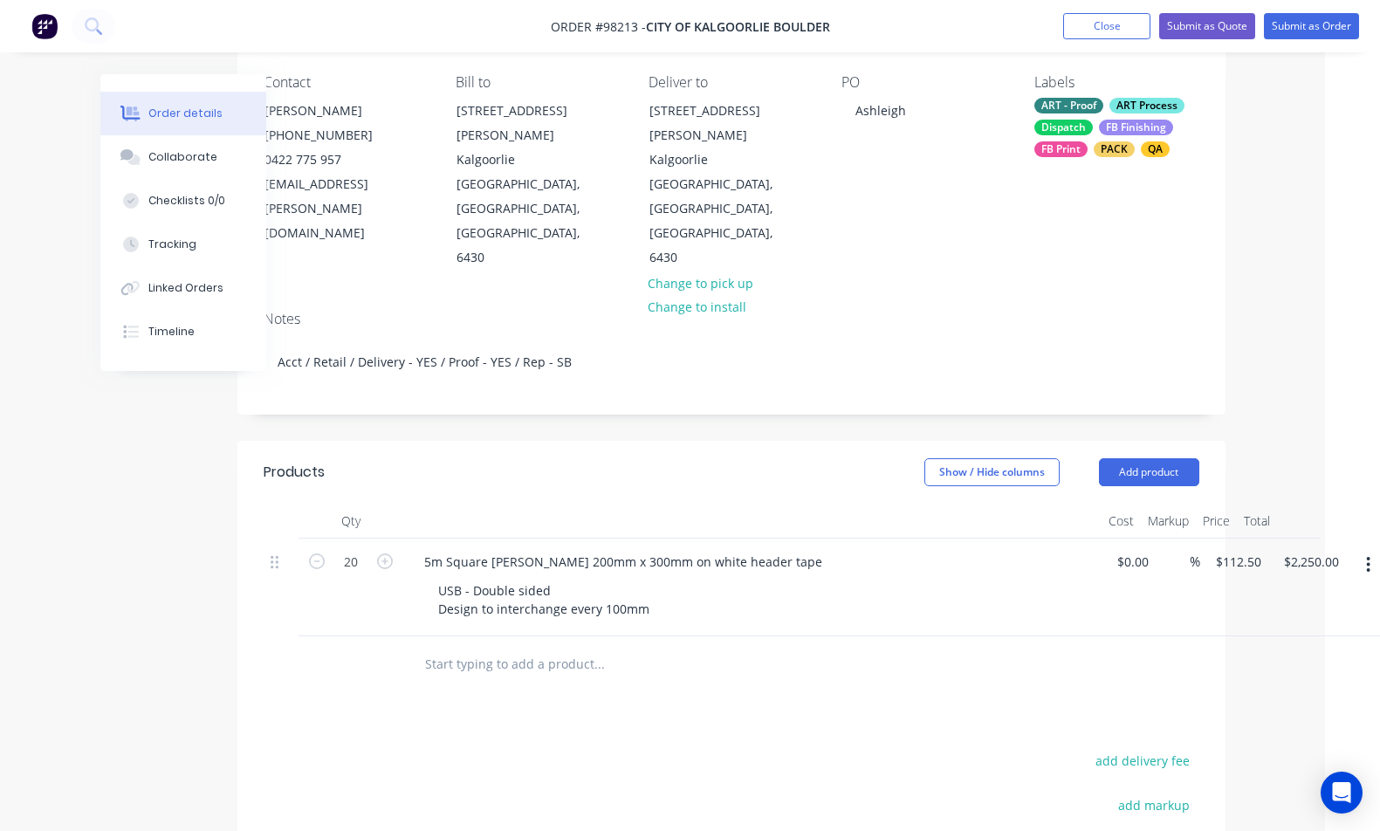
click at [726, 621] on div "Products Show / Hide columns Add product Qty Cost Markup Price Total 20 5m Squa…" at bounding box center [732, 776] width 988 height 671
click at [1164, 458] on button "Add product" at bounding box center [1149, 472] width 100 height 28
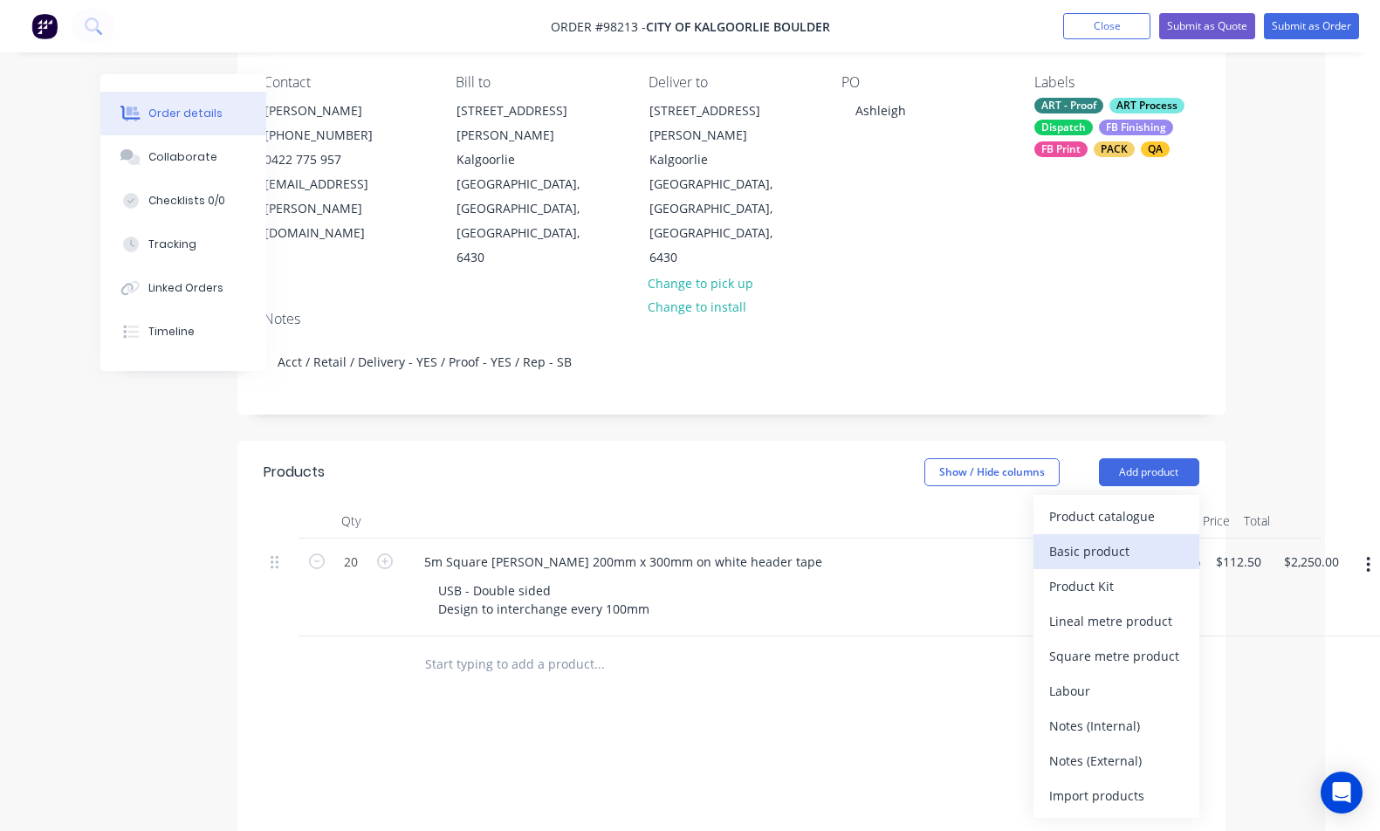
click at [1160, 539] on div "Basic product" at bounding box center [1117, 551] width 134 height 25
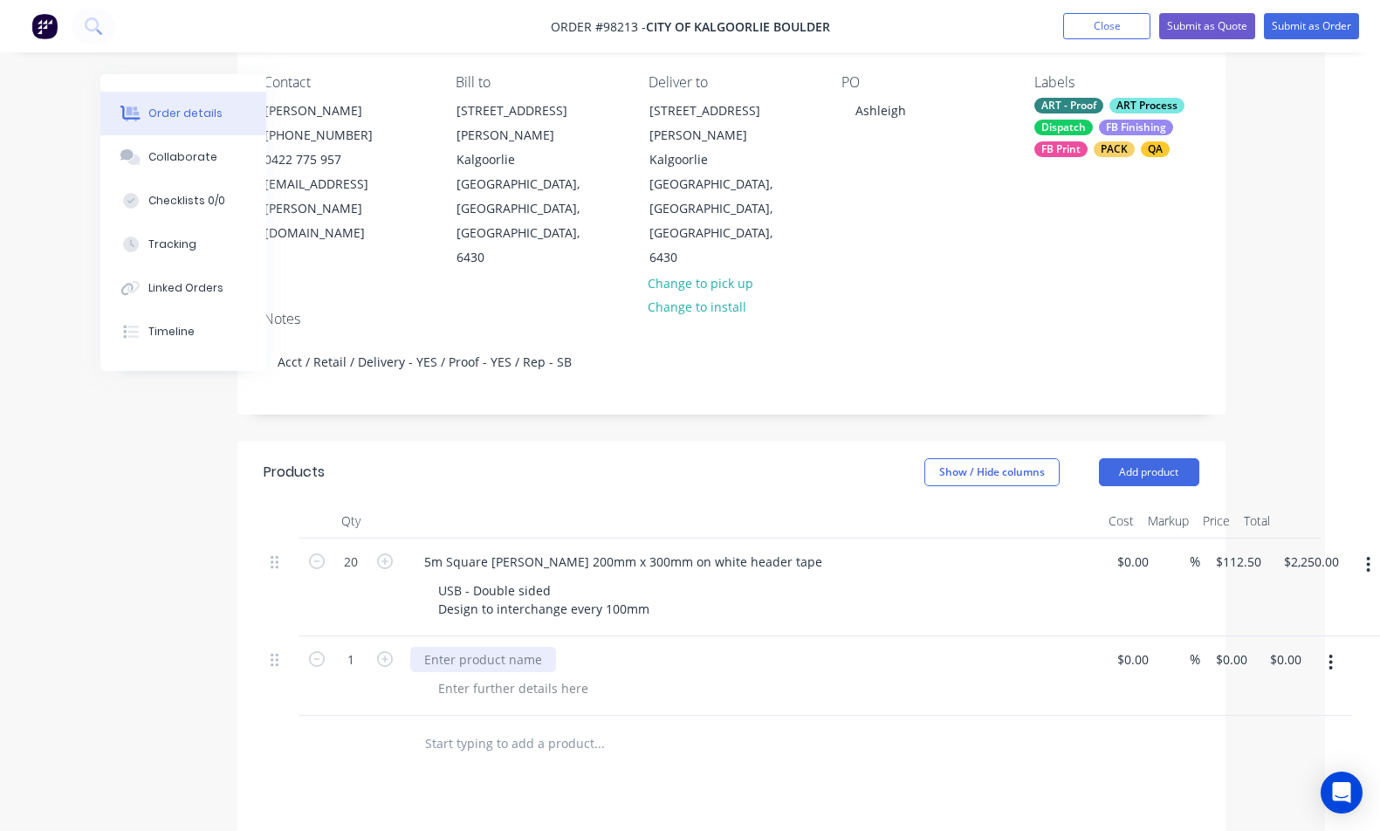
click at [492, 647] on div at bounding box center [483, 659] width 146 height 25
click at [1200, 637] on div "1 Delivery $0.00 $0.00 % 0 $0.00 $0.00 $0.00" at bounding box center [732, 676] width 936 height 79
type input "$55.00"
click at [544, 676] on div at bounding box center [513, 688] width 178 height 25
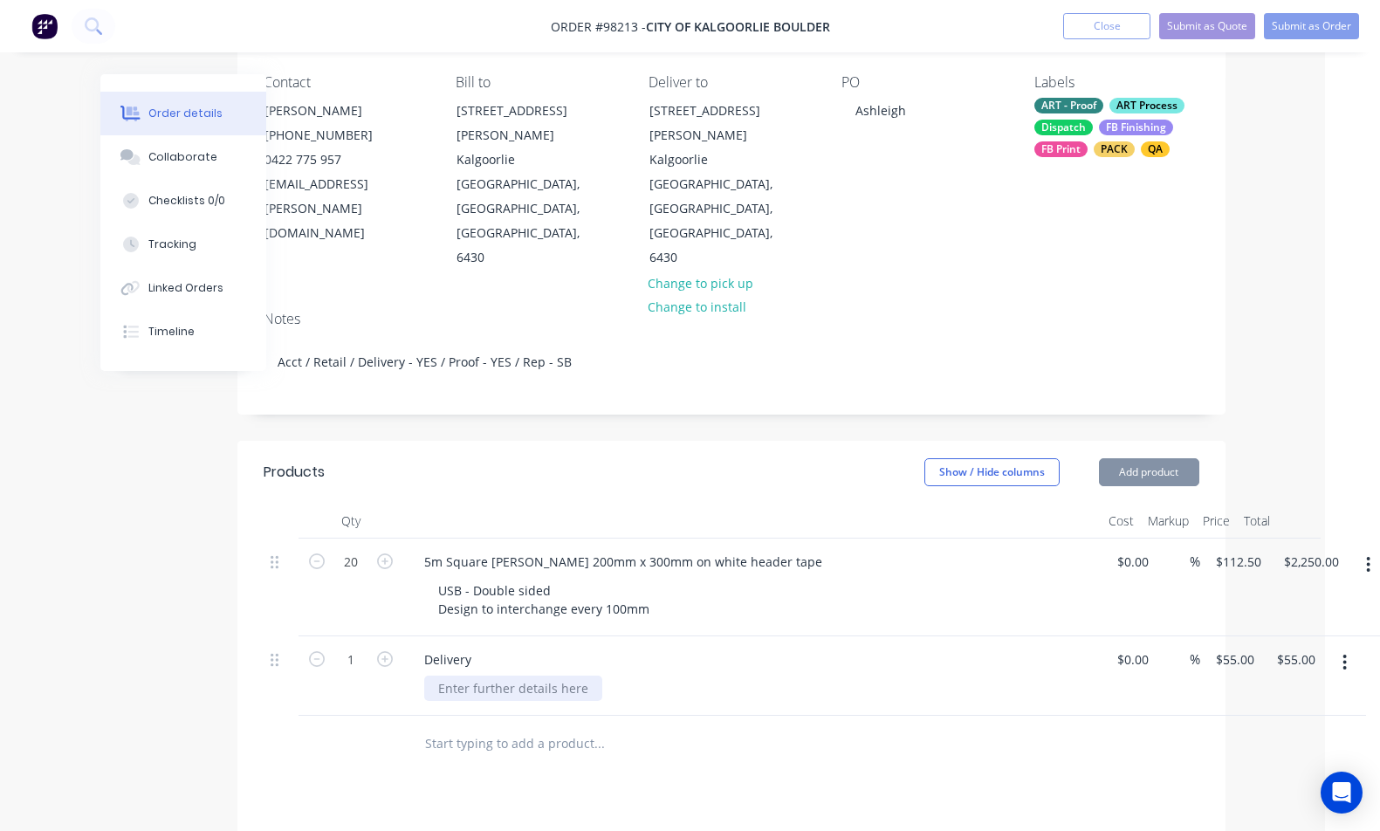
paste div
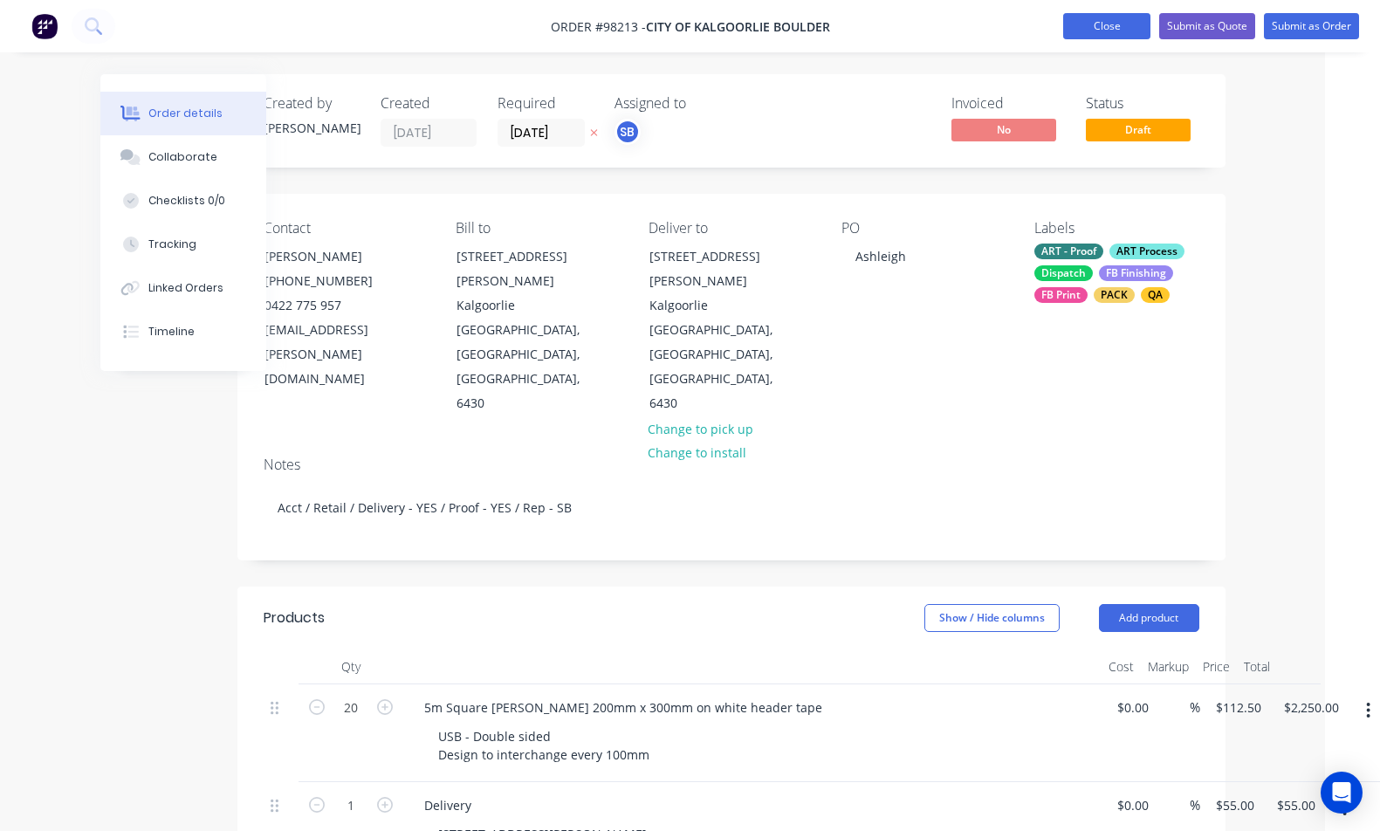
click at [1087, 28] on button "Close" at bounding box center [1107, 26] width 87 height 26
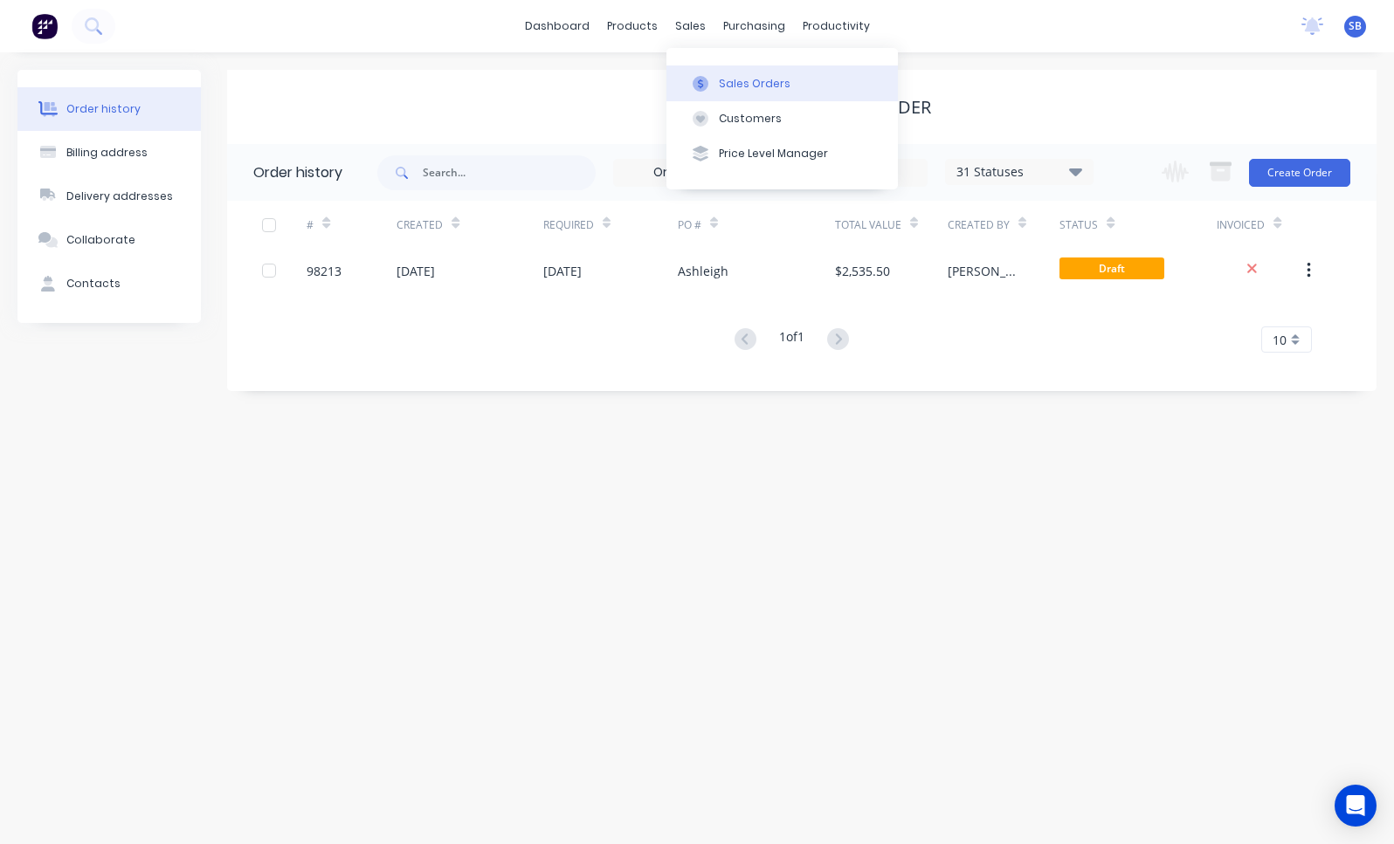
click at [733, 90] on div "Sales Orders" at bounding box center [755, 84] width 72 height 16
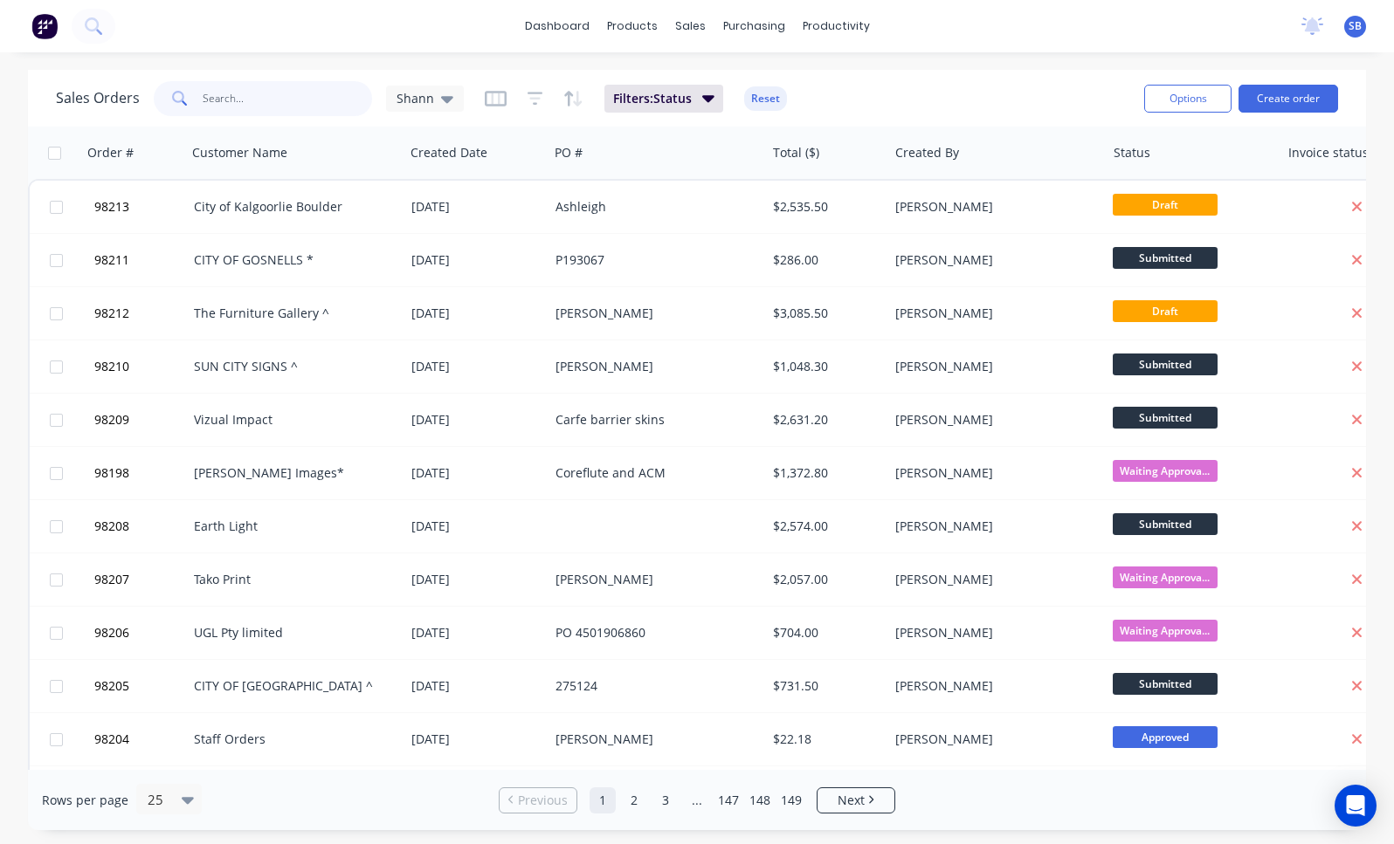
click at [258, 101] on input "text" at bounding box center [288, 98] width 170 height 35
type input "spectrum"
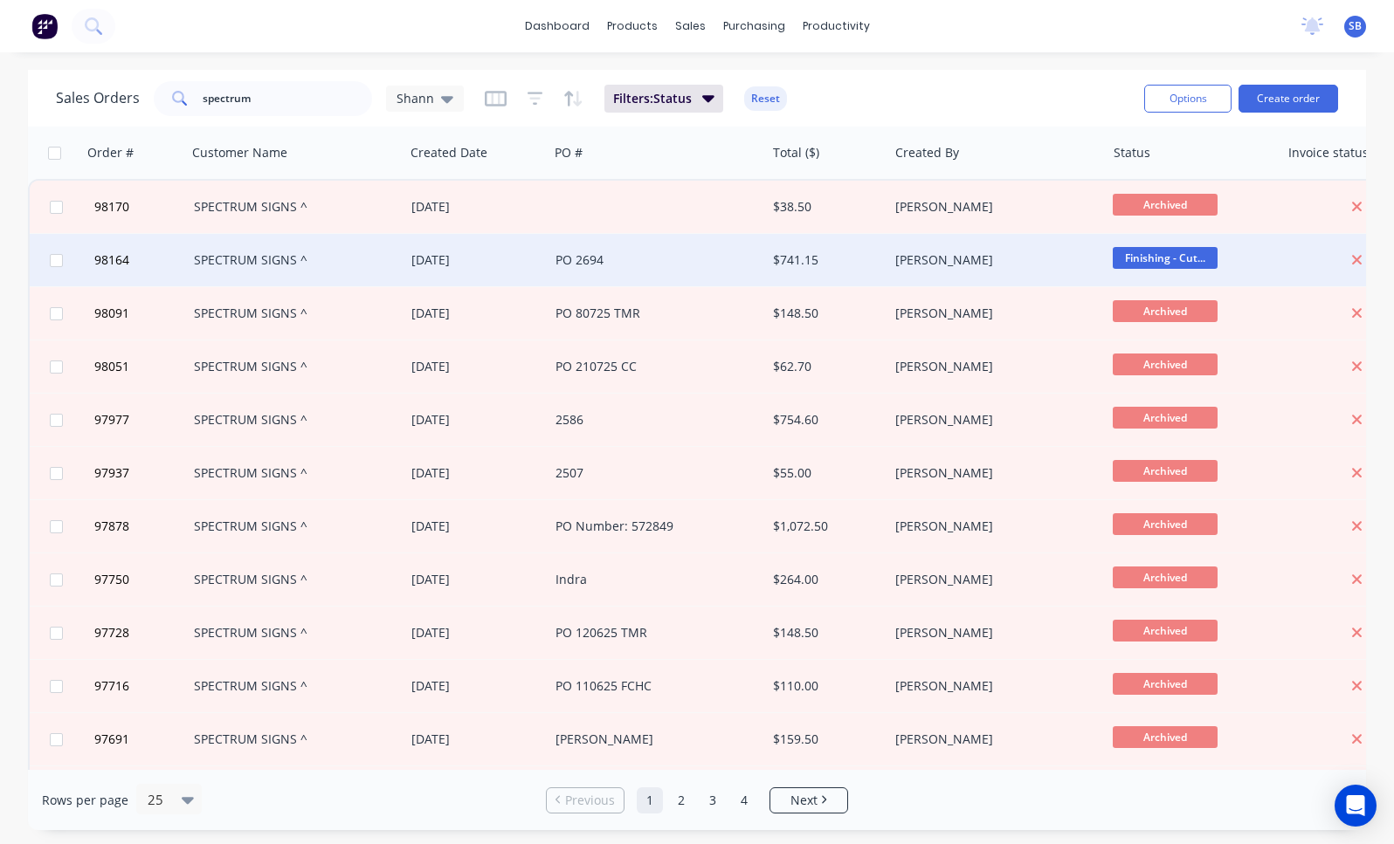
click at [598, 258] on div "PO 2694" at bounding box center [651, 259] width 193 height 17
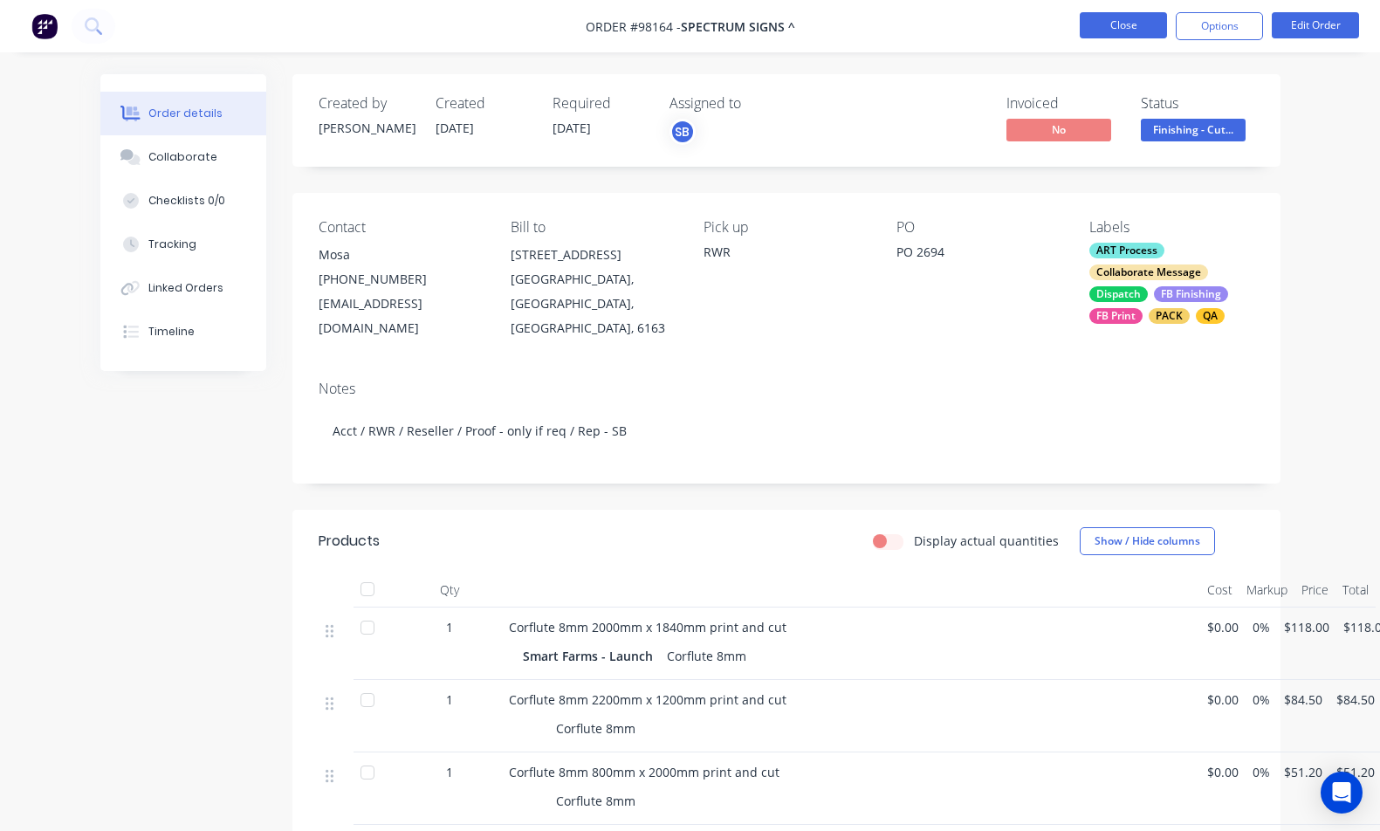
click at [1139, 24] on button "Close" at bounding box center [1123, 25] width 87 height 26
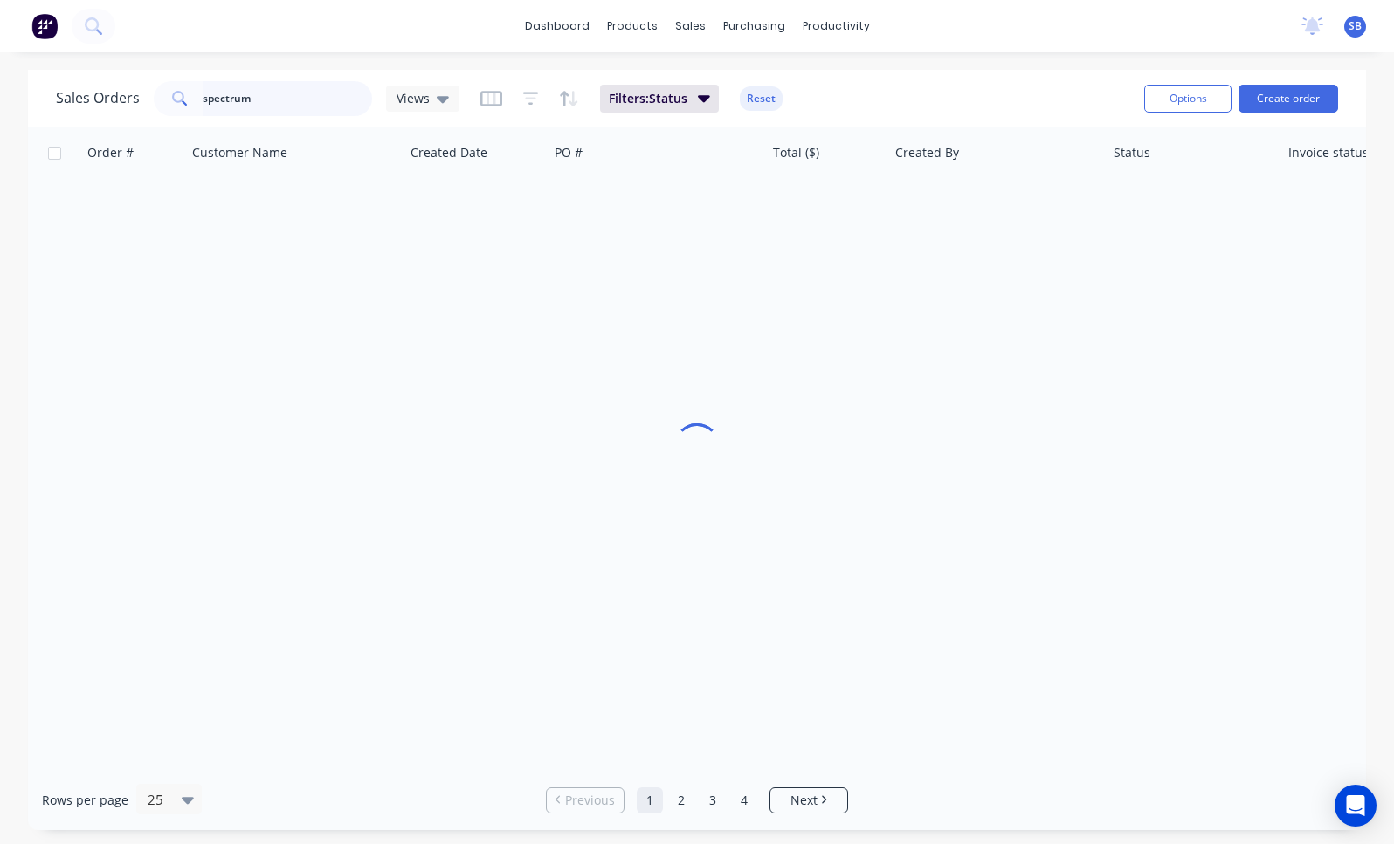
click at [271, 106] on input "spectrum" at bounding box center [288, 98] width 170 height 35
